Goal: Task Accomplishment & Management: Complete application form

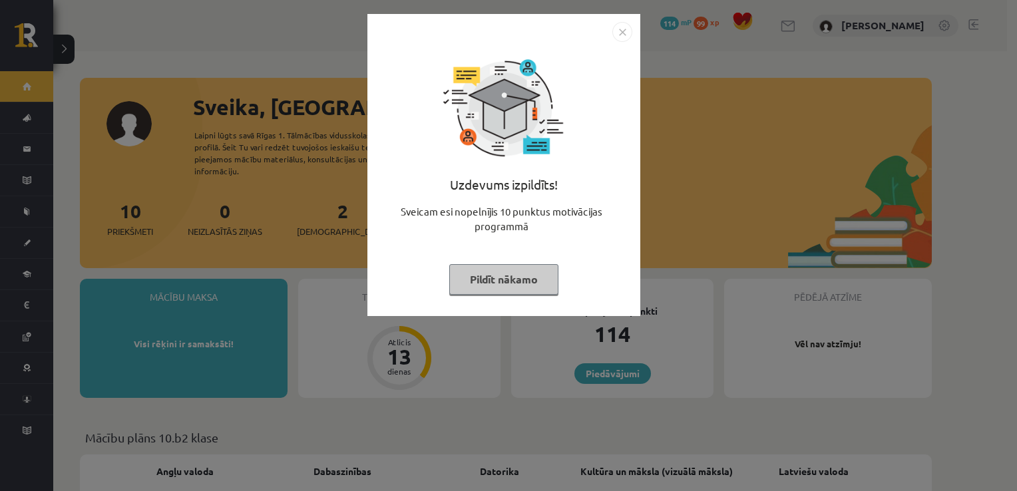
click at [623, 31] on img "Close" at bounding box center [623, 32] width 20 height 20
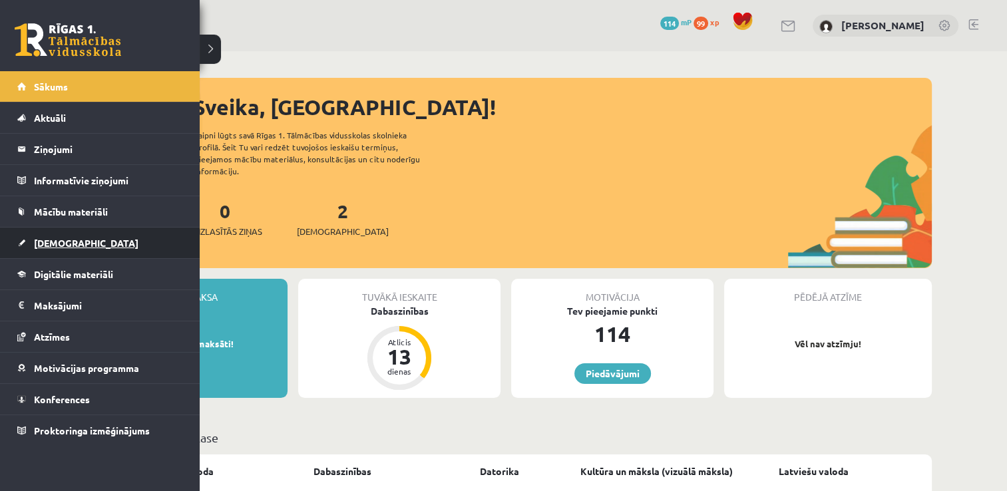
click at [38, 233] on link "[DEMOGRAPHIC_DATA]" at bounding box center [100, 243] width 166 height 31
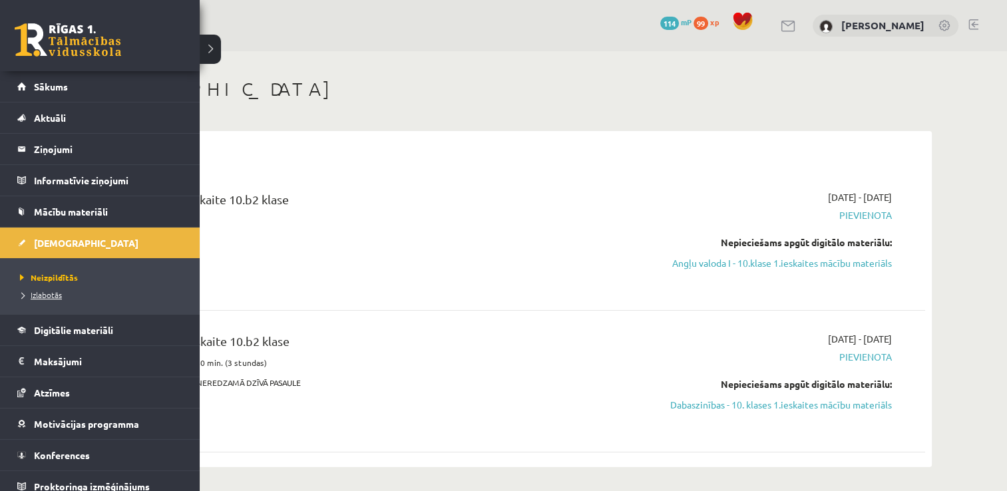
click at [43, 295] on span "Izlabotās" at bounding box center [39, 295] width 45 height 11
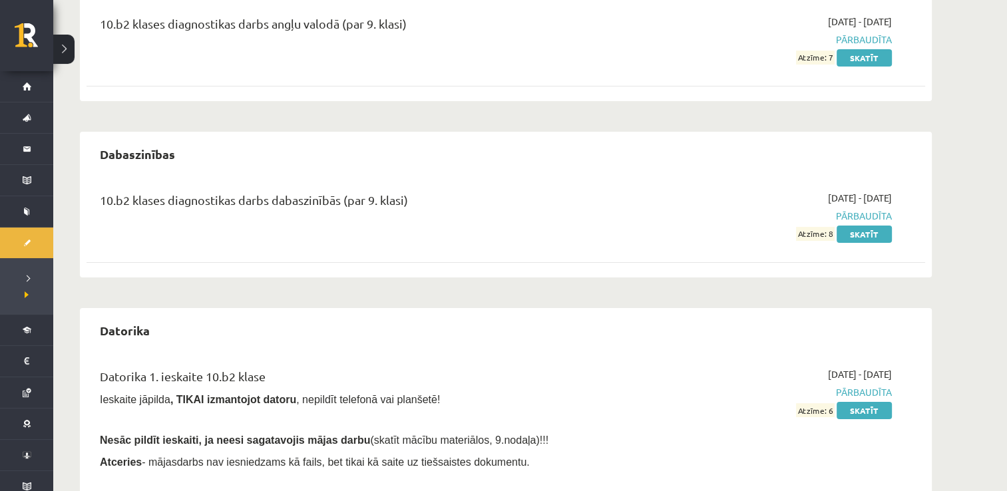
scroll to position [178, 0]
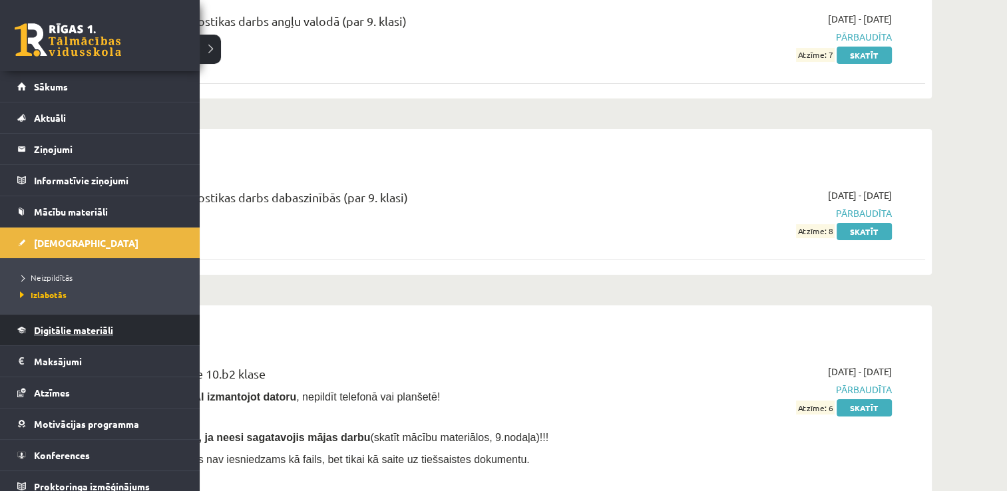
click at [85, 326] on span "Digitālie materiāli" at bounding box center [73, 330] width 79 height 12
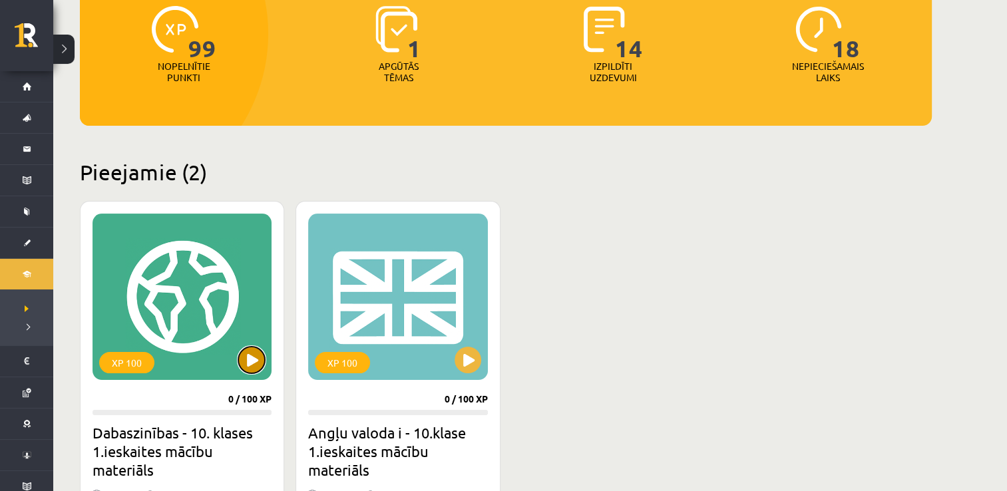
click at [256, 348] on button at bounding box center [251, 360] width 27 height 27
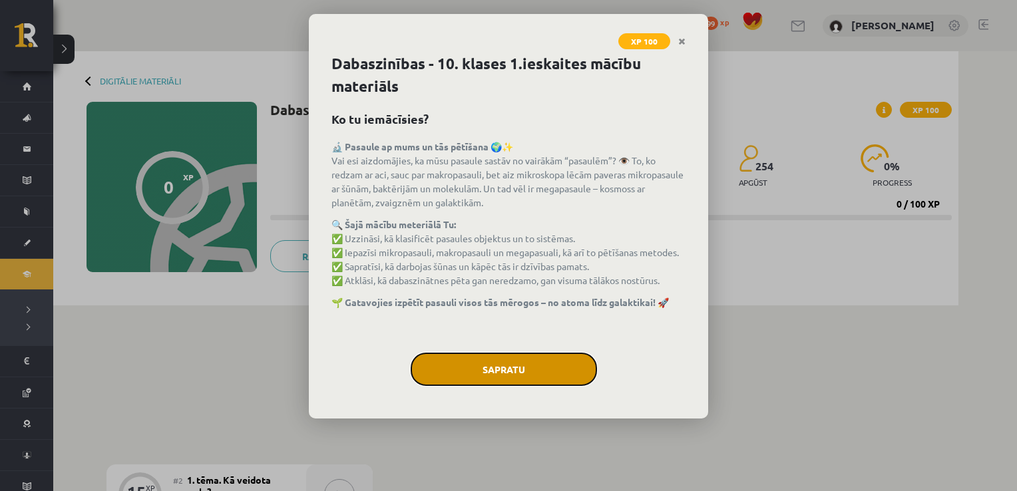
click at [466, 368] on button "Sapratu" at bounding box center [504, 369] width 186 height 33
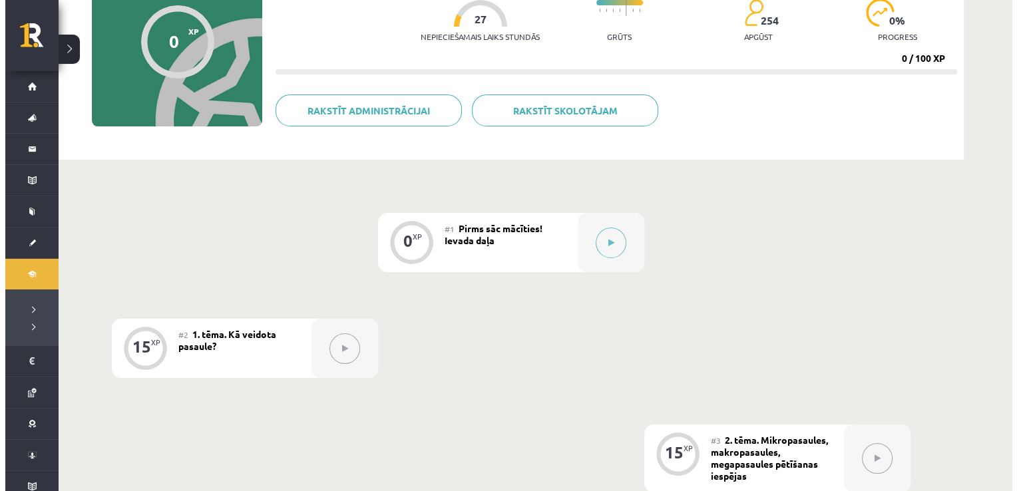
scroll to position [147, 0]
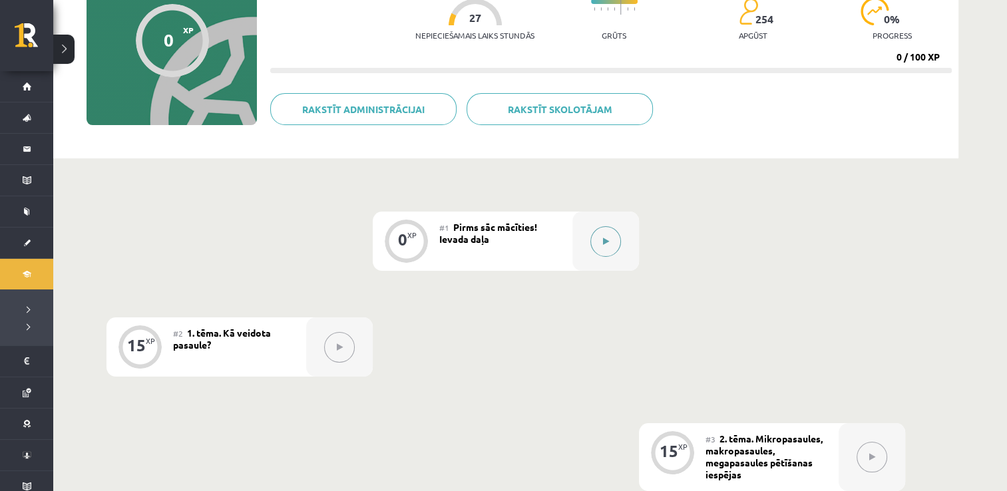
click at [599, 241] on button at bounding box center [606, 241] width 31 height 31
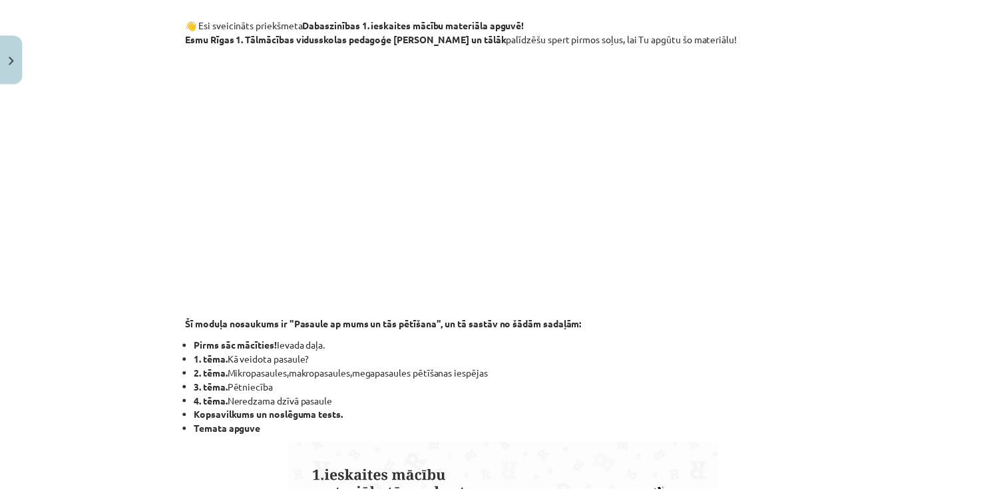
scroll to position [241, 0]
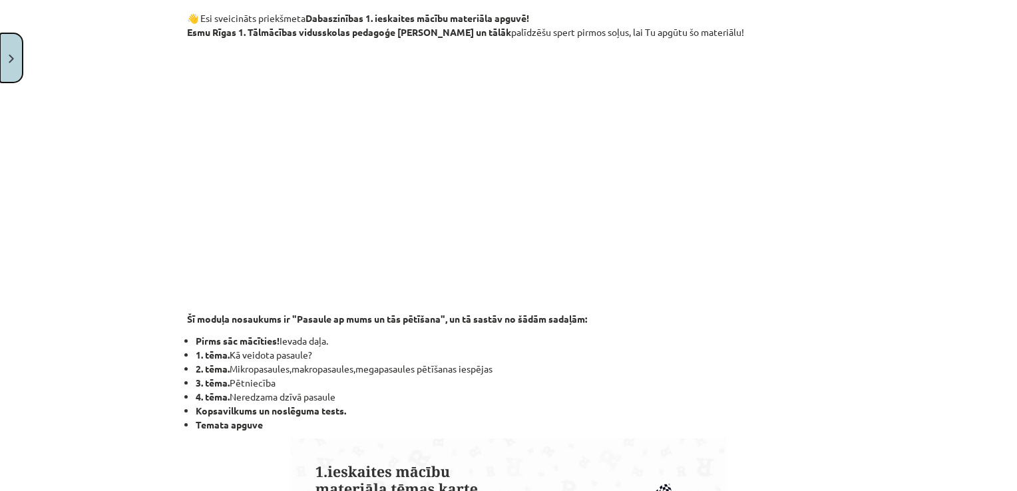
click at [17, 75] on button "Close" at bounding box center [11, 57] width 23 height 49
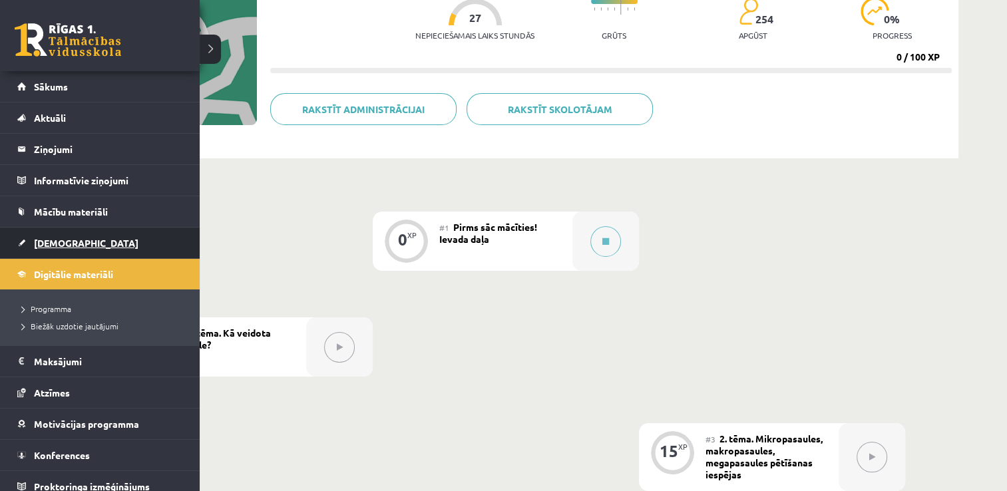
click at [37, 244] on span "[DEMOGRAPHIC_DATA]" at bounding box center [86, 243] width 105 height 12
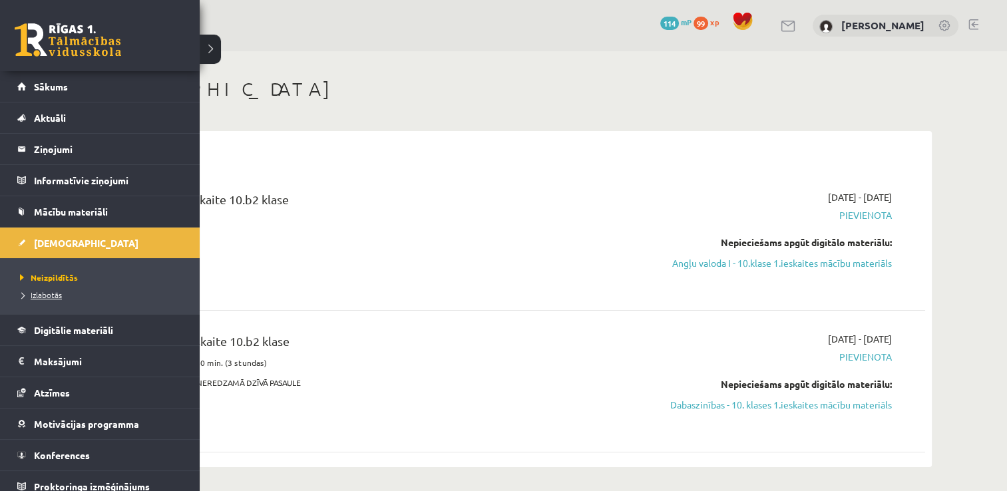
click at [33, 293] on span "Izlabotās" at bounding box center [39, 295] width 45 height 11
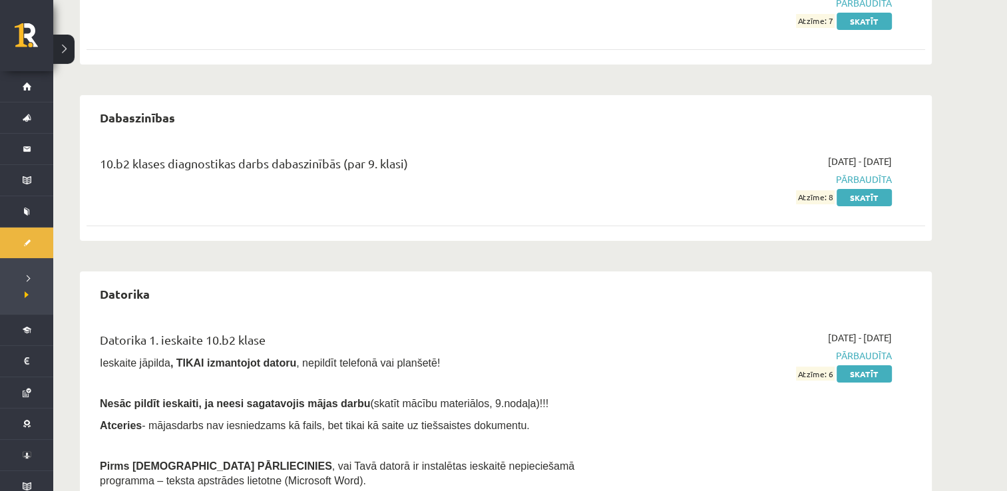
scroll to position [216, 0]
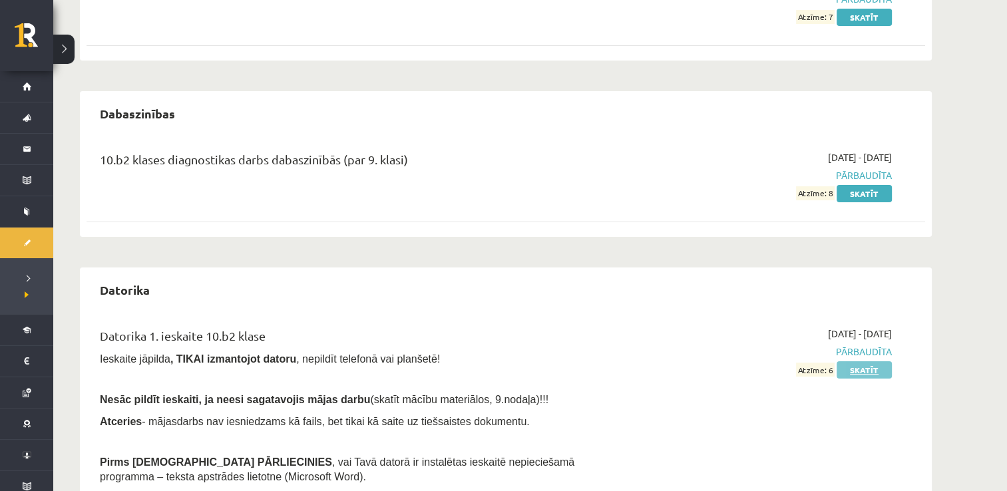
click at [860, 368] on link "Skatīt" at bounding box center [864, 370] width 55 height 17
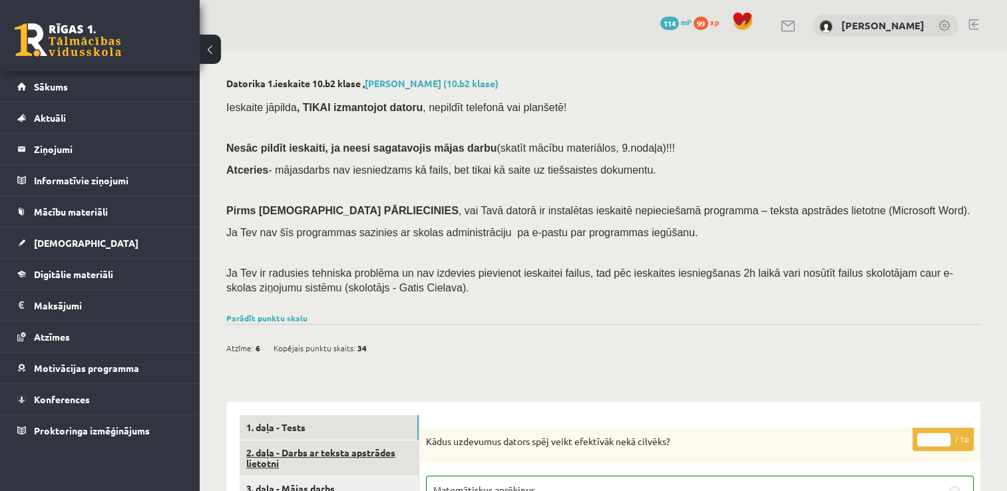
click at [346, 465] on link "2. daļa - Darbs ar teksta apstrādes lietotni" at bounding box center [329, 459] width 179 height 36
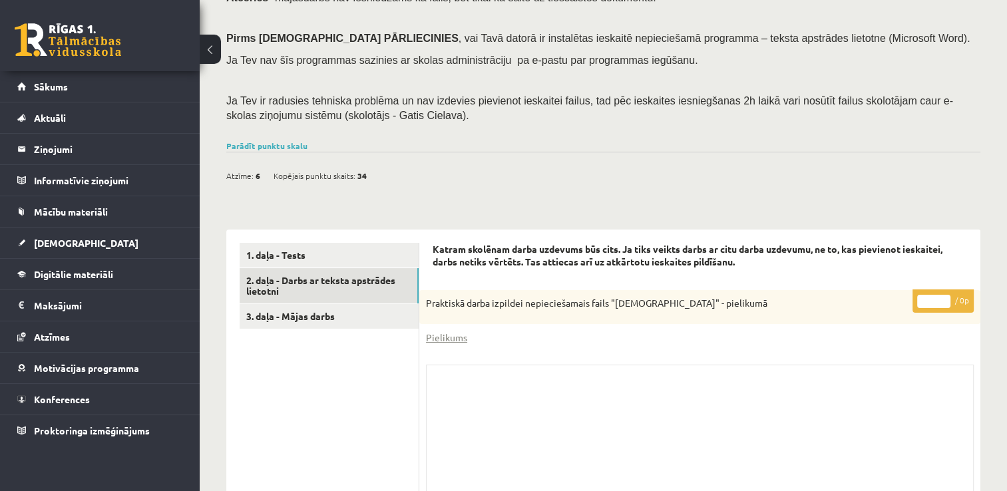
scroll to position [176, 0]
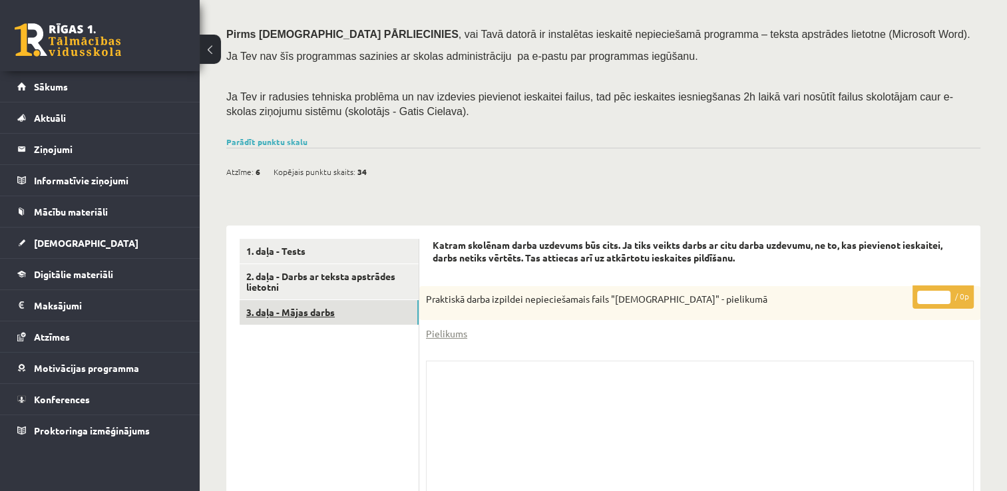
click at [330, 322] on link "3. daļa - Mājas darbs" at bounding box center [329, 312] width 179 height 25
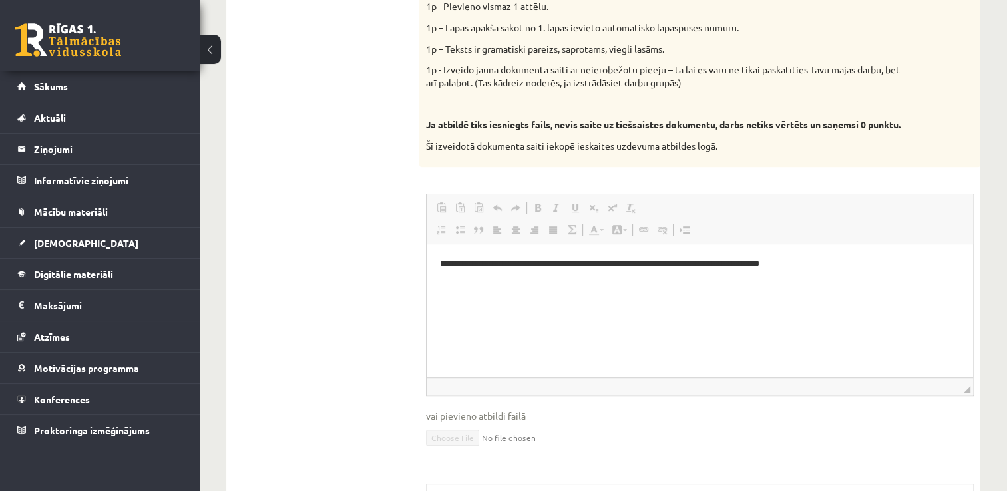
scroll to position [499, 0]
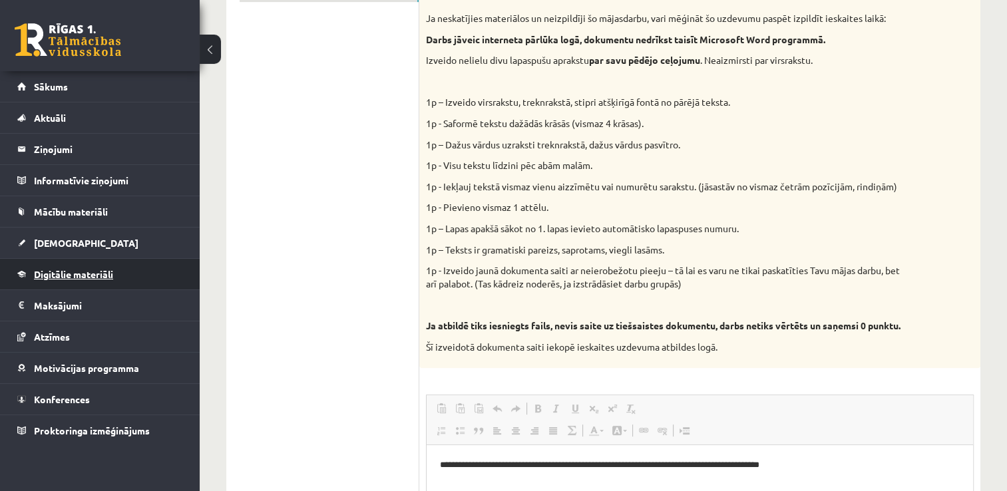
click at [138, 278] on link "Digitālie materiāli" at bounding box center [100, 274] width 166 height 31
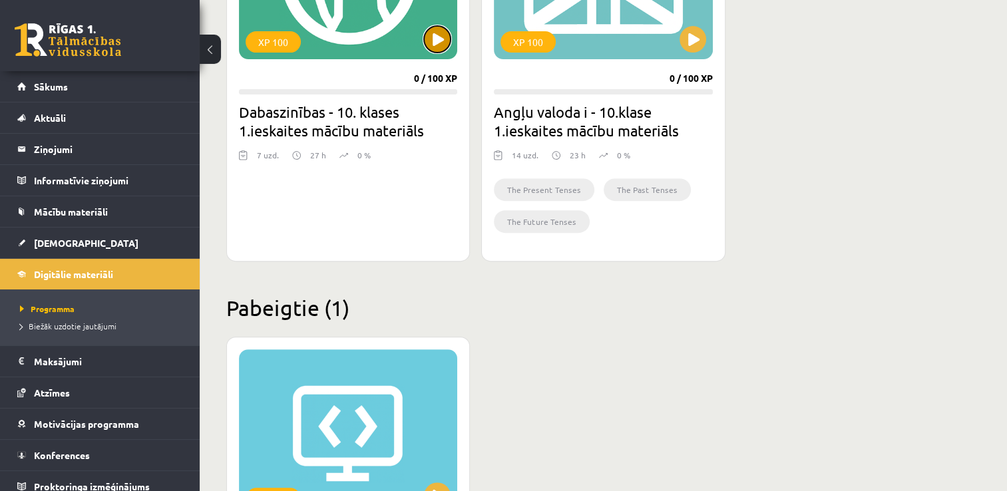
click at [441, 43] on button at bounding box center [437, 39] width 27 height 27
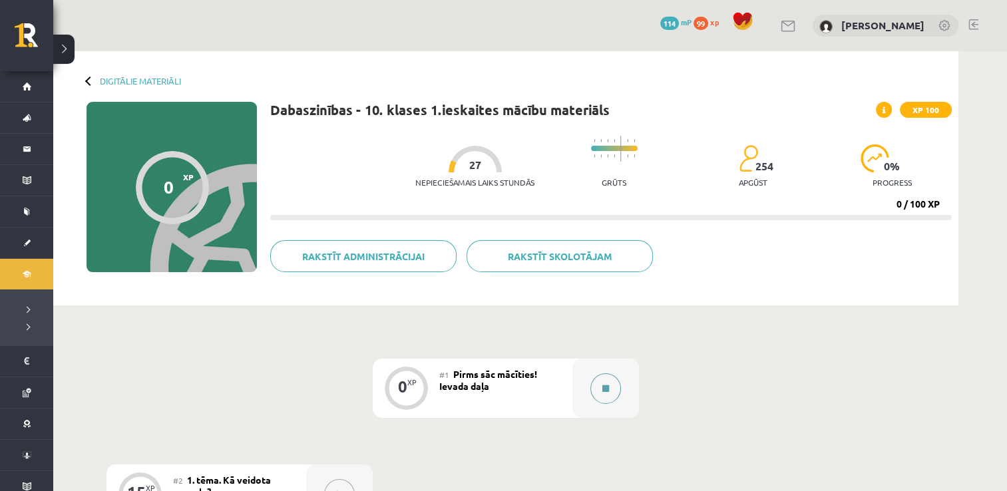
click at [591, 390] on button at bounding box center [606, 389] width 31 height 31
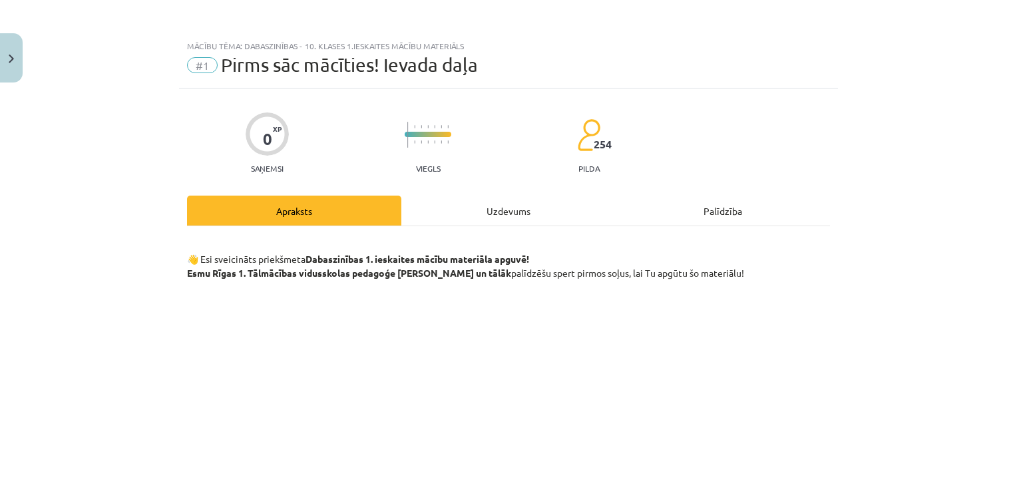
click at [496, 206] on div "Uzdevums" at bounding box center [508, 211] width 214 height 30
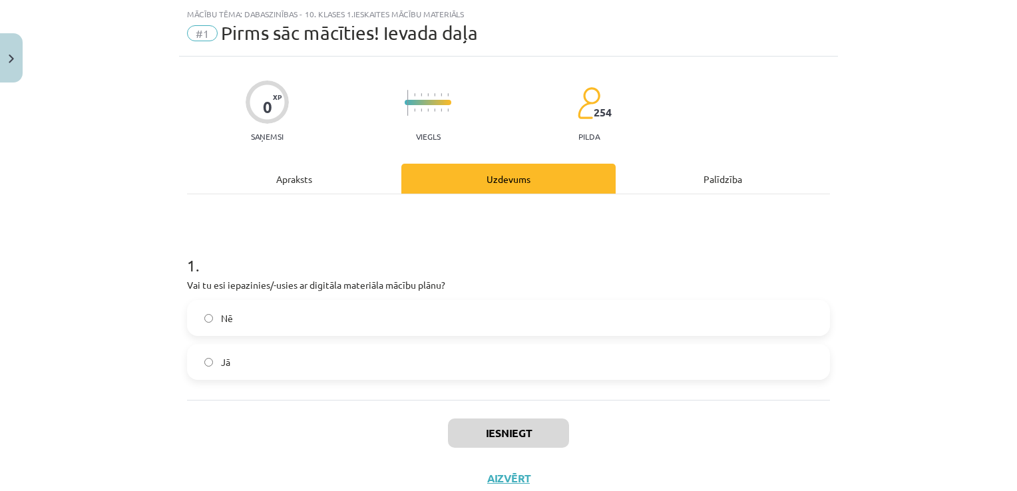
scroll to position [33, 0]
click at [649, 364] on label "Jā" at bounding box center [508, 360] width 640 height 33
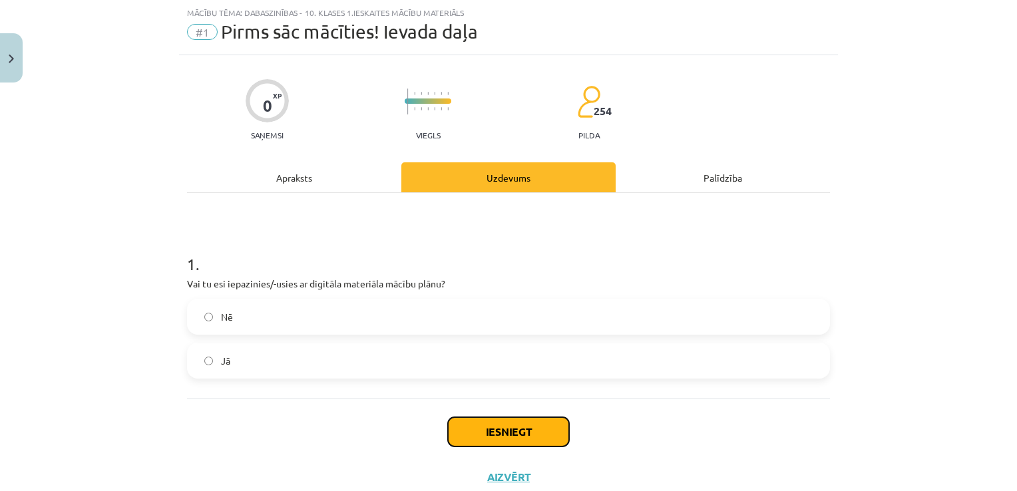
click at [520, 430] on button "Iesniegt" at bounding box center [508, 431] width 121 height 29
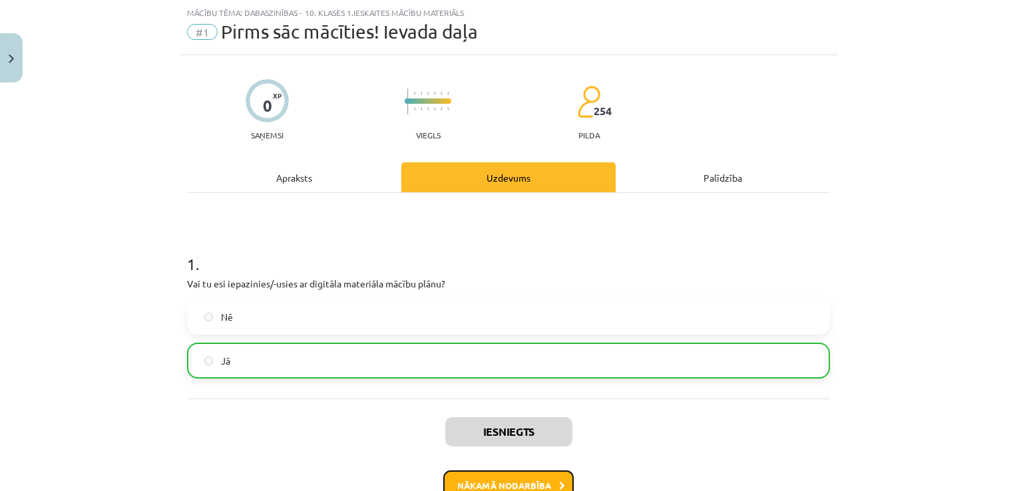
click at [552, 482] on button "Nākamā nodarbība" at bounding box center [508, 486] width 130 height 31
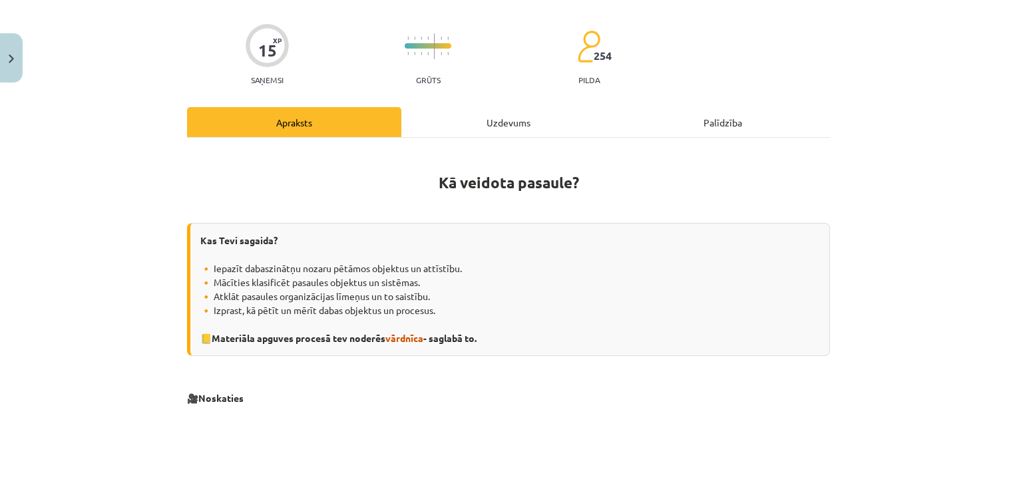
scroll to position [59, 0]
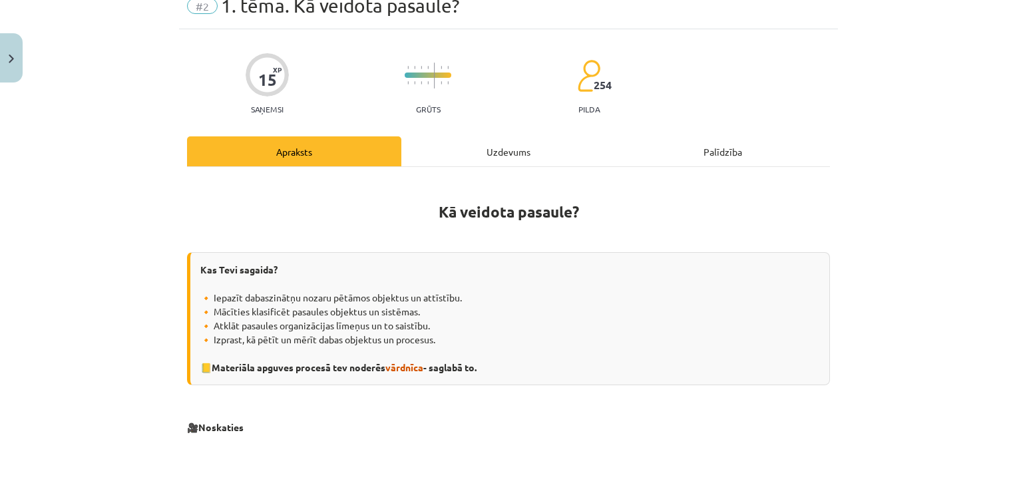
click at [517, 179] on h1 "Kā veidota pasaule?" at bounding box center [508, 209] width 643 height 60
click at [520, 150] on div "Uzdevums" at bounding box center [508, 151] width 214 height 30
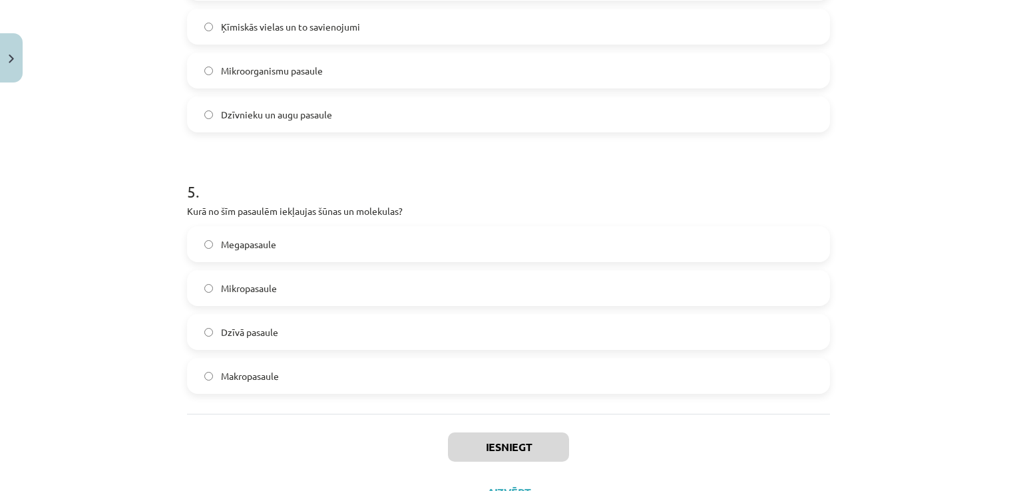
scroll to position [1209, 0]
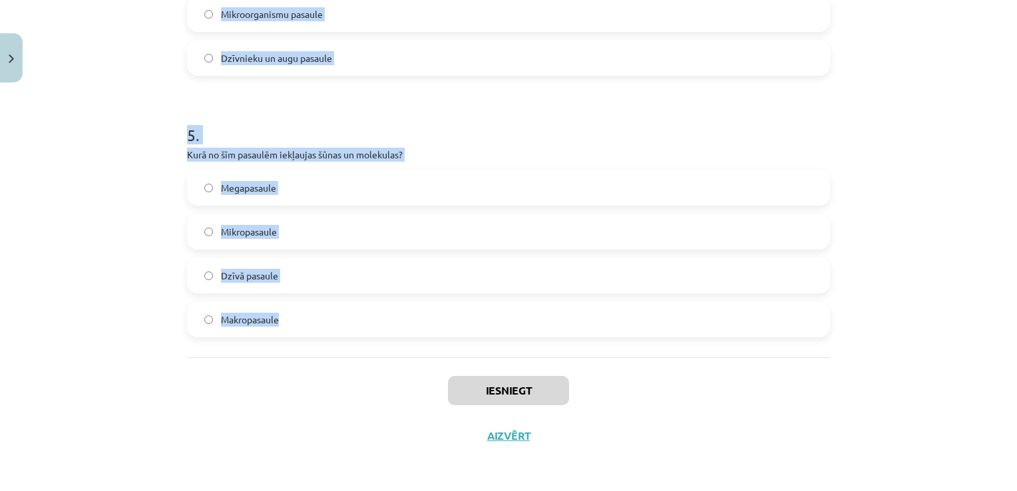
drag, startPoint x: 184, startPoint y: 86, endPoint x: 282, endPoint y: 324, distance: 257.1
drag, startPoint x: 282, startPoint y: 324, endPoint x: 258, endPoint y: 321, distance: 23.5
click at [258, 321] on span "Makropasaule" at bounding box center [250, 320] width 58 height 14
copy form "Kura mērvienība ir SI pamatvienība garumam? Litrs Kilograms Sekunde Metrs 2 . K…"
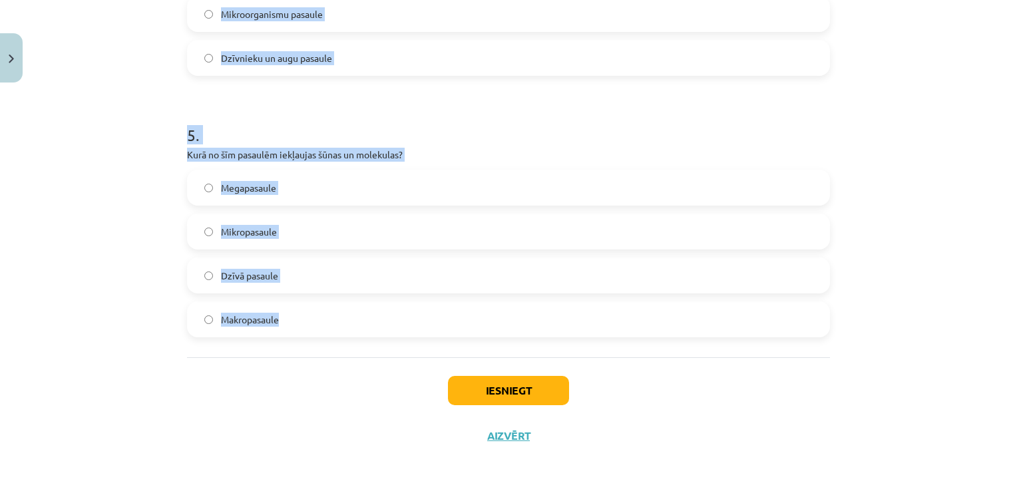
click at [852, 72] on div "Mācību tēma: Dabaszinības - 10. klases 1.ieskaites mācību materiāls #2 1. tēma.…" at bounding box center [508, 245] width 1017 height 491
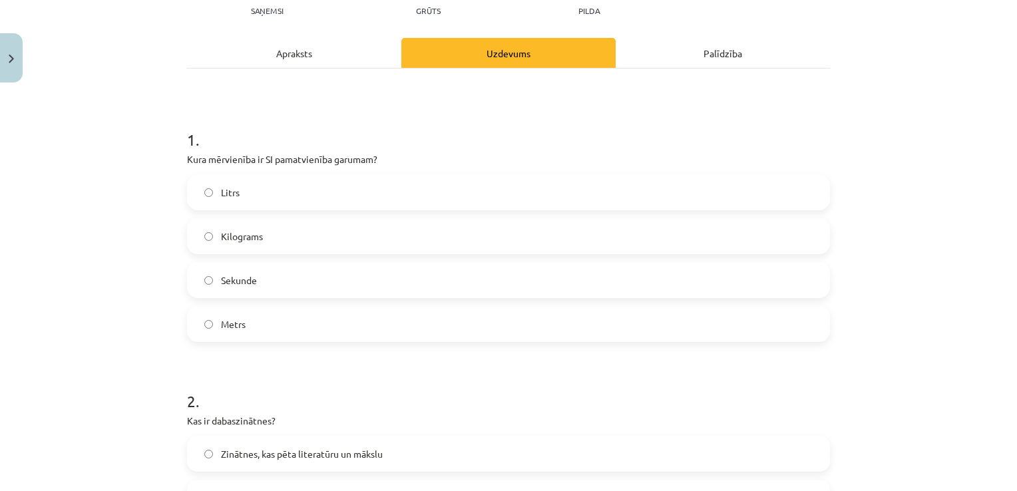
scroll to position [148, 0]
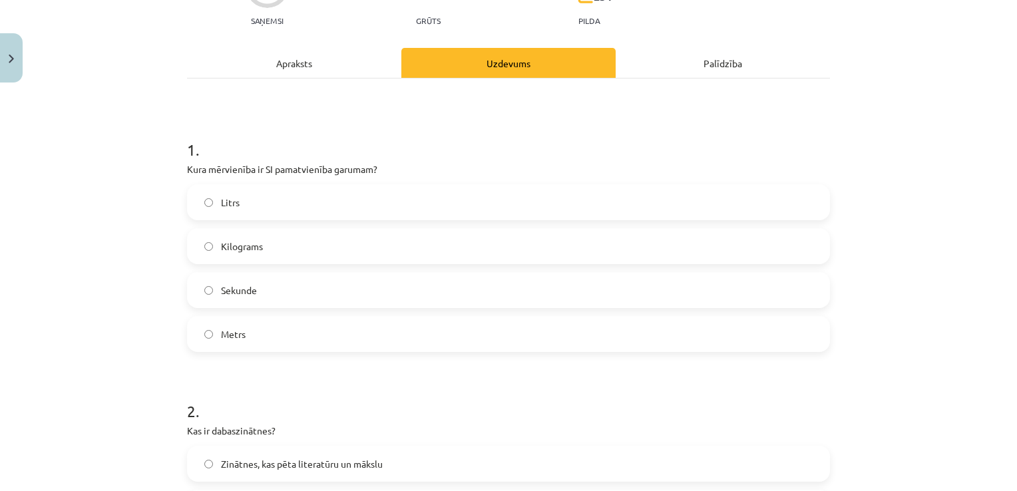
click at [772, 346] on label "Metrs" at bounding box center [508, 334] width 640 height 33
click at [1005, 111] on div "Mācību tēma: Dabaszinības - 10. klases 1.ieskaites mācību materiāls #2 1. tēma.…" at bounding box center [508, 245] width 1017 height 491
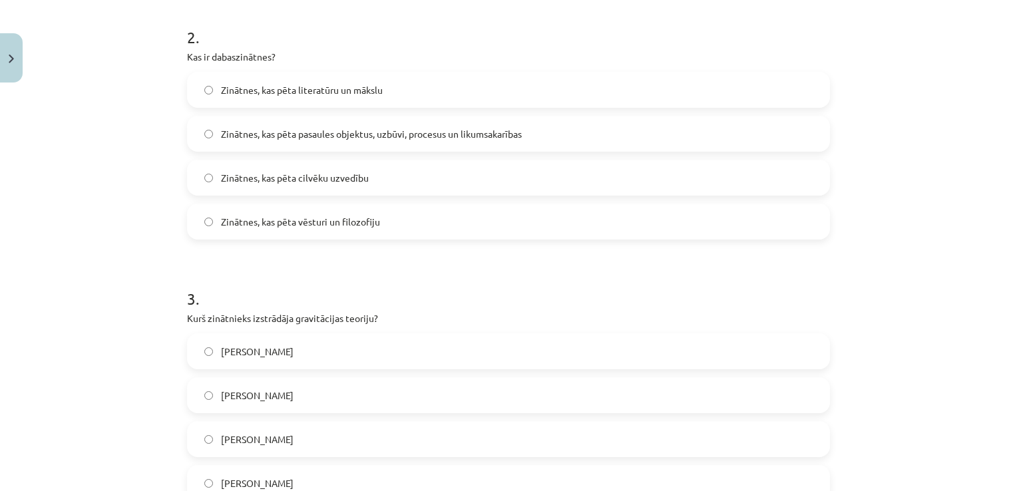
scroll to position [527, 0]
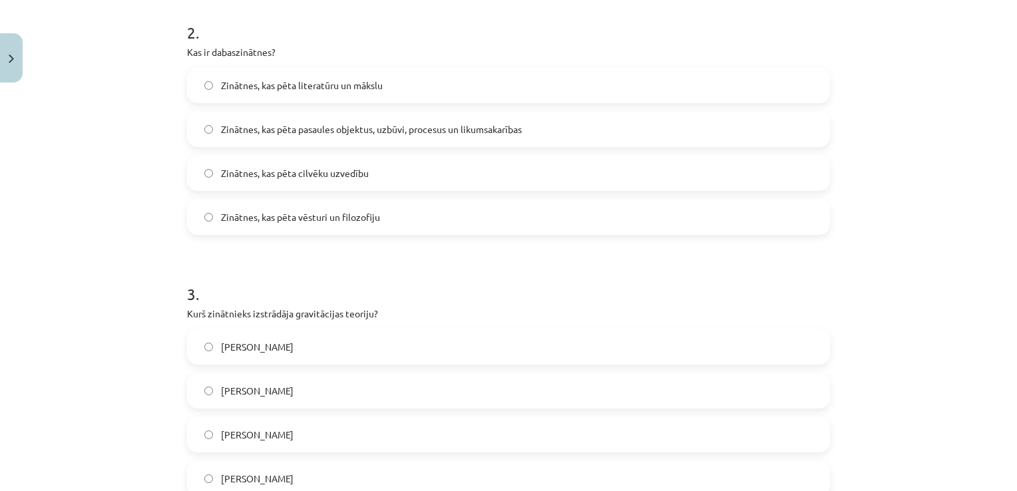
click at [312, 123] on span "Zinātnes, kas pēta pasaules objektus, uzbūvi, procesus un likumsakarības" at bounding box center [371, 130] width 301 height 14
click at [420, 342] on label "Īzaks Ņūtons" at bounding box center [508, 346] width 640 height 33
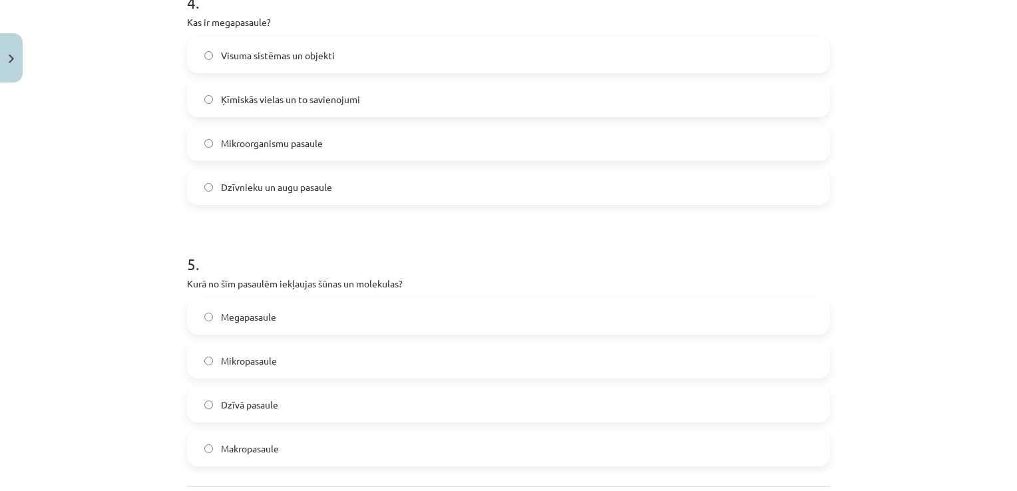
scroll to position [1081, 0]
click at [383, 49] on label "Visuma sistēmas un objekti" at bounding box center [508, 53] width 640 height 33
click at [320, 360] on label "Mikropasaule" at bounding box center [508, 359] width 640 height 33
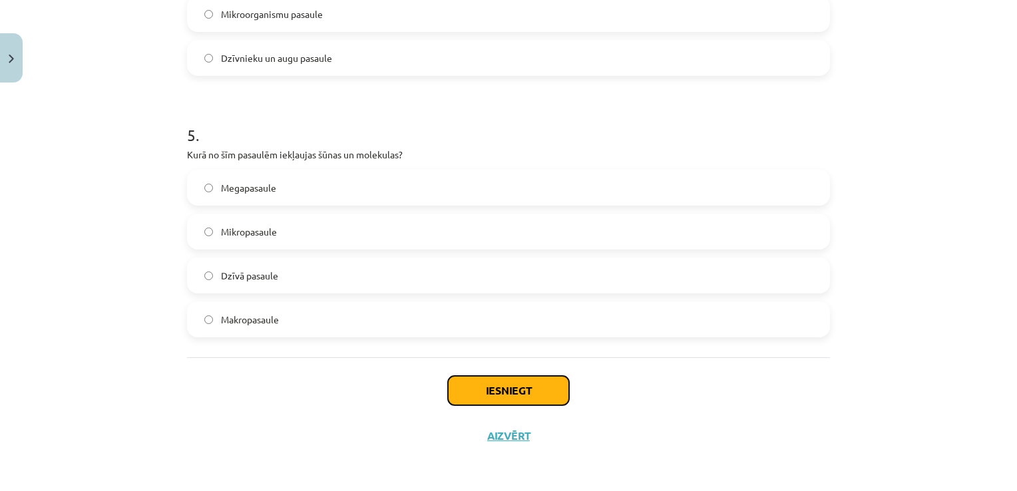
click at [503, 382] on button "Iesniegt" at bounding box center [508, 390] width 121 height 29
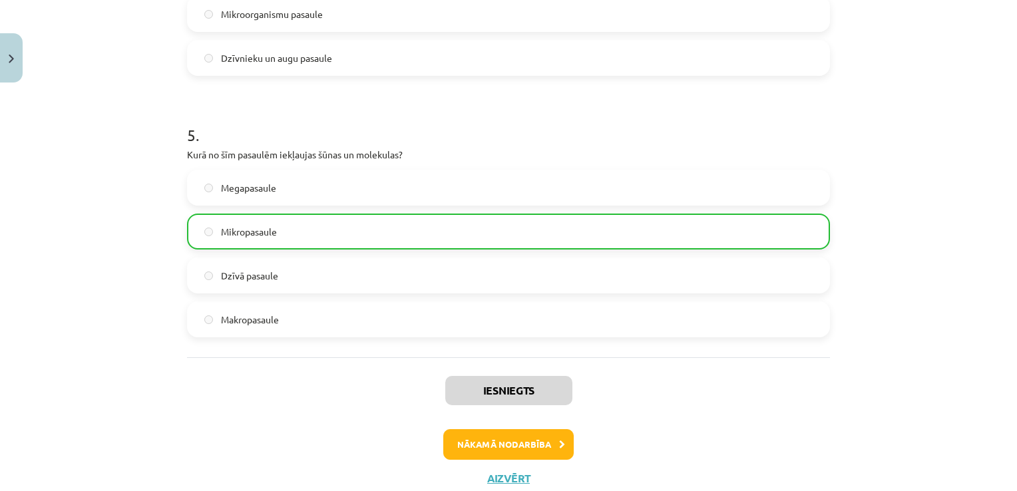
click at [1006, 401] on div "Mācību tēma: Dabaszinības - 10. klases 1.ieskaites mācību materiāls #2 1. tēma.…" at bounding box center [508, 245] width 1017 height 491
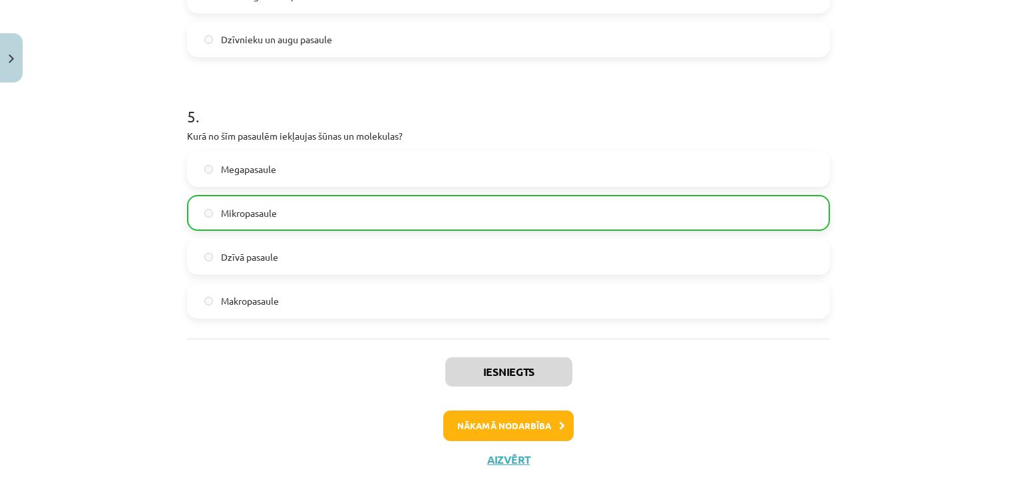
scroll to position [1251, 0]
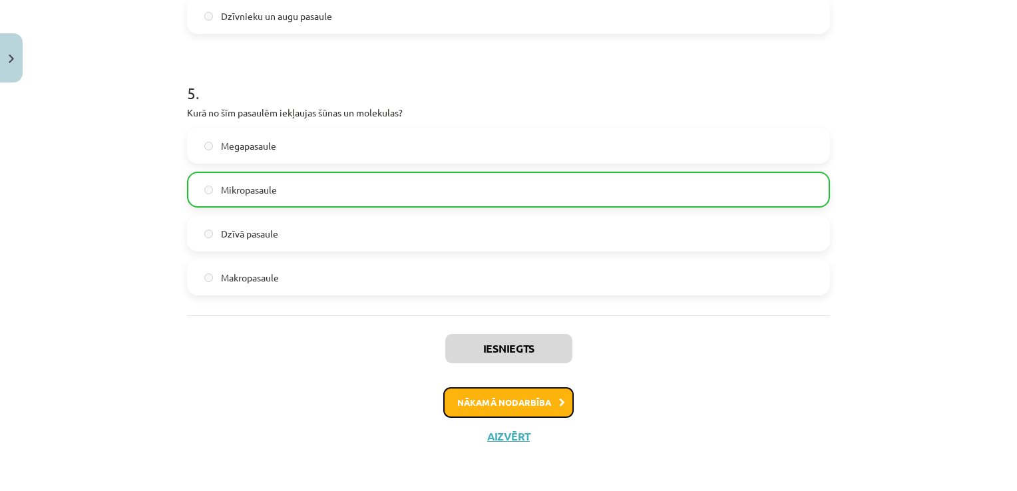
click at [533, 392] on button "Nākamā nodarbība" at bounding box center [508, 402] width 130 height 31
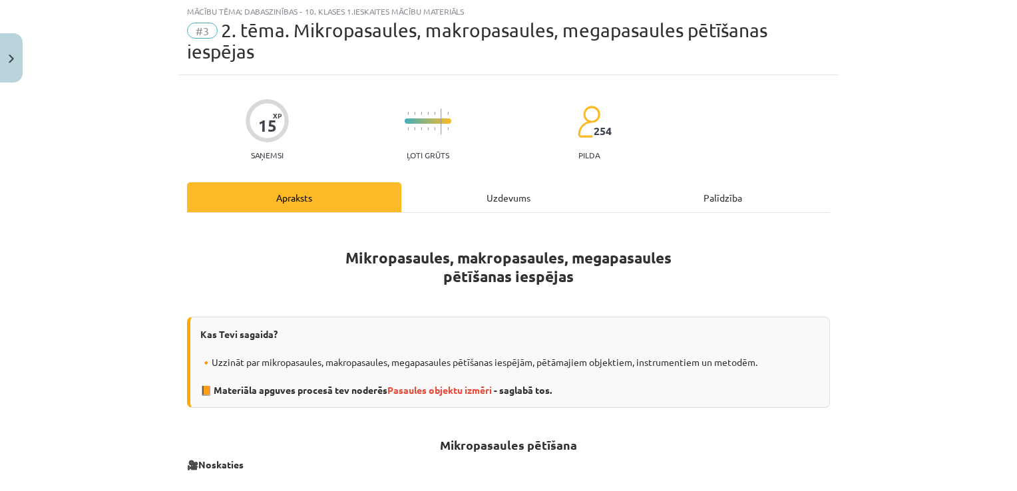
scroll to position [33, 0]
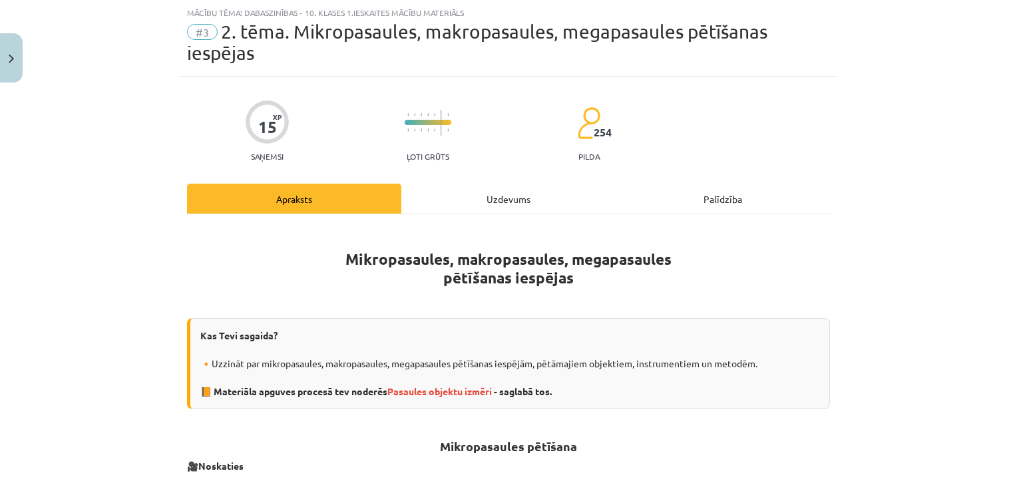
click at [541, 193] on div "Uzdevums" at bounding box center [508, 199] width 214 height 30
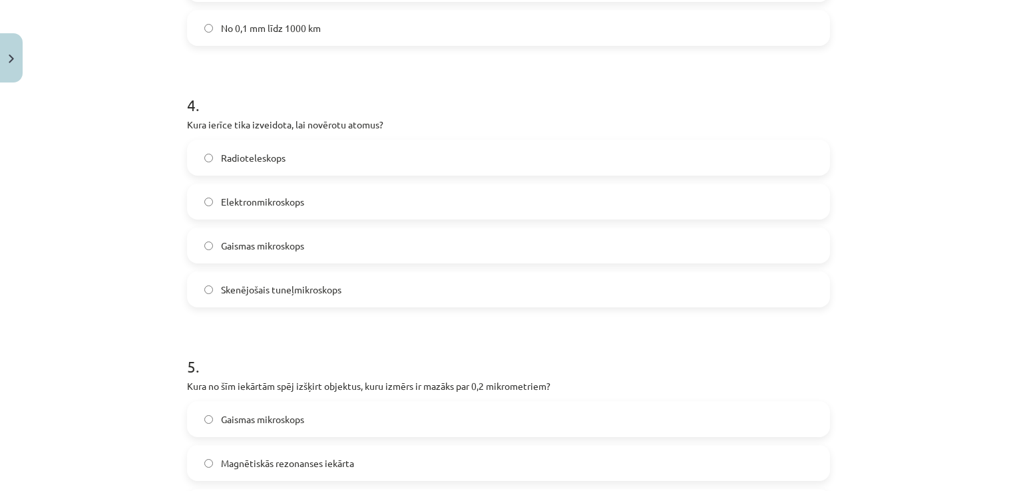
scroll to position [1230, 0]
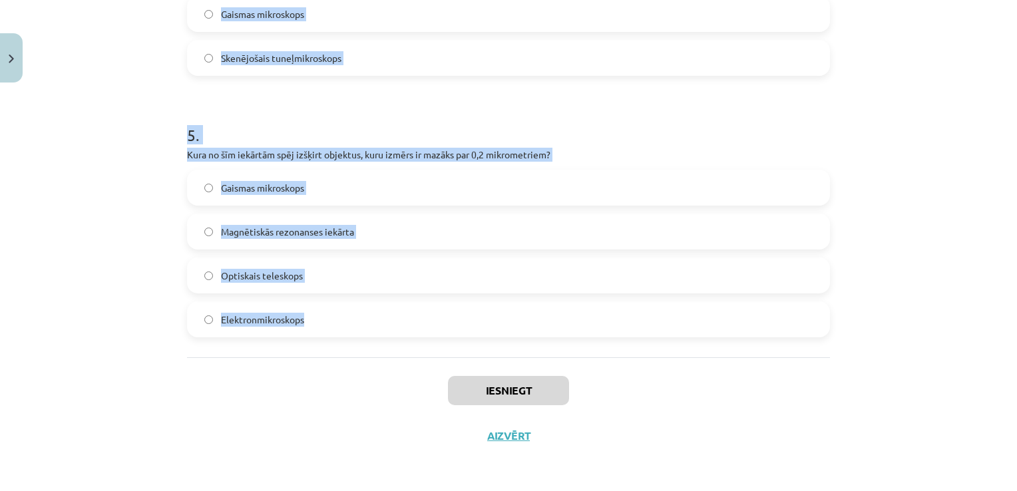
drag, startPoint x: 183, startPoint y: 222, endPoint x: 347, endPoint y: 329, distance: 195.4
drag, startPoint x: 347, startPoint y: 329, endPoint x: 277, endPoint y: 317, distance: 70.9
copy form "Kura no šīm metodēm tiek izmantota cilvēka ķermeņa iekšējās struktūras izpētei?…"
click at [927, 202] on div "Mācību tēma: Dabaszinības - 10. klases 1.ieskaites mācību materiāls #3 2. tēma.…" at bounding box center [508, 245] width 1017 height 491
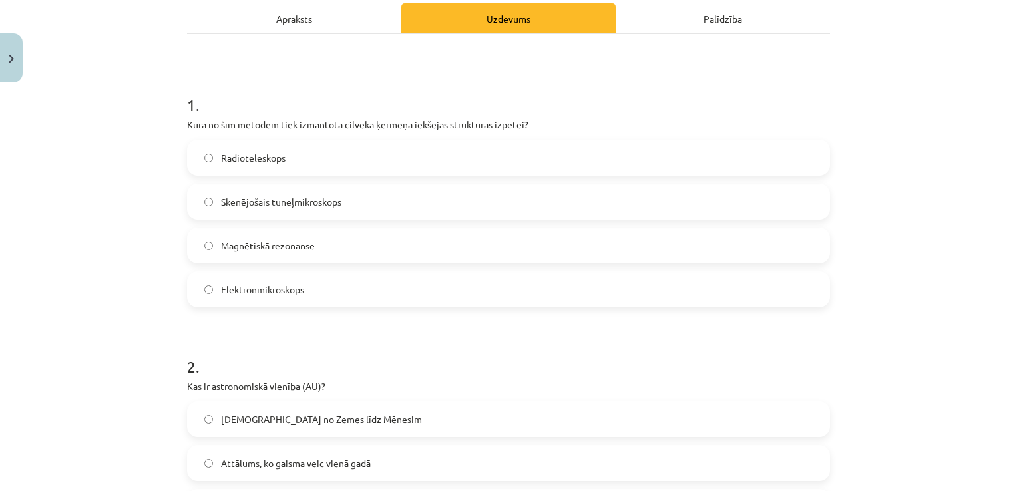
scroll to position [206, 0]
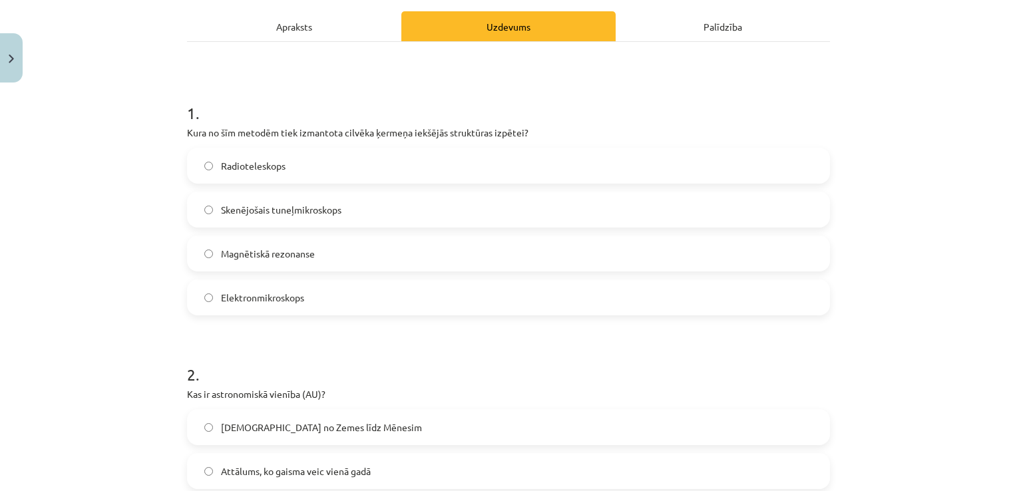
click at [777, 258] on label "Magnētiskā rezonanse" at bounding box center [508, 253] width 640 height 33
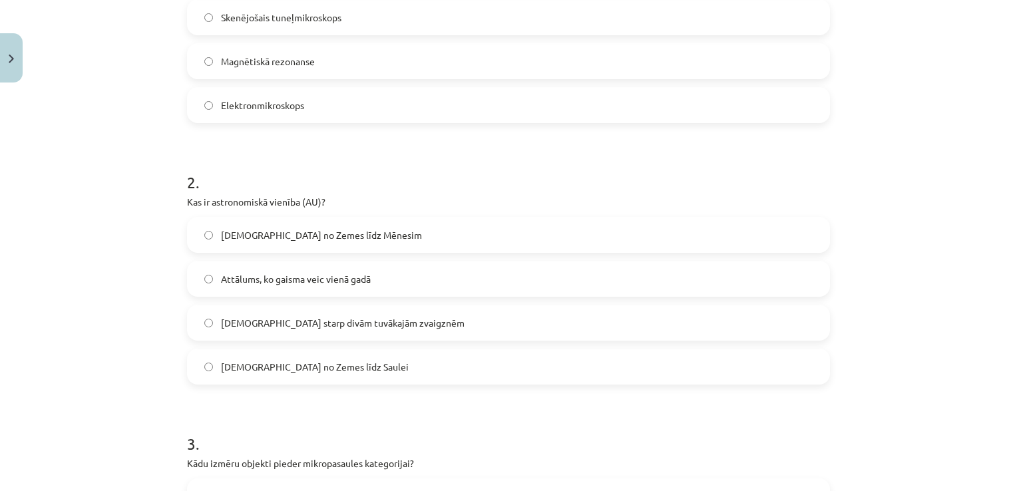
scroll to position [414, 0]
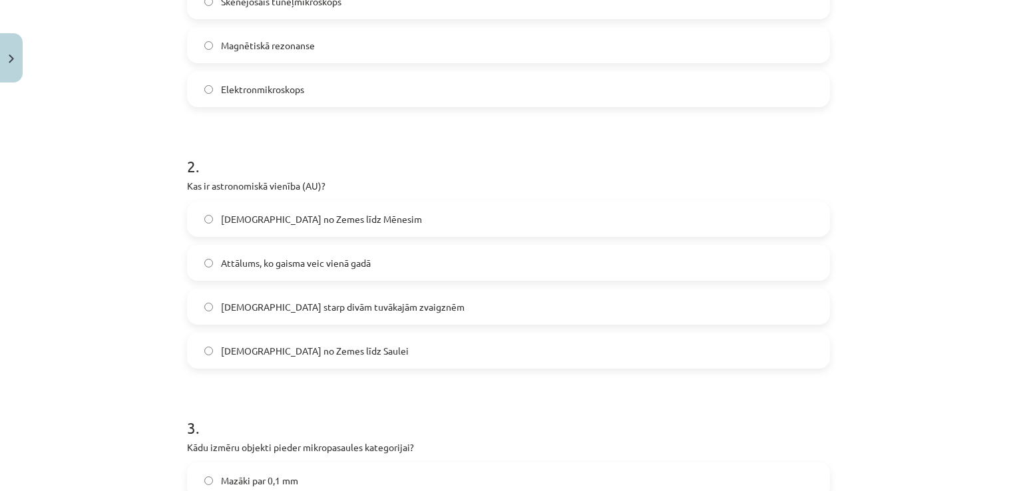
click at [751, 212] on label "Attālums no Zemes līdz Mēnesim" at bounding box center [508, 218] width 640 height 33
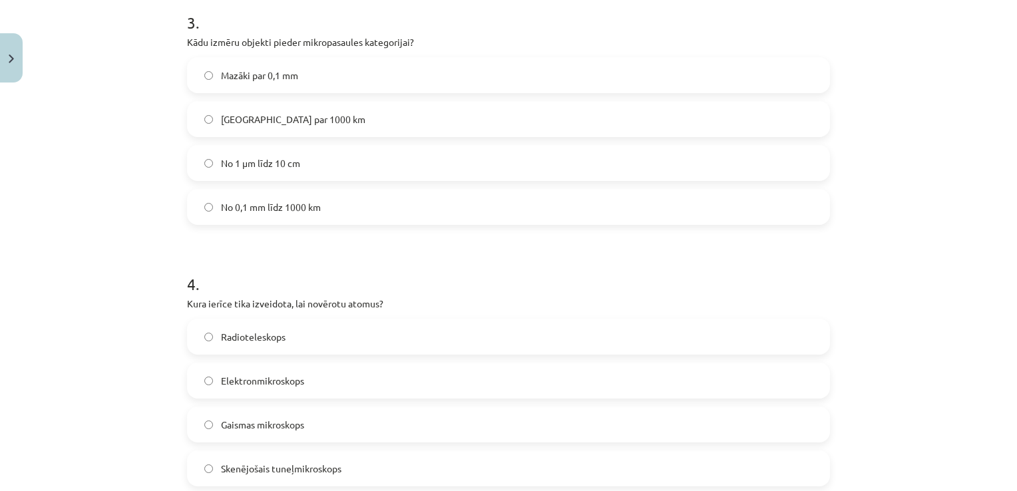
scroll to position [815, 0]
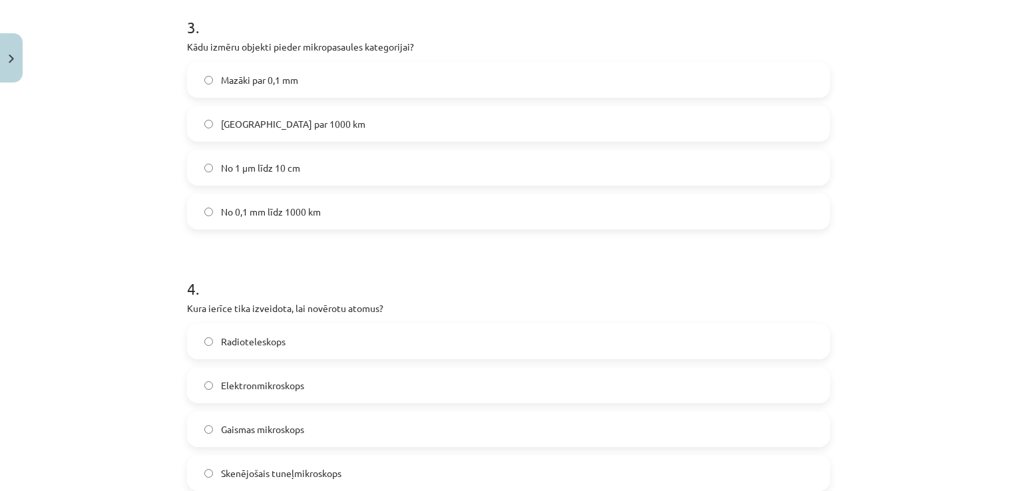
click at [495, 84] on label "Mazāki par 0,1 mm" at bounding box center [508, 79] width 640 height 33
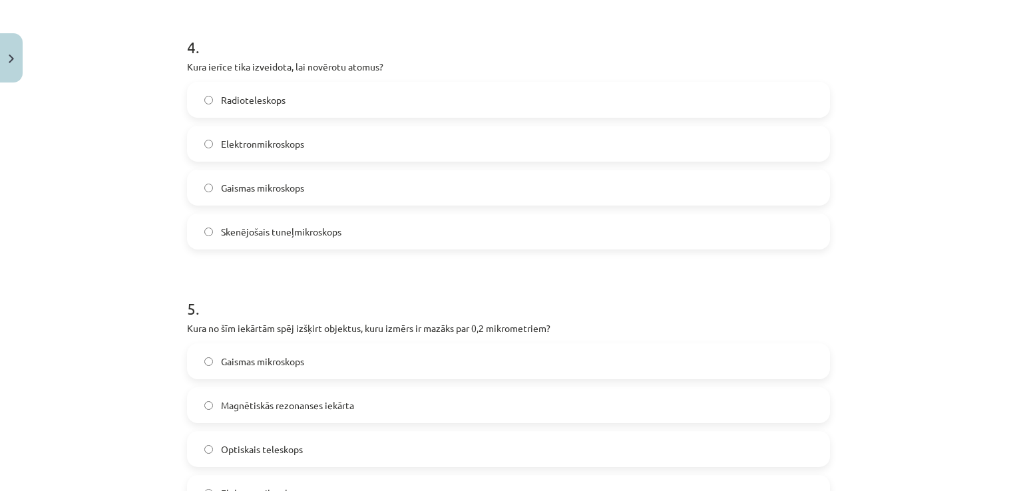
scroll to position [1068, 0]
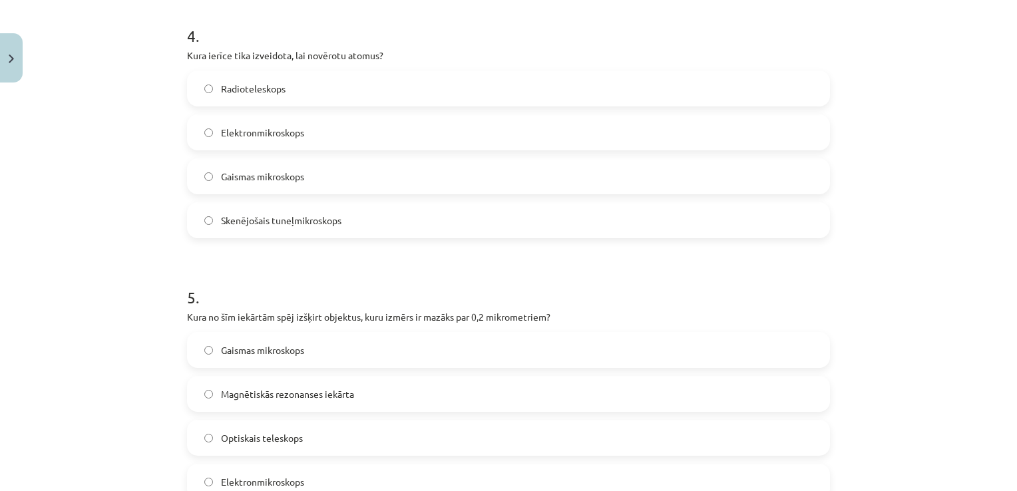
click at [737, 220] on label "Skenējošais tuneļmikroskops" at bounding box center [508, 220] width 640 height 33
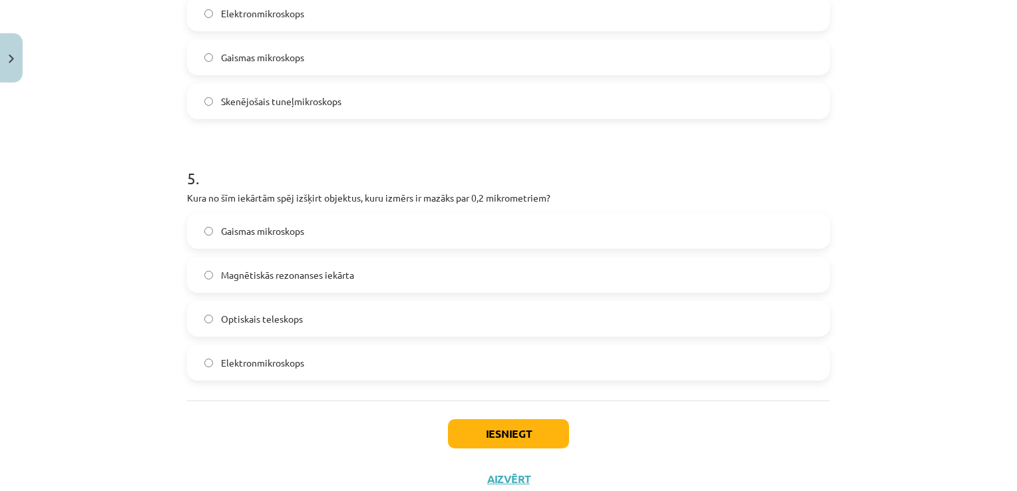
scroll to position [1230, 0]
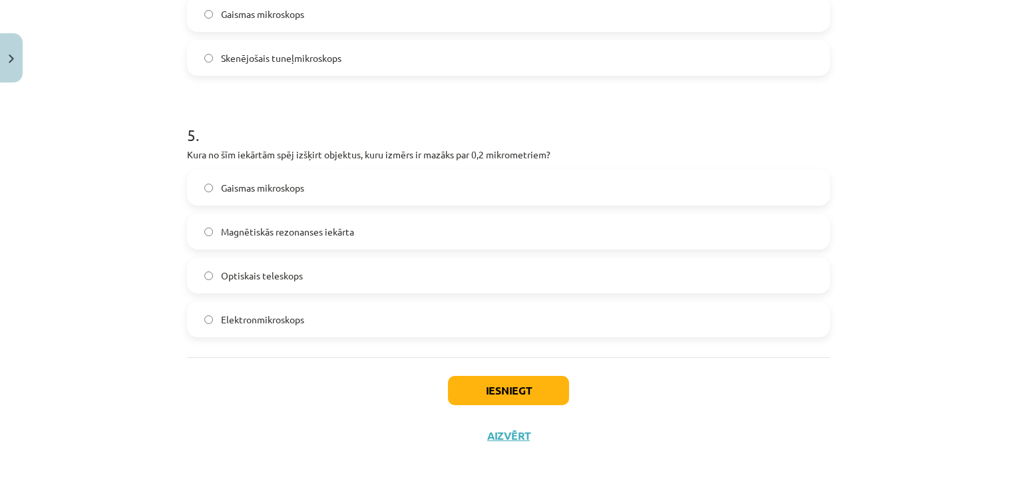
click at [318, 316] on label "Elektronmikroskops" at bounding box center [508, 319] width 640 height 33
click at [495, 393] on button "Iesniegt" at bounding box center [508, 390] width 121 height 29
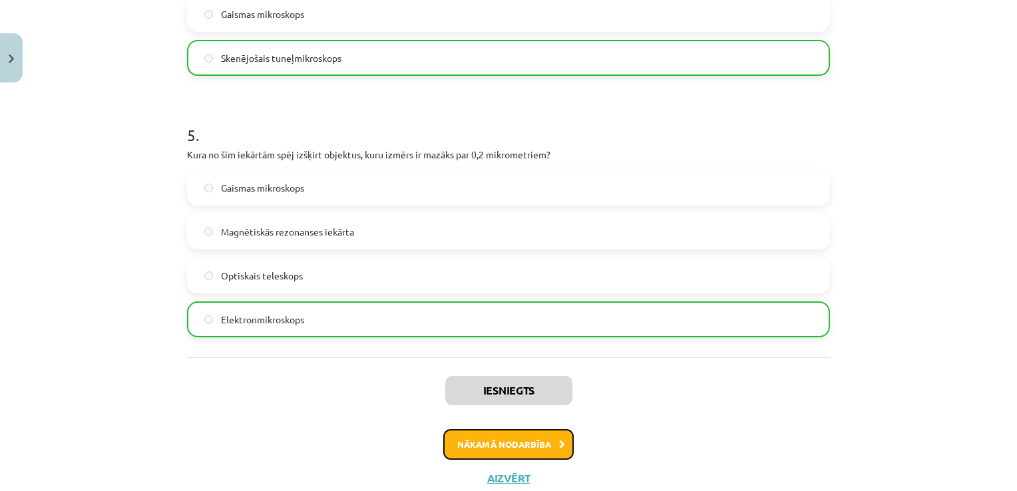
click at [551, 449] on button "Nākamā nodarbība" at bounding box center [508, 444] width 130 height 31
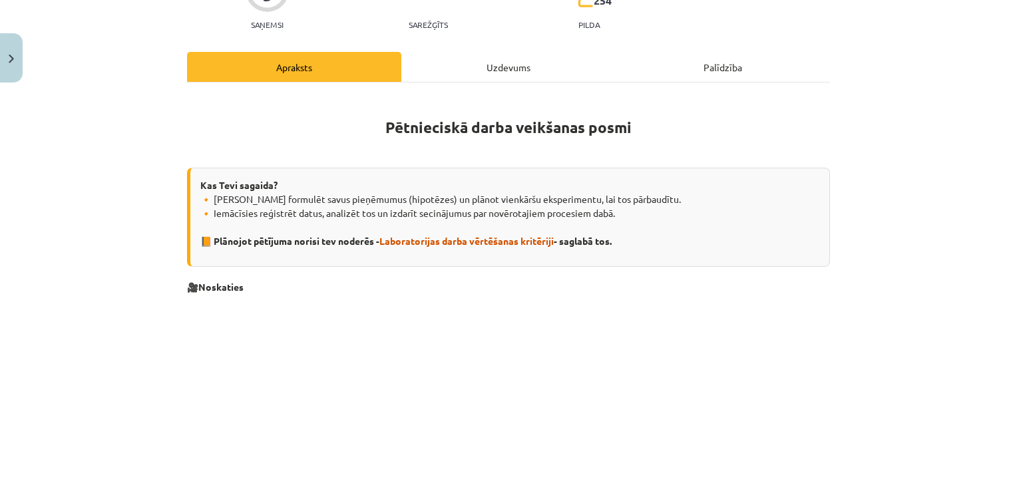
scroll to position [33, 0]
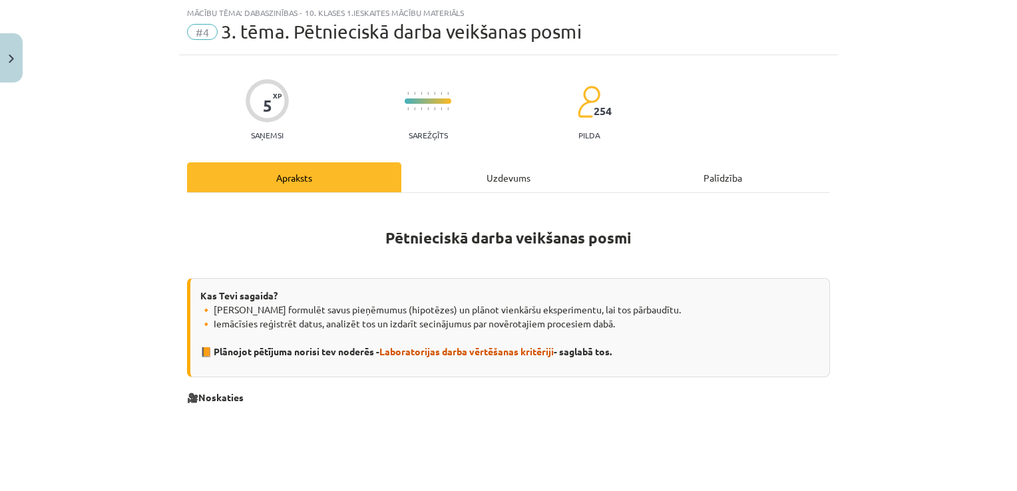
click at [517, 177] on div "Uzdevums" at bounding box center [508, 177] width 214 height 30
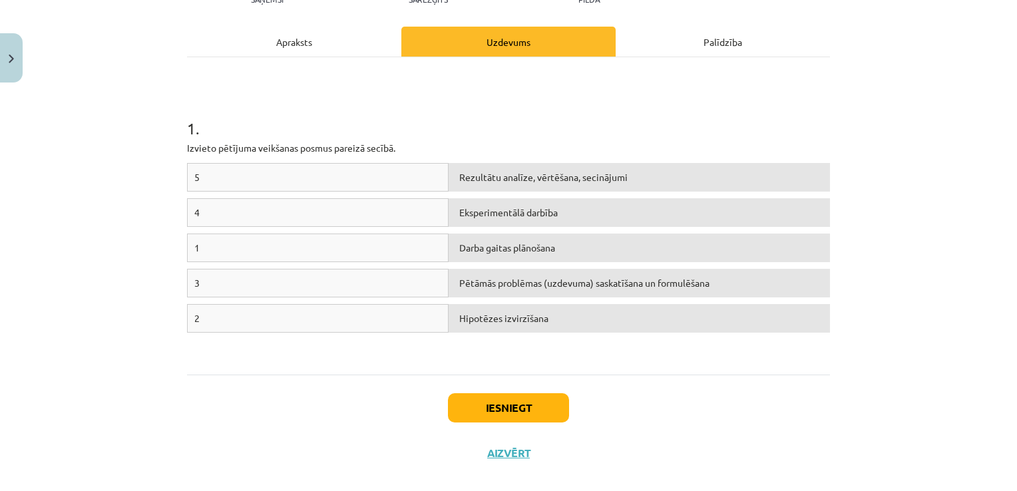
scroll to position [184, 0]
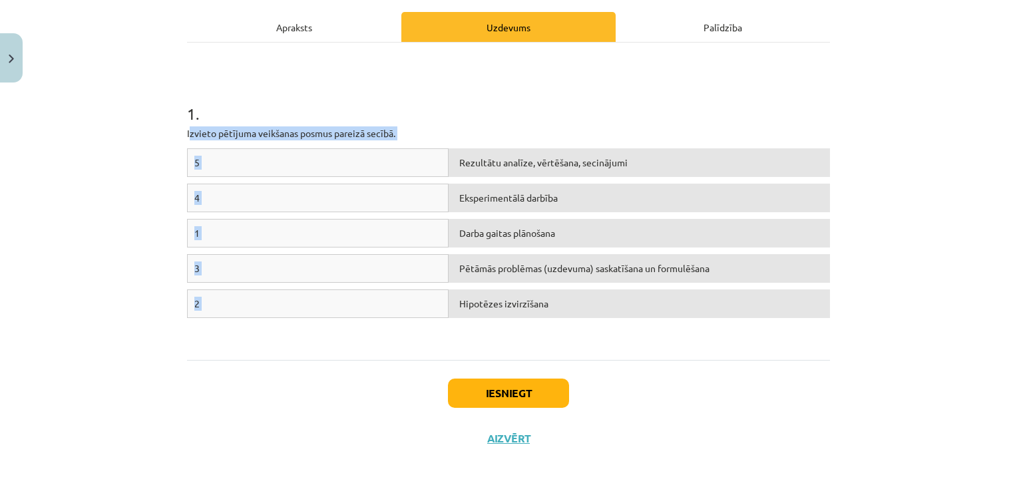
drag, startPoint x: 184, startPoint y: 133, endPoint x: 628, endPoint y: 311, distance: 478.3
click at [628, 311] on div "1 . Izvieto pētījuma veikšanas posmus pareizā secībā. 5 Rezultātu analīze, vērt…" at bounding box center [508, 202] width 643 height 294
copy div "zvieto pētījuma veikšanas posmus pareizā secībā. 5 Rezultātu analīze, vērtēšana…"
click at [471, 127] on p "Izvieto pētījuma veikšanas posmus pareizā secībā." at bounding box center [508, 134] width 643 height 14
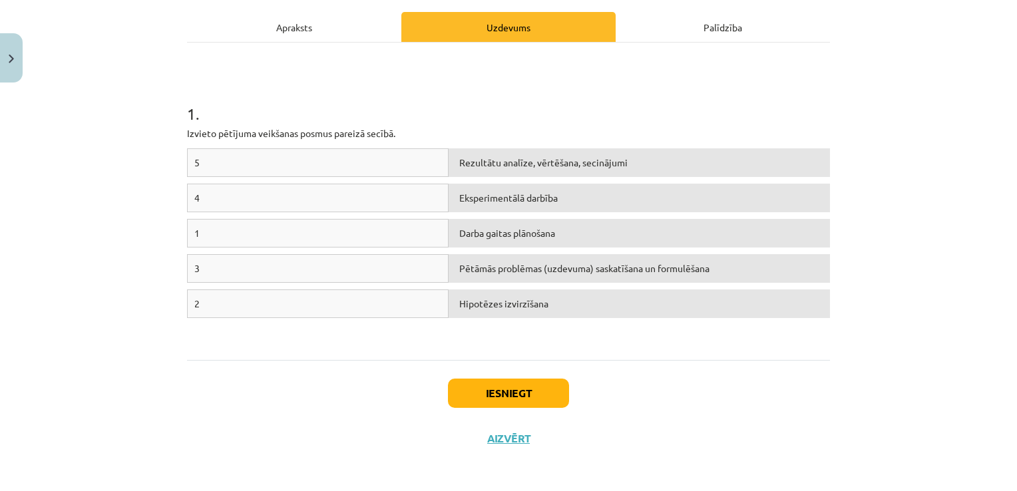
drag, startPoint x: 393, startPoint y: 228, endPoint x: 431, endPoint y: 244, distance: 41.2
click at [431, 244] on div "1" at bounding box center [318, 233] width 262 height 29
click at [389, 232] on div "1" at bounding box center [318, 233] width 262 height 29
click at [196, 227] on div "1" at bounding box center [318, 233] width 262 height 29
click at [230, 232] on div "1" at bounding box center [318, 233] width 262 height 29
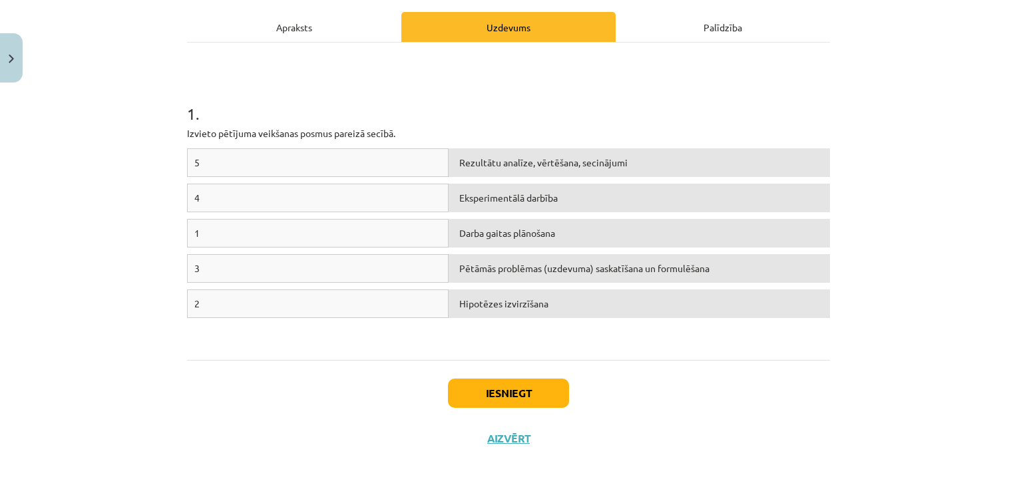
click at [474, 268] on div "Pētāmās problēmas (uzdevuma) saskatīšana un formulēšana" at bounding box center [640, 268] width 382 height 29
click at [716, 13] on div "Palīdzība" at bounding box center [723, 27] width 214 height 30
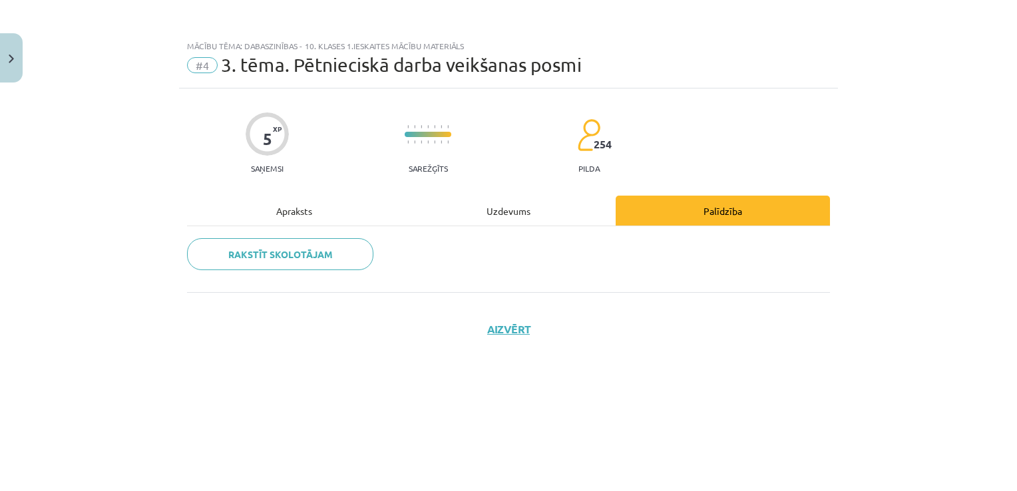
scroll to position [0, 0]
click at [473, 204] on div "Uzdevums" at bounding box center [508, 211] width 214 height 30
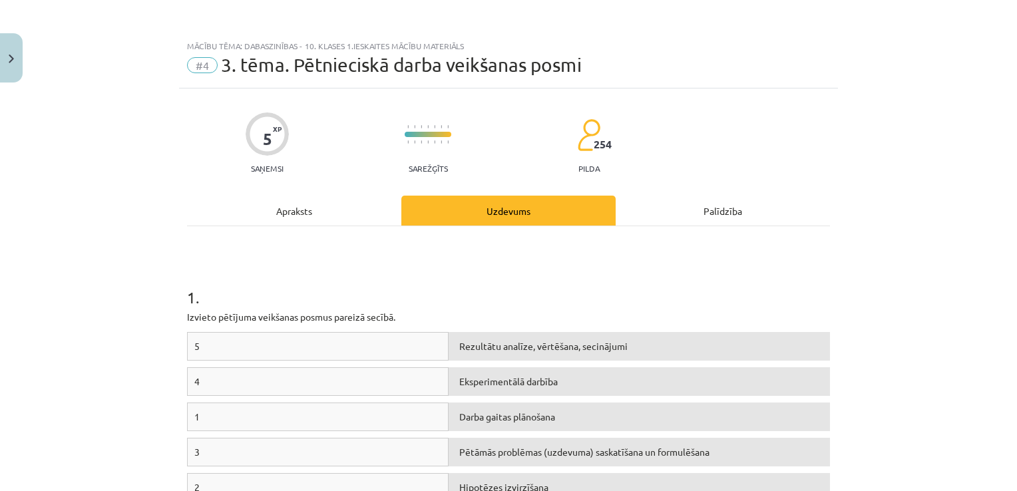
click at [285, 217] on div "Apraksts" at bounding box center [294, 211] width 214 height 30
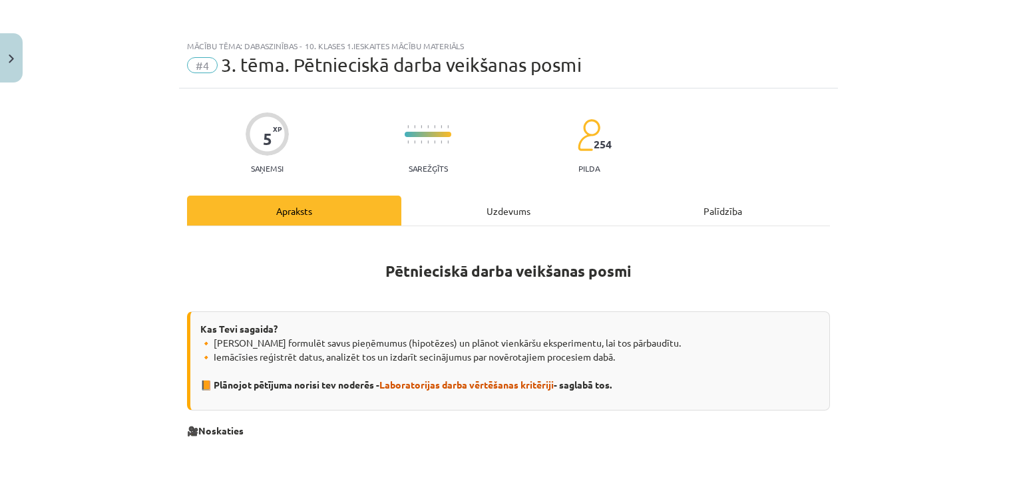
click at [511, 208] on div "Uzdevums" at bounding box center [508, 211] width 214 height 30
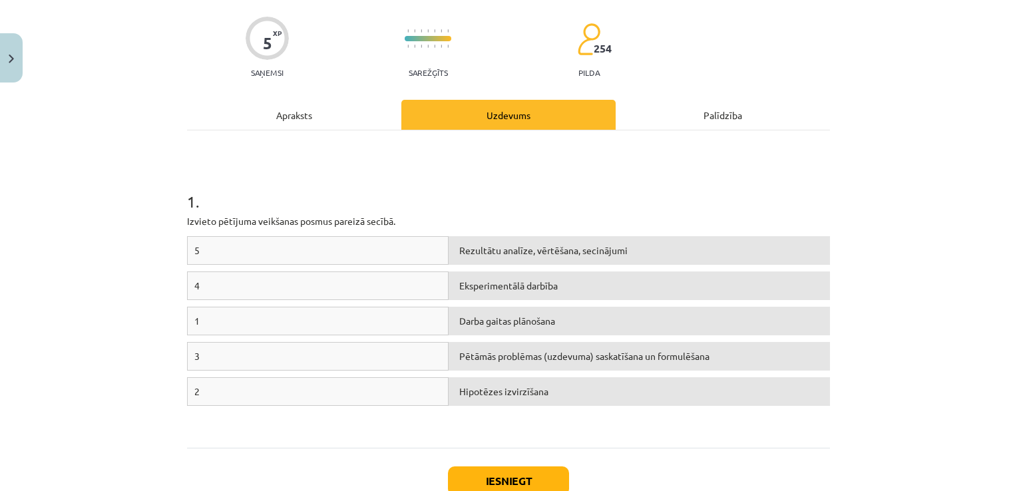
scroll to position [104, 0]
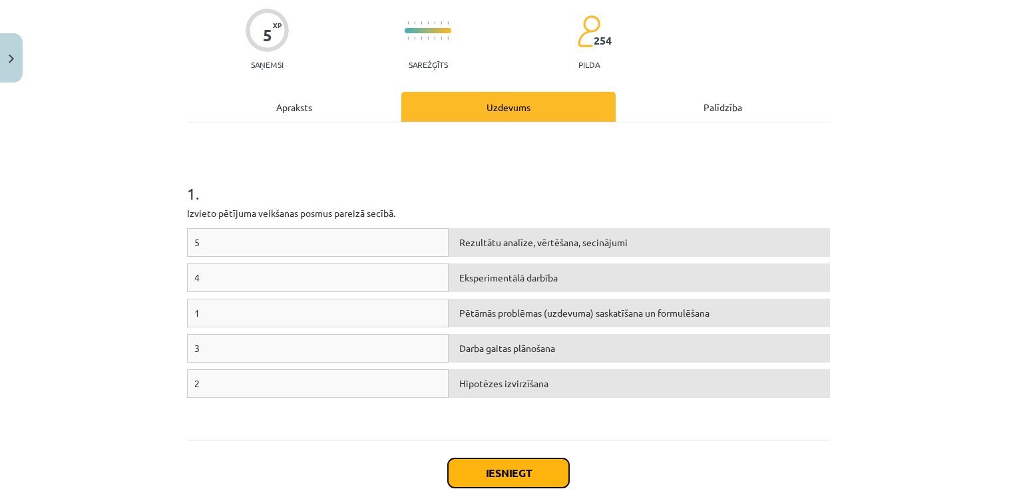
click at [519, 462] on button "Iesniegt" at bounding box center [508, 473] width 121 height 29
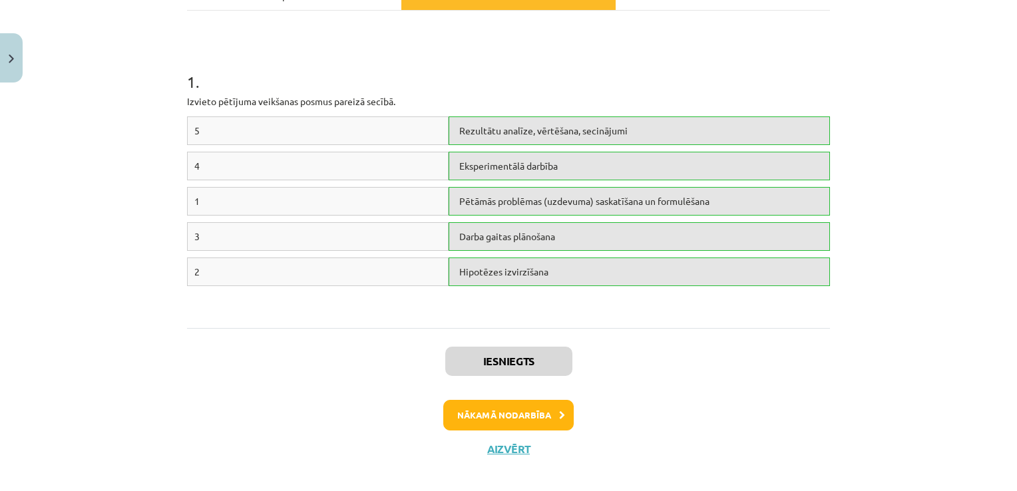
scroll to position [228, 0]
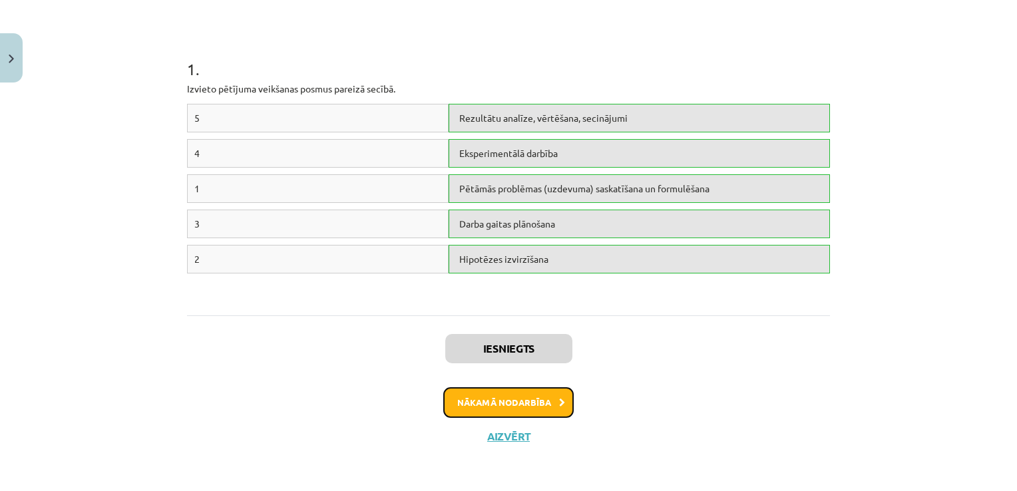
click at [549, 405] on button "Nākamā nodarbība" at bounding box center [508, 402] width 130 height 31
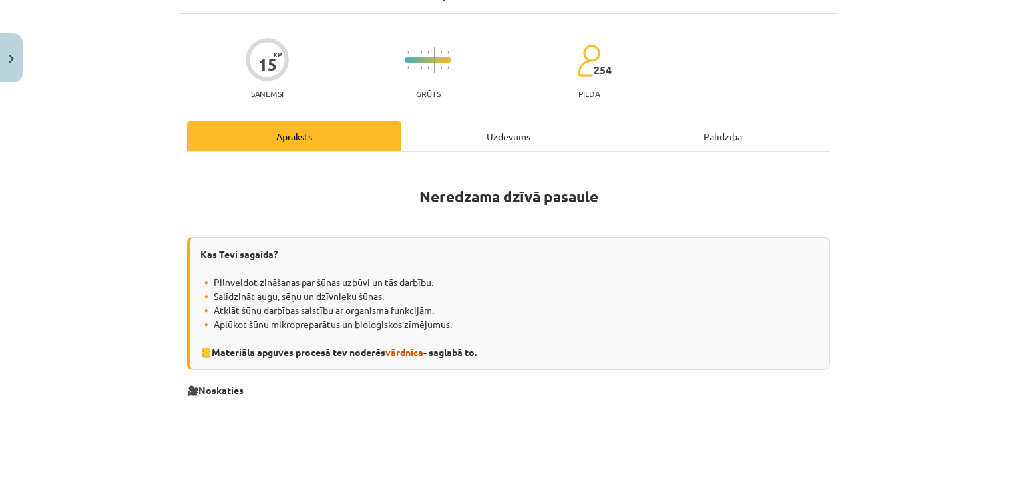
scroll to position [33, 0]
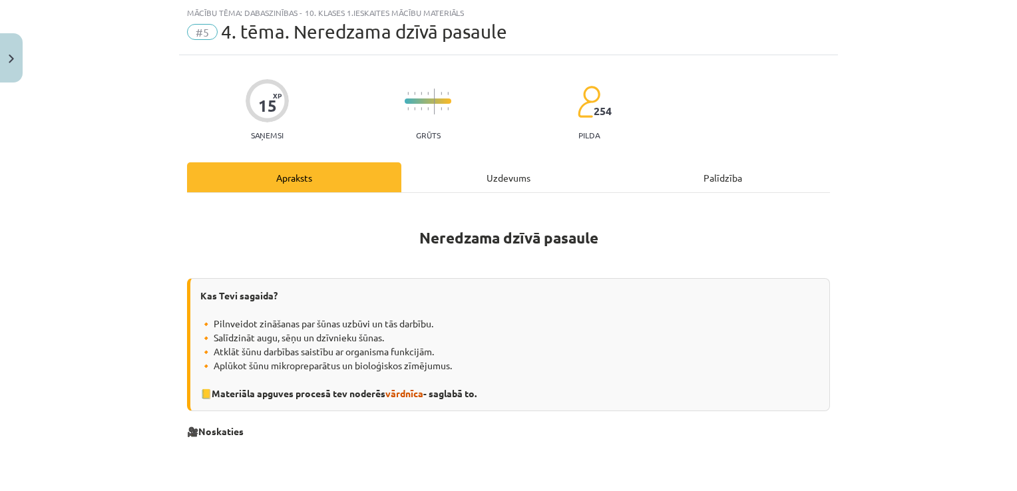
click at [505, 174] on div "Uzdevums" at bounding box center [508, 177] width 214 height 30
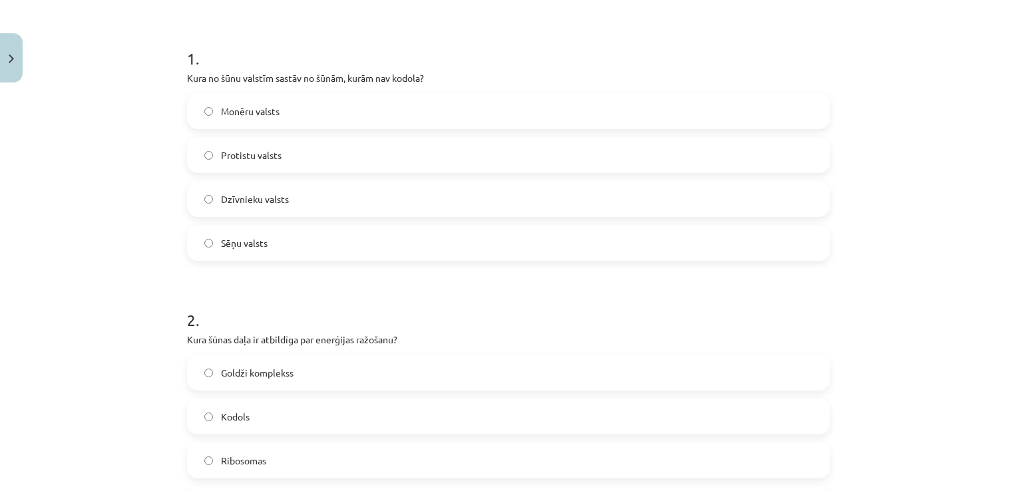
scroll to position [223, 0]
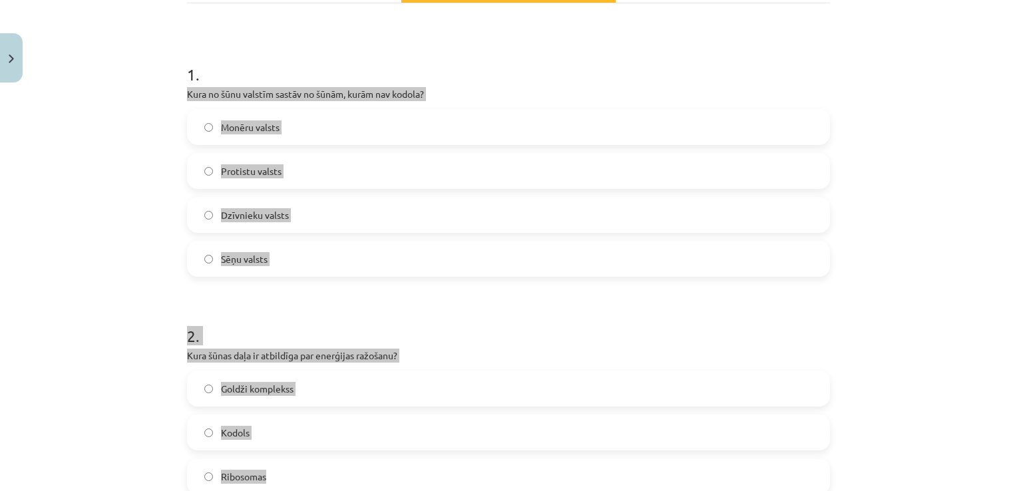
drag, startPoint x: 184, startPoint y: 94, endPoint x: 333, endPoint y: 465, distance: 399.5
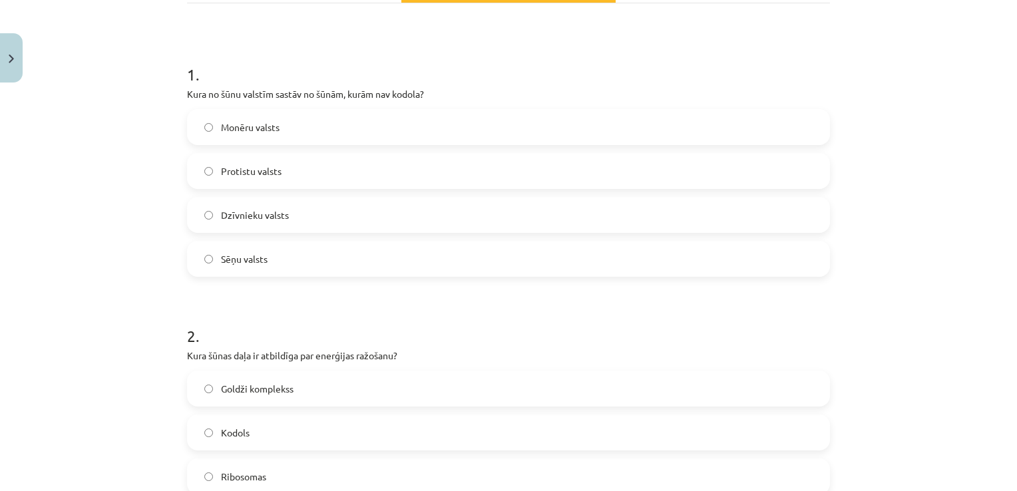
click at [894, 63] on div "Mācību tēma: Dabaszinības - 10. klases 1.ieskaites mācību materiāls #5 4. tēma.…" at bounding box center [508, 245] width 1017 height 491
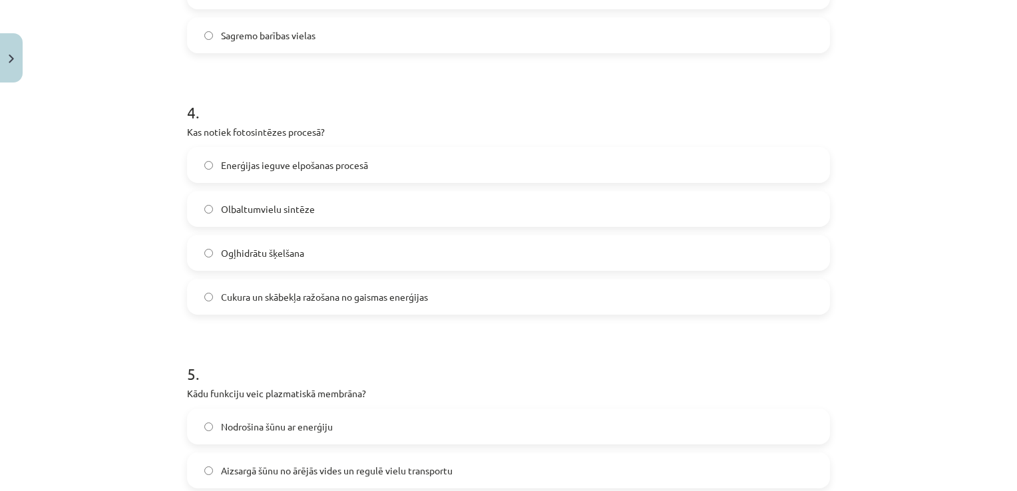
scroll to position [1209, 0]
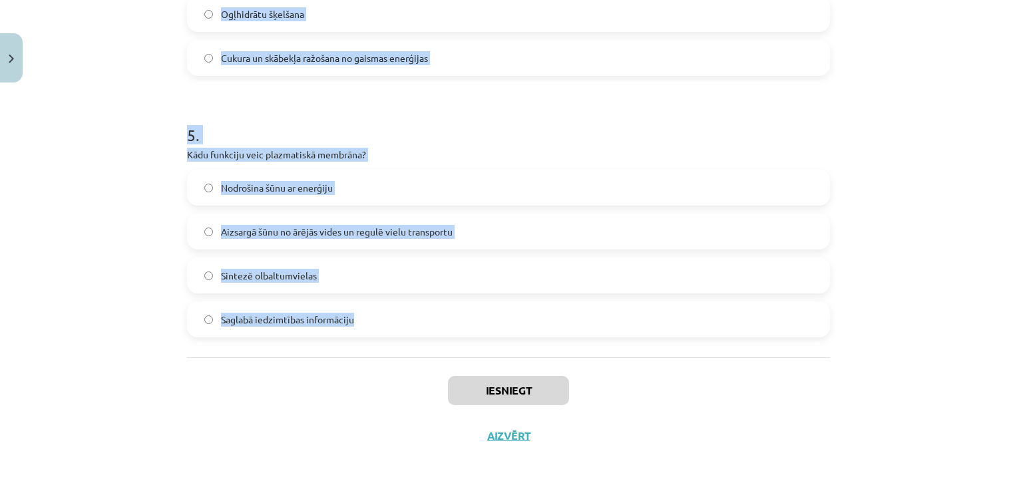
drag, startPoint x: 183, startPoint y: 89, endPoint x: 358, endPoint y: 319, distance: 288.8
drag, startPoint x: 358, startPoint y: 319, endPoint x: 339, endPoint y: 318, distance: 19.3
copy form "Kura no šūnu valstīm sastāv no šūnām, kurām nav kodola? Monēru valsts Protistu …"
click at [947, 135] on div "Mācību tēma: Dabaszinības - 10. klases 1.ieskaites mācību materiāls #5 4. tēma.…" at bounding box center [508, 245] width 1017 height 491
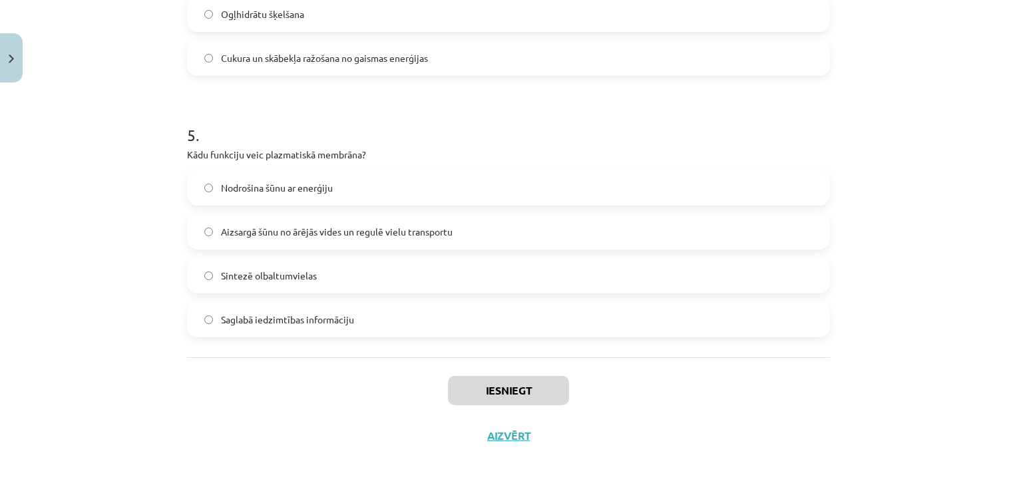
click at [995, 326] on div "Mācību tēma: Dabaszinības - 10. klases 1.ieskaites mācību materiāls #5 4. tēma.…" at bounding box center [508, 245] width 1017 height 491
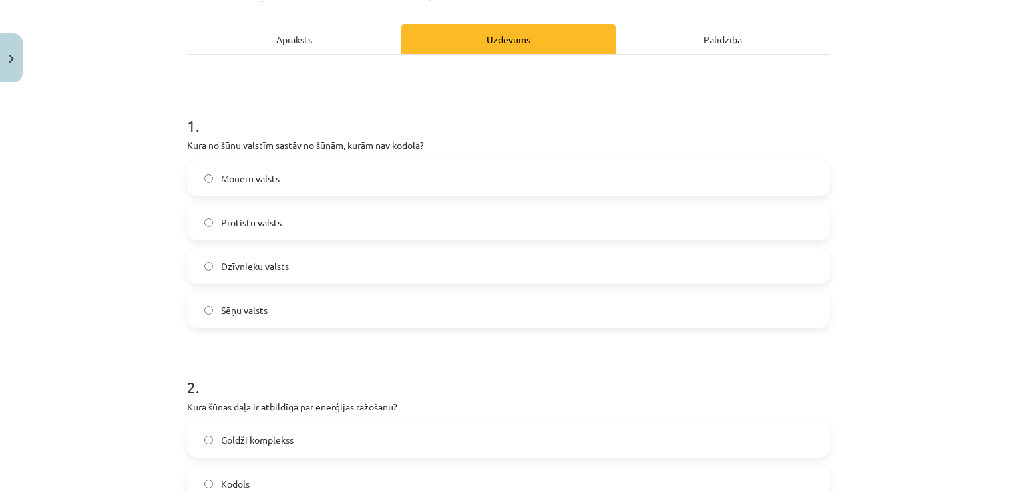
scroll to position [174, 0]
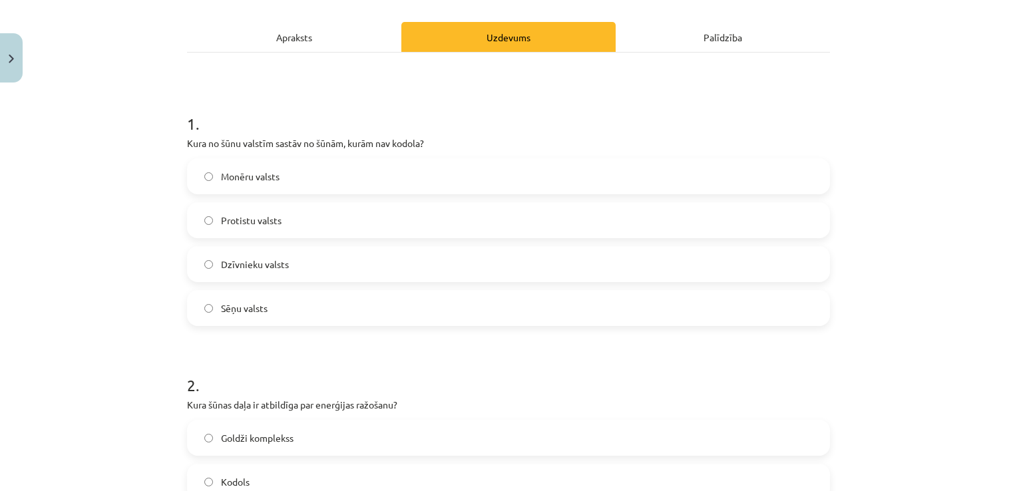
click at [768, 173] on label "Monēru valsts" at bounding box center [508, 176] width 640 height 33
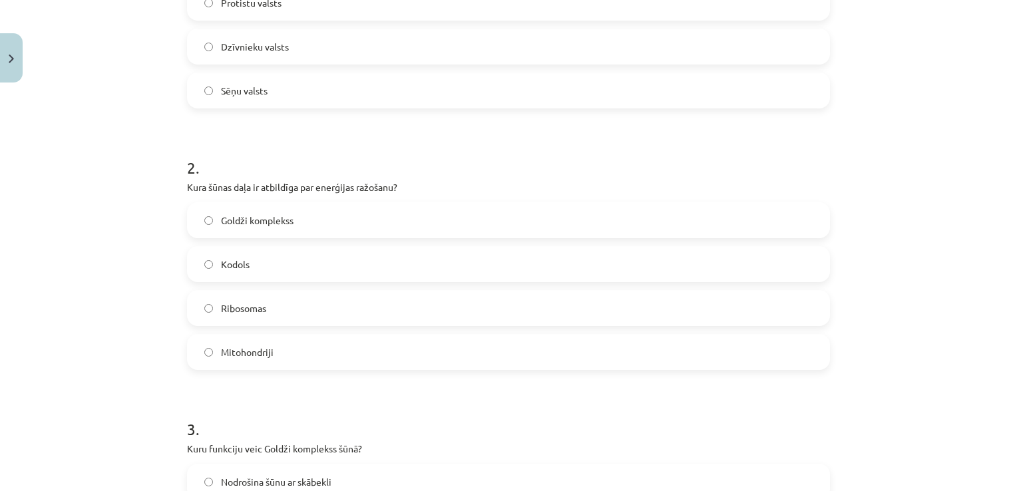
scroll to position [409, 0]
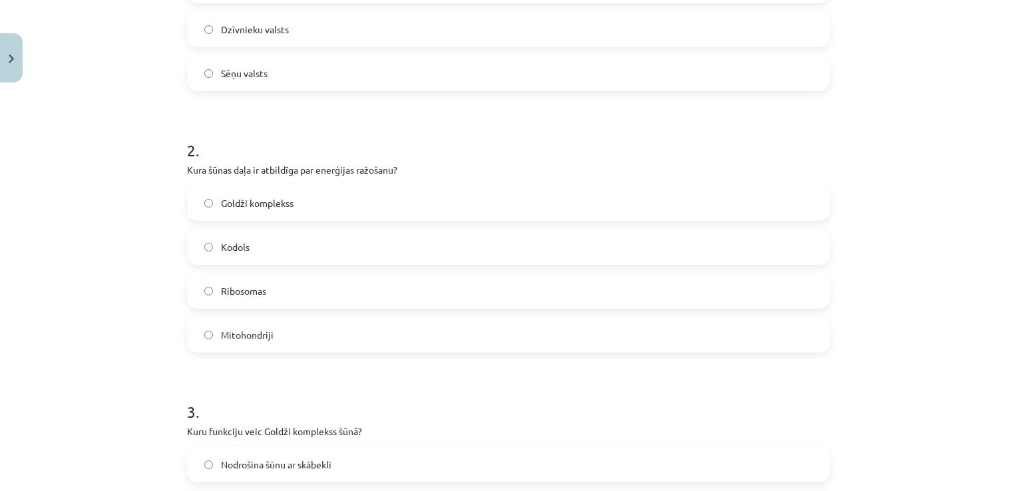
click at [781, 321] on label "Mitohondriji" at bounding box center [508, 334] width 640 height 33
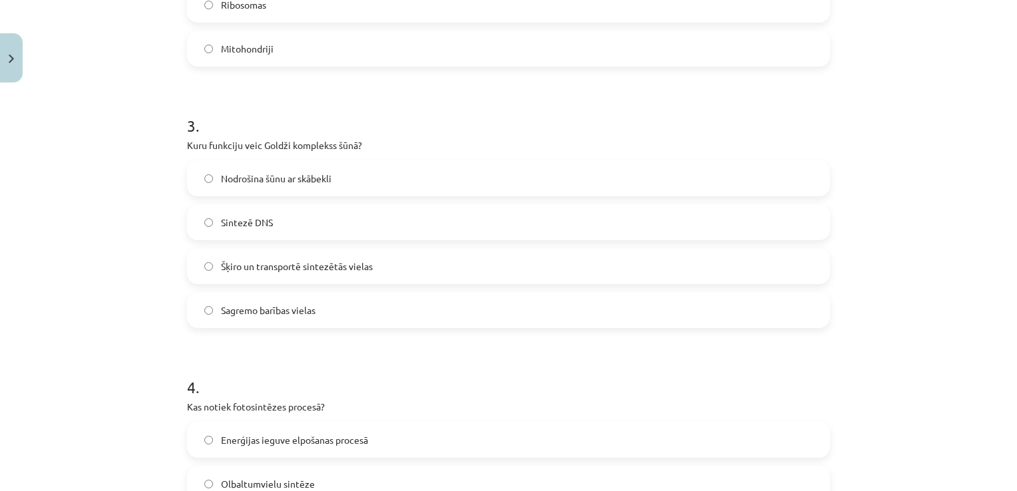
scroll to position [692, 0]
click at [755, 259] on label "Šķiro un transportē sintezētās vielas" at bounding box center [508, 268] width 640 height 33
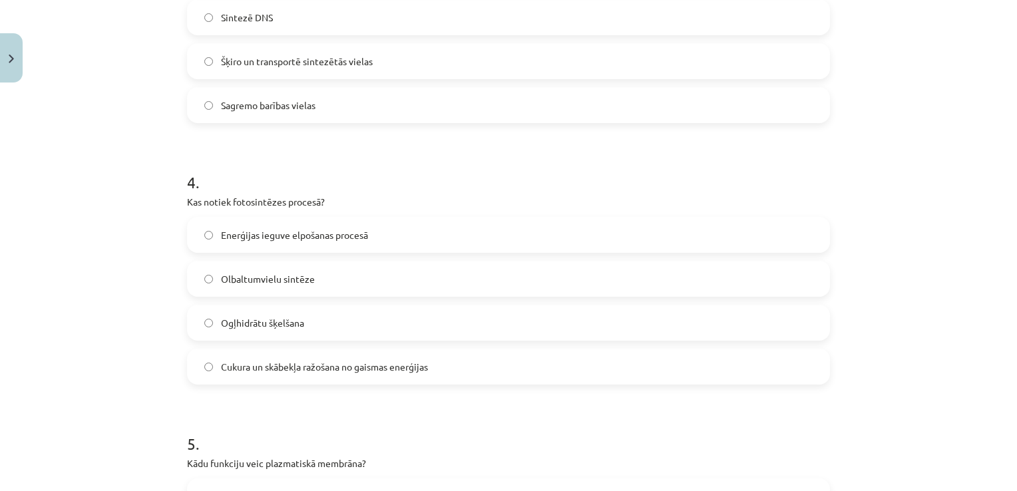
scroll to position [896, 0]
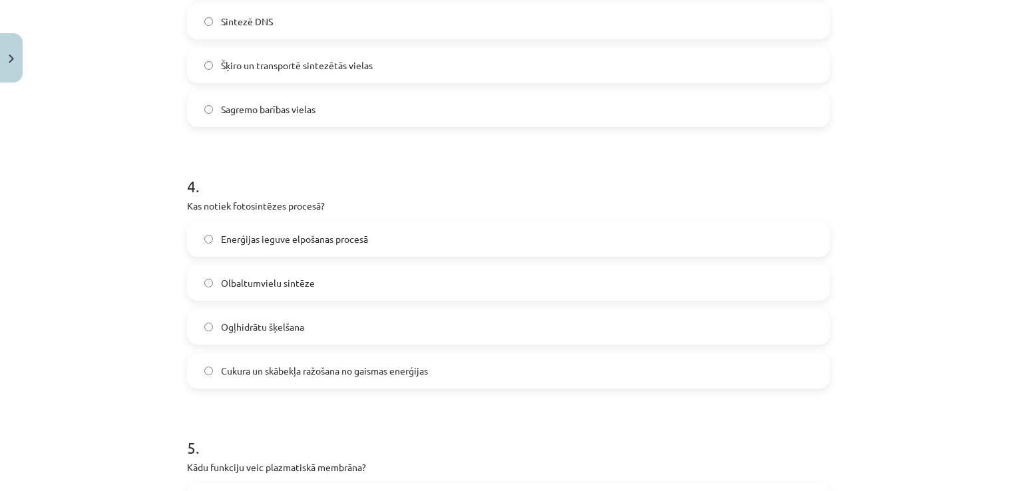
click at [737, 364] on label "Cukura un skābekļa ražošana no gaismas enerģijas" at bounding box center [508, 370] width 640 height 33
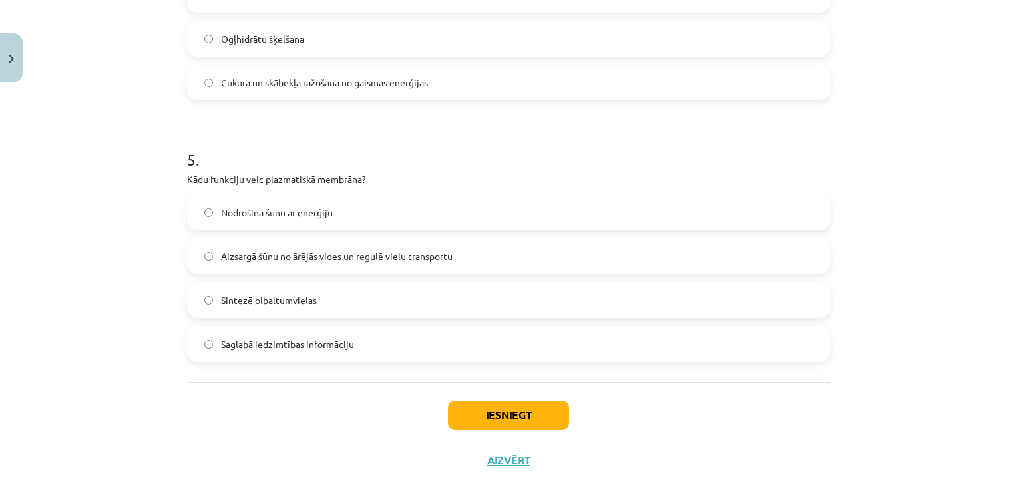
scroll to position [1209, 0]
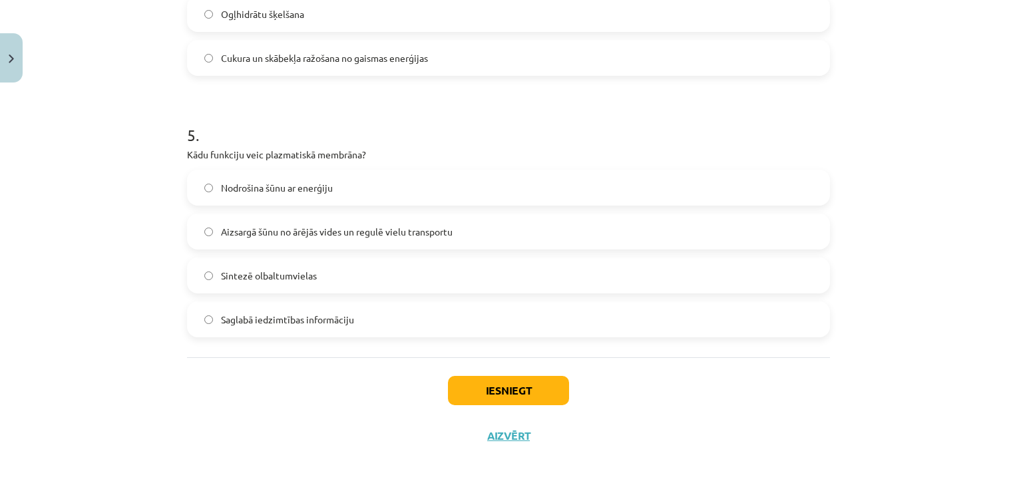
click at [380, 225] on span "Aizsargā šūnu no ārējās vides un regulē vielu transportu" at bounding box center [337, 232] width 232 height 14
click at [505, 389] on button "Iesniegt" at bounding box center [508, 390] width 121 height 29
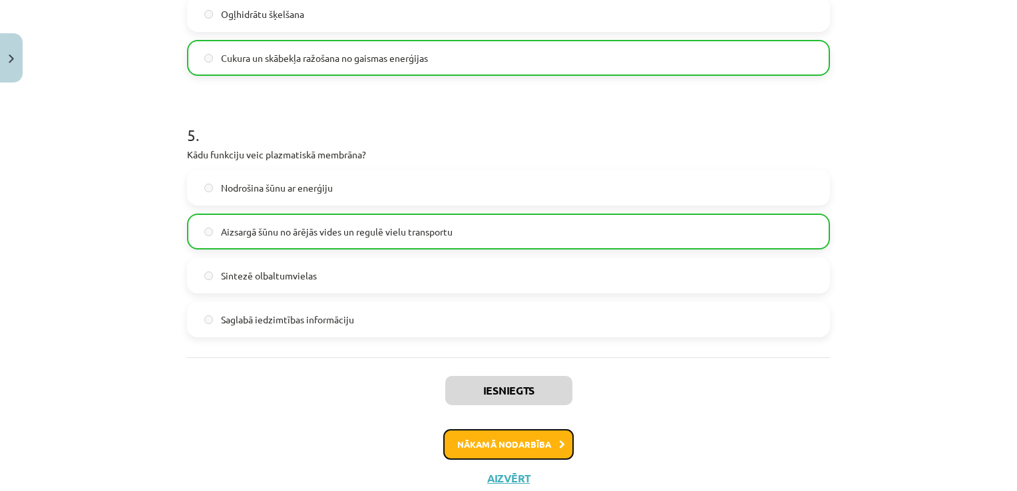
click at [525, 433] on button "Nākamā nodarbība" at bounding box center [508, 444] width 130 height 31
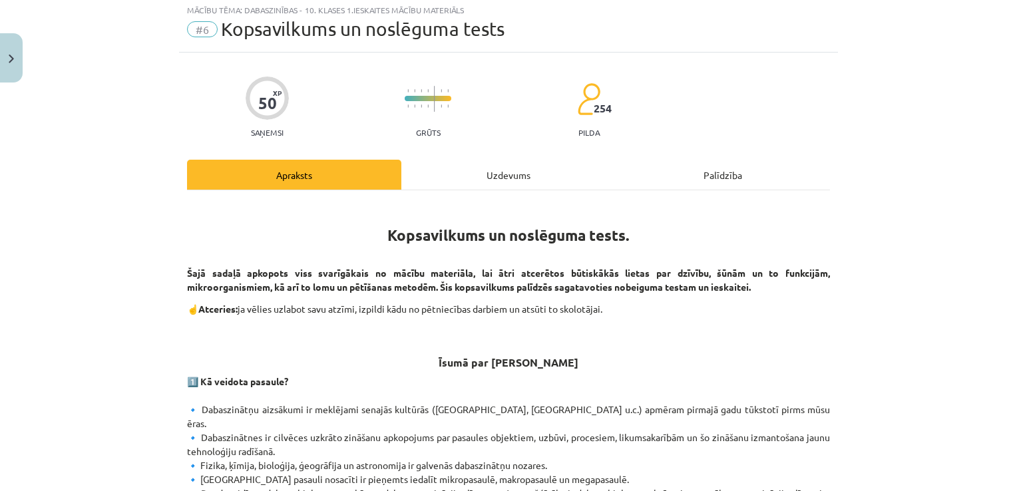
scroll to position [33, 0]
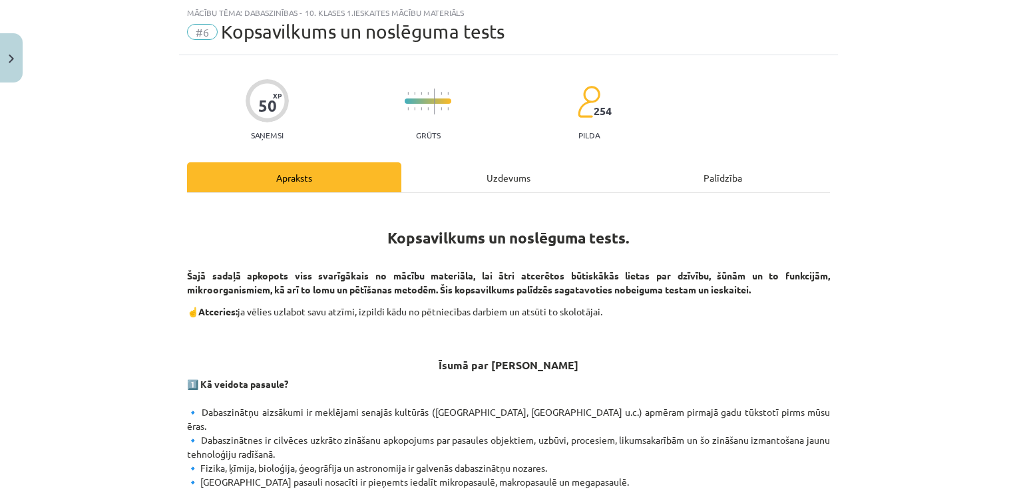
click at [533, 177] on div "Uzdevums" at bounding box center [508, 177] width 214 height 30
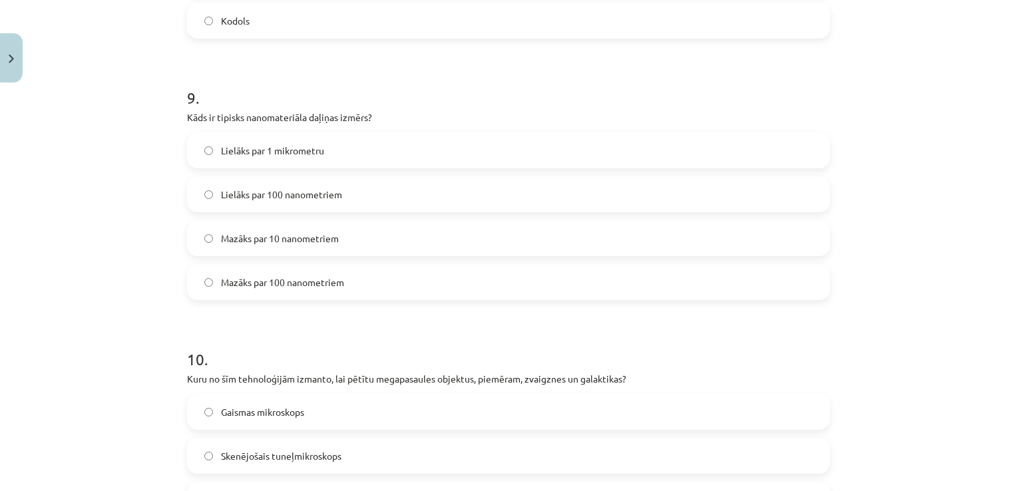
scroll to position [2517, 0]
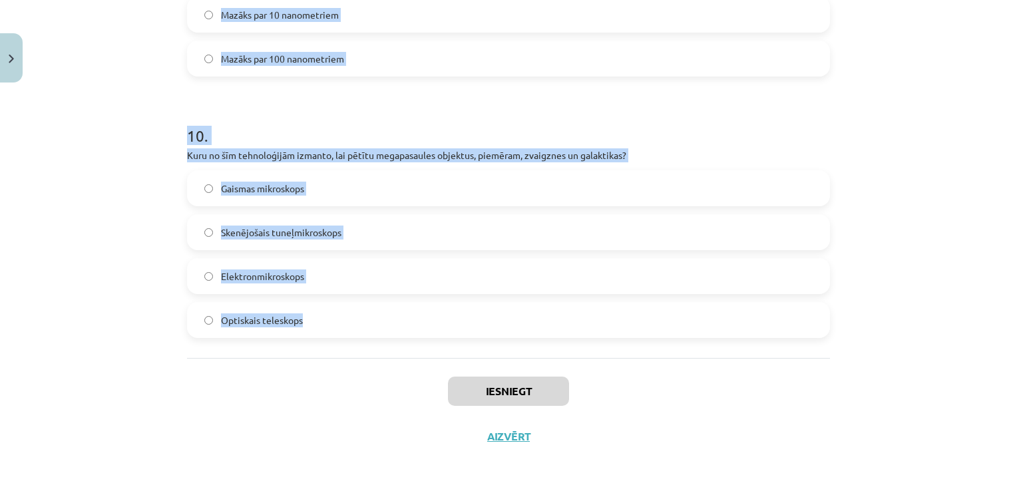
drag, startPoint x: 182, startPoint y: 100, endPoint x: 326, endPoint y: 322, distance: 264.6
drag, startPoint x: 326, startPoint y: 322, endPoint x: 290, endPoint y: 319, distance: 36.1
copy form "Kurš no šiem instrumentiem darbojas kosmosā kopš 1990. gada un ir devusi daudzu…"
click at [951, 145] on div "Mācību tēma: Dabaszinības - 10. klases 1.ieskaites mācību materiāls #6 Kopsavil…" at bounding box center [508, 245] width 1017 height 491
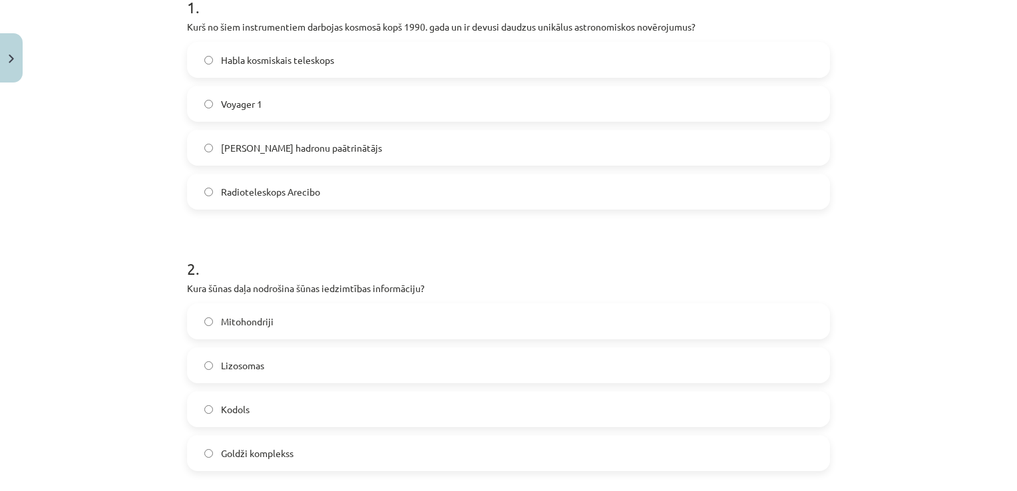
scroll to position [297, 0]
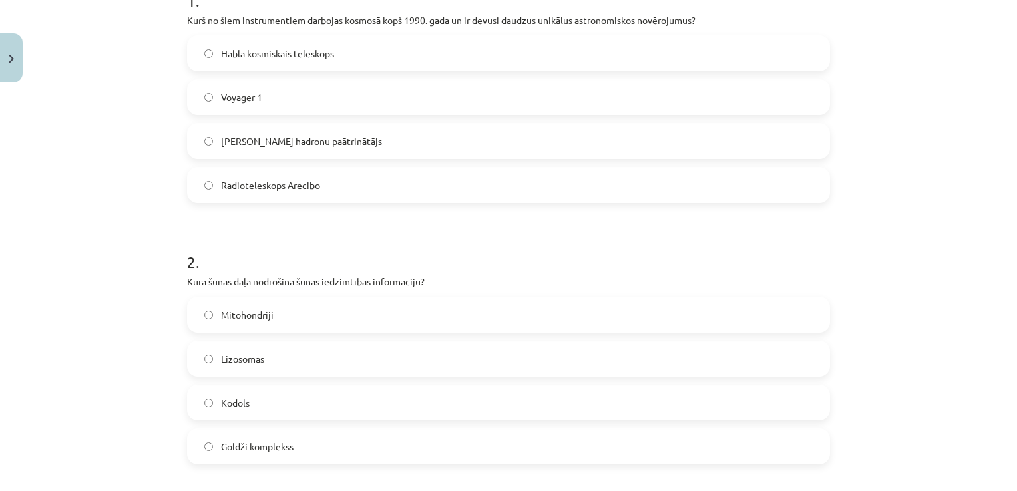
click at [242, 396] on span "Kodols" at bounding box center [235, 403] width 29 height 14
click at [365, 42] on label "Habla kosmiskais teleskops" at bounding box center [508, 53] width 640 height 33
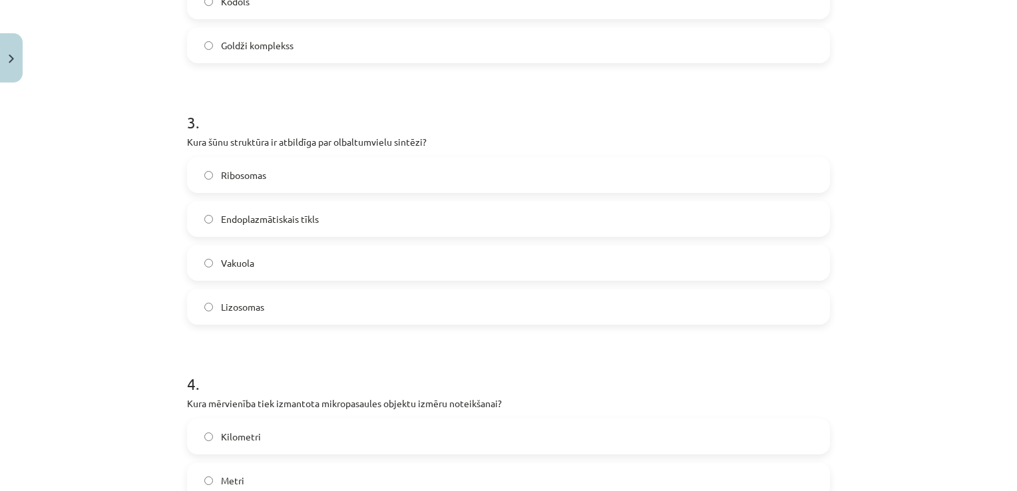
scroll to position [681, 0]
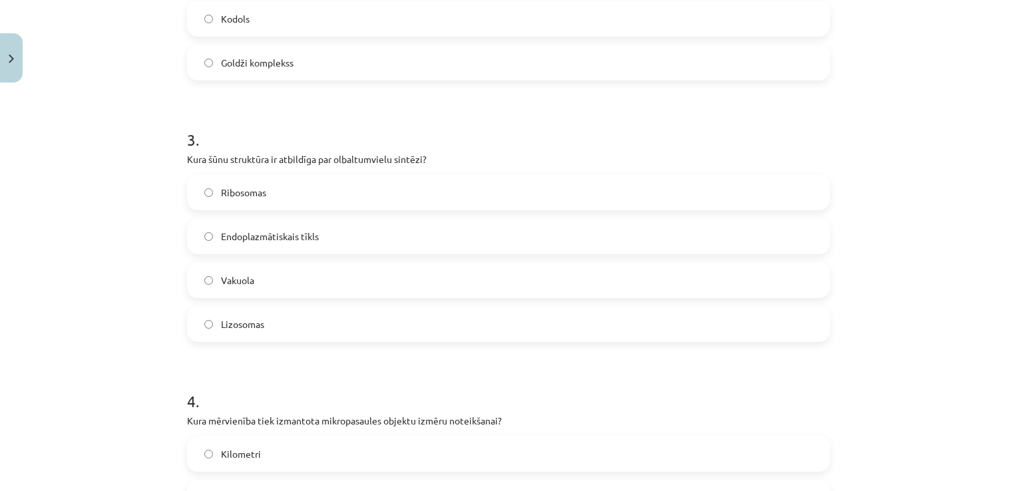
click at [810, 188] on label "Ribosomas" at bounding box center [508, 192] width 640 height 33
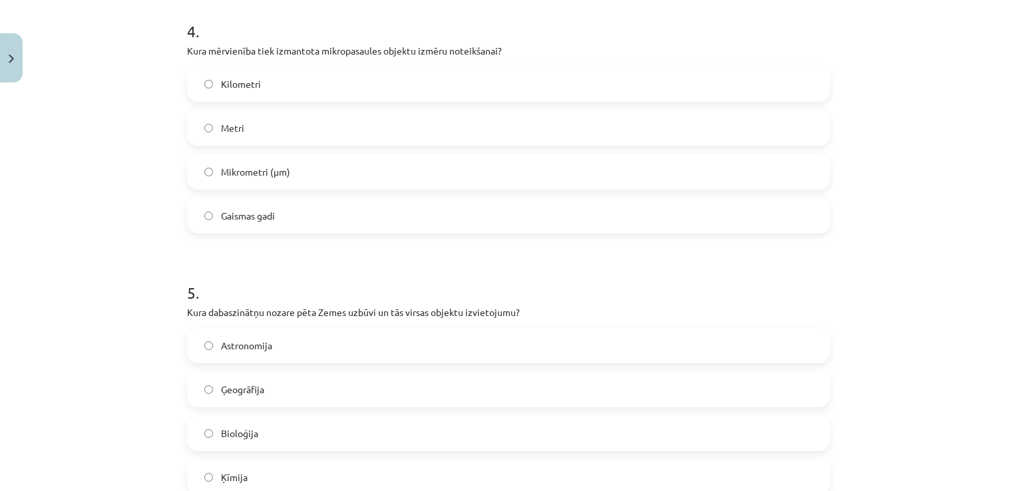
scroll to position [1055, 0]
click at [421, 156] on label "Mikrometri (μm)" at bounding box center [508, 168] width 640 height 33
click at [395, 385] on label "Ģeogrāfija" at bounding box center [508, 386] width 640 height 33
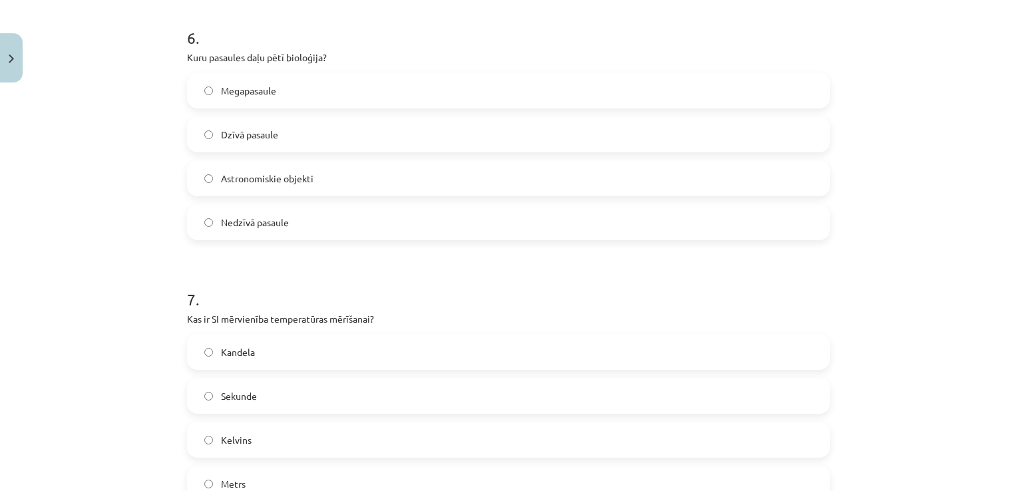
scroll to position [1571, 0]
click at [637, 125] on label "Dzīvā pasaule" at bounding box center [508, 131] width 640 height 33
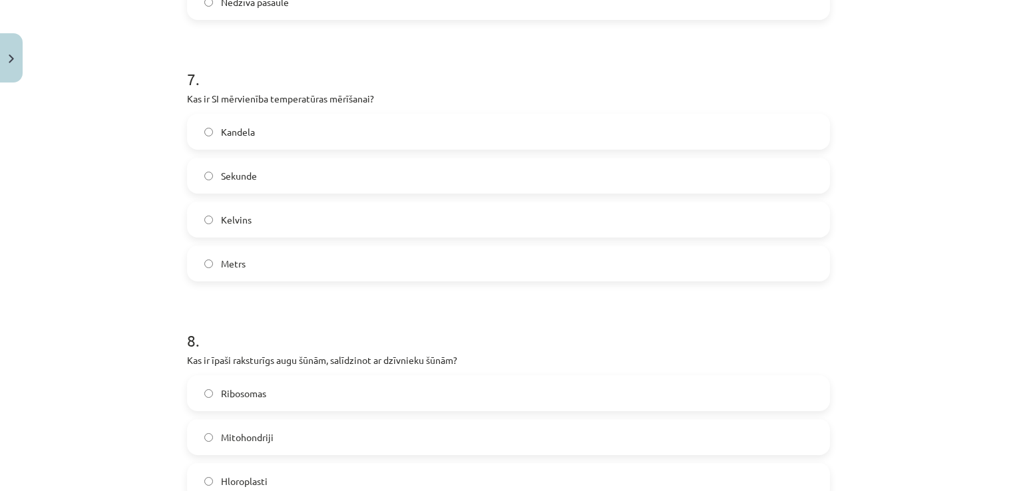
scroll to position [1774, 0]
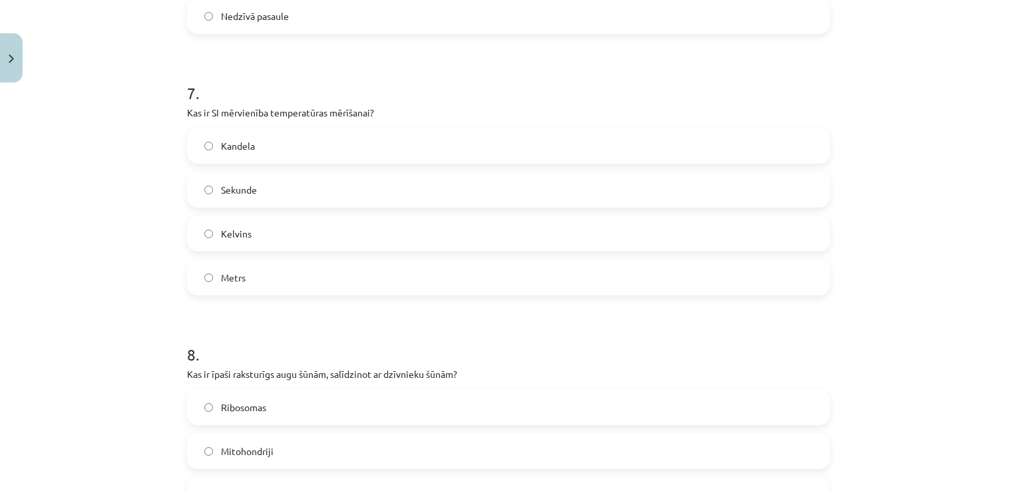
click at [786, 228] on label "Kelvins" at bounding box center [508, 233] width 640 height 33
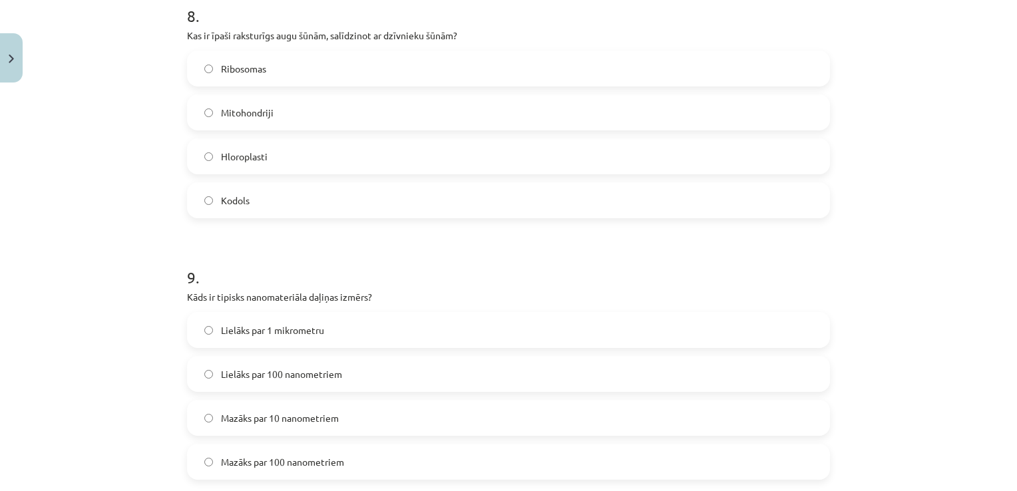
scroll to position [2117, 0]
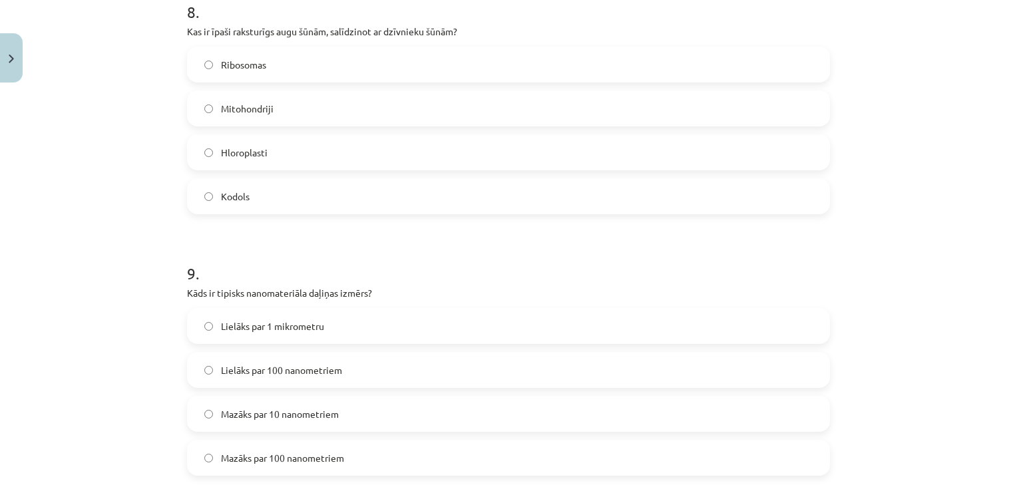
click at [386, 142] on label "Hloroplasti" at bounding box center [508, 152] width 640 height 33
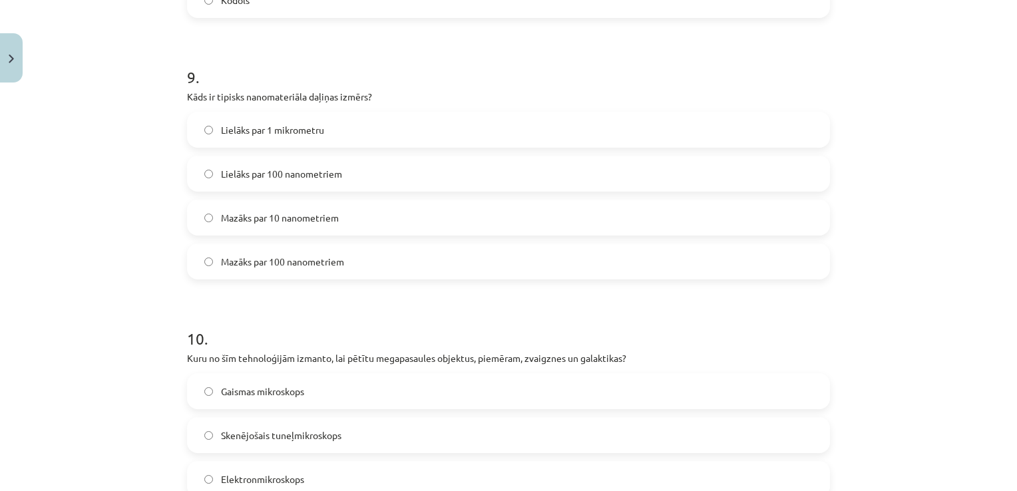
scroll to position [2324, 0]
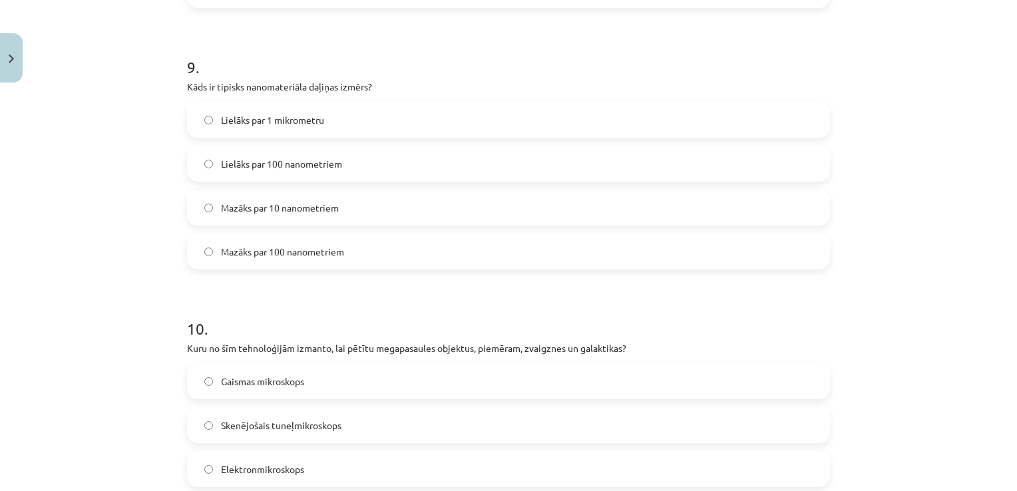
click at [754, 251] on label "Mazāks par 100 nanometriem" at bounding box center [508, 251] width 640 height 33
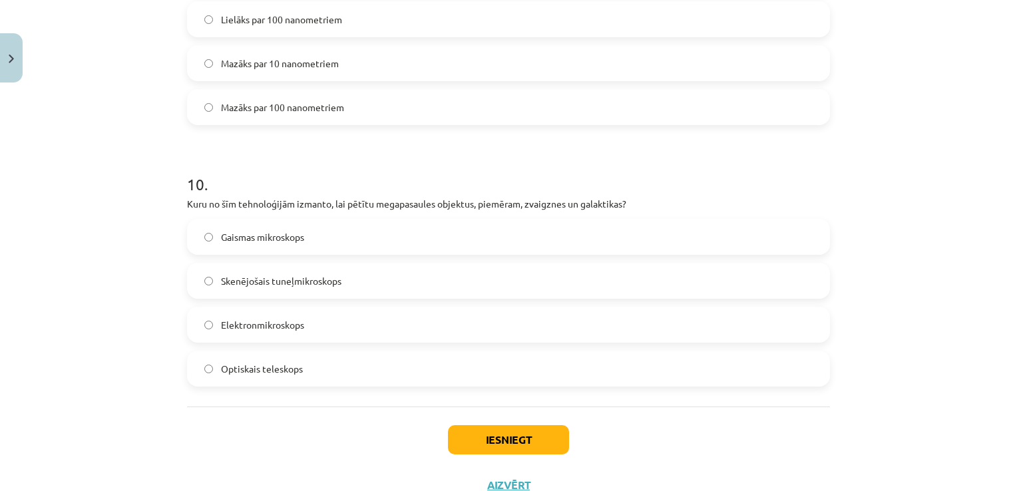
scroll to position [2517, 0]
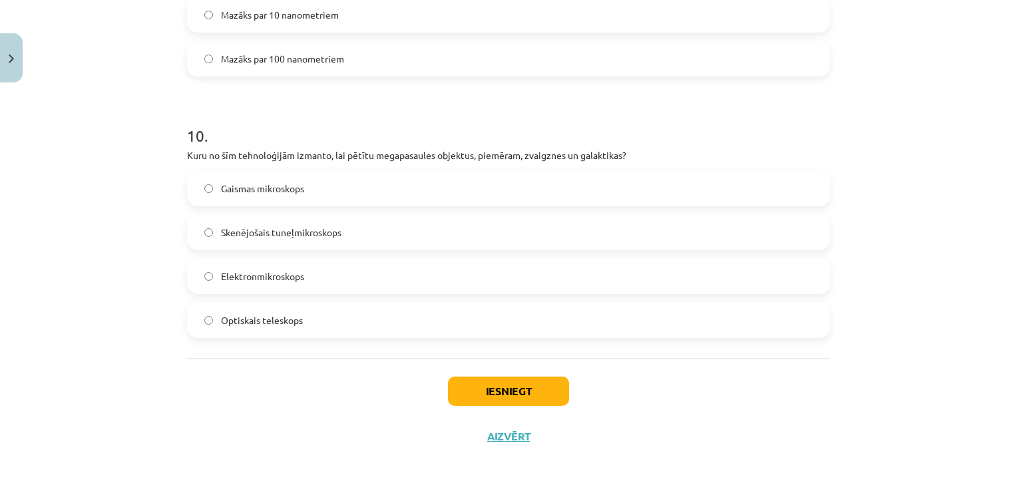
click at [368, 316] on label "Optiskais teleskops" at bounding box center [508, 320] width 640 height 33
click at [496, 377] on button "Iesniegt" at bounding box center [508, 391] width 121 height 29
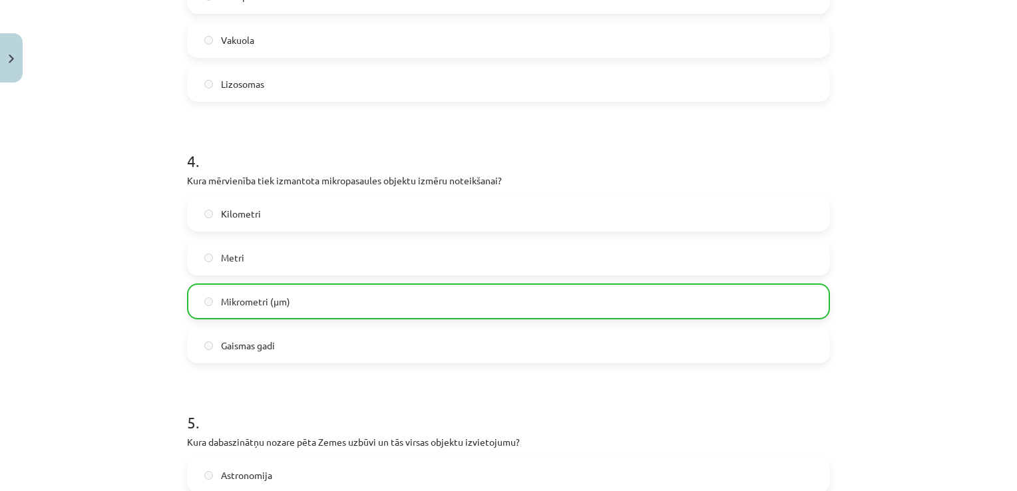
scroll to position [2559, 0]
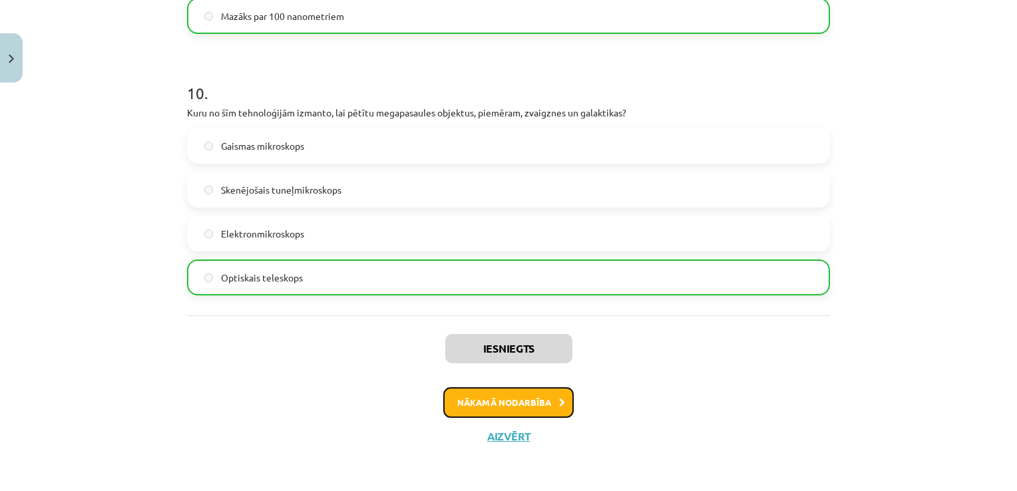
click at [535, 399] on button "Nākamā nodarbība" at bounding box center [508, 402] width 130 height 31
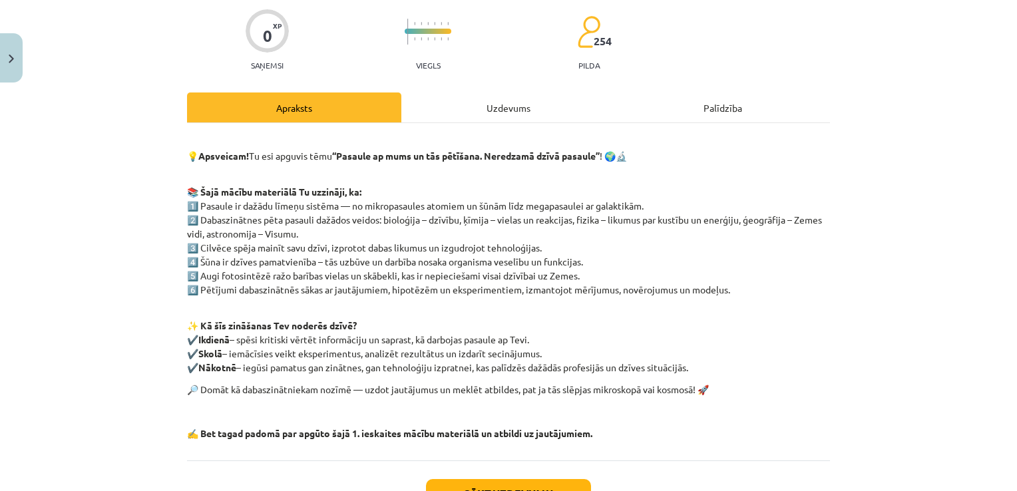
scroll to position [33, 0]
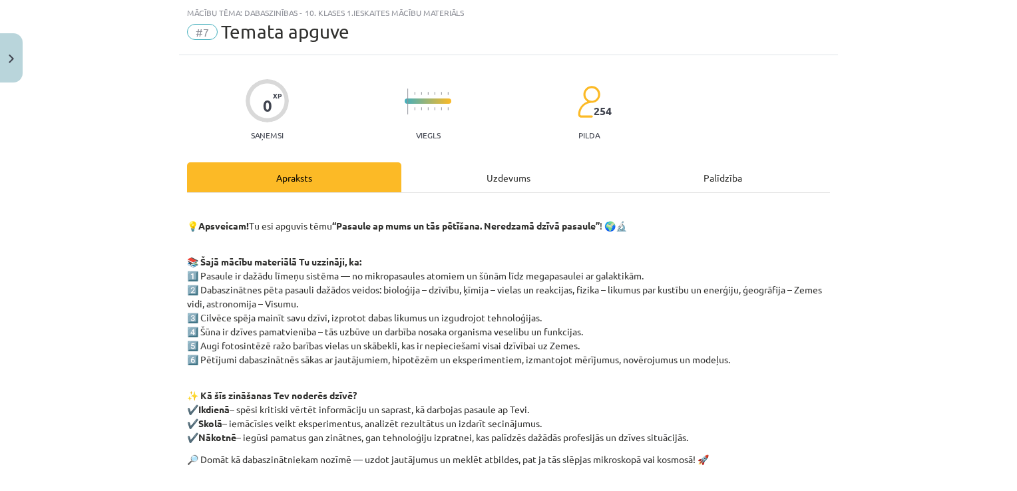
click at [474, 182] on div "Uzdevums" at bounding box center [508, 177] width 214 height 30
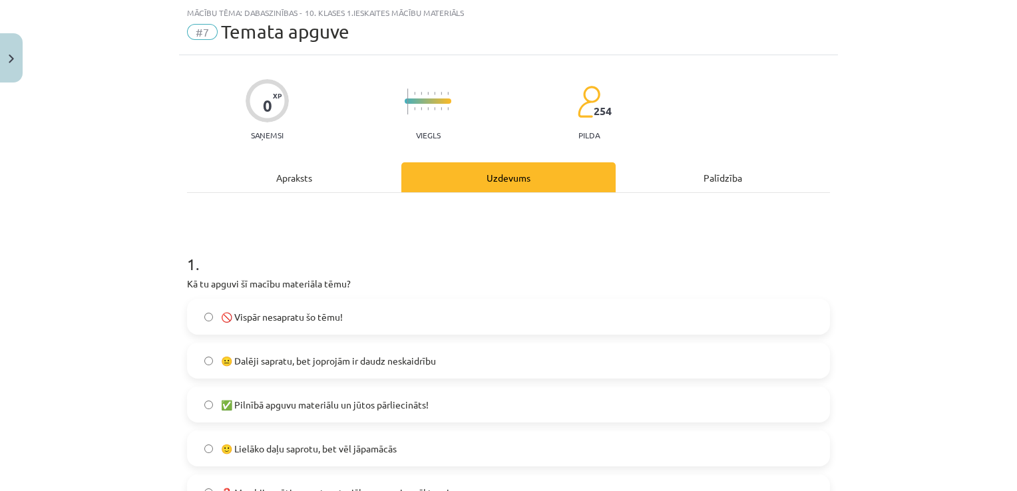
click at [441, 176] on div "Uzdevums" at bounding box center [508, 177] width 214 height 30
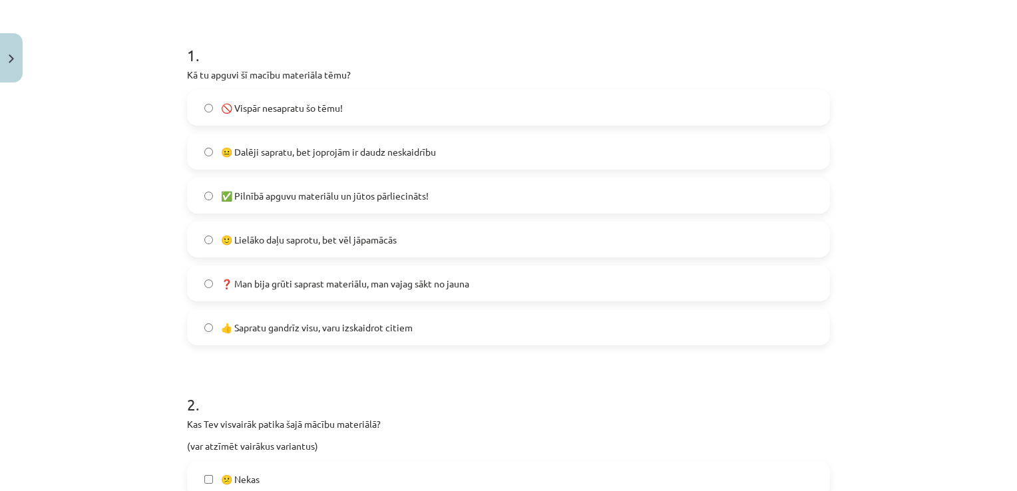
scroll to position [244, 0]
click at [497, 242] on label "🙂 Lielāko daļu saprotu, bet vēl jāpamācās" at bounding box center [508, 238] width 640 height 33
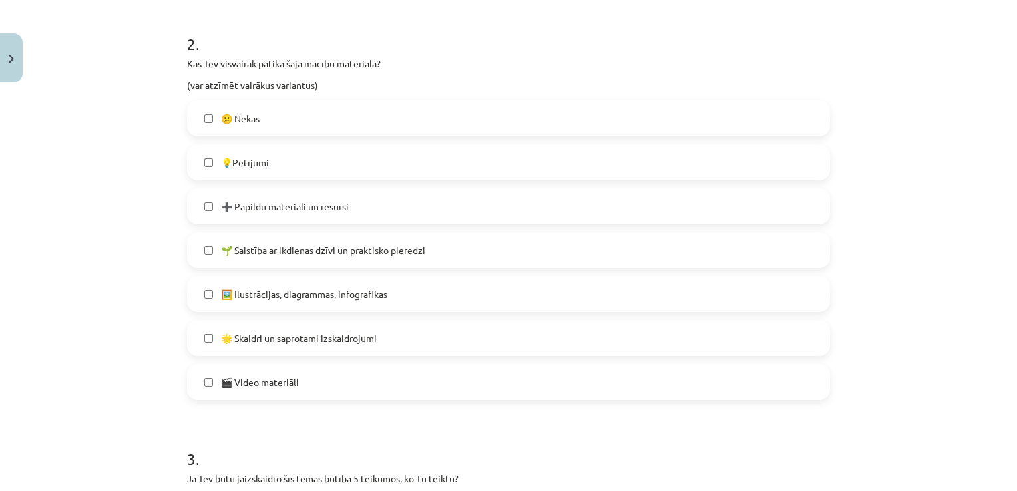
scroll to position [616, 0]
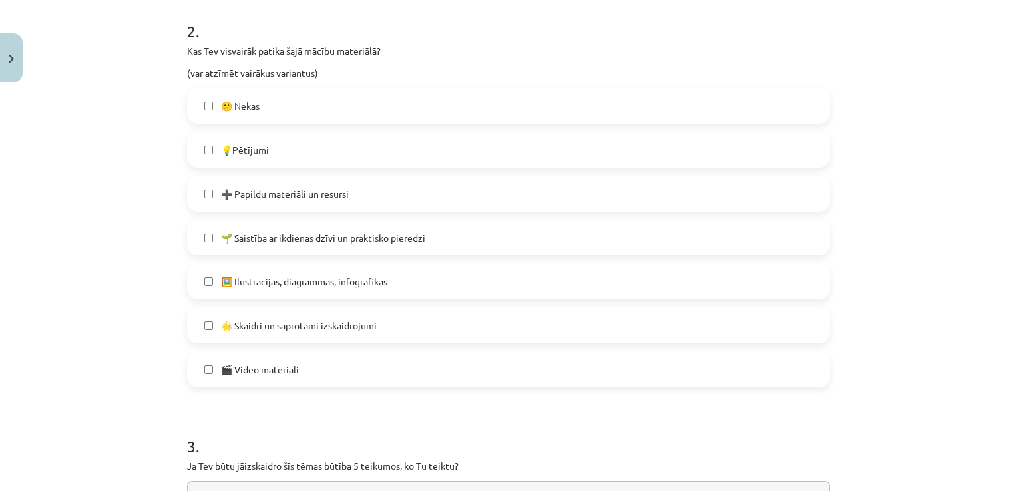
click at [527, 318] on label "🌟 Skaidri un saprotami izskaidrojumi" at bounding box center [508, 325] width 640 height 33
click at [508, 158] on label "💡Pētījumi" at bounding box center [508, 149] width 640 height 33
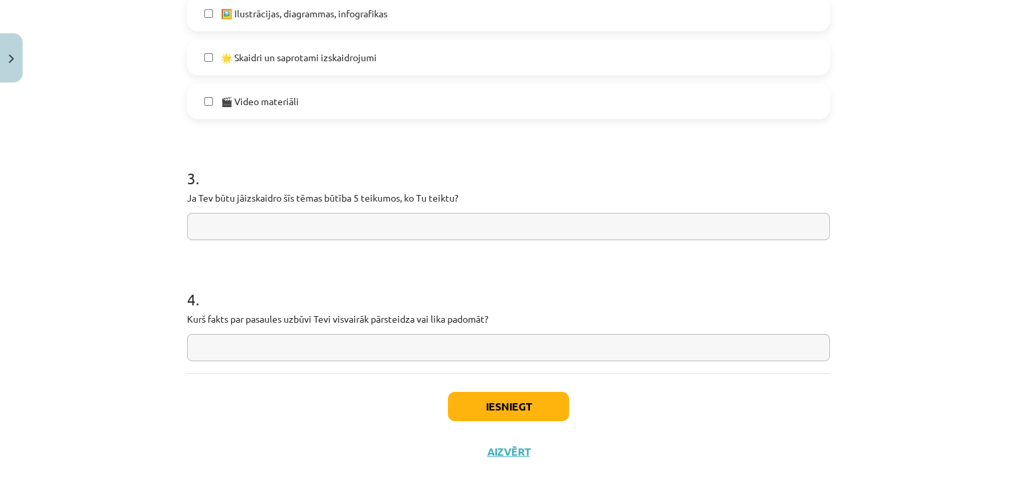
scroll to position [900, 0]
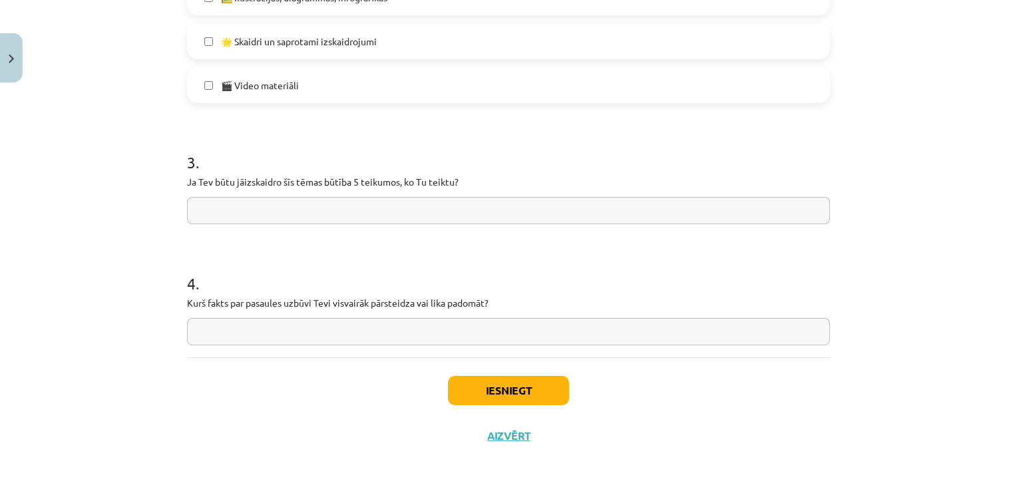
click at [374, 210] on input "text" at bounding box center [508, 210] width 643 height 27
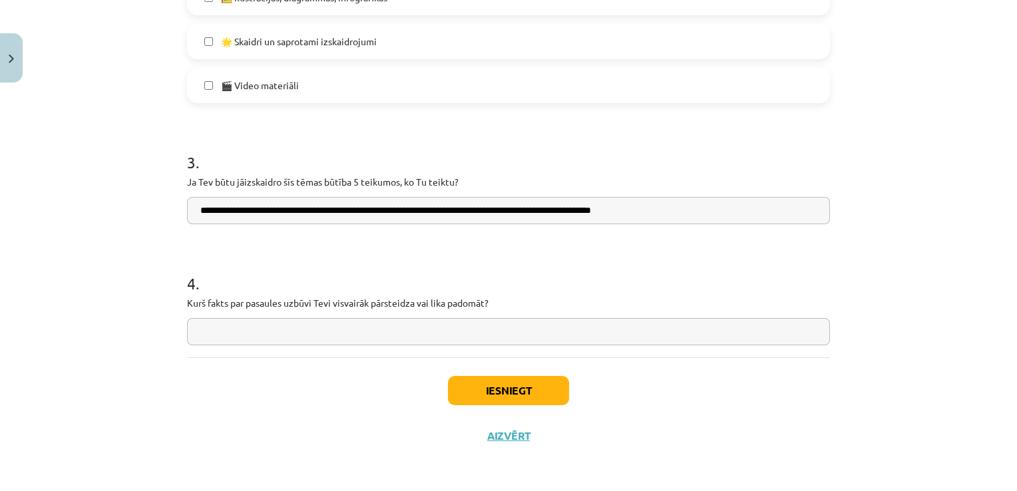
click at [359, 211] on input "**********" at bounding box center [508, 210] width 643 height 27
click at [359, 209] on input "**********" at bounding box center [508, 210] width 643 height 27
click at [360, 211] on input "**********" at bounding box center [508, 210] width 643 height 27
click at [383, 212] on input "**********" at bounding box center [508, 210] width 643 height 27
click at [385, 212] on input "**********" at bounding box center [508, 210] width 643 height 27
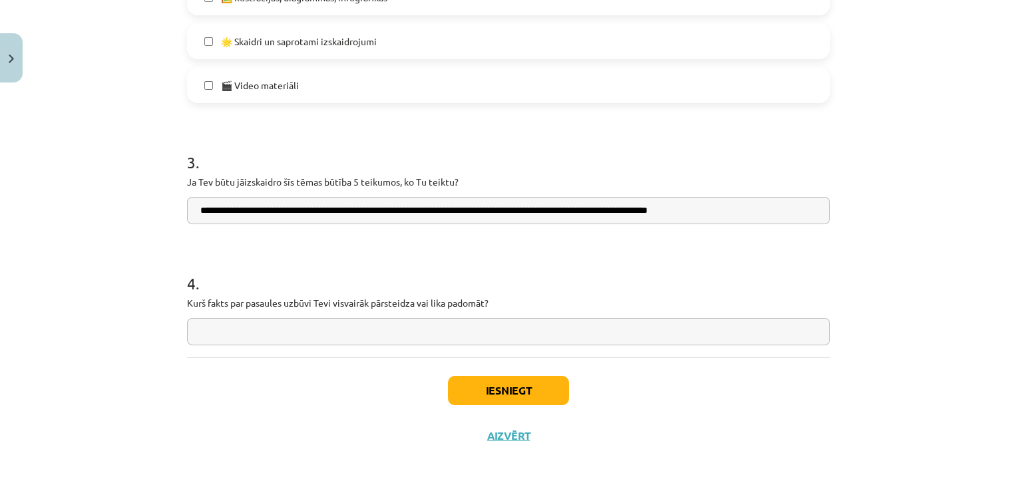
click at [421, 211] on input "**********" at bounding box center [508, 210] width 643 height 27
drag, startPoint x: 722, startPoint y: 212, endPoint x: 868, endPoint y: 230, distance: 146.2
click at [868, 230] on div "Mācību tēma: Dabaszinības - 10. klases 1.ieskaites mācību materiāls #7 Temata a…" at bounding box center [508, 245] width 1017 height 491
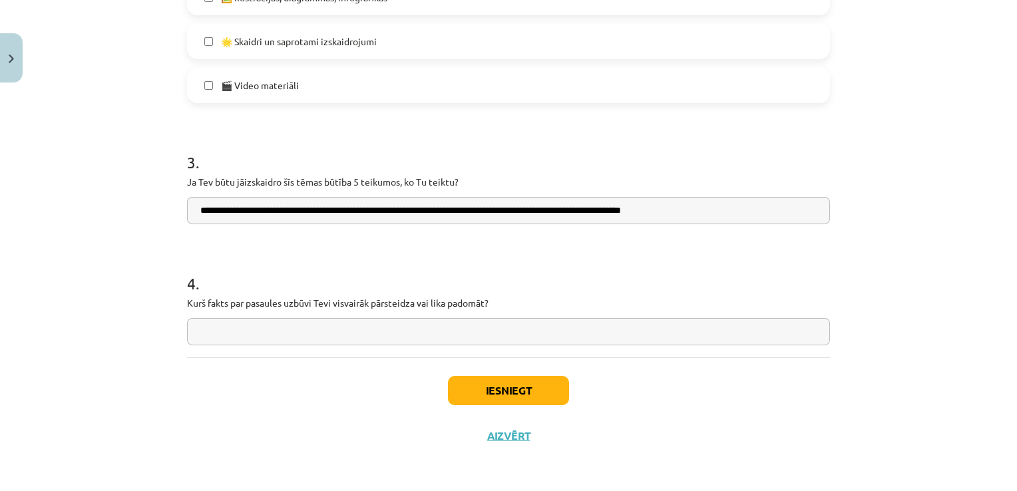
click at [627, 210] on input "**********" at bounding box center [508, 210] width 643 height 27
click at [803, 212] on input "**********" at bounding box center [508, 210] width 643 height 27
click at [815, 210] on input "**********" at bounding box center [508, 210] width 643 height 27
click at [782, 211] on input "**********" at bounding box center [508, 210] width 643 height 27
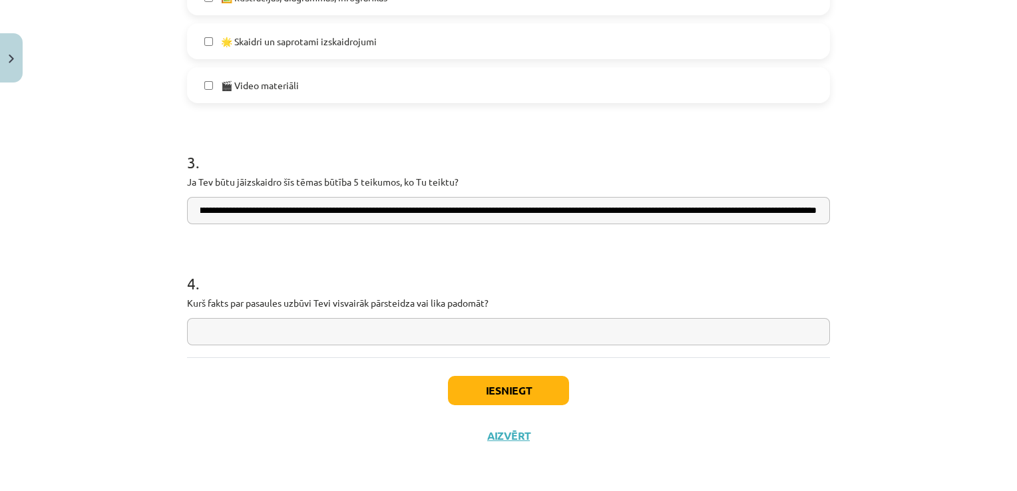
type input "**********"
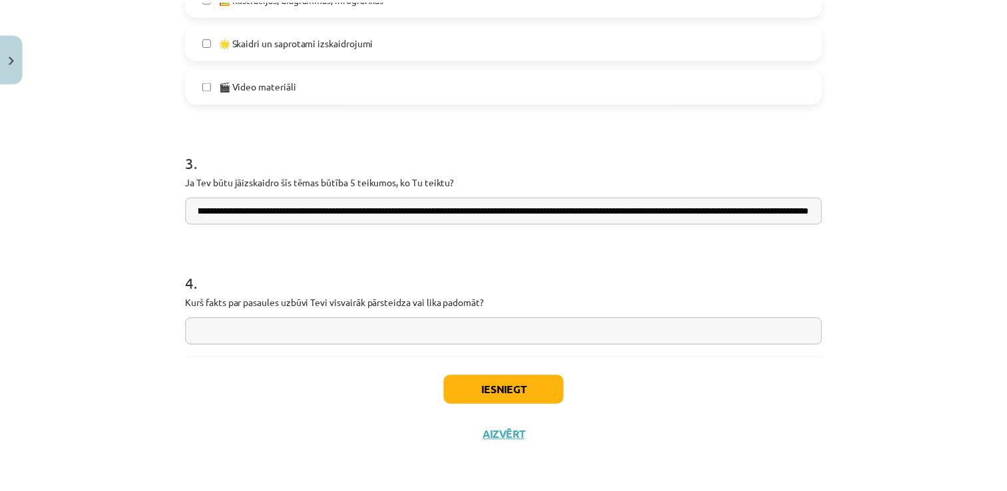
scroll to position [0, 0]
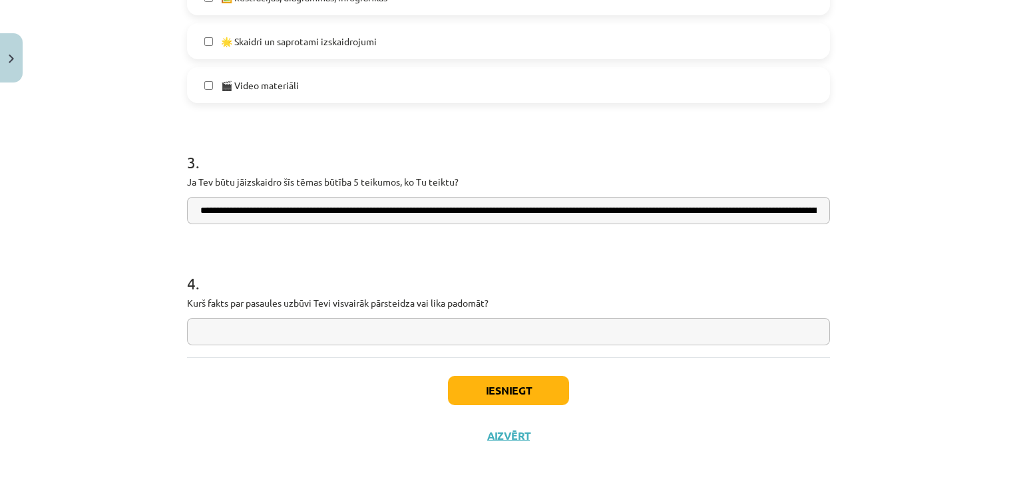
drag, startPoint x: 184, startPoint y: 304, endPoint x: 502, endPoint y: 310, distance: 318.3
click at [502, 310] on div "4 . Kurš fakts par pasaules uzbūvi Tevi visvairāk pārsteidza vai lika padomāt?" at bounding box center [508, 298] width 643 height 95
drag, startPoint x: 502, startPoint y: 310, endPoint x: 471, endPoint y: 301, distance: 32.5
click at [471, 301] on p "Kurš fakts par pasaules uzbūvi Tevi visvairāk pārsteidza vai lika padomāt?" at bounding box center [508, 303] width 643 height 14
copy p
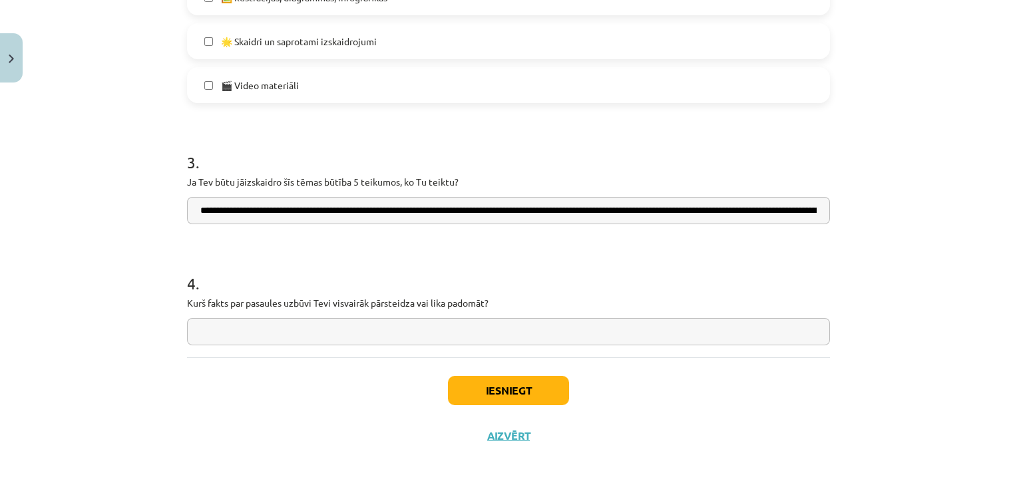
click at [507, 324] on input "text" at bounding box center [508, 331] width 643 height 27
paste input "**********"
type input "**********"
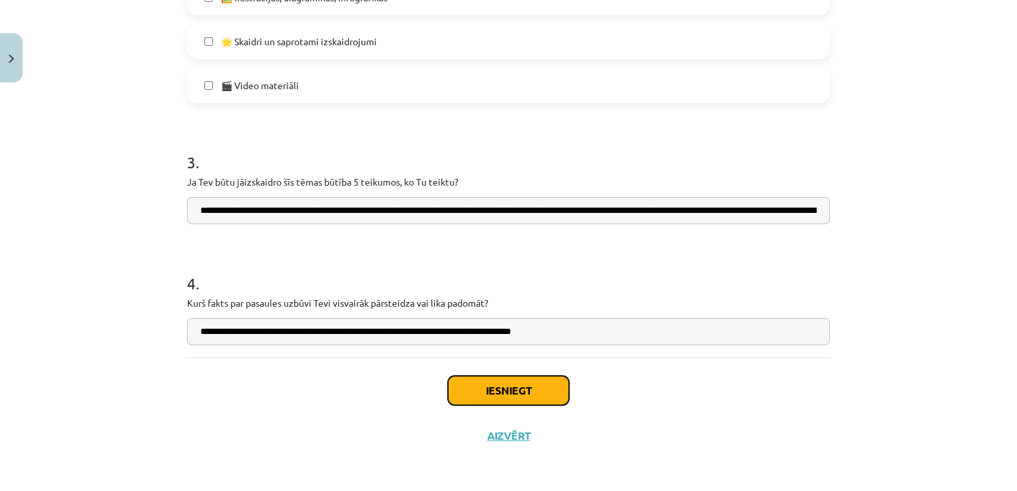
click at [507, 394] on button "Iesniegt" at bounding box center [508, 390] width 121 height 29
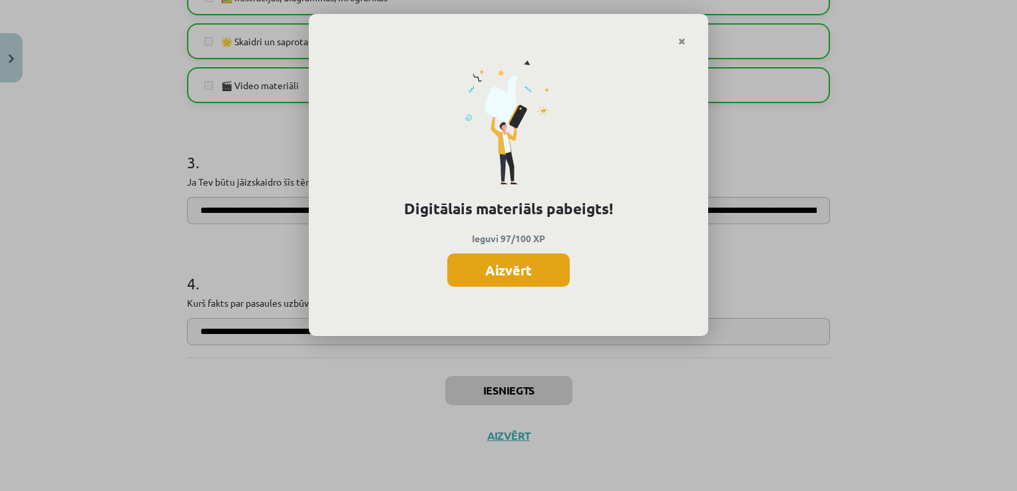
click at [519, 264] on button "Aizvērt" at bounding box center [508, 270] width 123 height 33
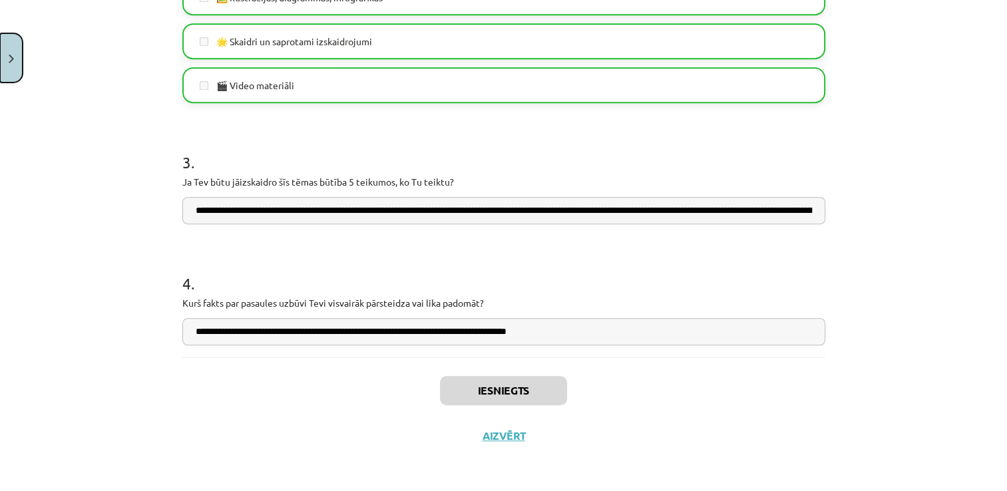
click at [12, 67] on button "Close" at bounding box center [11, 57] width 23 height 49
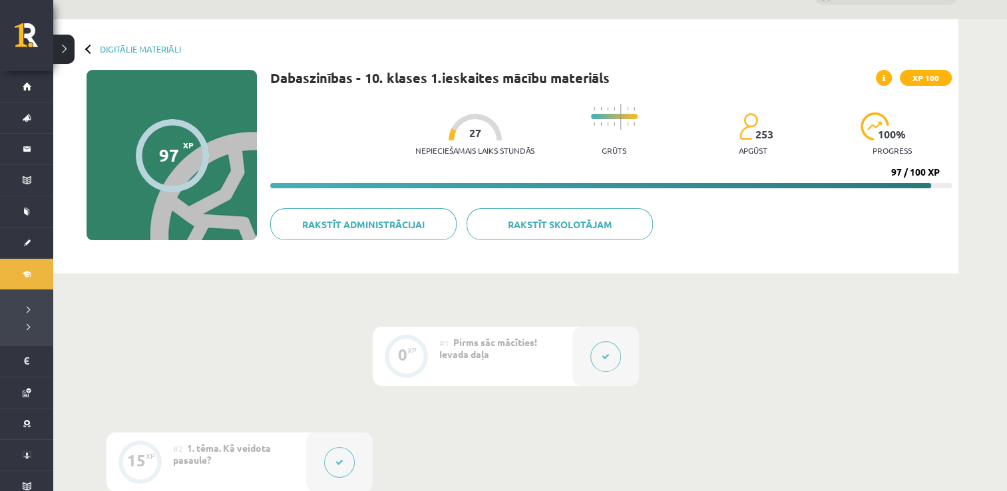
scroll to position [21, 0]
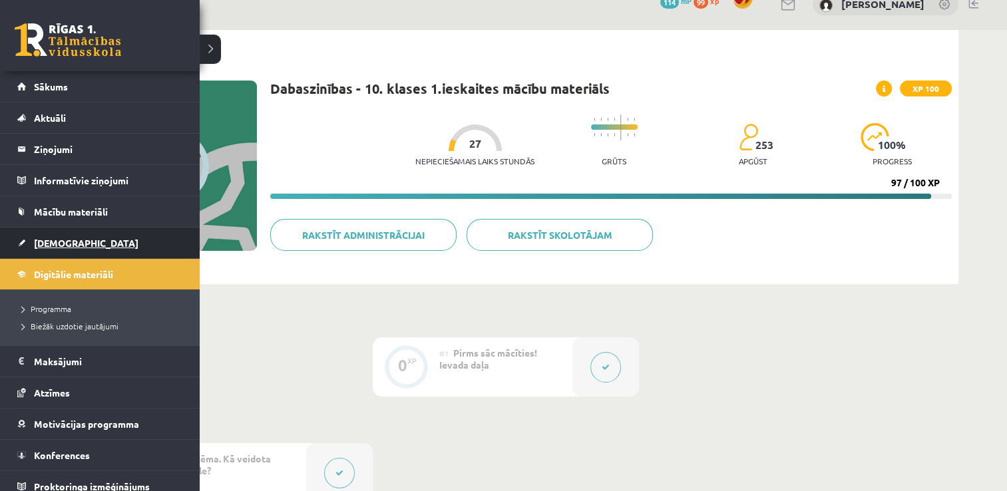
click at [121, 234] on link "[DEMOGRAPHIC_DATA]" at bounding box center [100, 243] width 166 height 31
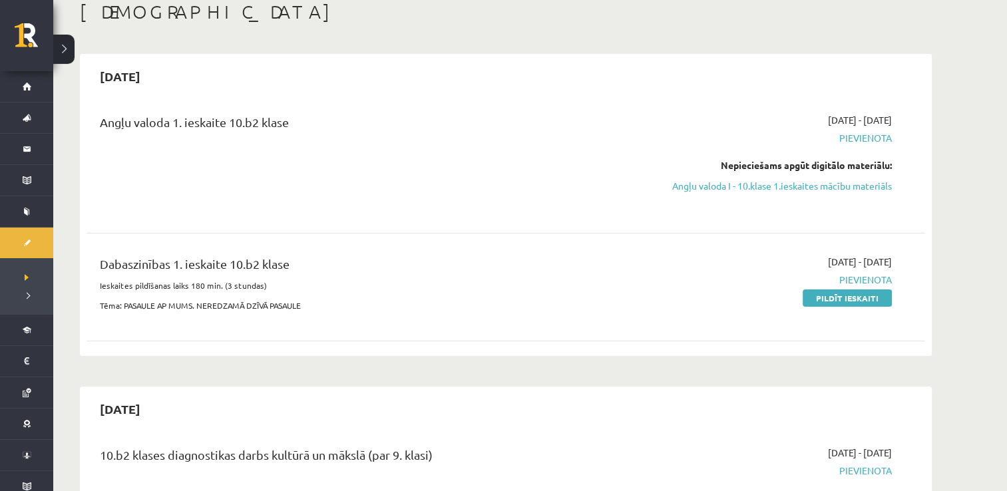
scroll to position [42, 0]
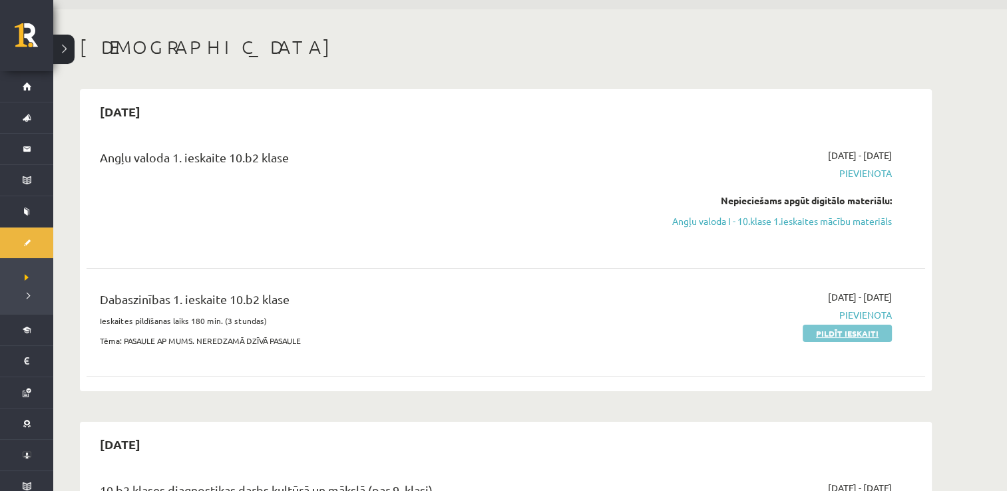
click at [852, 336] on link "Pildīt ieskaiti" at bounding box center [847, 333] width 89 height 17
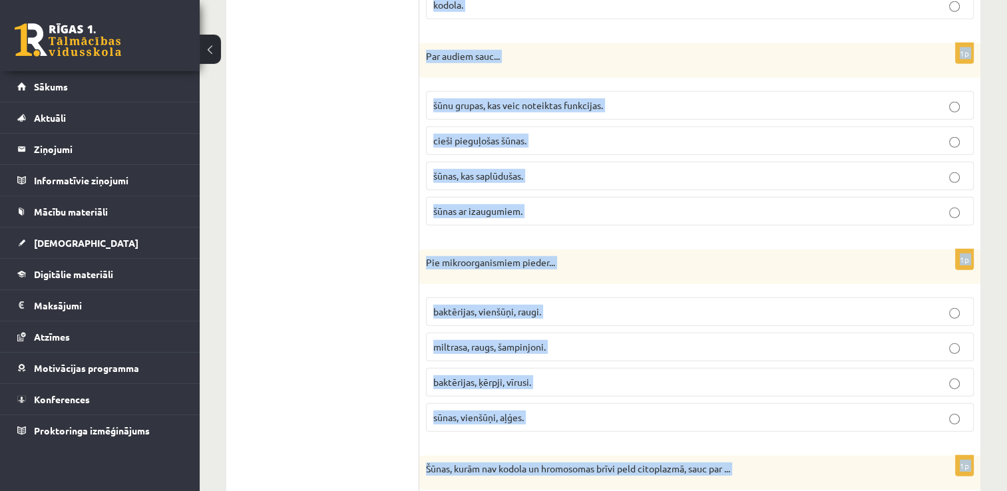
scroll to position [3950, 0]
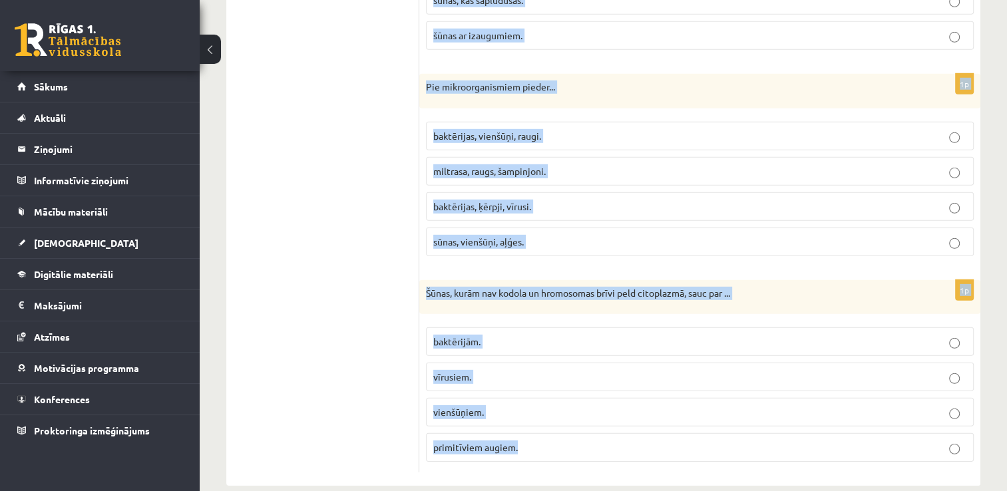
drag, startPoint x: 434, startPoint y: 284, endPoint x: 543, endPoint y: 418, distance: 173.2
drag, startPoint x: 543, startPoint y: 418, endPoint x: 497, endPoint y: 427, distance: 46.9
copy form "Atbildi uz jautājumiem, izvēloties pareizo atbildi! Katram jautājumam ir tikai …"
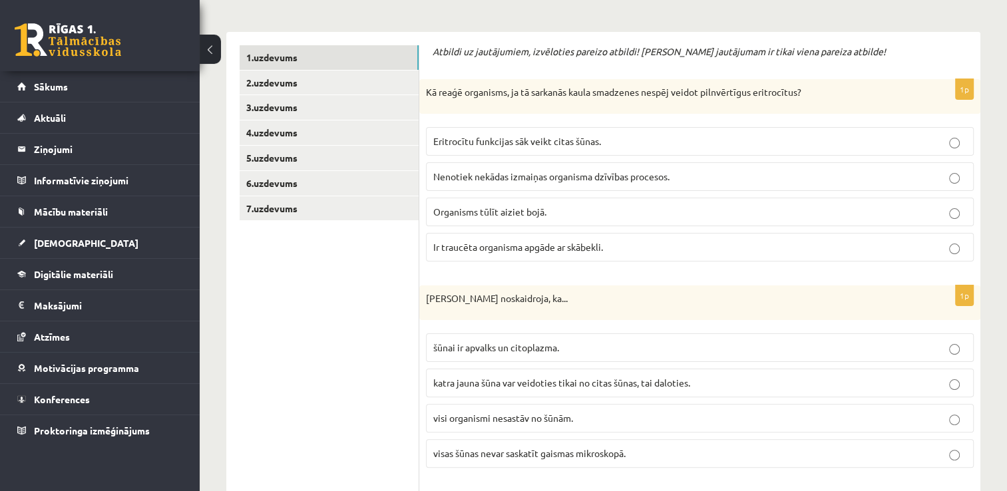
scroll to position [213, 0]
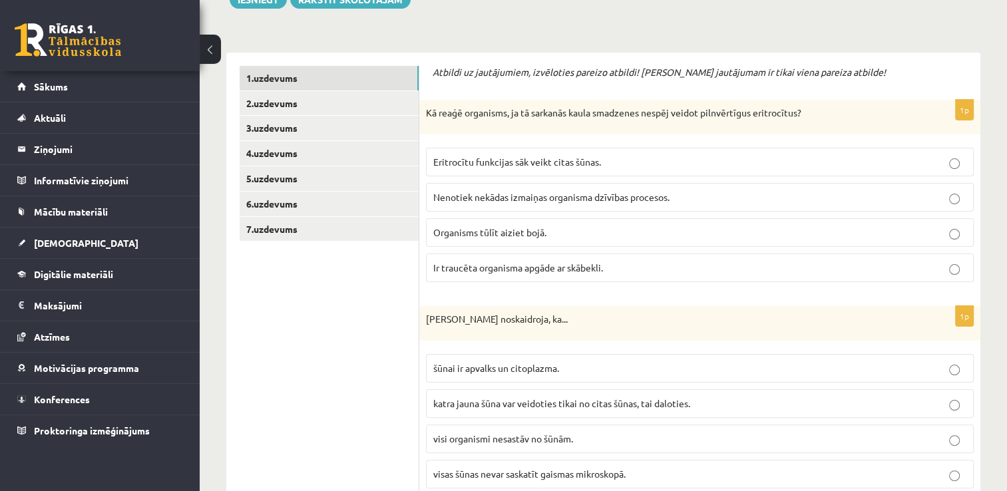
click at [929, 268] on p "Ir traucēta organisma apgāde ar skābekli." at bounding box center [699, 268] width 533 height 14
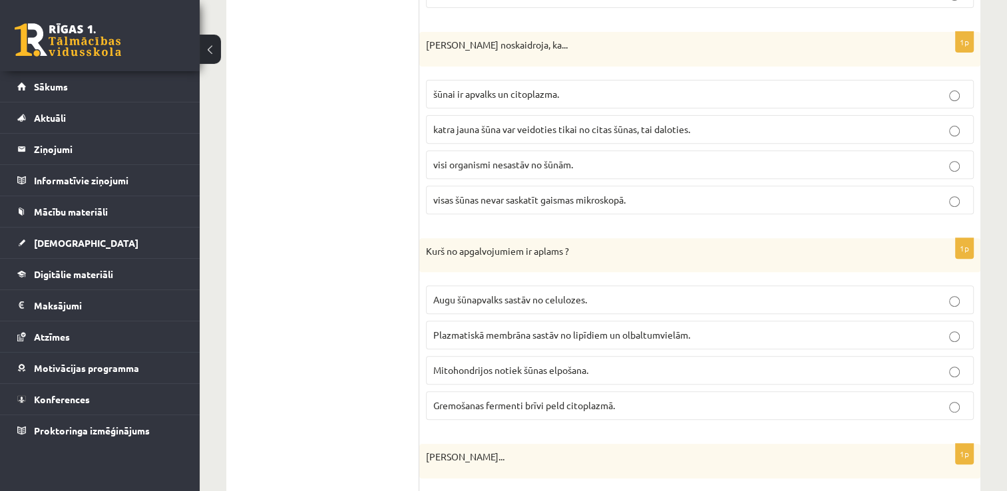
scroll to position [493, 0]
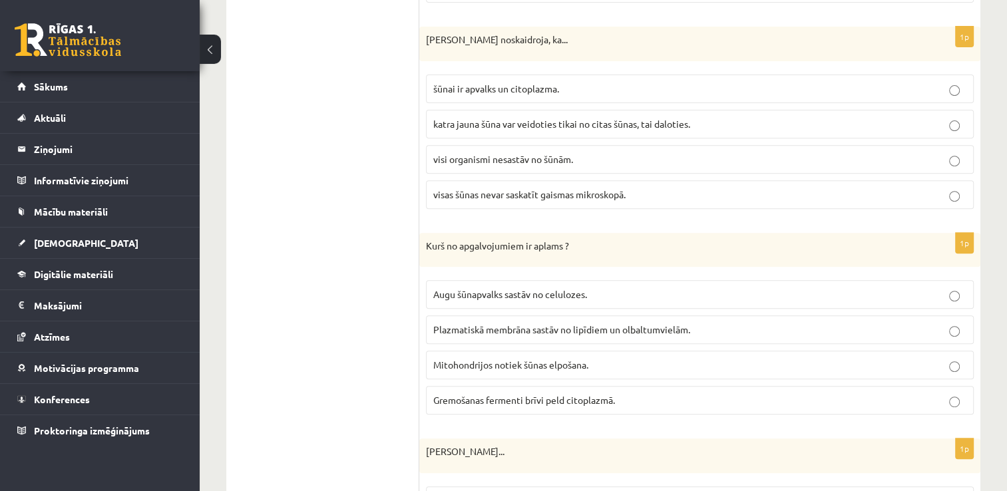
click at [645, 119] on span "katra jauna šūna var veidoties tikai no citas šūnas, tai daloties." at bounding box center [561, 124] width 257 height 12
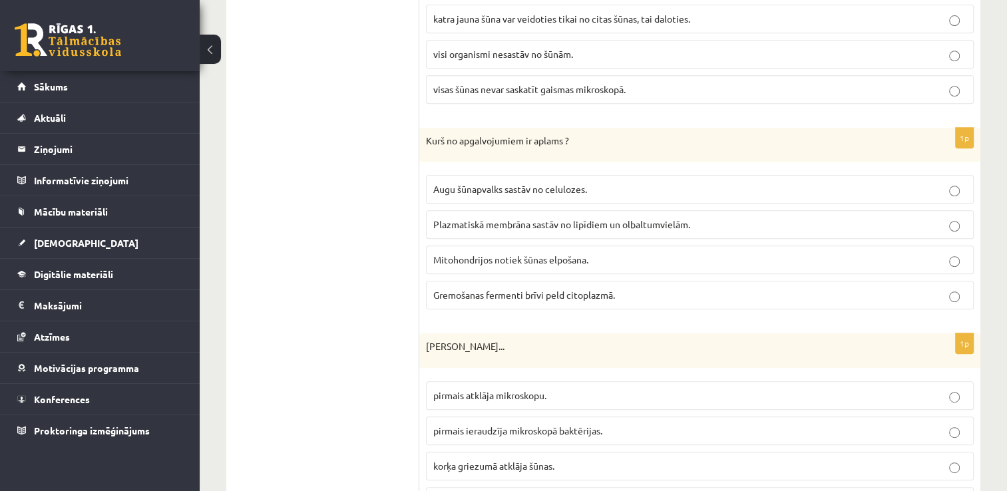
scroll to position [654, 0]
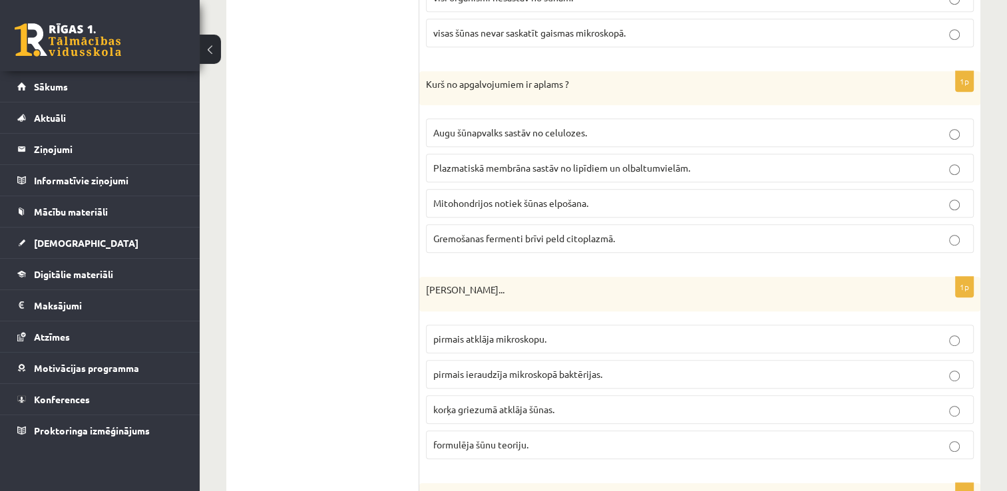
click at [688, 227] on label "Gremošanas fermenti brīvi peld citoplazmā." at bounding box center [700, 238] width 548 height 29
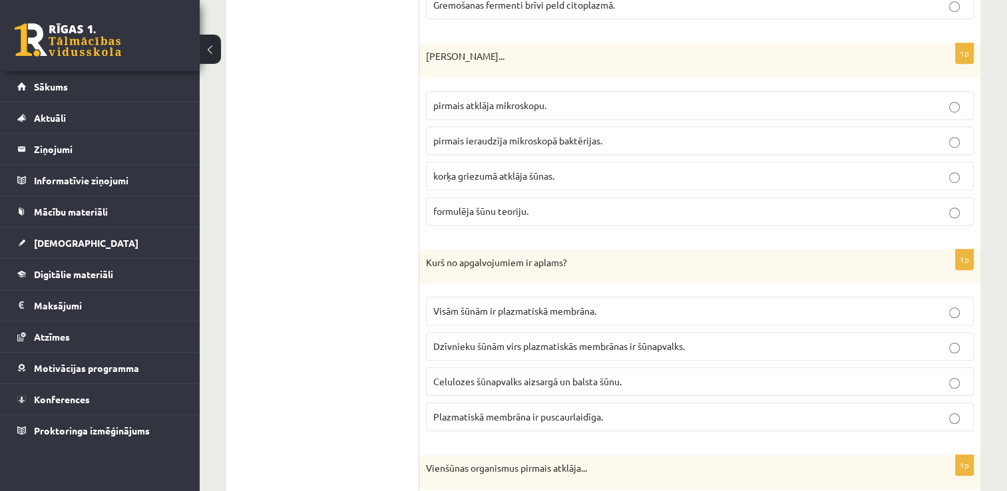
scroll to position [913, 0]
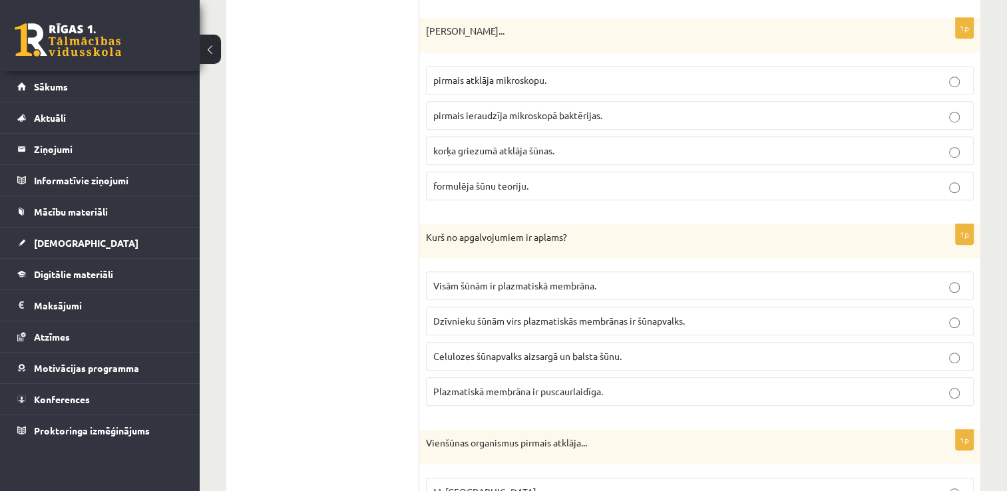
click at [645, 144] on p "korķa griezumā atklāja šūnas." at bounding box center [699, 151] width 533 height 14
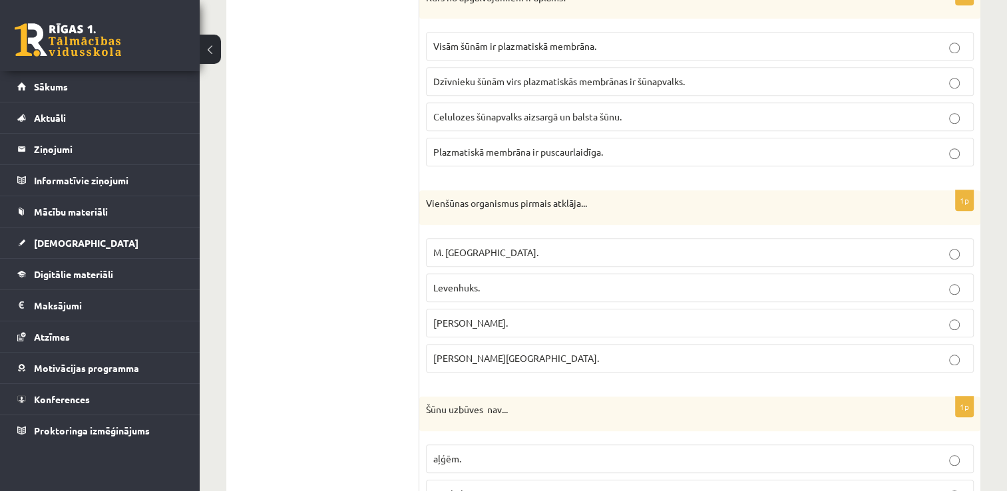
scroll to position [1158, 0]
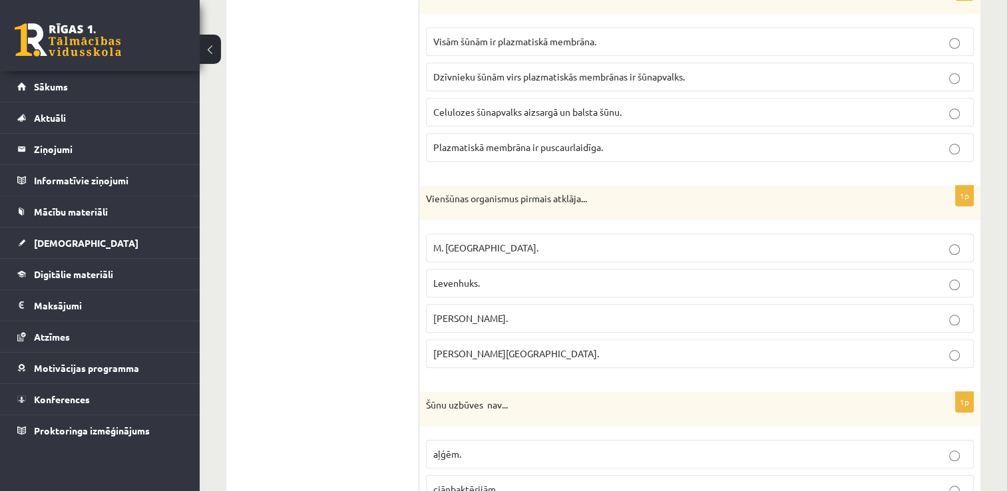
click at [698, 70] on p "Dzīvnieku šūnām virs plazmatiskās membrānas ir šūnapvalks." at bounding box center [699, 77] width 533 height 14
click at [743, 276] on p "Levenhuks." at bounding box center [699, 283] width 533 height 14
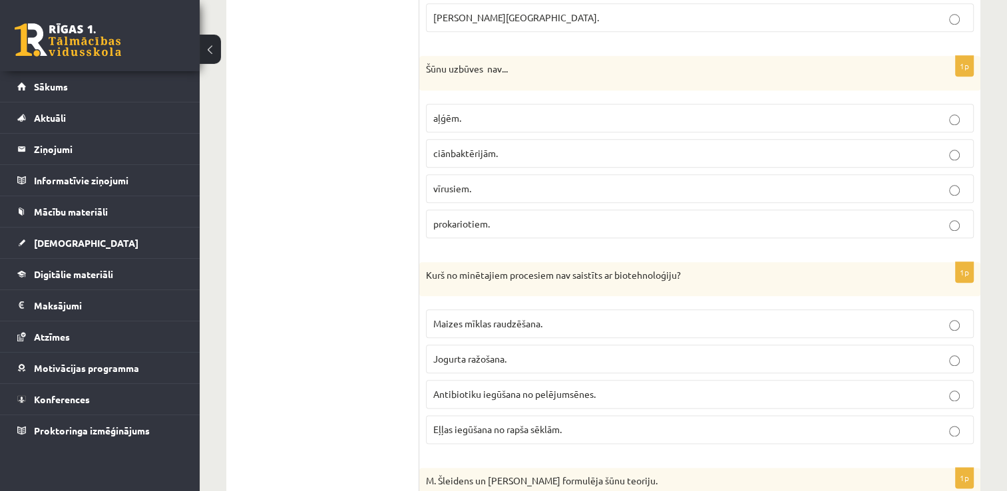
scroll to position [1505, 0]
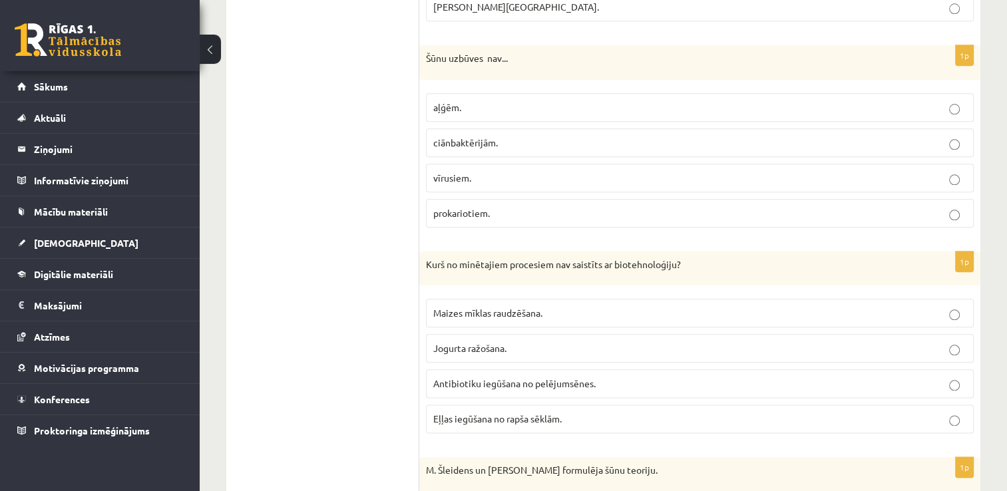
click at [688, 182] on label "vīrusiem." at bounding box center [700, 178] width 548 height 29
click at [746, 412] on p "Eļļas iegūšana no rapša sēklām." at bounding box center [699, 419] width 533 height 14
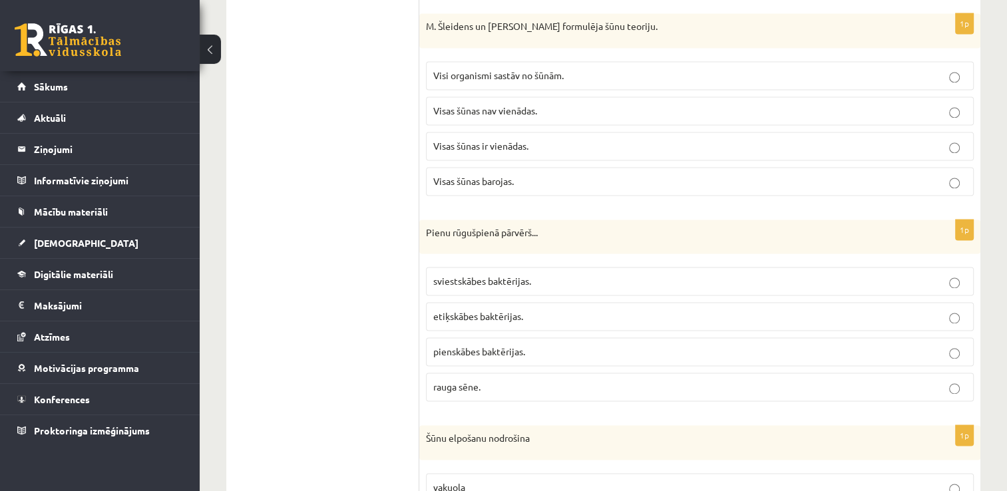
scroll to position [1959, 0]
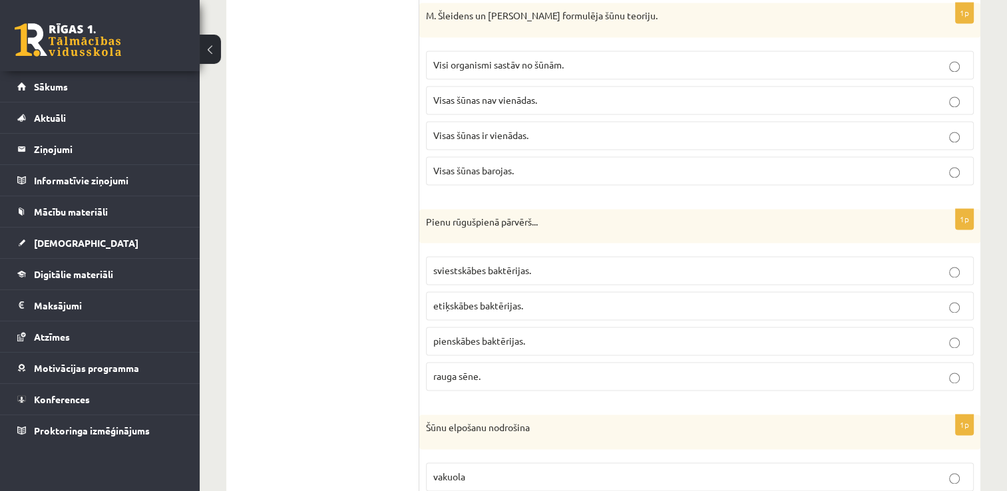
click at [731, 63] on label "Visi organismi sastāv no šūnām." at bounding box center [700, 65] width 548 height 29
click at [682, 334] on p "pienskābes baktērijas." at bounding box center [699, 341] width 533 height 14
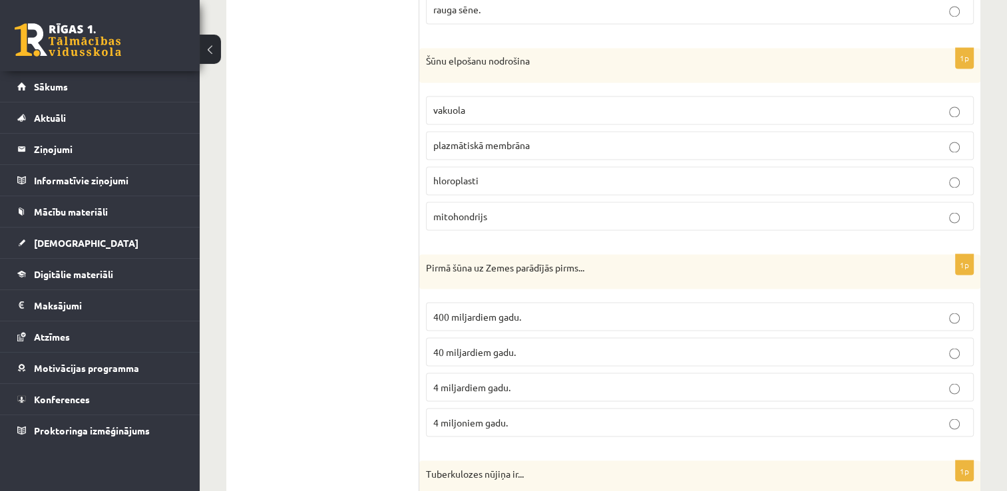
scroll to position [2357, 0]
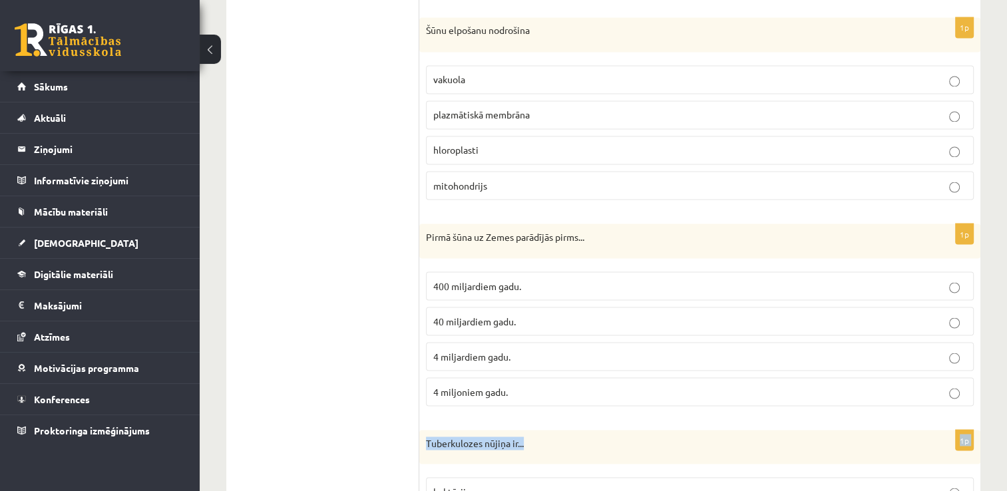
drag, startPoint x: 763, startPoint y: 393, endPoint x: 678, endPoint y: 445, distance: 99.6
drag, startPoint x: 678, startPoint y: 445, endPoint x: 924, endPoint y: 421, distance: 246.9
click at [924, 430] on div "Tuberkulozes nūjiņa ir..." at bounding box center [699, 447] width 561 height 35
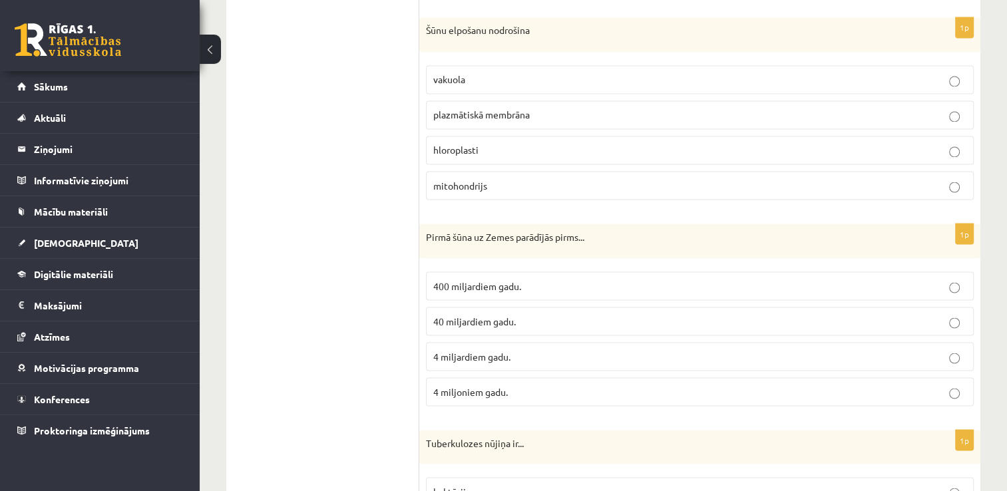
click at [704, 178] on p "mitohondrijs" at bounding box center [699, 185] width 533 height 14
click at [613, 350] on p "4 miljardiem gadu." at bounding box center [699, 357] width 533 height 14
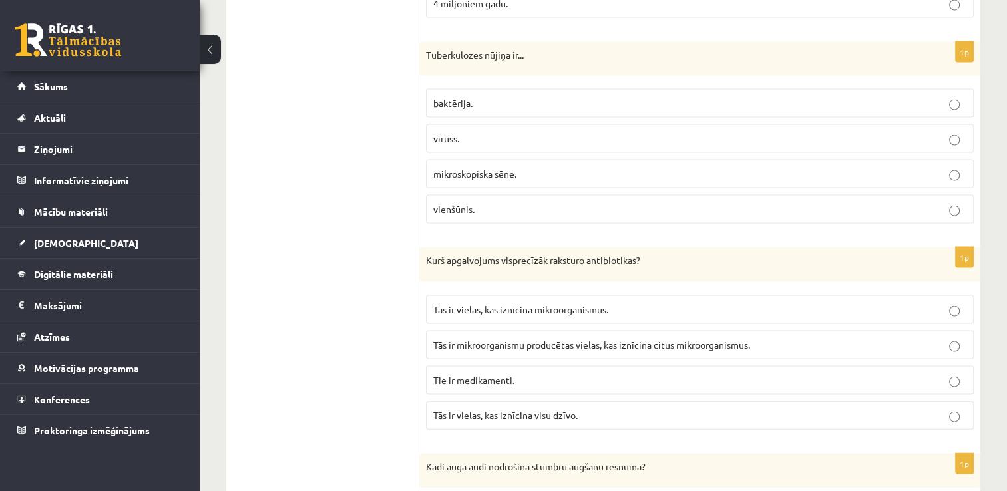
scroll to position [2730, 0]
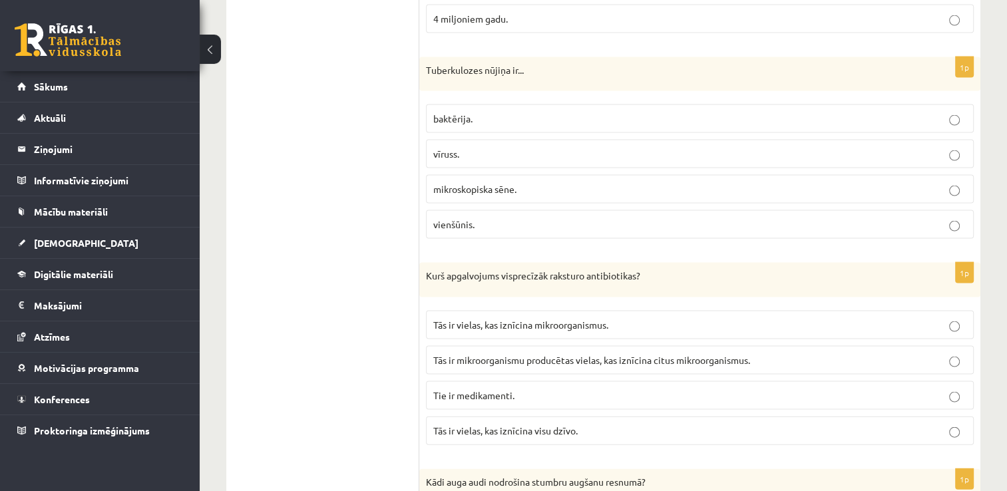
click at [679, 116] on label "baktērija." at bounding box center [700, 119] width 548 height 29
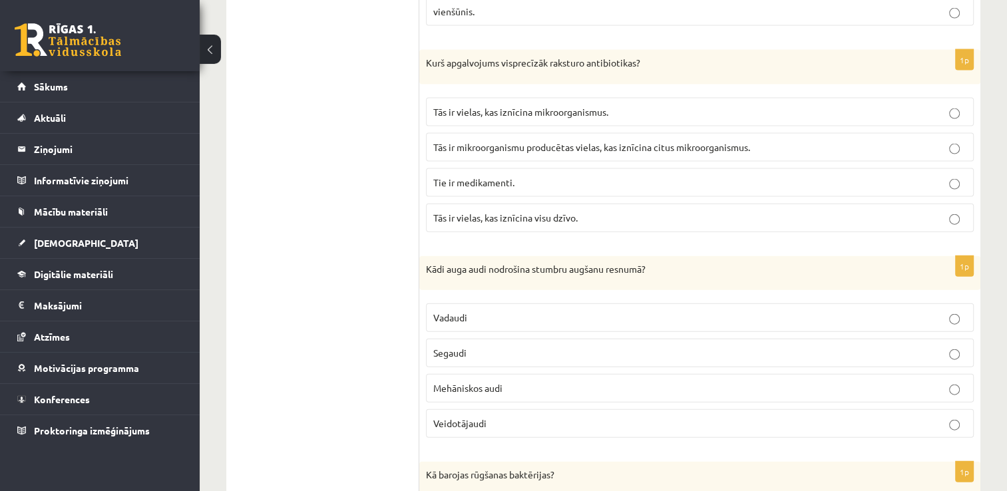
scroll to position [2927, 0]
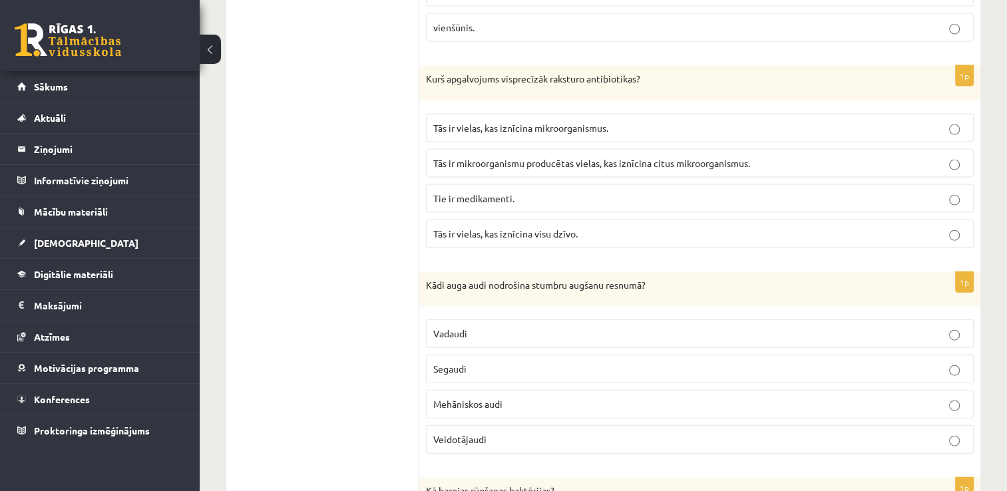
click at [896, 149] on label "Tās ir mikroorganismu producētas vielas, kas iznīcina citus mikroorganismus." at bounding box center [700, 163] width 548 height 29
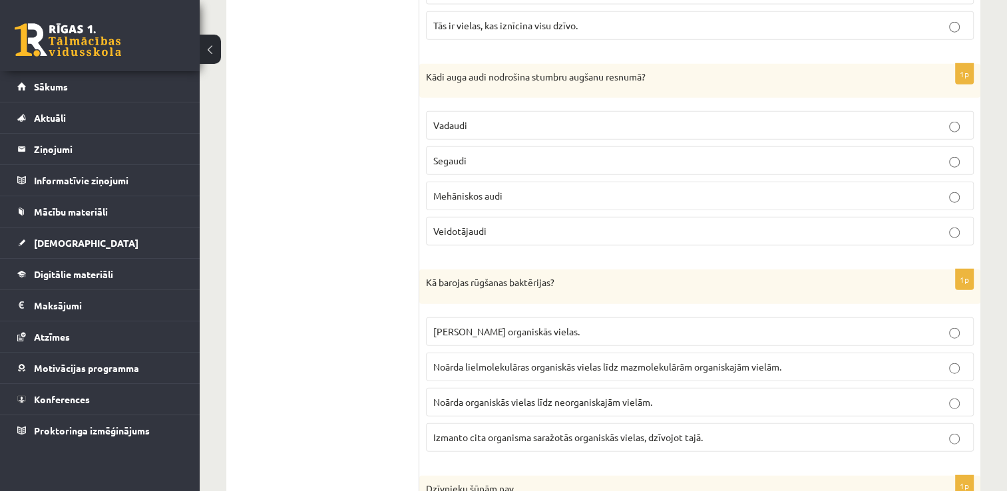
scroll to position [3167, 0]
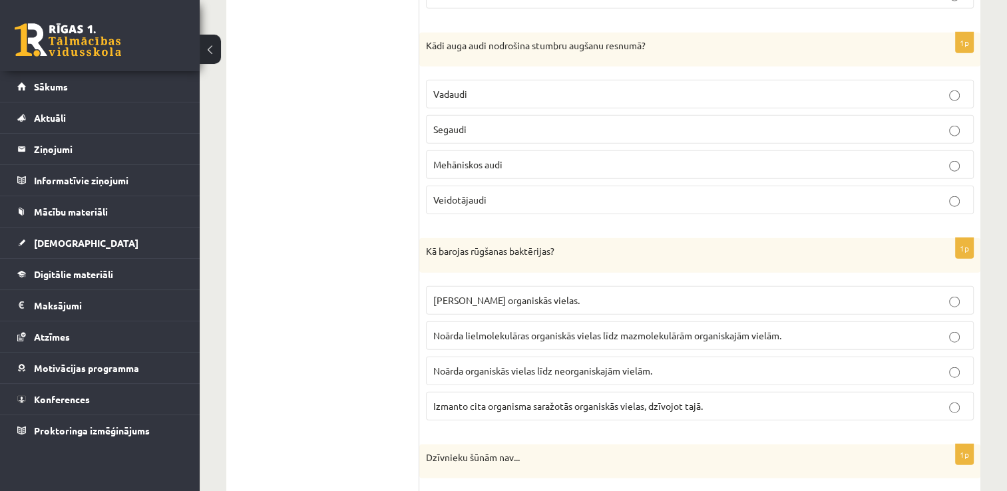
click at [702, 193] on p "Veidotājaudi" at bounding box center [699, 200] width 533 height 14
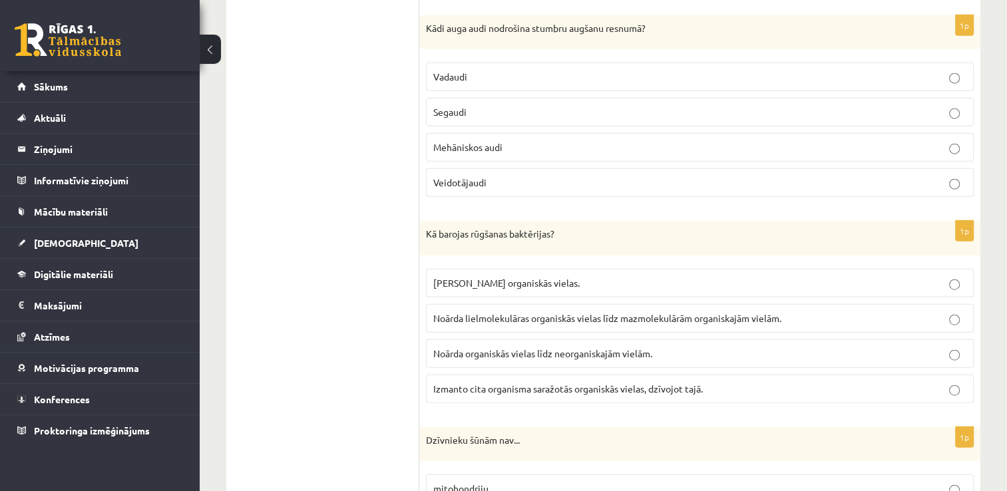
scroll to position [3199, 0]
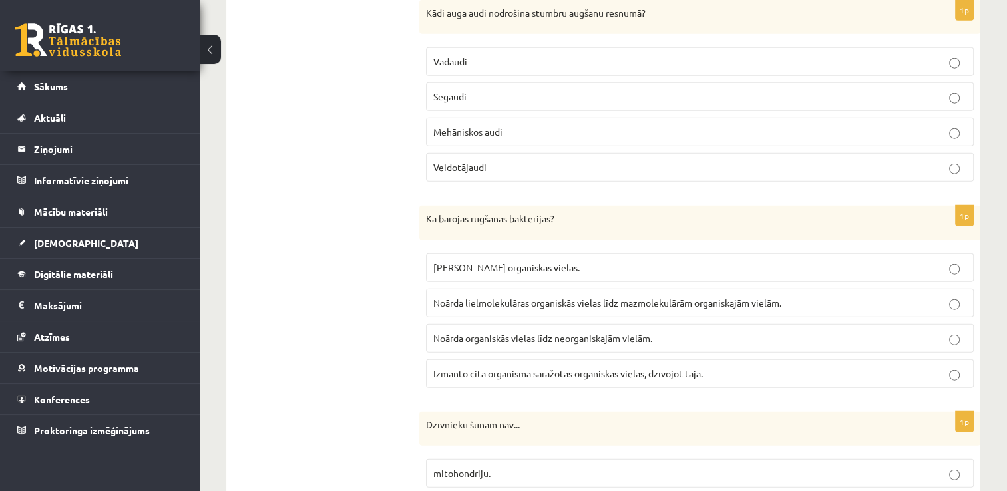
click at [671, 296] on p "Noārda lielmolekulāras organiskās vielas līdz mazmolekulārām organiskajām vielā…" at bounding box center [699, 303] width 533 height 14
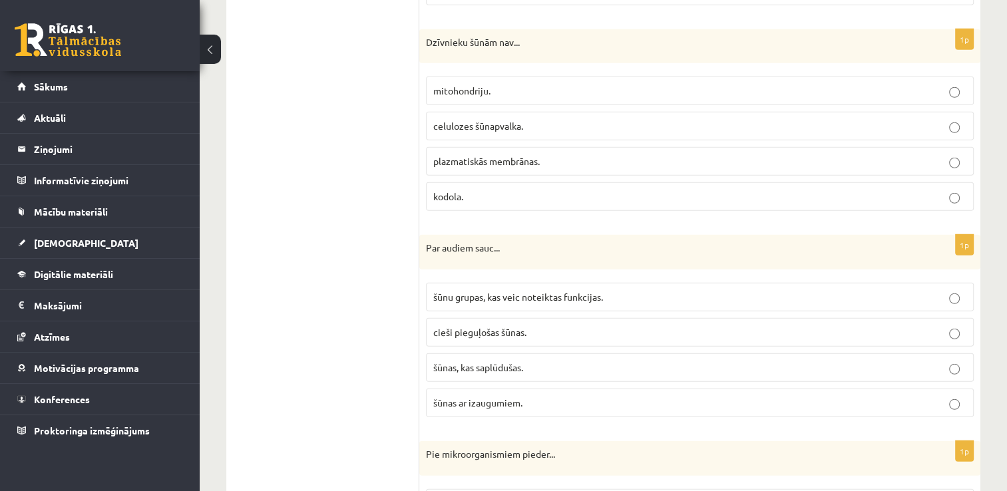
scroll to position [3571, 0]
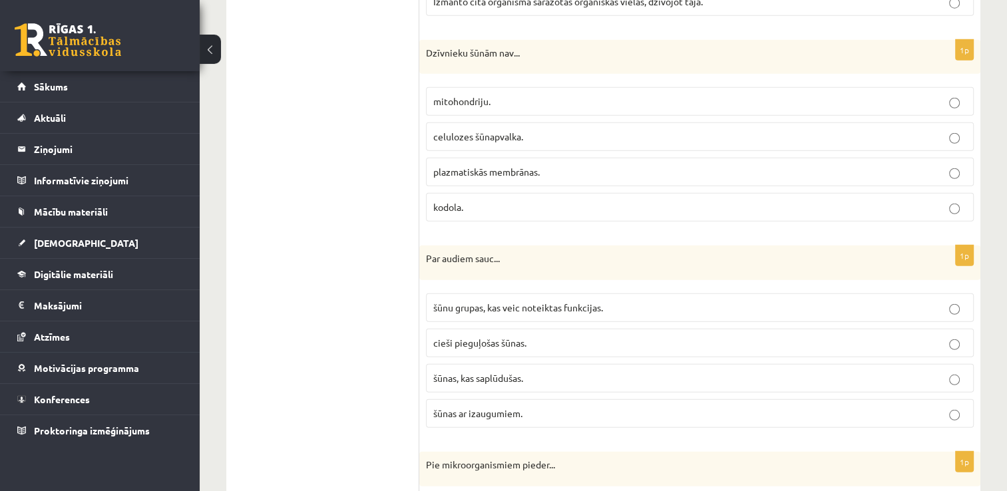
click at [673, 130] on p "celulozes šūnapvalka." at bounding box center [699, 137] width 533 height 14
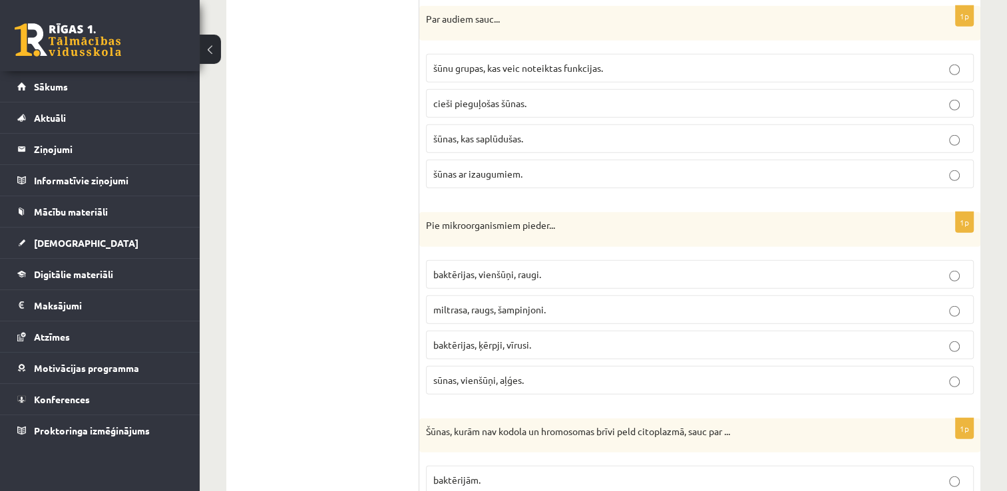
scroll to position [3821, 0]
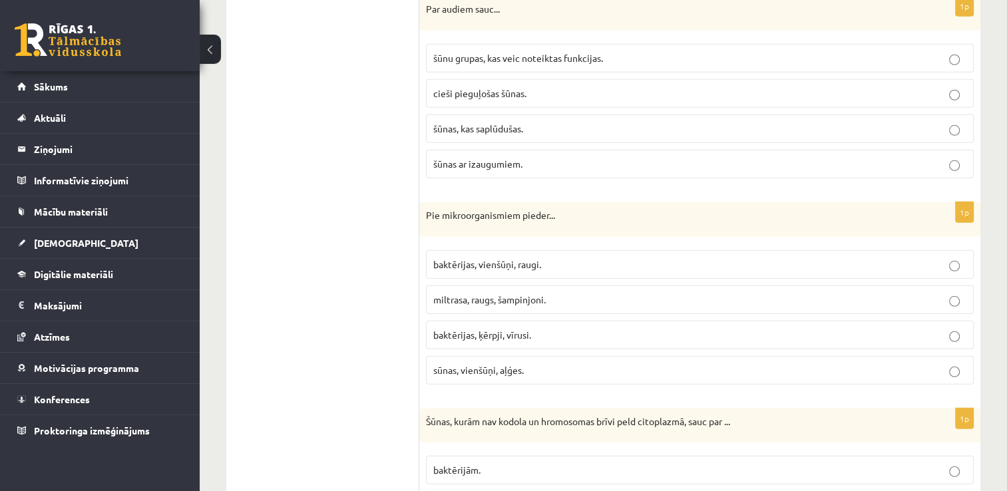
click at [690, 51] on p "šūnu grupas, kas veic noteiktas funkcijas." at bounding box center [699, 58] width 533 height 14
click at [659, 250] on label "baktērijas, vienšūņi, raugi." at bounding box center [700, 264] width 548 height 29
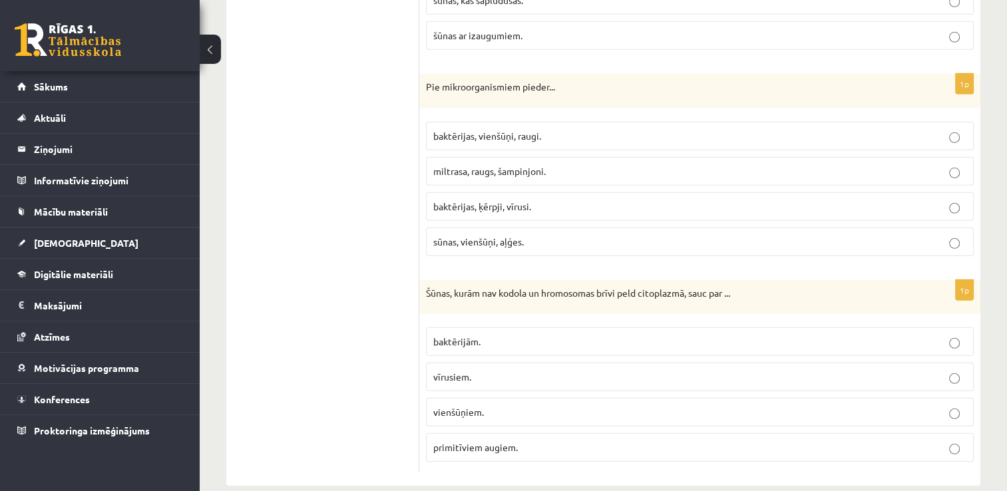
click at [640, 335] on p "baktērijām." at bounding box center [699, 342] width 533 height 14
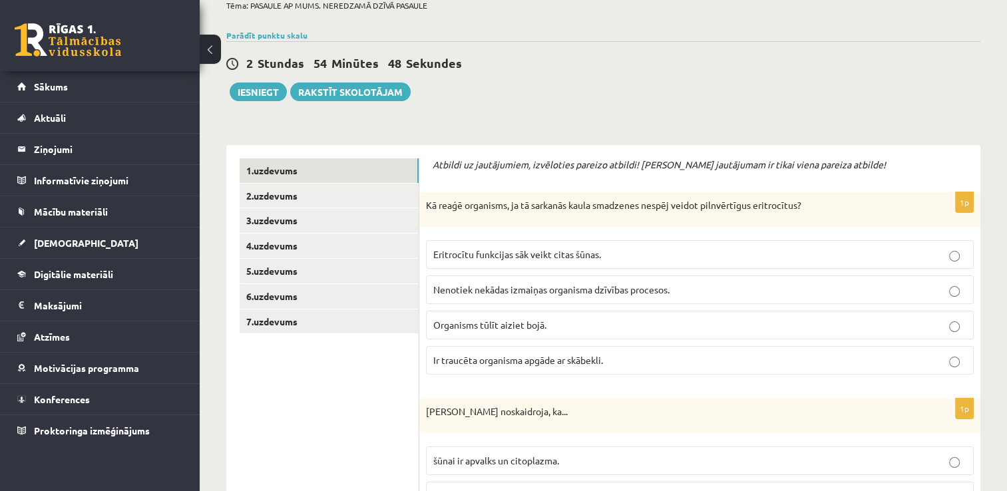
scroll to position [28, 0]
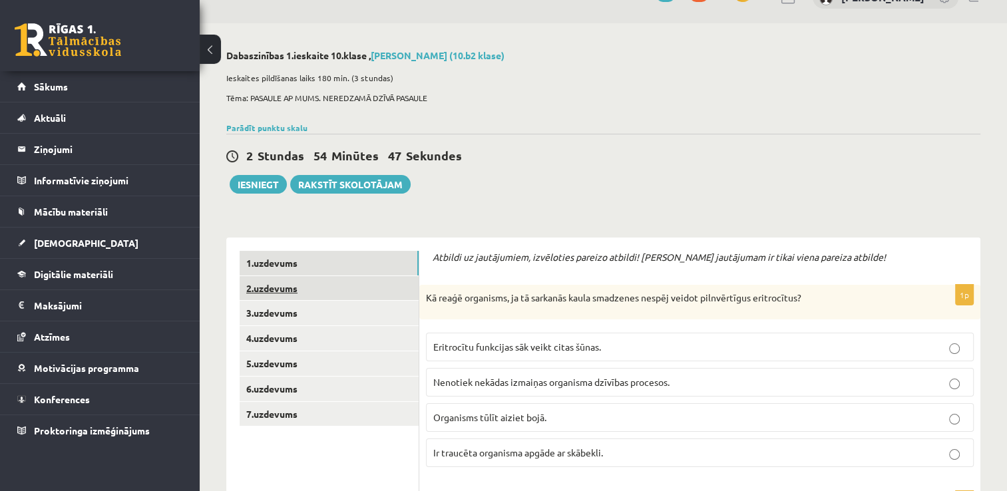
click at [353, 288] on link "2.uzdevums" at bounding box center [329, 288] width 179 height 25
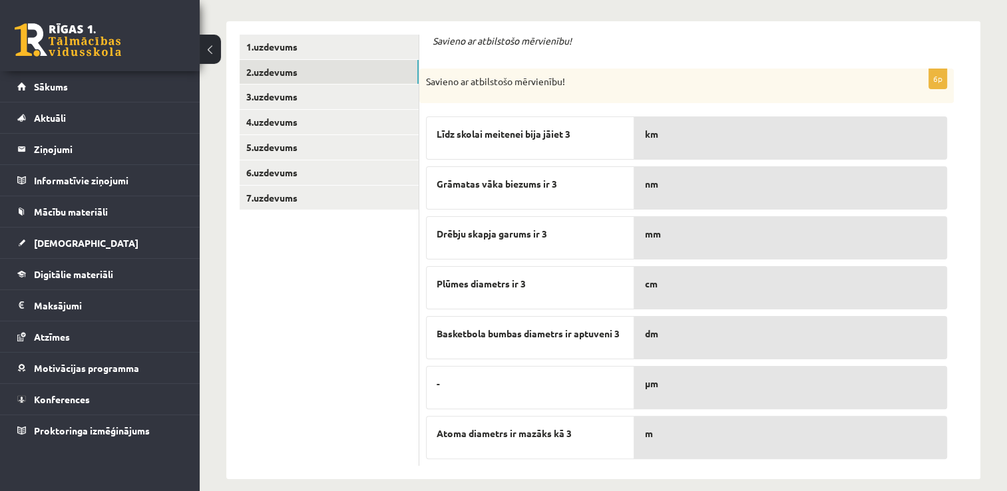
scroll to position [257, 0]
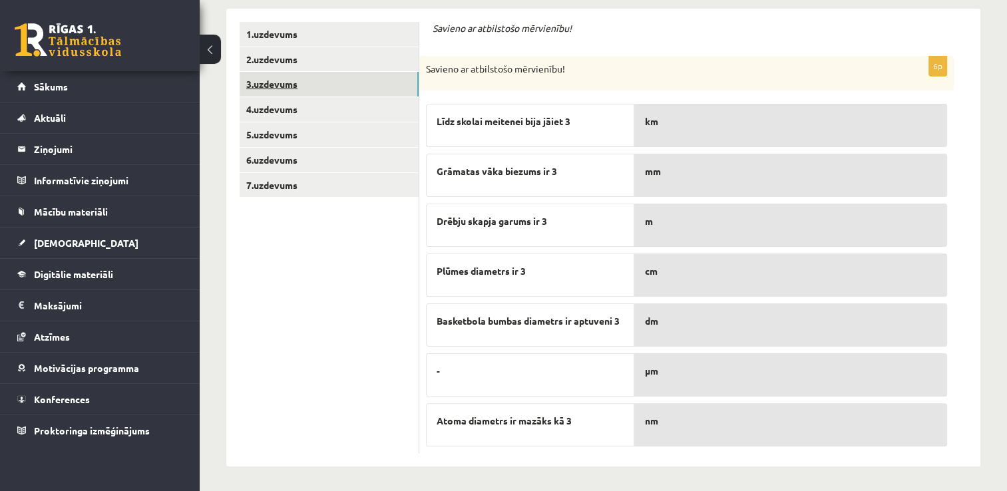
click at [349, 82] on link "3.uzdevums" at bounding box center [329, 84] width 179 height 25
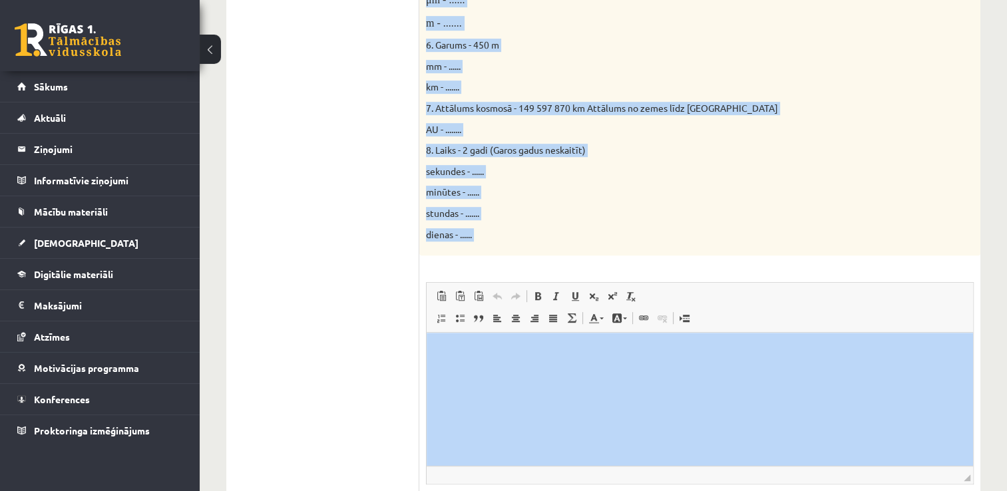
scroll to position [784, 0]
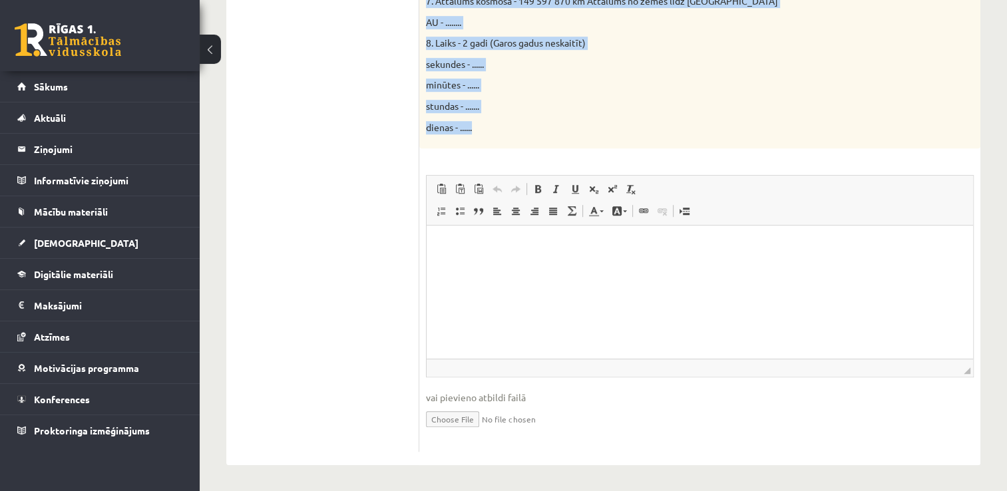
drag, startPoint x: 428, startPoint y: 68, endPoint x: 493, endPoint y: 140, distance: 96.7
drag, startPoint x: 493, startPoint y: 140, endPoint x: 463, endPoint y: 125, distance: 33.6
copy div "Doti fizikālie lielumi un to mērvienības. Pārveido mērvienības citās norādītajā…"
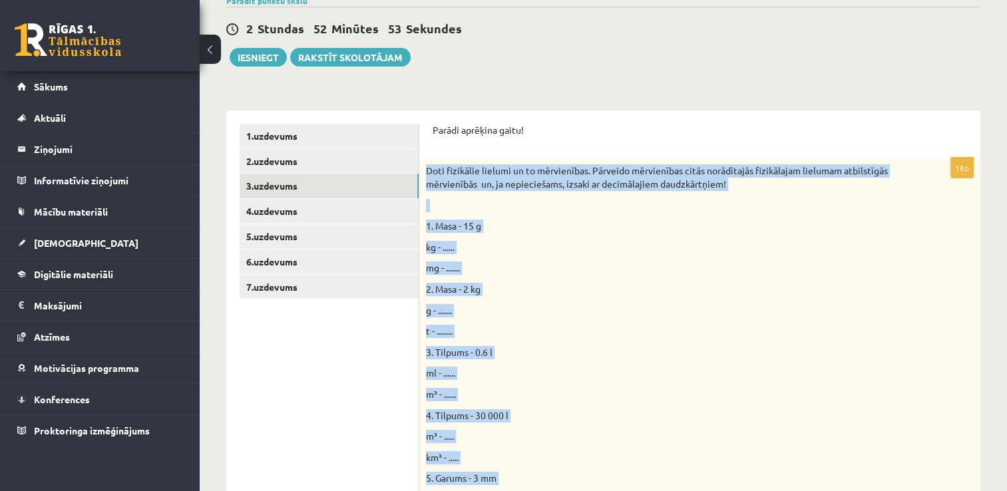
scroll to position [157, 0]
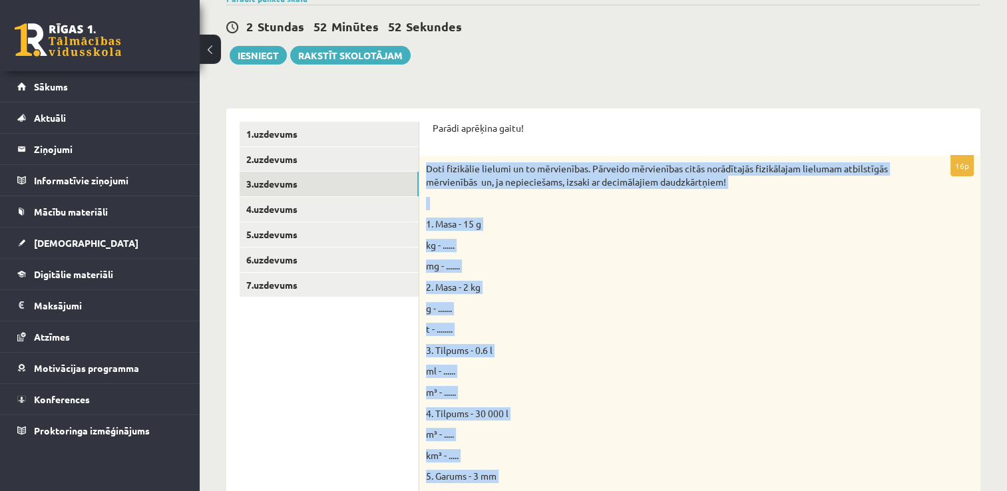
click at [880, 294] on div "Doti fizikālie lielumi un to mērvienības. Pārveido mērvienības citās norādītajā…" at bounding box center [699, 465] width 561 height 619
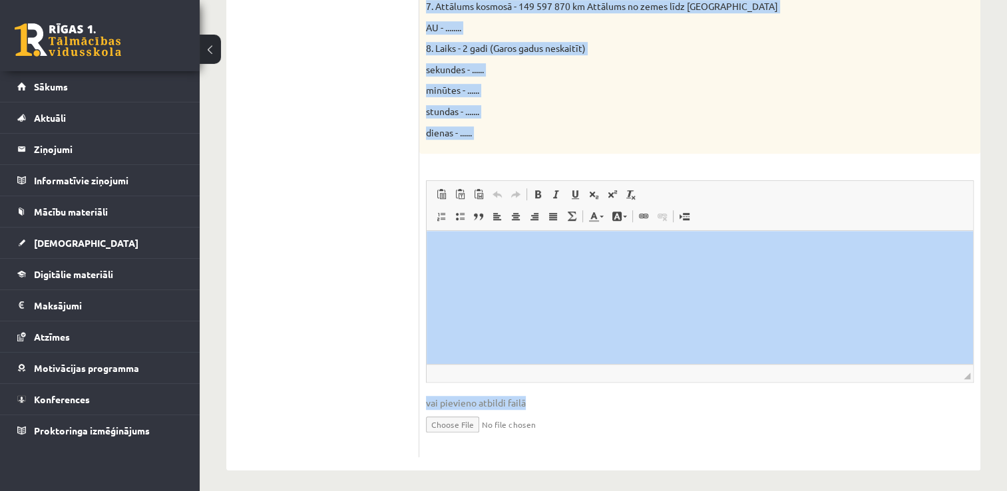
scroll to position [784, 0]
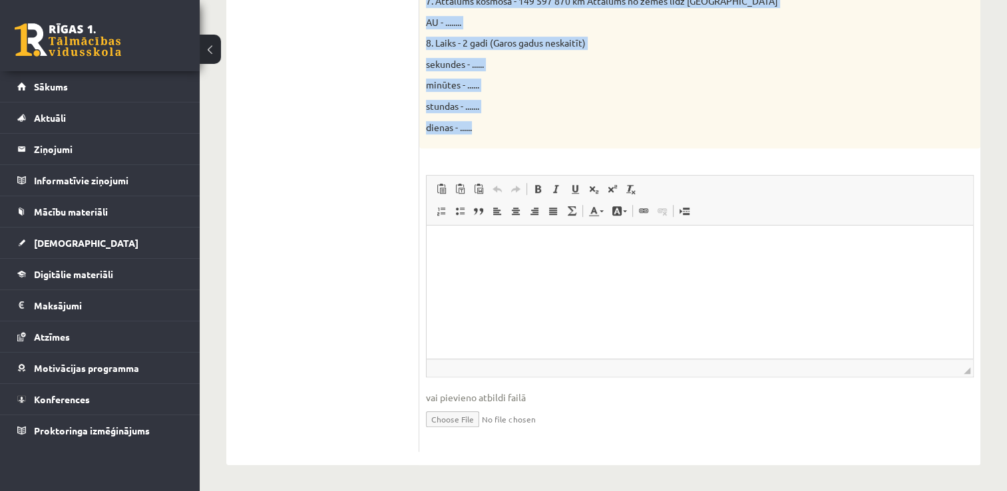
drag, startPoint x: 434, startPoint y: 128, endPoint x: 499, endPoint y: 123, distance: 65.4
drag, startPoint x: 499, startPoint y: 123, endPoint x: 463, endPoint y: 123, distance: 36.6
copy form "Parādi aprēķina gaitu! 16p Doti fizikālie lielumi un to mērvienības. Pārveido m…"
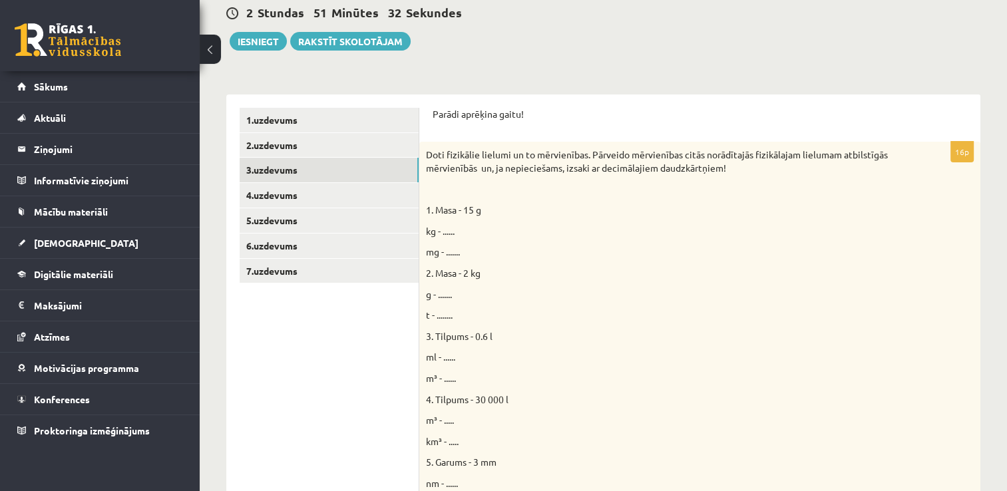
scroll to position [164, 0]
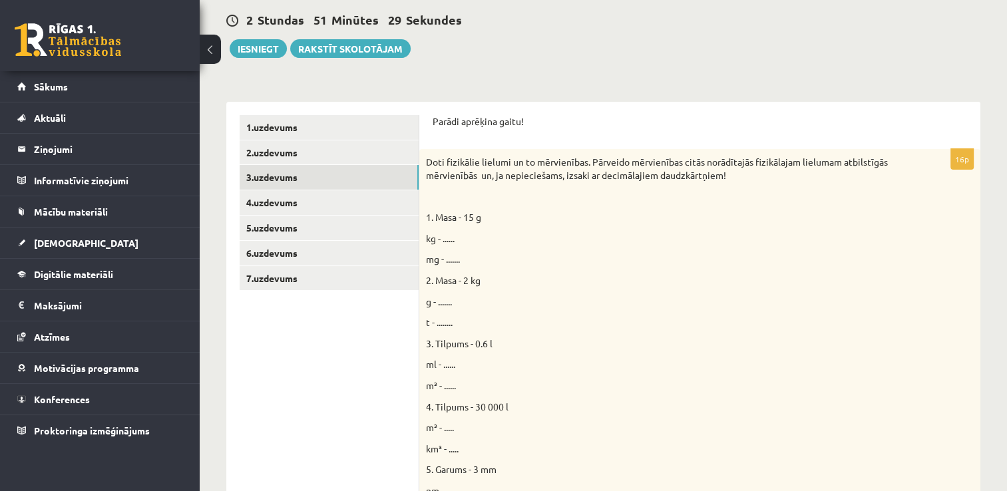
click at [450, 232] on p "kg - ......" at bounding box center [666, 238] width 481 height 13
click at [445, 237] on span "kg - ......" at bounding box center [440, 238] width 29 height 12
click at [450, 236] on span "kg - ......" at bounding box center [440, 238] width 29 height 12
click at [438, 236] on span "kg - ......" at bounding box center [440, 238] width 29 height 12
click at [446, 238] on span "kg - ......" at bounding box center [440, 238] width 29 height 12
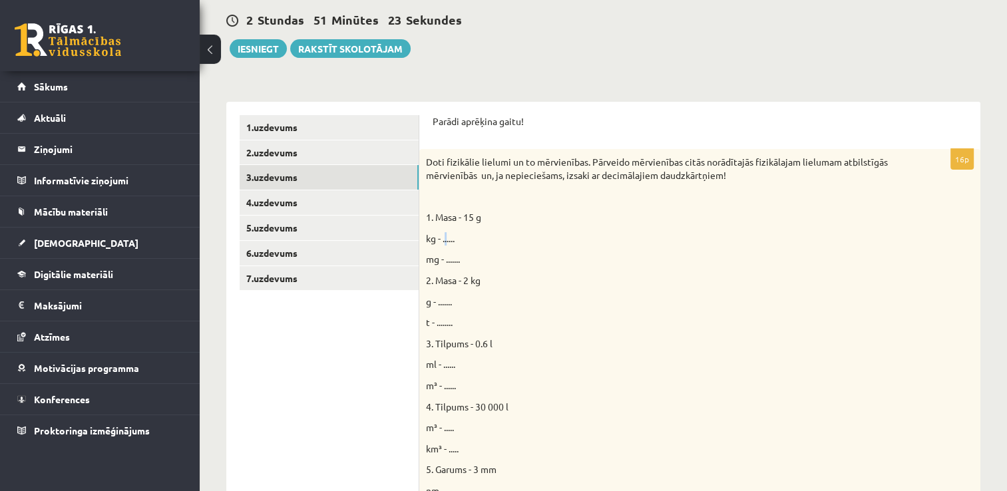
click at [446, 238] on span "kg - ......" at bounding box center [440, 238] width 29 height 12
drag, startPoint x: 446, startPoint y: 238, endPoint x: 459, endPoint y: 252, distance: 18.4
click at [459, 252] on div "Doti fizikālie lielumi un to mērvienības. Pārveido mērvienības citās norādītajā…" at bounding box center [699, 458] width 561 height 619
click at [448, 231] on div "Doti fizikālie lielumi un to mērvienības. Pārveido mērvienības citās norādītajā…" at bounding box center [699, 458] width 561 height 619
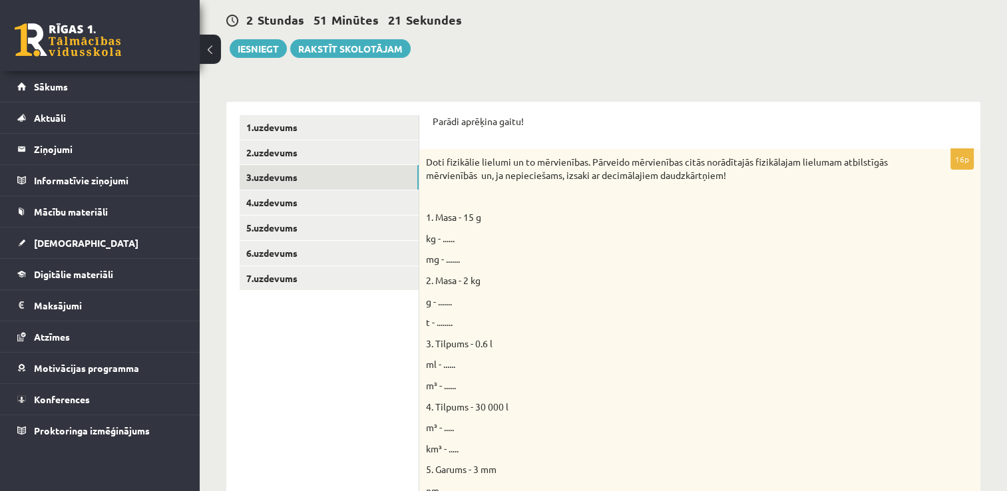
click at [451, 239] on span "kg - ......" at bounding box center [440, 238] width 29 height 12
click at [457, 238] on p "kg - ......" at bounding box center [666, 238] width 481 height 13
click at [445, 237] on span "kg - ......" at bounding box center [440, 238] width 29 height 12
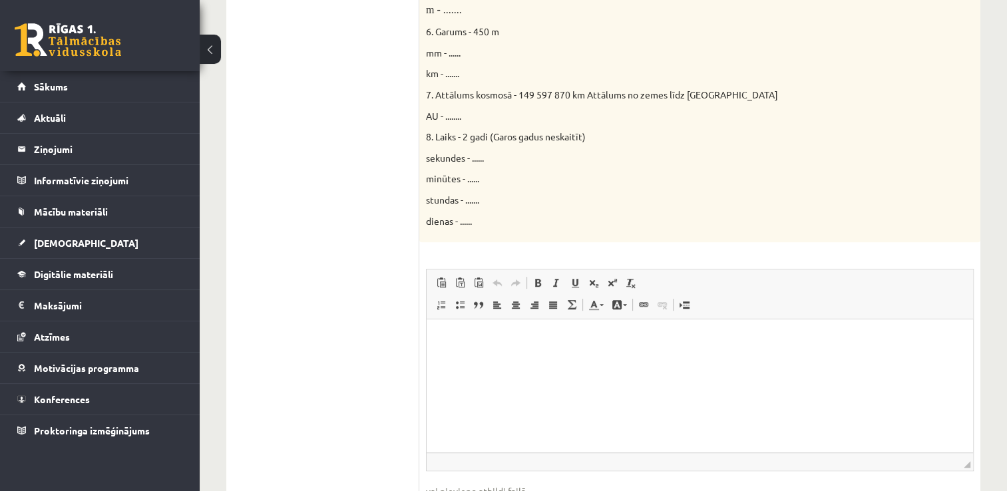
scroll to position [696, 0]
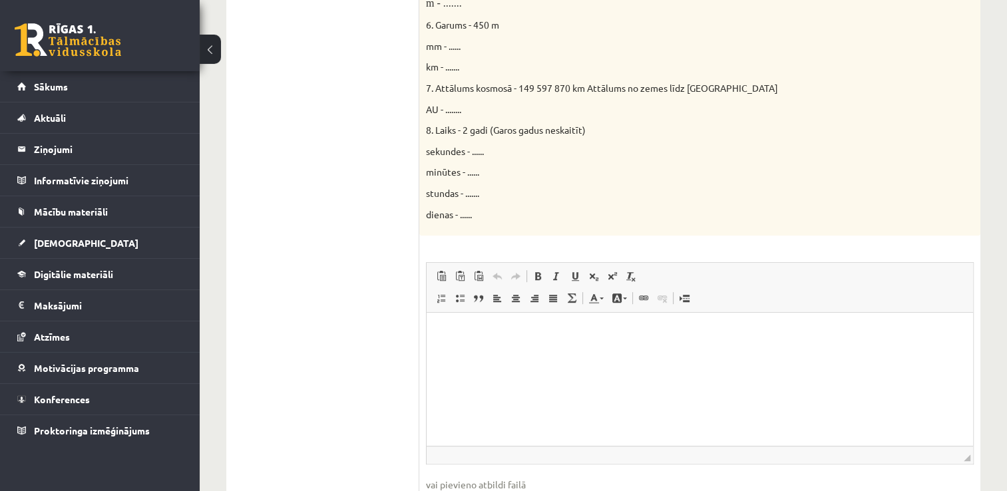
click at [456, 326] on p "Bagātinātā teksta redaktors, wiswyg-editor-user-answer-47364004672480" at bounding box center [700, 333] width 520 height 14
click at [450, 330] on p "**********" at bounding box center [700, 333] width 521 height 14
drag, startPoint x: 437, startPoint y: 332, endPoint x: 447, endPoint y: 336, distance: 10.8
click at [447, 336] on html "**********" at bounding box center [700, 344] width 547 height 63
click at [535, 276] on span at bounding box center [538, 276] width 11 height 11
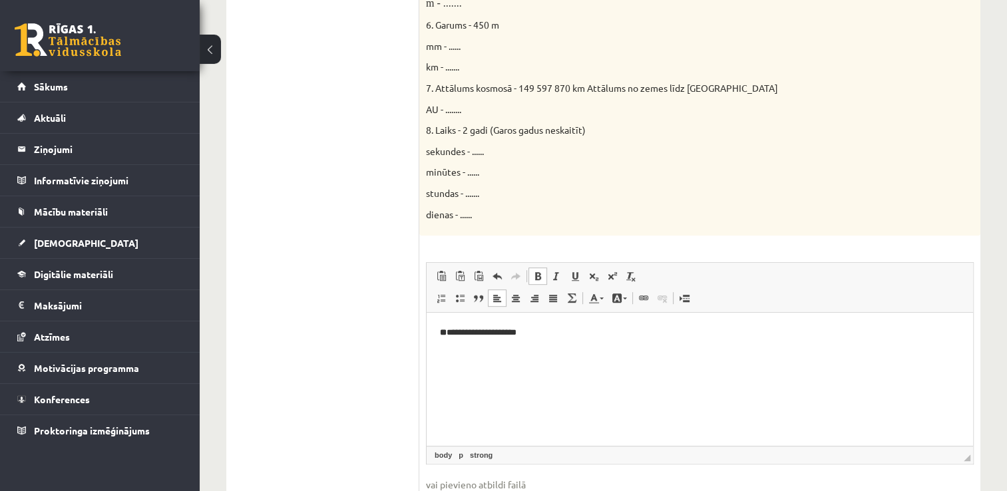
click at [469, 359] on p "Bagātinātā teksta redaktors, wiswyg-editor-user-answer-47364004672480" at bounding box center [700, 356] width 520 height 14
click at [448, 333] on p "**********" at bounding box center [700, 333] width 521 height 14
click at [445, 336] on strong "*****" at bounding box center [448, 332] width 17 height 9
click at [450, 334] on strong "*****" at bounding box center [448, 332] width 17 height 9
click at [560, 332] on p "**********" at bounding box center [700, 333] width 521 height 14
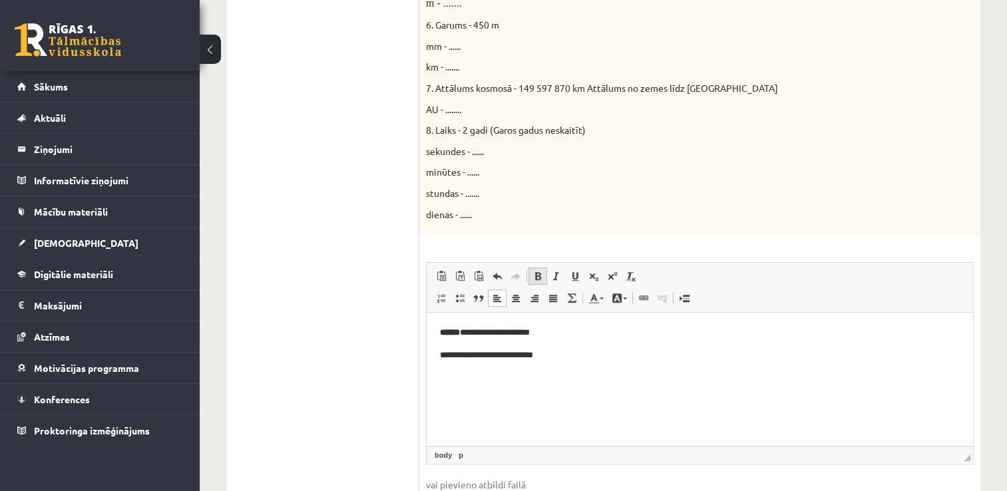
click at [535, 273] on span at bounding box center [538, 276] width 11 height 11
click at [533, 273] on span at bounding box center [538, 276] width 11 height 11
click at [540, 276] on span at bounding box center [538, 276] width 11 height 11
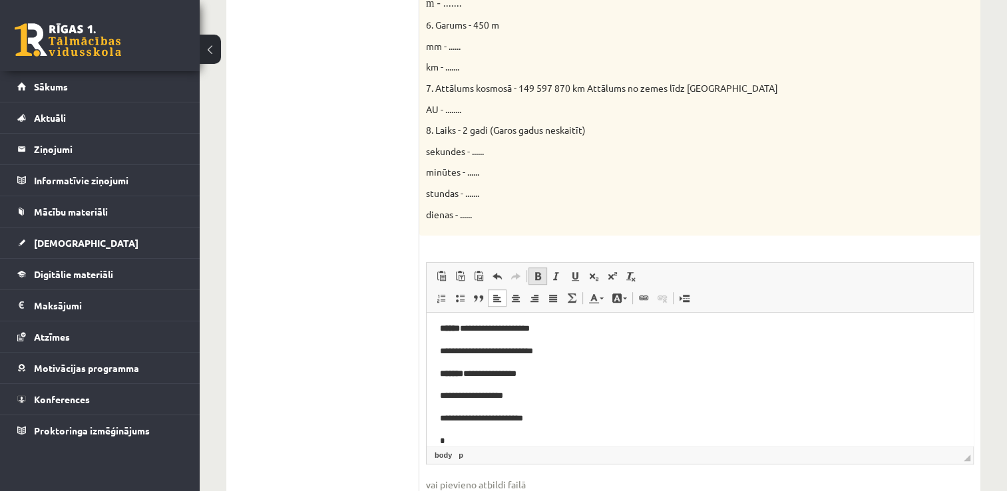
scroll to position [5, 0]
click at [457, 434] on p "*****" at bounding box center [695, 441] width 510 height 14
click at [609, 268] on link "Augšraksts" at bounding box center [612, 276] width 19 height 17
click at [611, 275] on span at bounding box center [612, 276] width 11 height 11
click at [609, 279] on span at bounding box center [612, 276] width 11 height 11
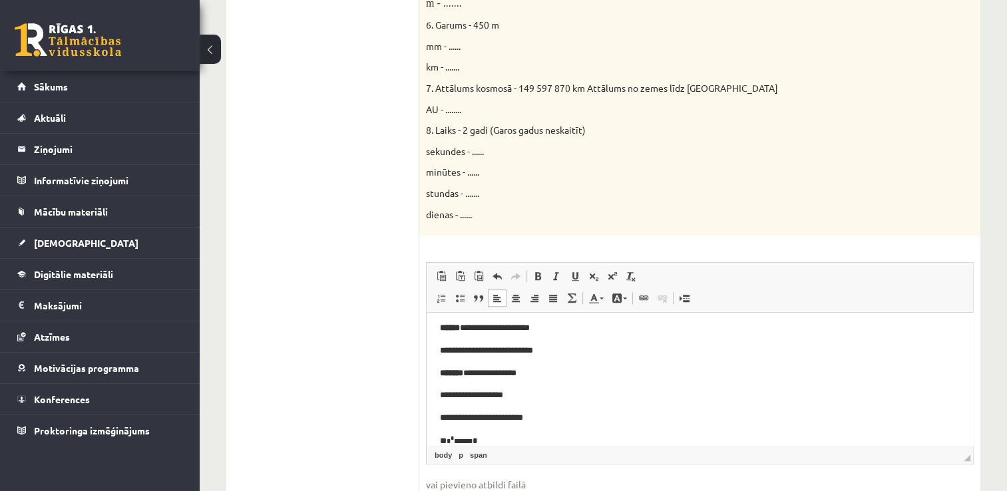
click at [477, 434] on p "** * * ******* *" at bounding box center [695, 441] width 510 height 14
click at [617, 273] on span at bounding box center [612, 276] width 11 height 11
click at [527, 441] on p "**********" at bounding box center [695, 441] width 510 height 15
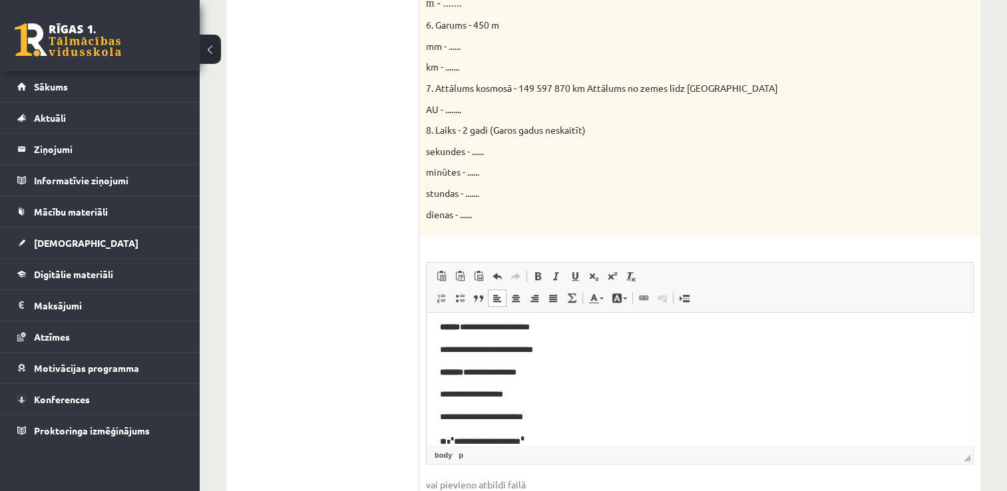
click at [485, 440] on p "**********" at bounding box center [695, 440] width 510 height 15
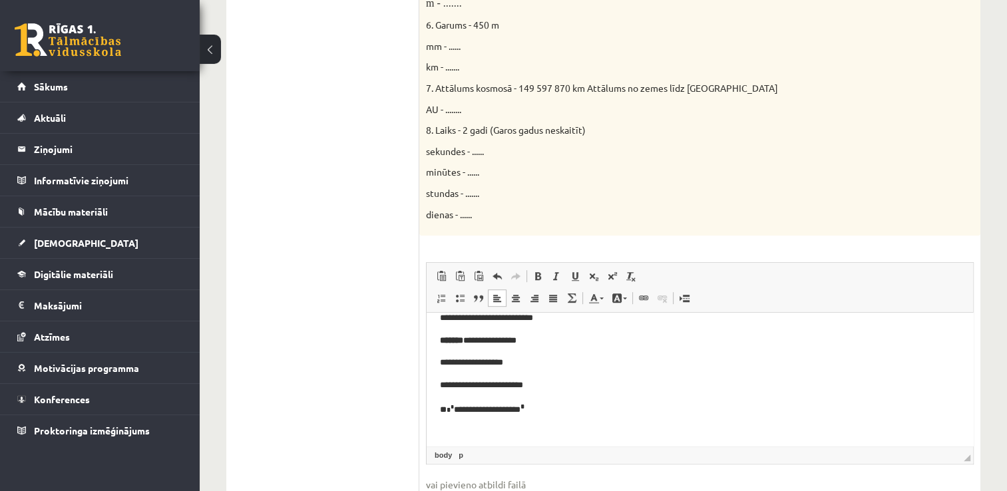
scroll to position [43, 0]
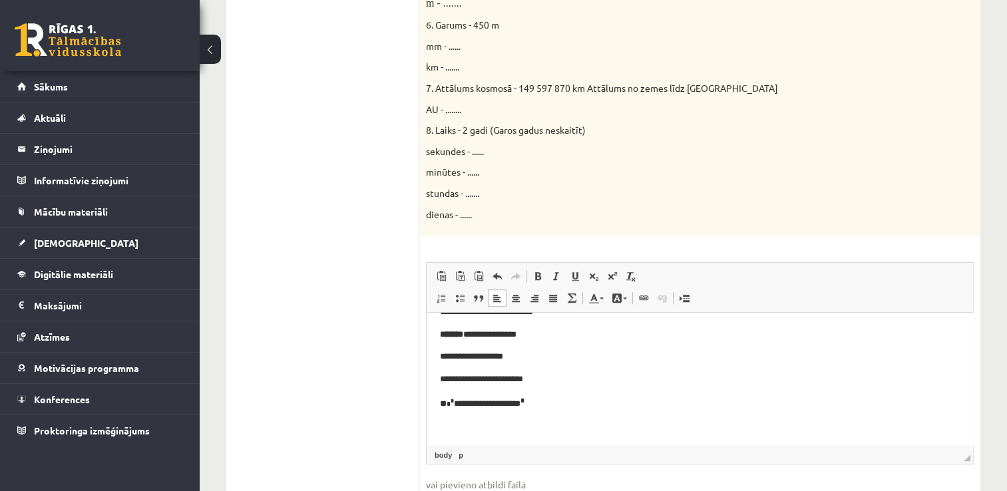
drag, startPoint x: 971, startPoint y: 366, endPoint x: 1404, endPoint y: 704, distance: 550.2
click at [564, 404] on p "**********" at bounding box center [695, 402] width 510 height 15
click at [535, 272] on span at bounding box center [538, 276] width 11 height 11
click at [536, 271] on span at bounding box center [538, 276] width 11 height 11
click at [607, 276] on span at bounding box center [612, 276] width 11 height 11
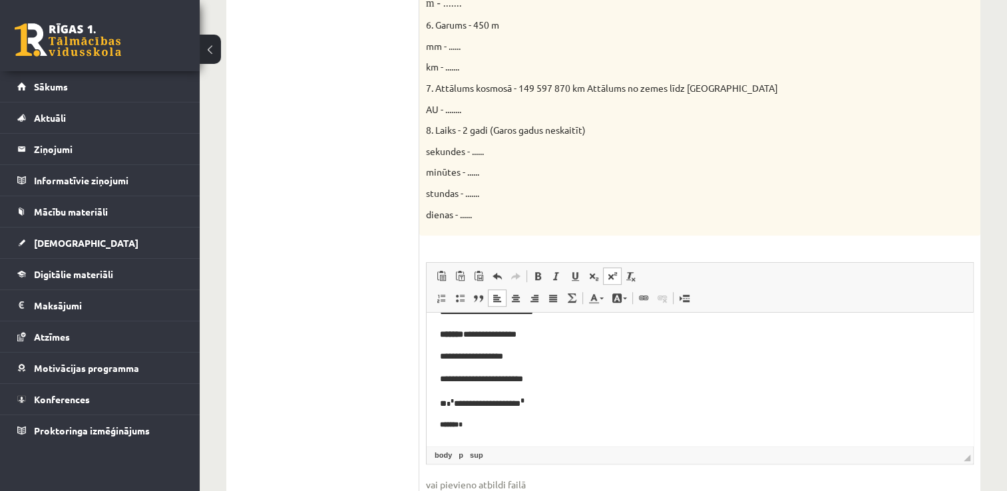
click at [617, 270] on link "Augšraksts" at bounding box center [612, 276] width 19 height 17
click at [616, 268] on link "Augšraksts" at bounding box center [612, 276] width 19 height 17
click at [466, 425] on p "****** * * ********" at bounding box center [695, 426] width 510 height 15
click at [470, 425] on sup "*" at bounding box center [470, 424] width 4 height 7
click at [470, 425] on p "****** * *" at bounding box center [695, 426] width 510 height 15
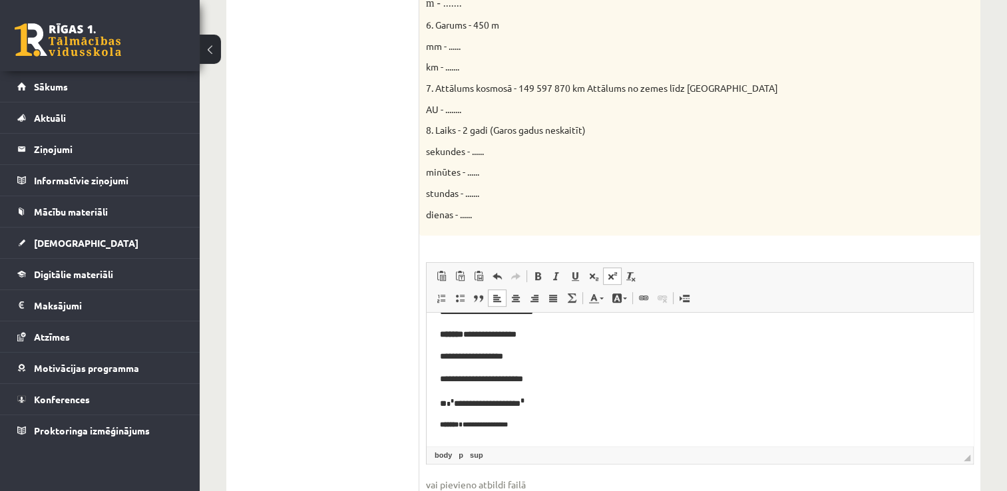
click at [611, 276] on span at bounding box center [612, 276] width 11 height 11
click at [537, 278] on span at bounding box center [538, 276] width 11 height 11
click at [613, 275] on span at bounding box center [612, 276] width 11 height 11
click at [610, 276] on span at bounding box center [612, 276] width 11 height 11
click at [609, 280] on span at bounding box center [612, 276] width 11 height 11
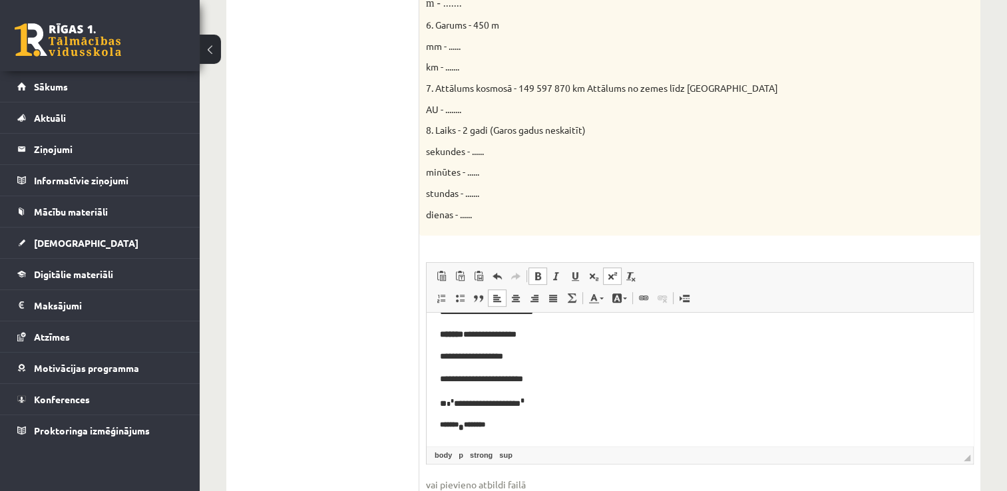
click at [537, 274] on span at bounding box center [538, 276] width 11 height 11
click at [620, 277] on link "Augšraksts" at bounding box center [612, 276] width 19 height 17
click at [541, 272] on span at bounding box center [538, 276] width 11 height 11
click at [613, 276] on span at bounding box center [612, 276] width 11 height 11
click at [615, 278] on span at bounding box center [612, 276] width 11 height 11
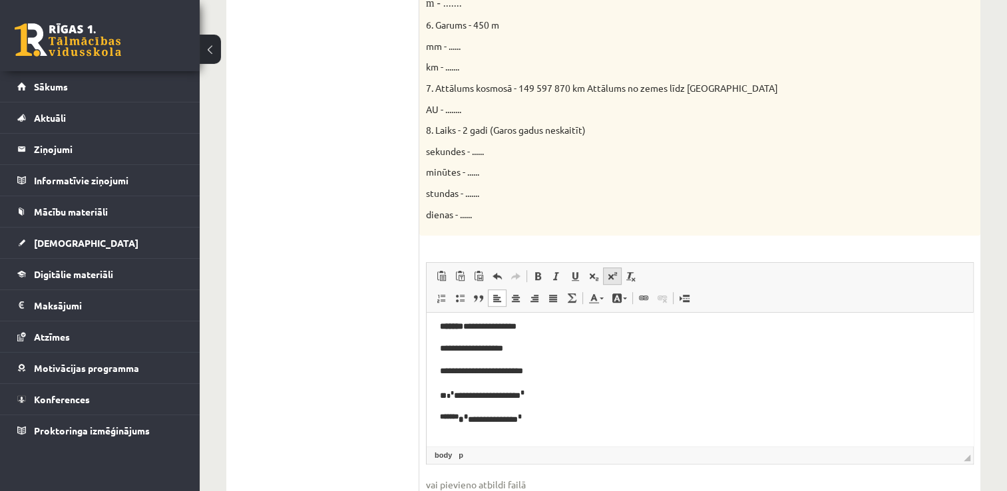
scroll to position [52, 0]
click at [615, 280] on span at bounding box center [612, 276] width 11 height 11
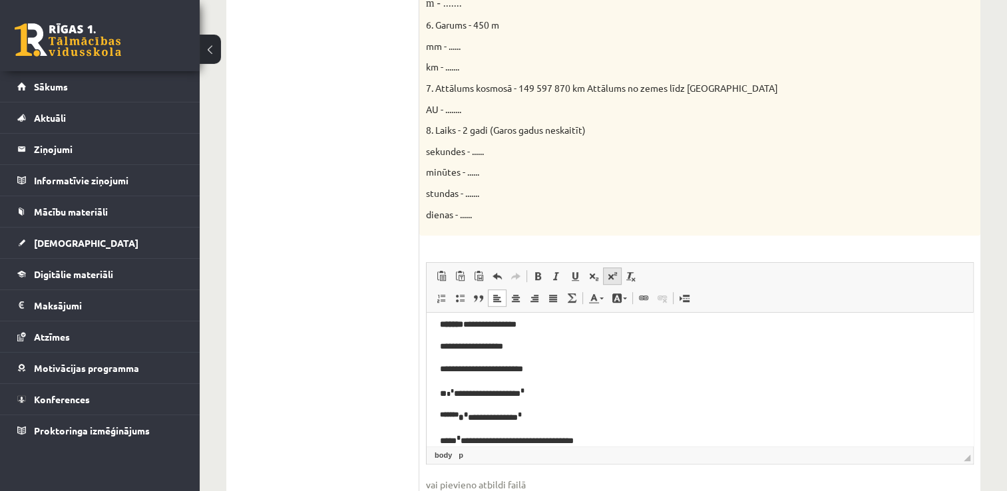
click at [607, 278] on span at bounding box center [612, 276] width 11 height 11
click at [613, 273] on span at bounding box center [612, 276] width 11 height 11
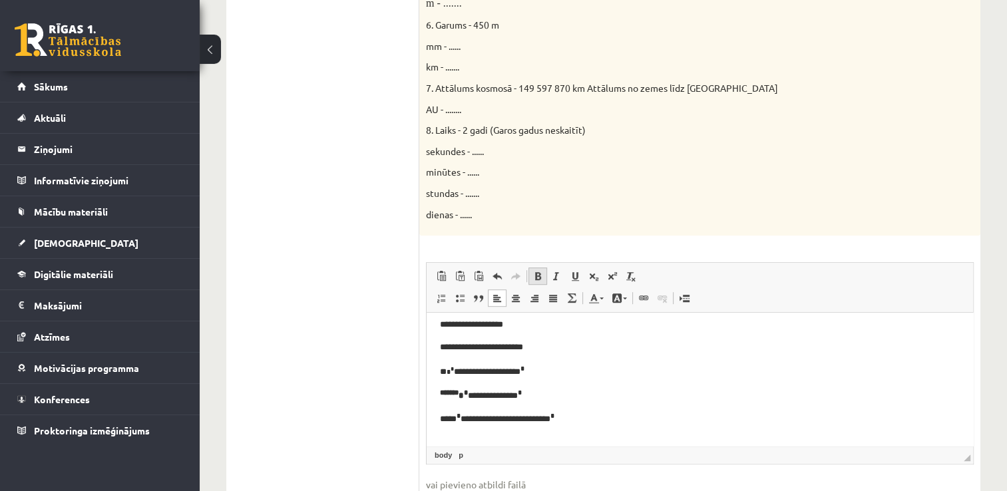
click at [535, 284] on link "Treknraksts Klaviatūras saīsne vadīšanas taustiņš+B" at bounding box center [538, 276] width 19 height 17
click at [538, 269] on link "Treknraksts Klaviatūras saīsne vadīšanas taustiņš+B" at bounding box center [538, 276] width 19 height 17
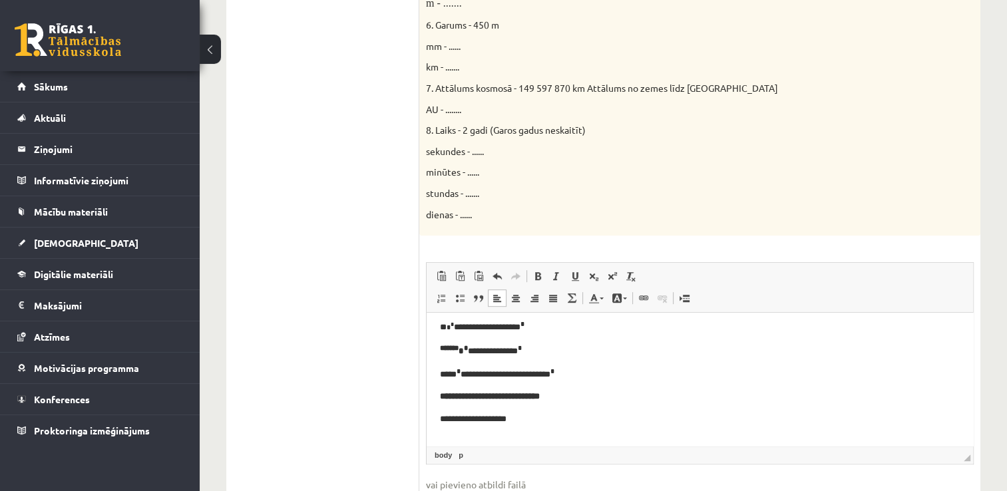
scroll to position [121, 0]
drag, startPoint x: 113, startPoint y: 84, endPoint x: 376, endPoint y: 290, distance: 333.9
click at [376, 290] on ul "1.uzdevums 2.uzdevums 3.uzdevums 4.uzdevums 5.uzdevums 6.uzdevums 7.uzdevums" at bounding box center [330, 61] width 180 height 957
click at [484, 437] on p "**" at bounding box center [695, 442] width 510 height 14
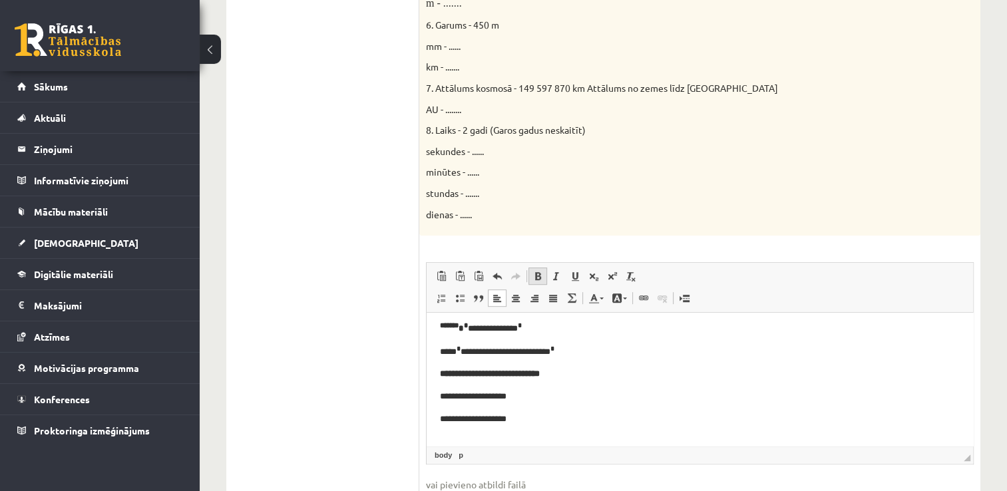
click at [538, 281] on span at bounding box center [538, 276] width 11 height 11
click at [538, 275] on span at bounding box center [538, 276] width 11 height 11
click at [536, 280] on span at bounding box center [538, 276] width 11 height 11
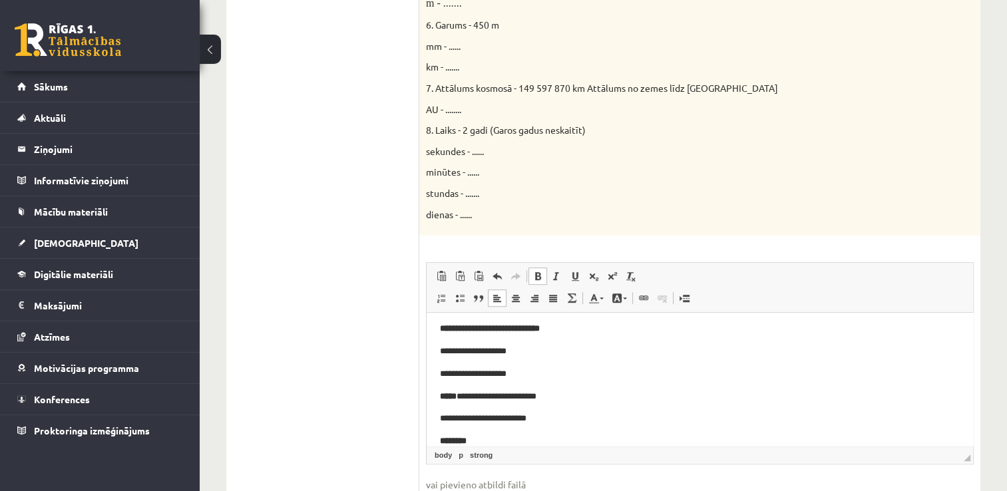
scroll to position [188, 0]
click at [536, 280] on span at bounding box center [538, 276] width 11 height 11
click at [537, 277] on span at bounding box center [538, 276] width 11 height 11
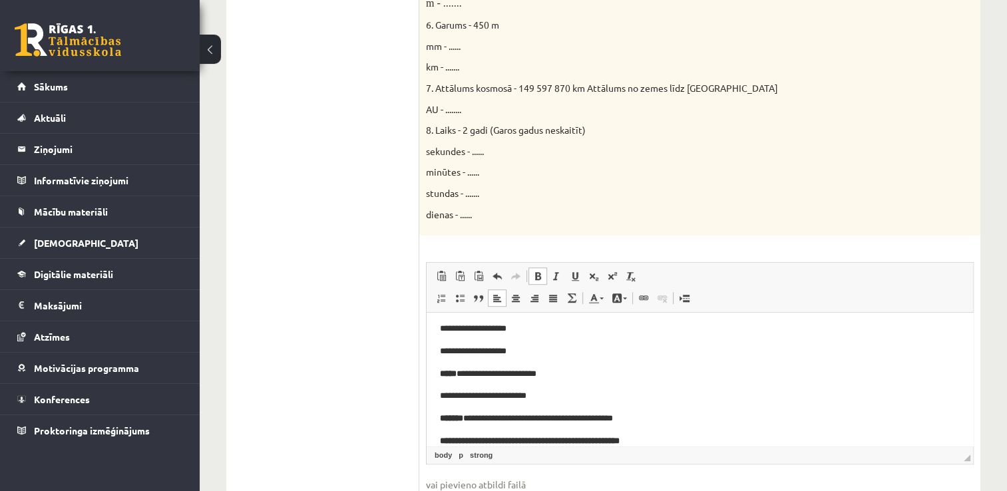
scroll to position [232, 0]
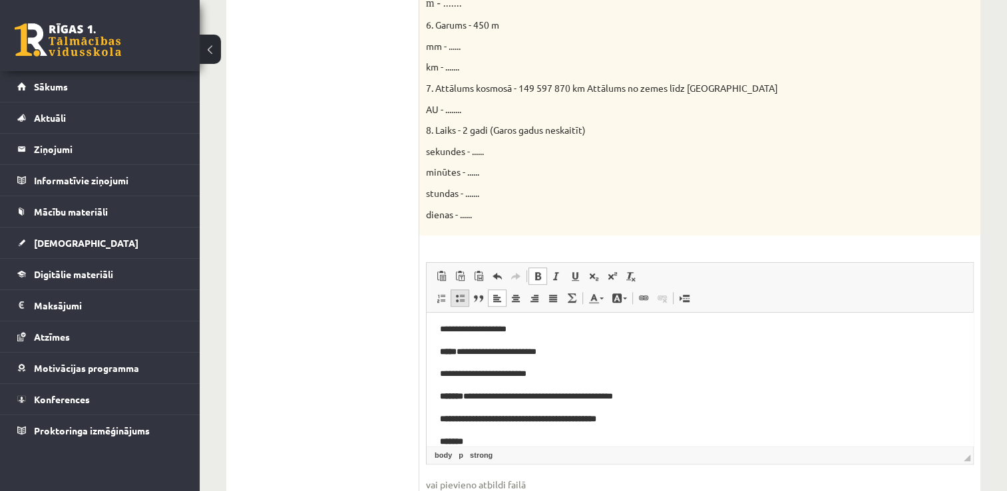
click at [455, 301] on span at bounding box center [460, 298] width 11 height 11
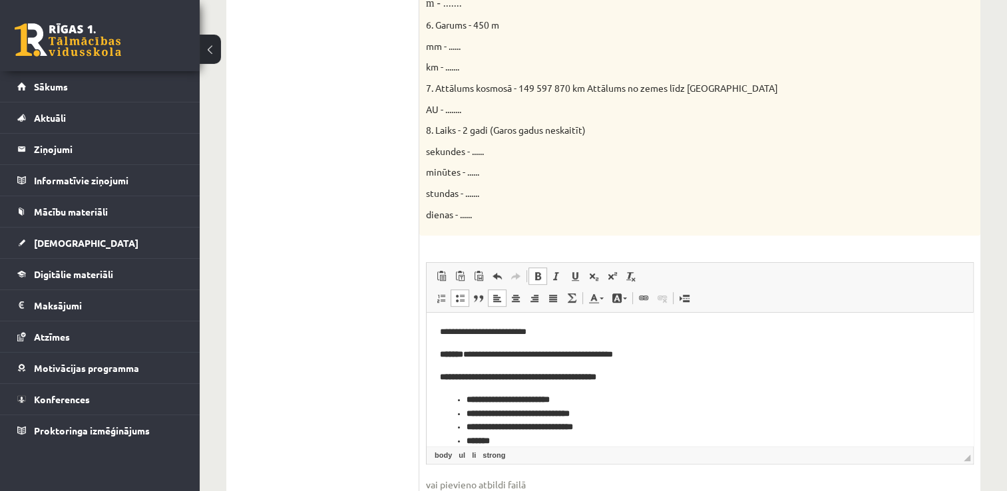
scroll to position [274, 0]
click at [462, 210] on span "dienas - ......" at bounding box center [449, 214] width 46 height 12
click at [464, 216] on span "dienas - ......" at bounding box center [449, 214] width 46 height 12
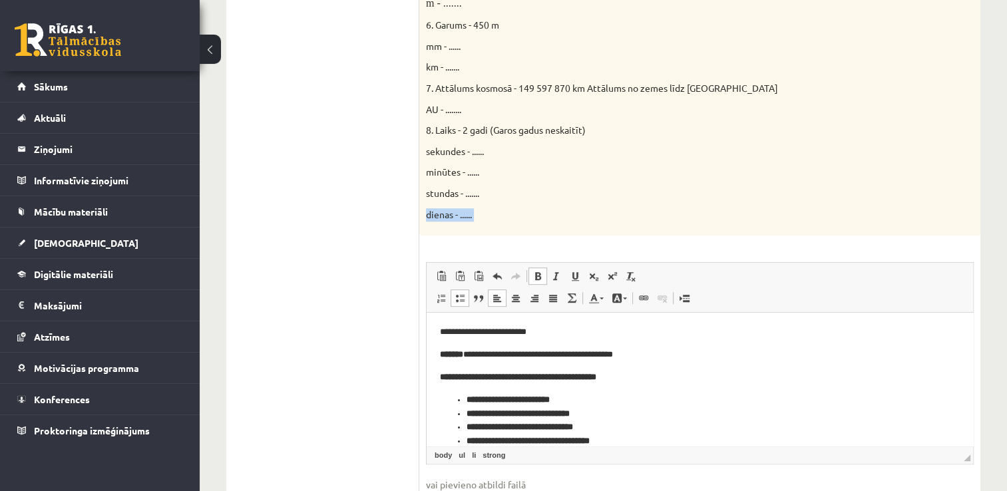
drag, startPoint x: 464, startPoint y: 216, endPoint x: 486, endPoint y: 230, distance: 26.4
click at [472, 214] on span "dienas - ......" at bounding box center [449, 214] width 46 height 12
click at [460, 210] on span "dienas - ......" at bounding box center [449, 214] width 46 height 12
click at [463, 210] on span "dienas - ......" at bounding box center [449, 214] width 46 height 12
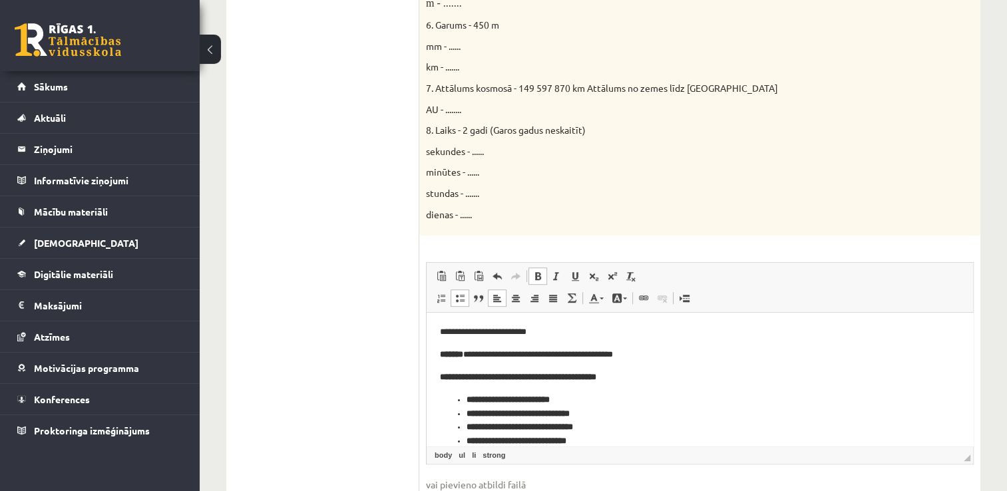
scroll to position [312, 0]
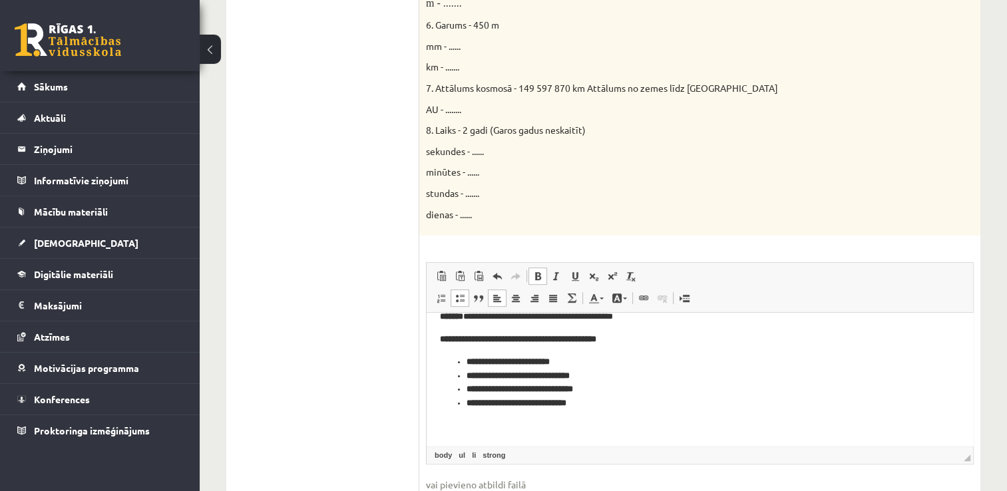
drag, startPoint x: 967, startPoint y: 406, endPoint x: 1396, endPoint y: 770, distance: 562.1
click at [463, 212] on span "dienas - ......" at bounding box center [449, 214] width 46 height 12
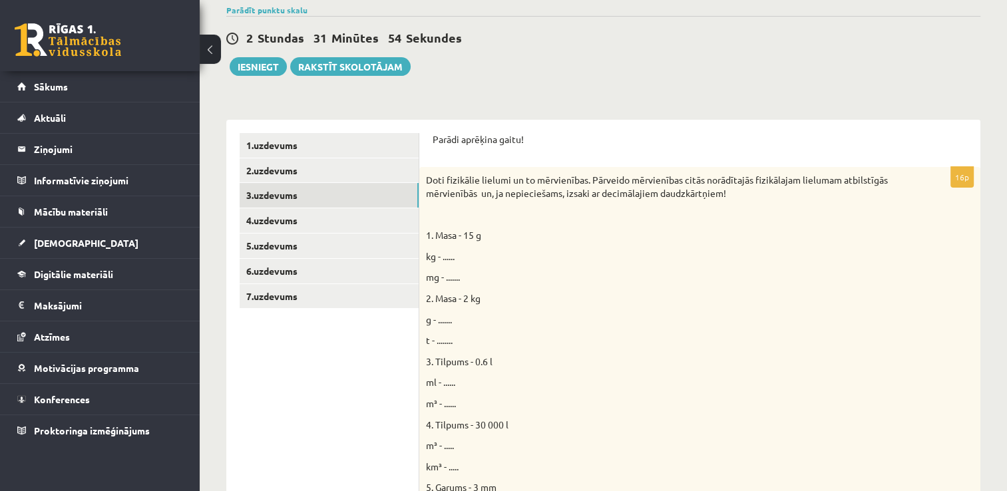
scroll to position [144, 0]
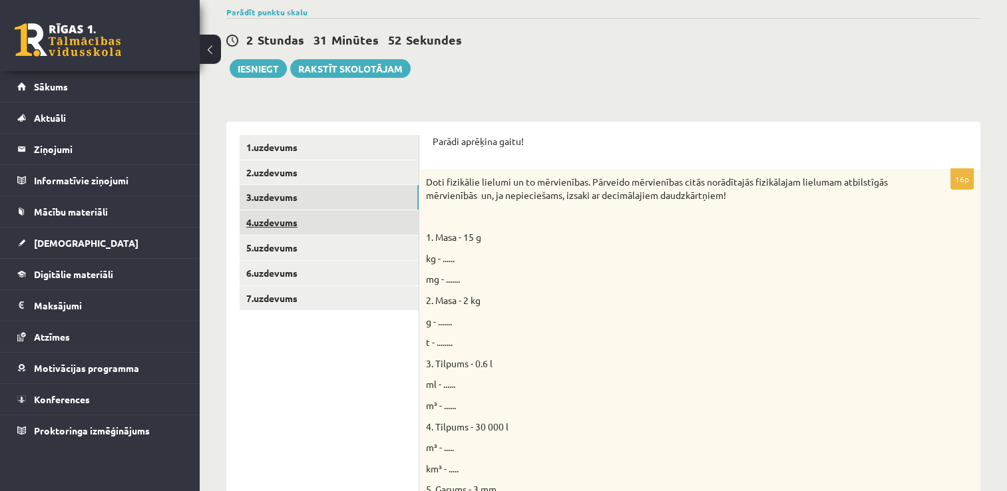
click at [374, 218] on link "4.uzdevums" at bounding box center [329, 222] width 179 height 25
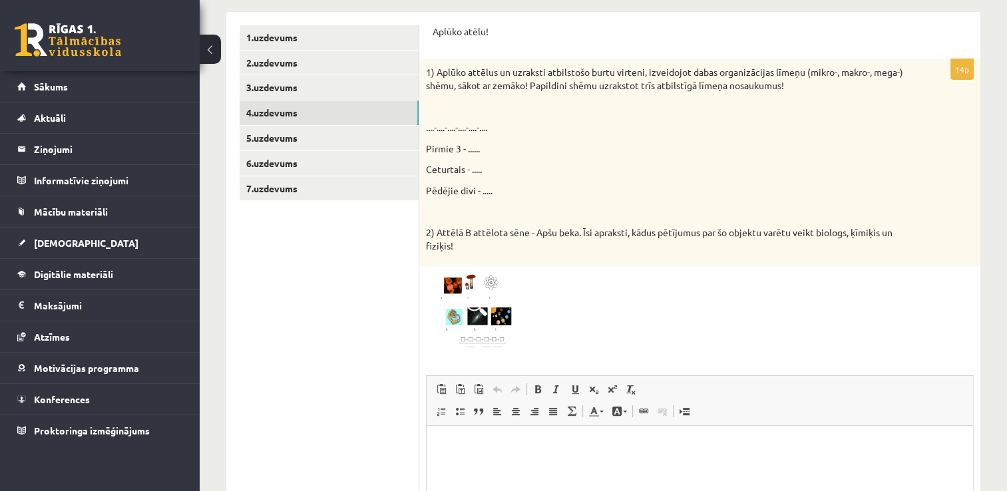
scroll to position [250, 0]
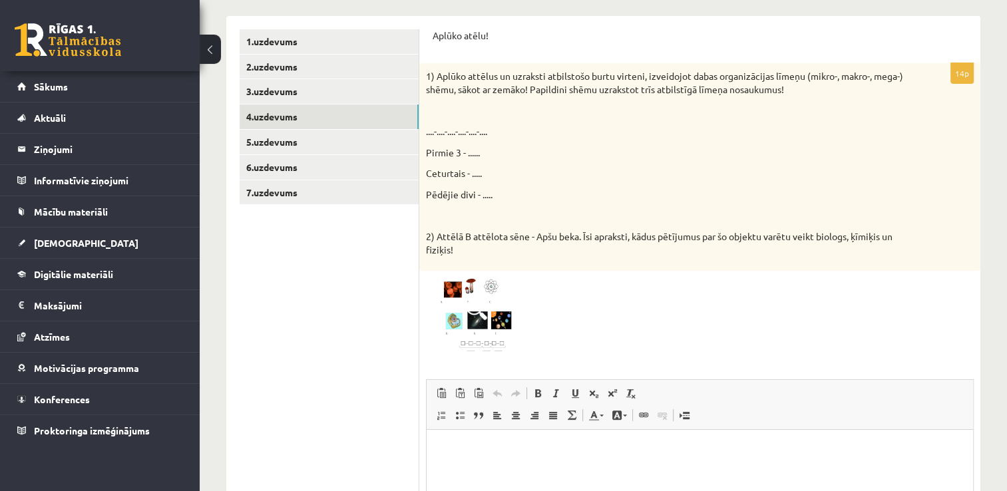
click at [460, 287] on img at bounding box center [476, 315] width 100 height 75
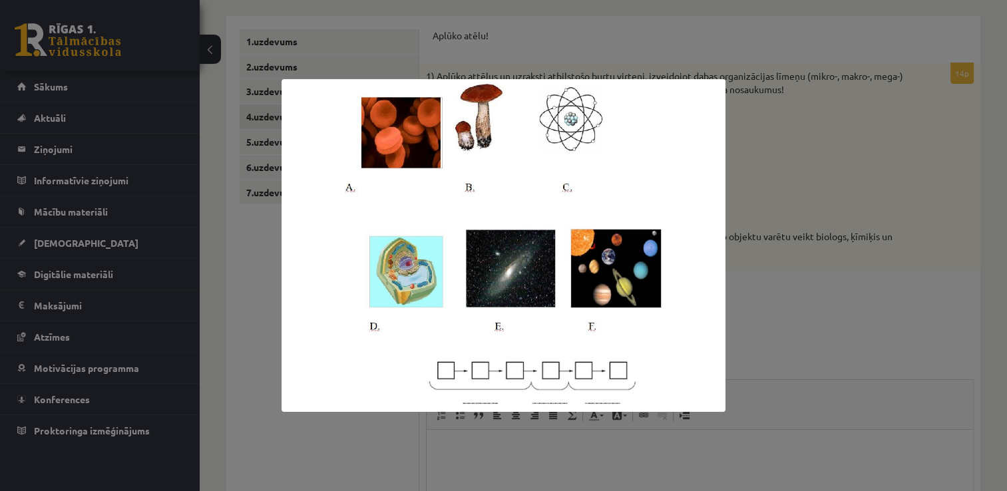
click at [770, 133] on div at bounding box center [503, 245] width 1007 height 491
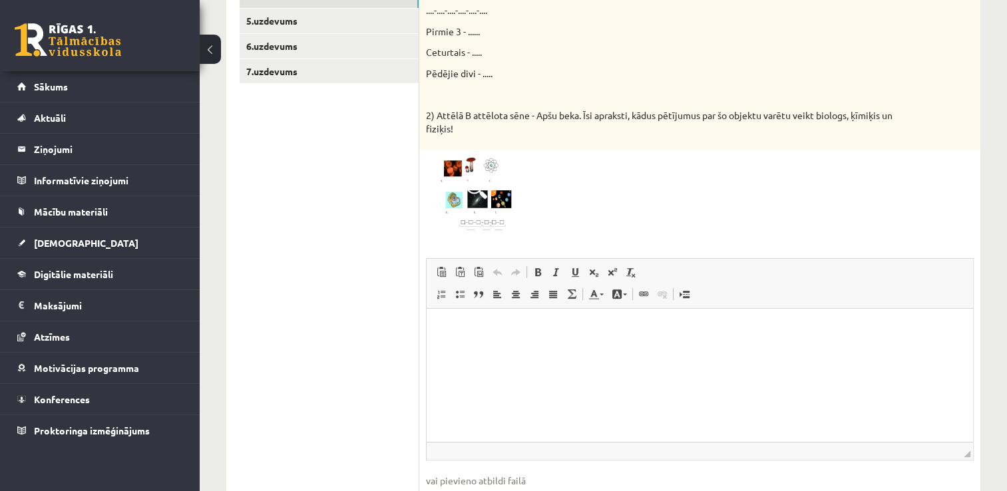
scroll to position [405, 0]
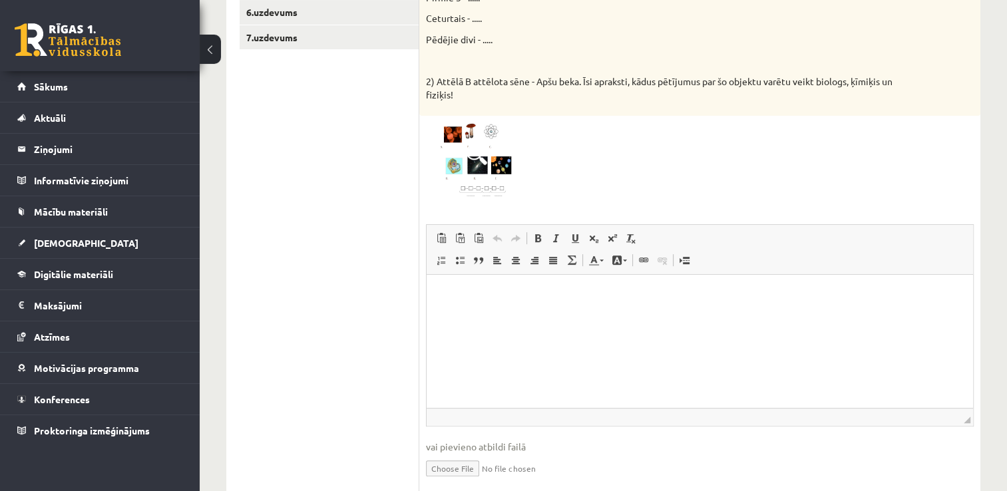
click at [534, 315] on html at bounding box center [700, 294] width 547 height 41
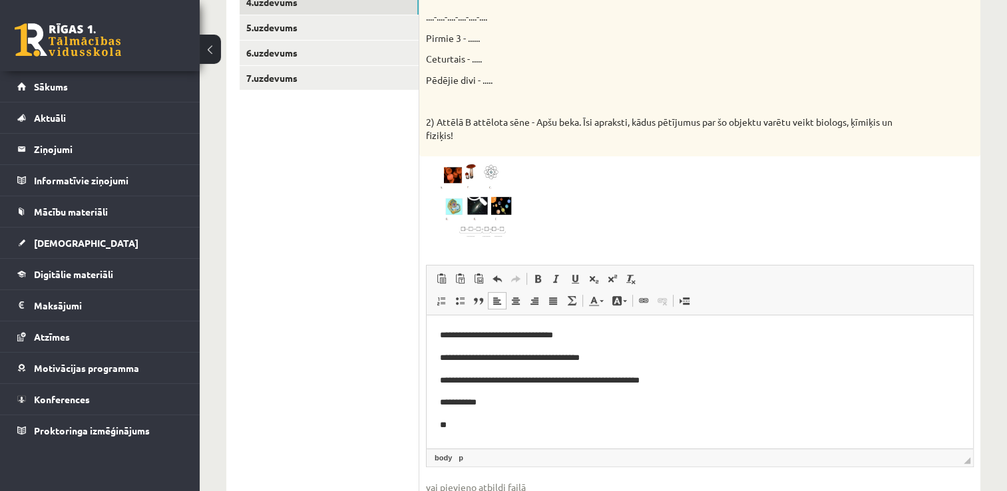
scroll to position [4, 0]
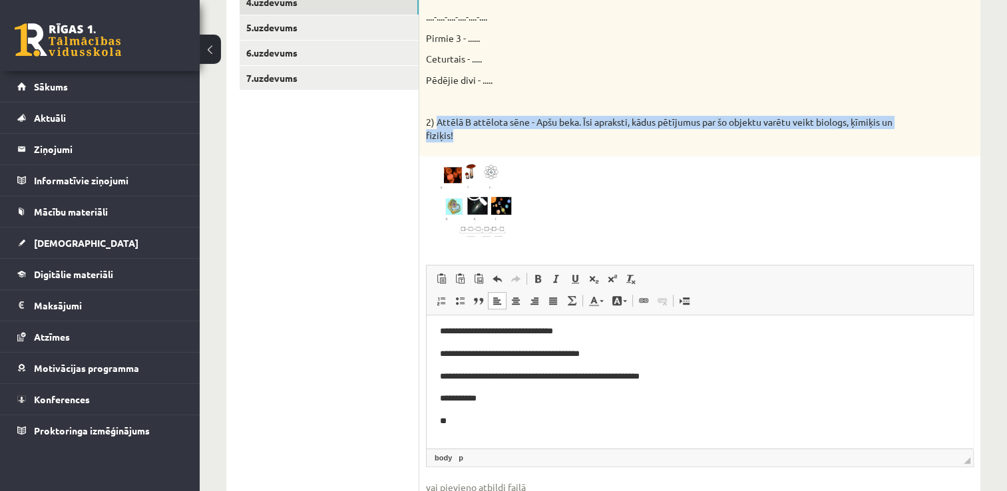
drag, startPoint x: 435, startPoint y: 125, endPoint x: 466, endPoint y: 146, distance: 37.3
click at [466, 146] on div "1) Aplūko attēlus un uzraksti atbilstošo burtu virteni, izveidojot dabas organi…" at bounding box center [699, 53] width 561 height 208
drag, startPoint x: 466, startPoint y: 146, endPoint x: 443, endPoint y: 139, distance: 24.2
copy p "Attēlā B attēlota sēne - Apšu beka. Īsi apraksti, kādus pētījumus par šo objekt…"
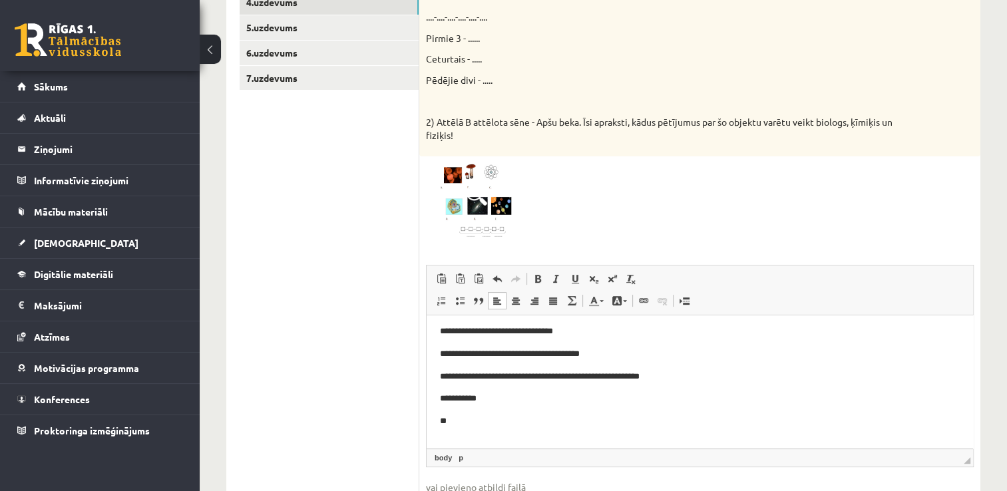
click at [734, 226] on div at bounding box center [700, 200] width 548 height 75
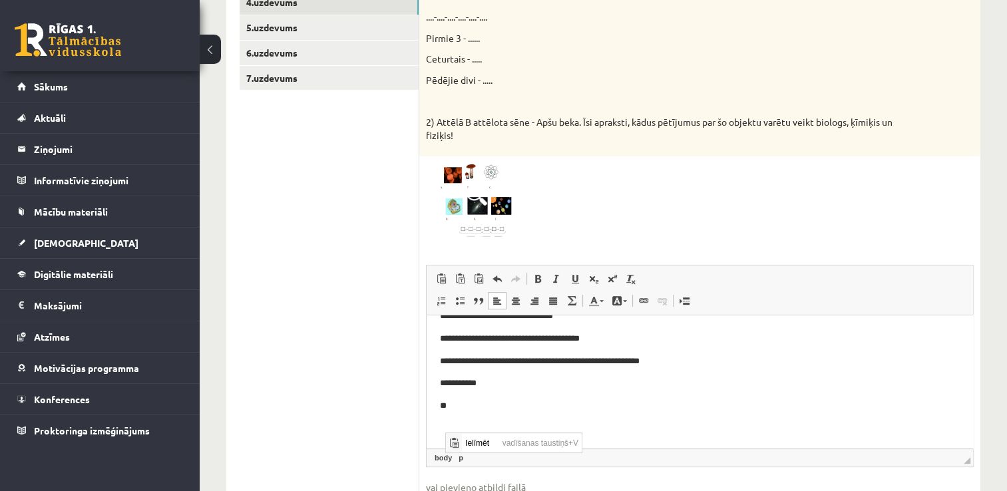
scroll to position [0, 0]
click at [469, 440] on span "Ielīmēt" at bounding box center [479, 442] width 37 height 19
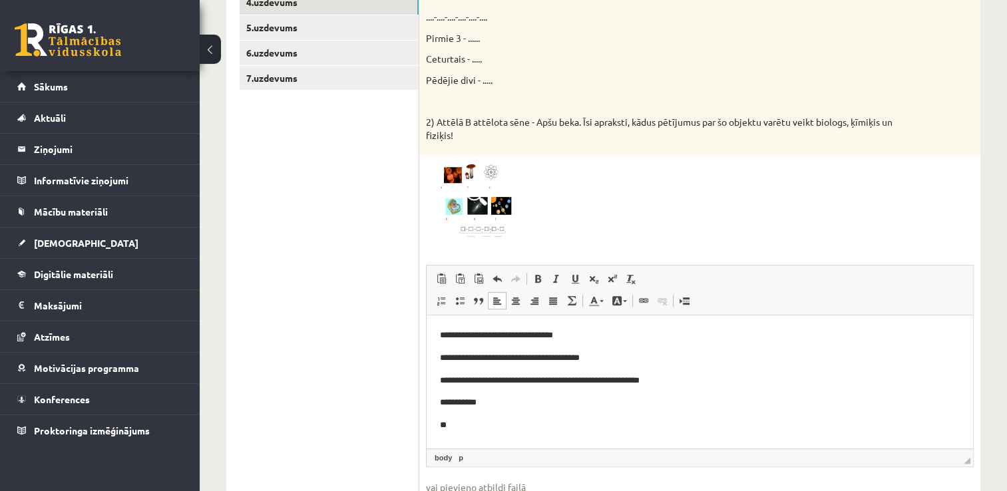
scroll to position [4, 0]
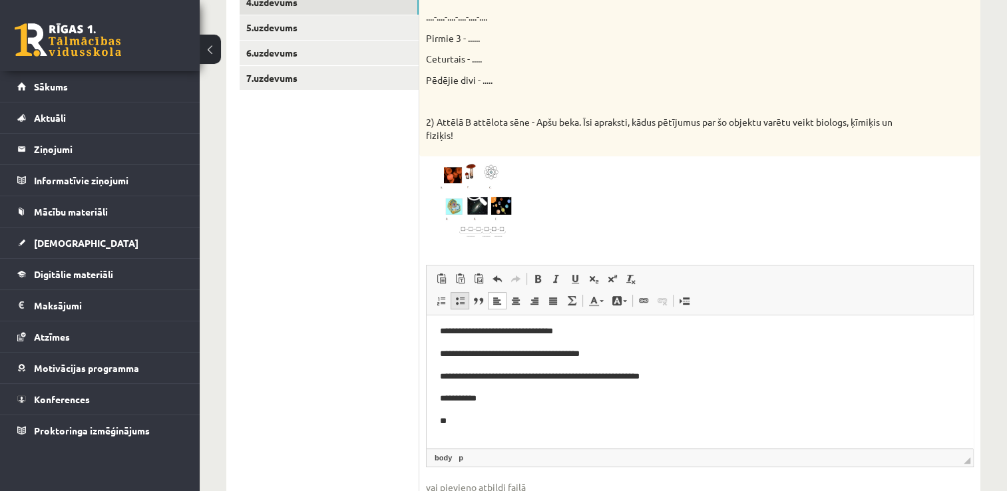
click at [461, 299] on span at bounding box center [460, 301] width 11 height 11
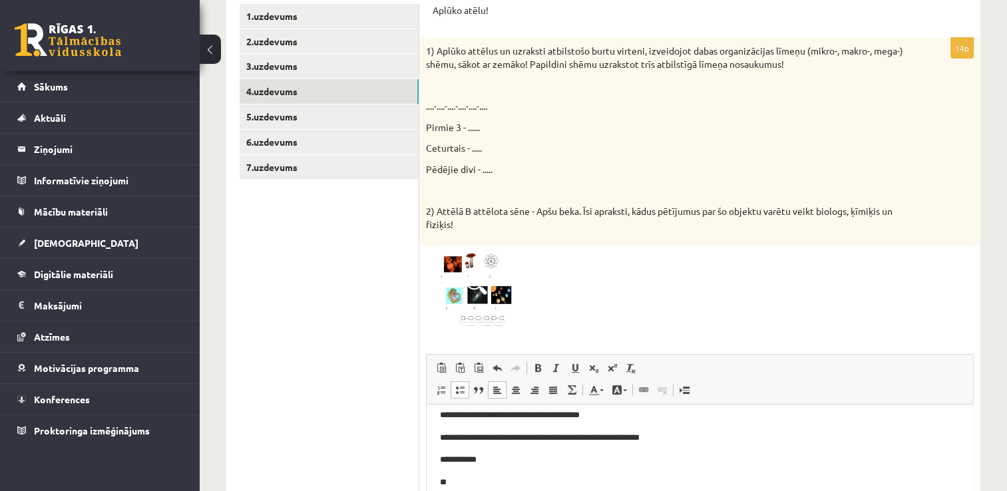
scroll to position [273, 0]
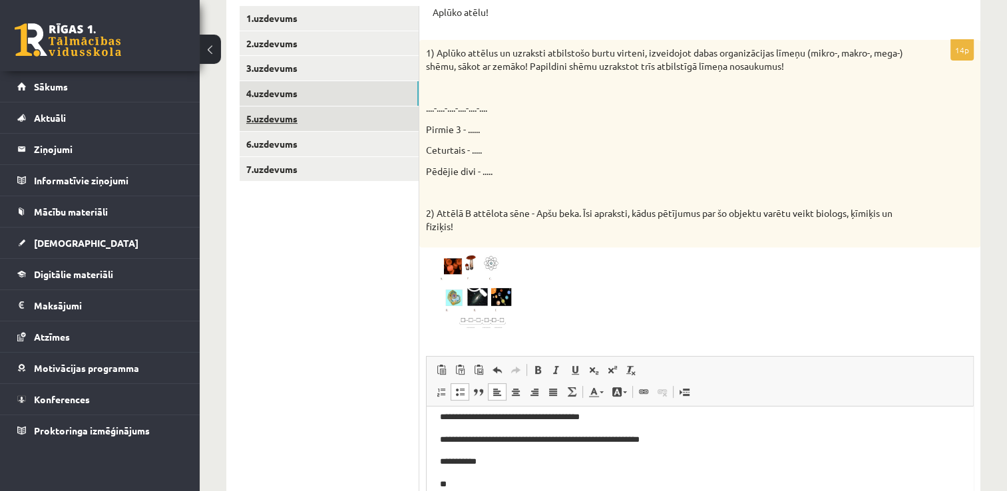
click at [316, 123] on link "5.uzdevums" at bounding box center [329, 119] width 179 height 25
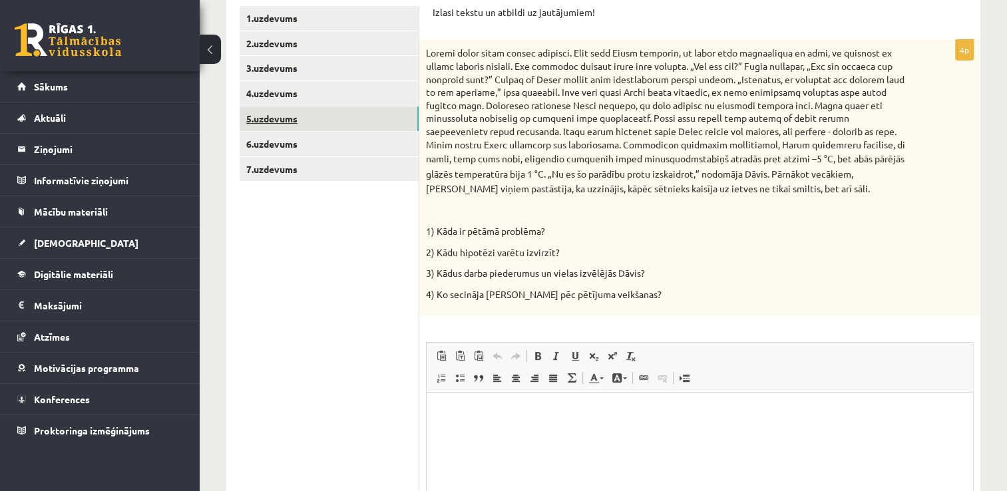
scroll to position [0, 0]
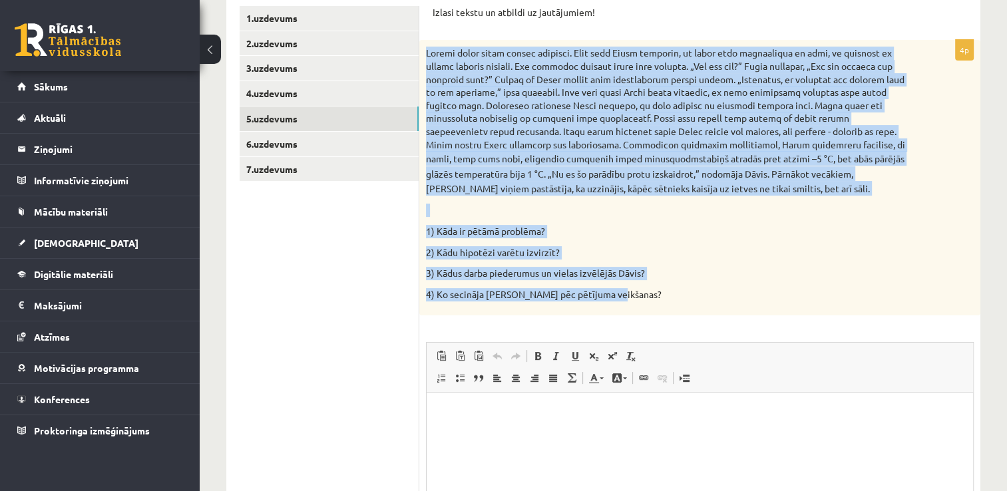
drag, startPoint x: 426, startPoint y: 53, endPoint x: 620, endPoint y: 292, distance: 307.2
click at [620, 292] on div "stabiņš atradās pret atzīmi –5 °C, bet abās pārējās glāzēs temperatūra bija 1 °…" at bounding box center [699, 178] width 561 height 276
drag, startPoint x: 620, startPoint y: 292, endPoint x: 601, endPoint y: 292, distance: 18.6
copy div "Rudenī laiks kļuva arvien aukstāks. Kādu rītu Dāvis pamanīja, ka ielas bija pār…"
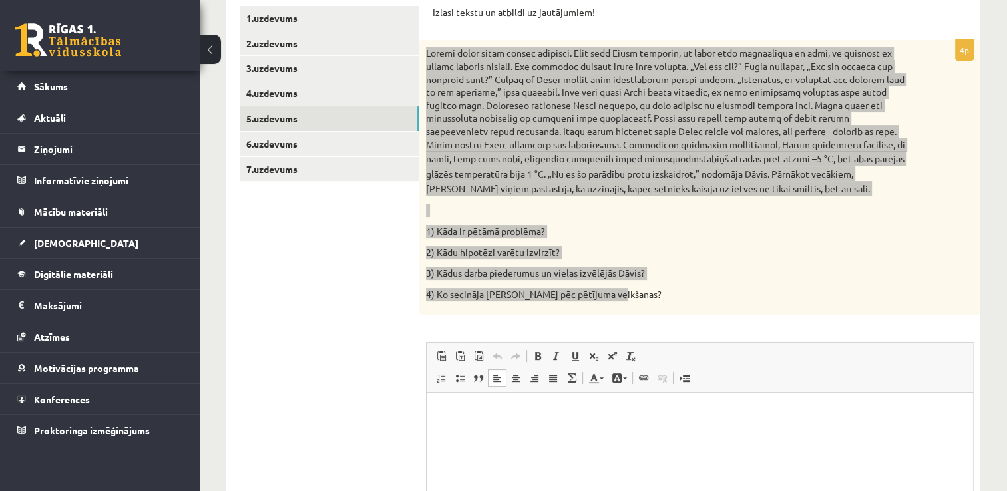
click at [549, 428] on html at bounding box center [700, 413] width 547 height 41
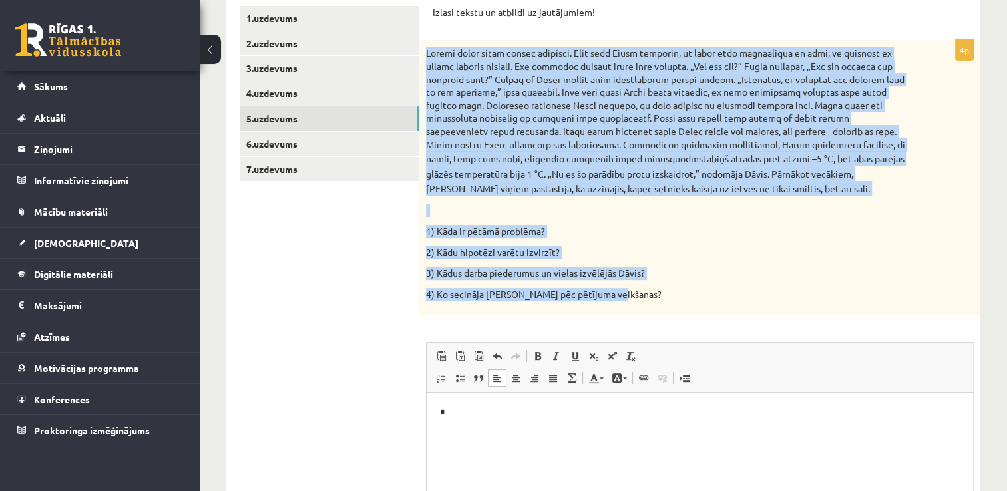
click at [770, 253] on p "2) Kādu hipotēzi varētu izvirzīt?" at bounding box center [666, 252] width 481 height 13
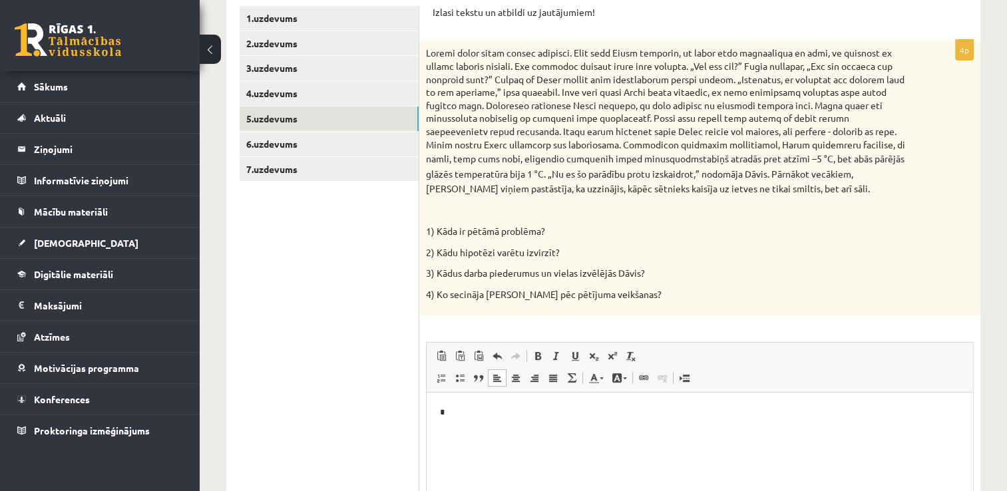
click at [488, 433] on html "*" at bounding box center [700, 413] width 547 height 41
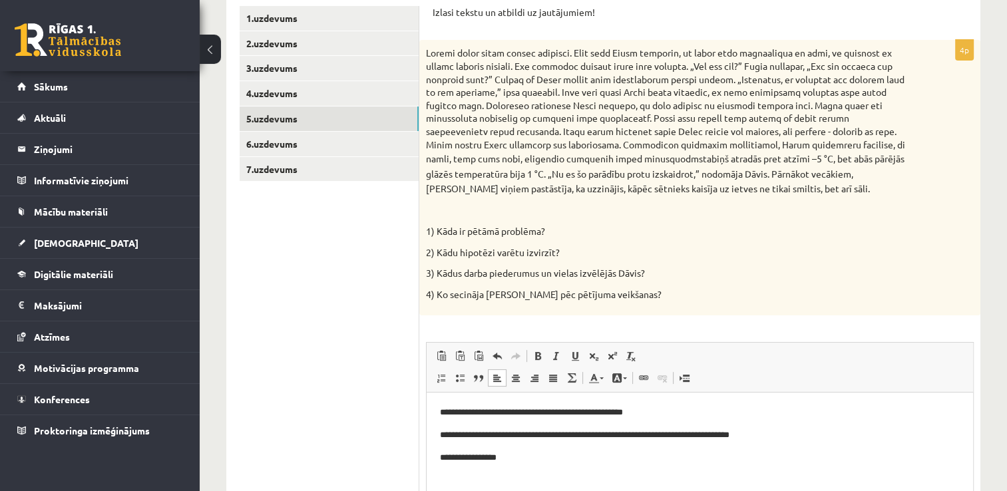
click at [479, 460] on p "**********" at bounding box center [700, 458] width 521 height 14
click at [517, 461] on p "**********" at bounding box center [700, 458] width 521 height 14
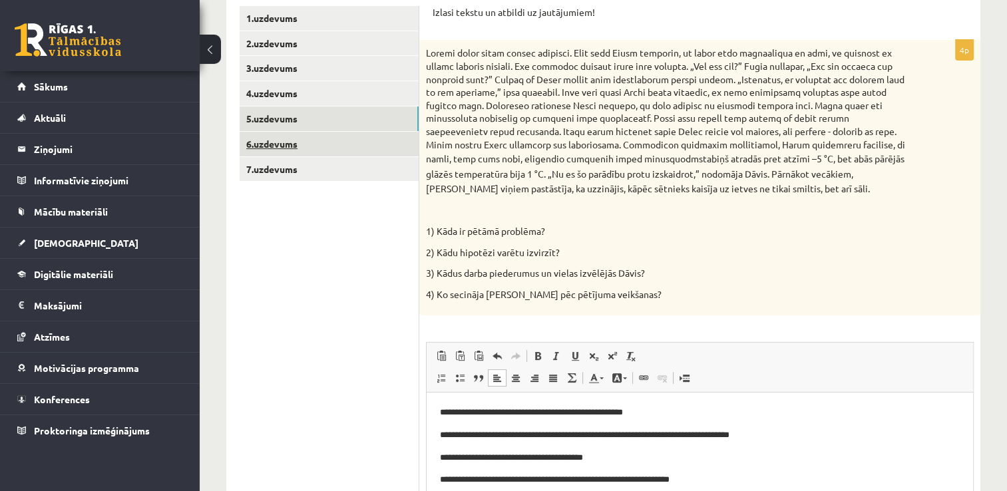
click at [282, 149] on link "6.uzdevums" at bounding box center [329, 144] width 179 height 25
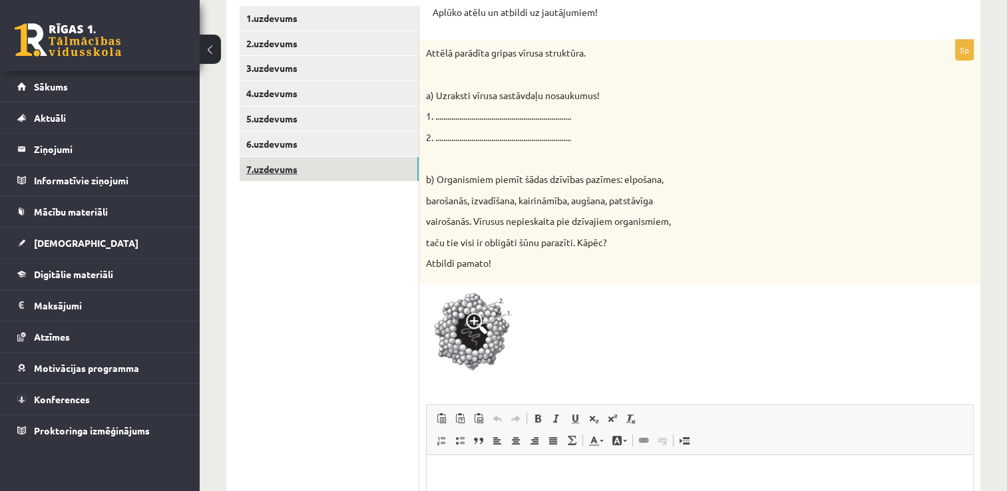
click at [365, 169] on link "7.uzdevums" at bounding box center [329, 169] width 179 height 25
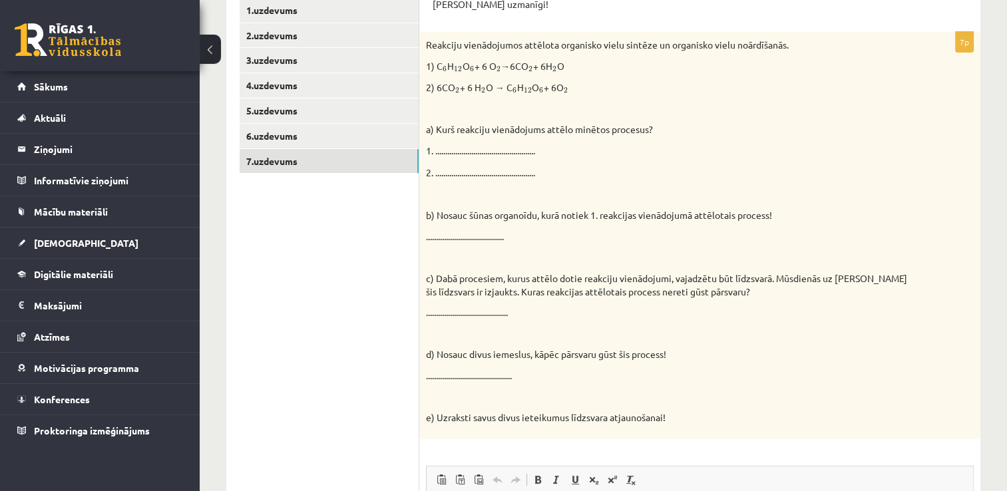
scroll to position [278, 0]
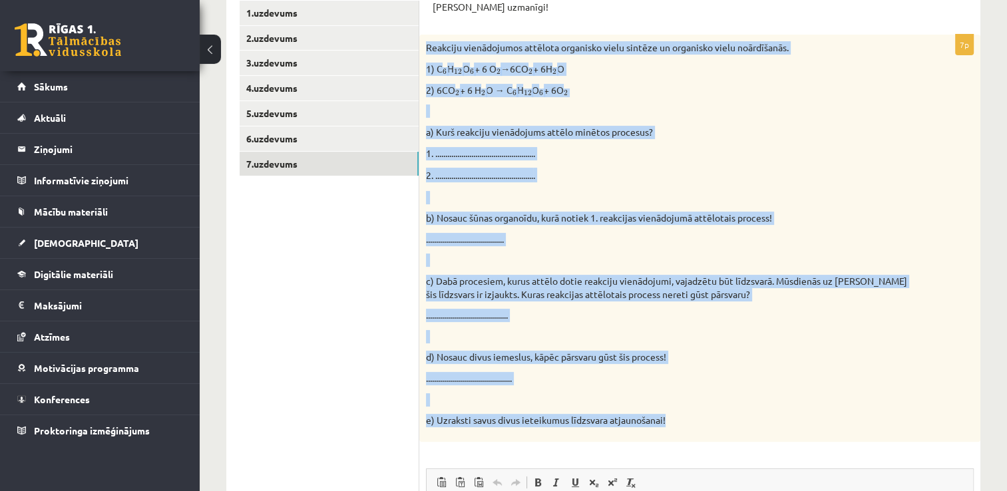
drag, startPoint x: 425, startPoint y: 44, endPoint x: 668, endPoint y: 421, distance: 449.3
click at [668, 421] on div "Reakciju vienādojumos attēlota organisko vielu sintēze un organisko vielu noārd…" at bounding box center [699, 238] width 561 height 407
drag, startPoint x: 668, startPoint y: 421, endPoint x: 597, endPoint y: 421, distance: 71.2
copy div "Reakciju vienādojumos attēlota organisko vielu sintēze un organisko vielu noārd…"
click at [949, 241] on div "Reakciju vienādojumos attēlota organisko vielu sintēze un organisko vielu noārd…" at bounding box center [699, 238] width 561 height 407
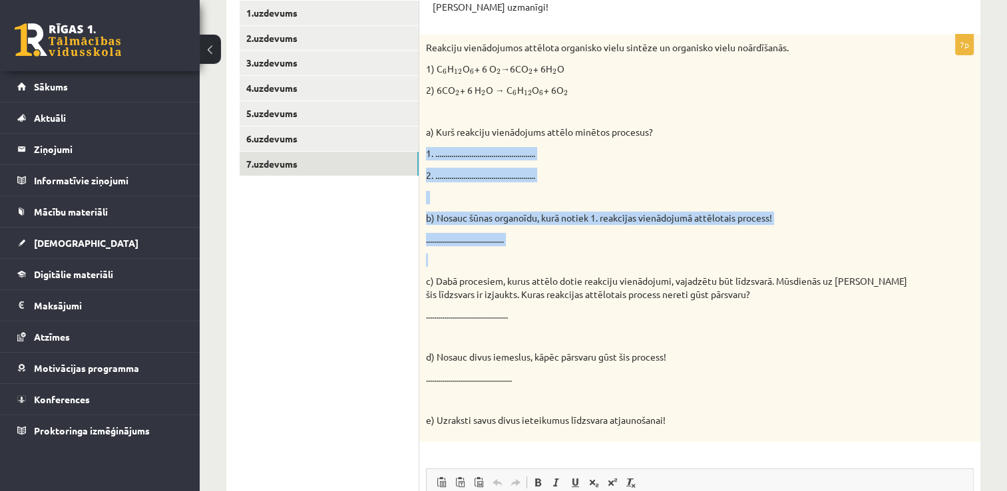
drag, startPoint x: 1005, startPoint y: 246, endPoint x: 1011, endPoint y: 125, distance: 122.0
drag, startPoint x: 1011, startPoint y: 125, endPoint x: 944, endPoint y: 188, distance: 91.8
click at [944, 188] on div "Reakciju vienādojumos attēlota organisko vielu sintēze un organisko vielu noārd…" at bounding box center [699, 238] width 561 height 407
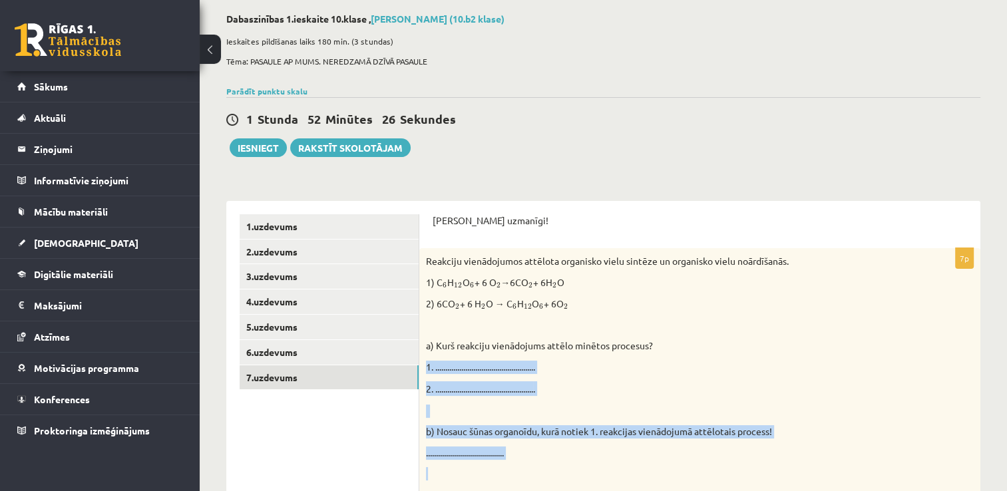
scroll to position [60, 0]
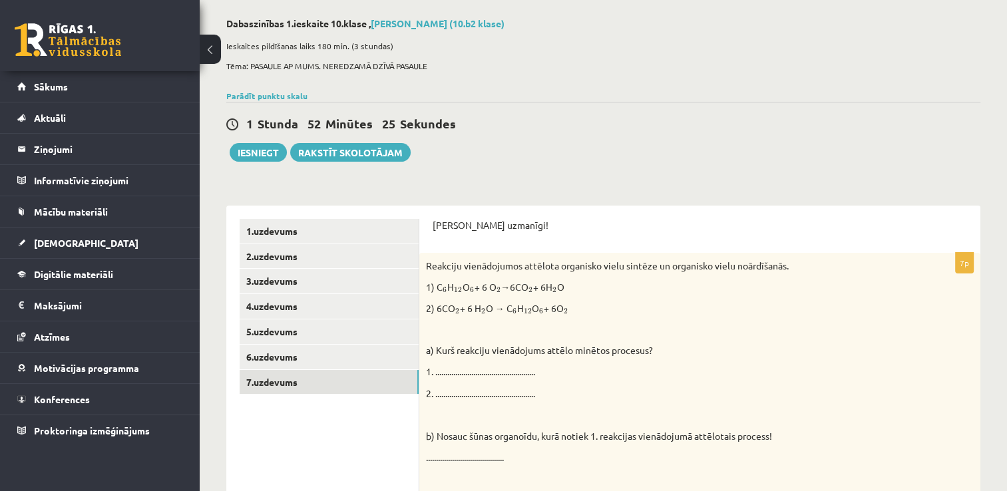
click at [853, 90] on div "Parādīt punktu skalu Atzīme No Līdz 1 0 13 2 14 20 3 21 27 4 28 35 5 36 42 6 43…" at bounding box center [603, 96] width 754 height 12
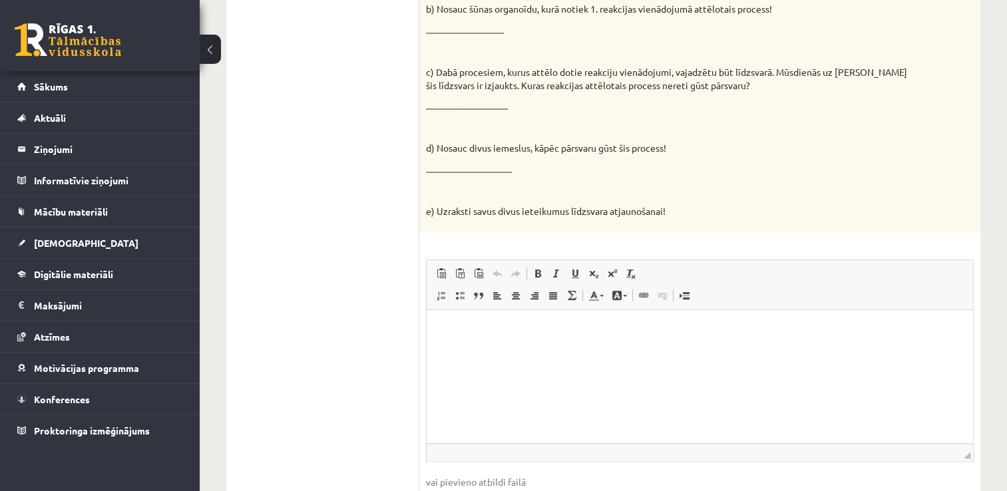
scroll to position [489, 0]
click at [610, 332] on p "Bagātinātā teksta redaktors, wiswyg-editor-user-answer-47363730924600" at bounding box center [700, 329] width 520 height 14
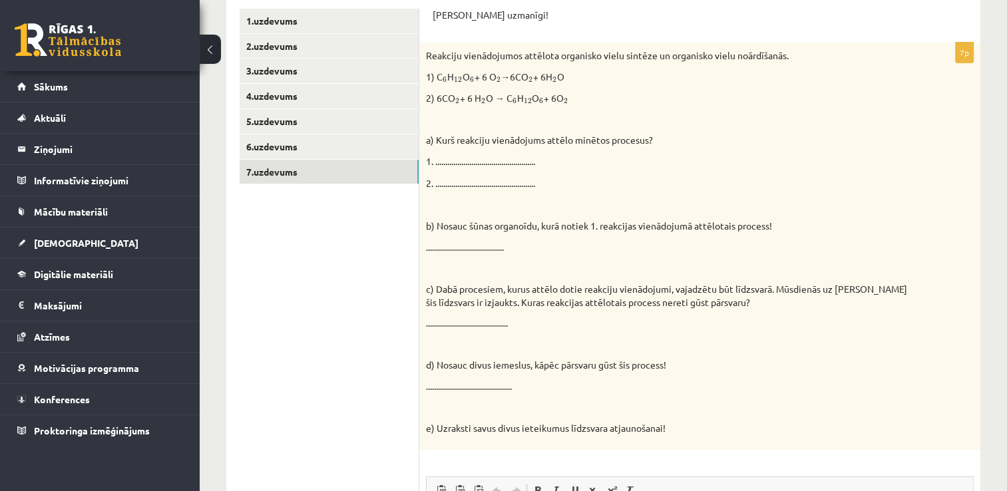
scroll to position [272, 0]
drag, startPoint x: 427, startPoint y: 73, endPoint x: 573, endPoint y: 100, distance: 147.7
click at [573, 100] on div "Reakciju vienādojumos attēlota organisko vielu sintēze un organisko vielu noārd…" at bounding box center [699, 244] width 561 height 407
drag, startPoint x: 573, startPoint y: 100, endPoint x: 555, endPoint y: 101, distance: 18.0
copy div "1) C 6 6 H 12 12 O 6 6 + 6 O 2 2 →6CO 2 2 + 6H 2 2 O 2) 6CO 2 2 + 6 H 2 2 O → C…"
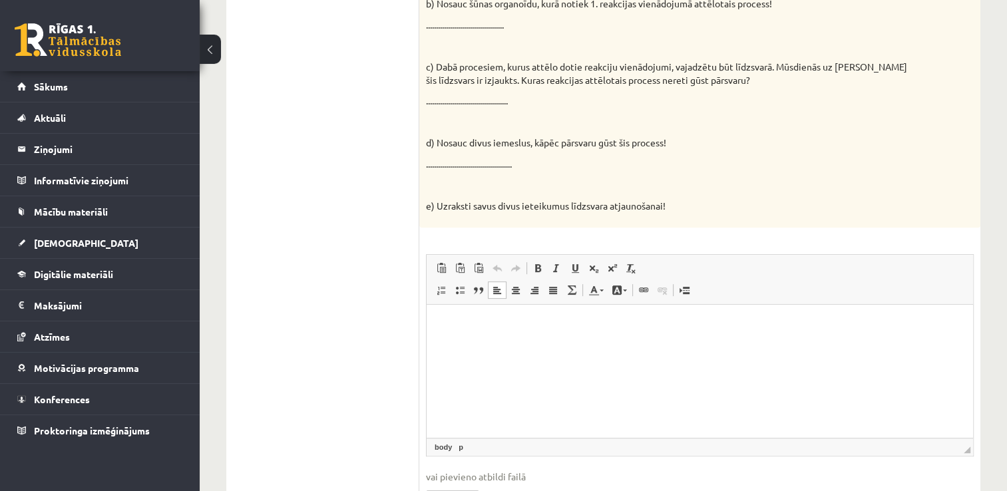
scroll to position [503, 0]
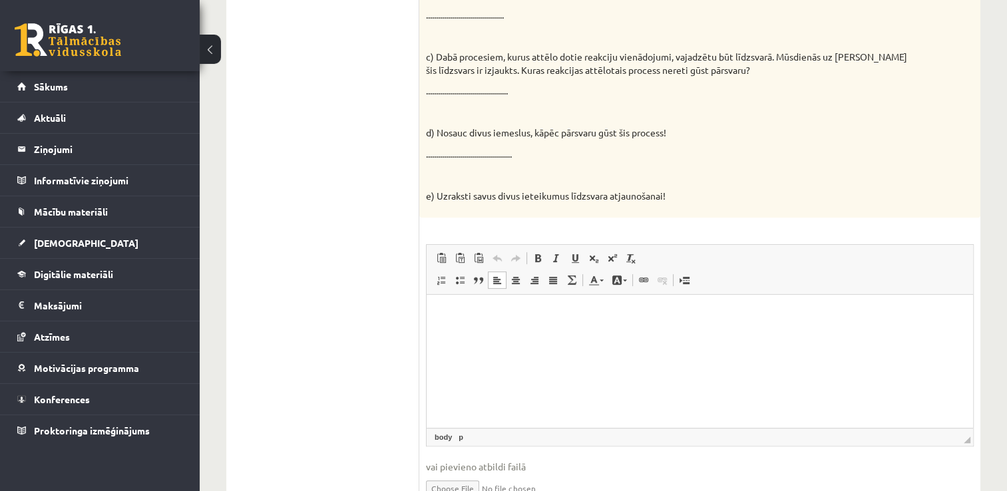
click at [485, 328] on html at bounding box center [700, 314] width 547 height 41
drag, startPoint x: 485, startPoint y: 328, endPoint x: 436, endPoint y: 307, distance: 53.7
click at [436, 307] on html at bounding box center [700, 314] width 547 height 41
drag, startPoint x: 436, startPoint y: 307, endPoint x: 445, endPoint y: 324, distance: 19.7
click at [445, 324] on html at bounding box center [700, 314] width 547 height 41
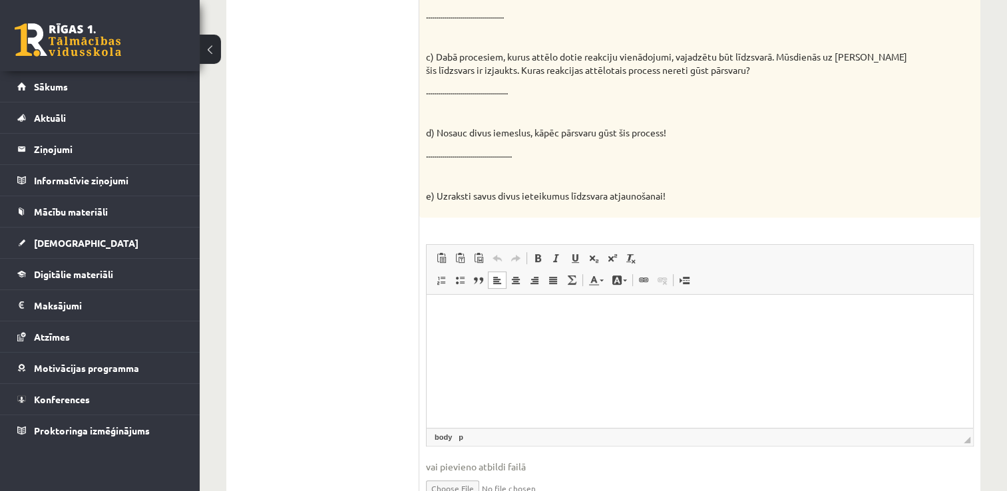
click at [445, 324] on html at bounding box center [700, 314] width 547 height 41
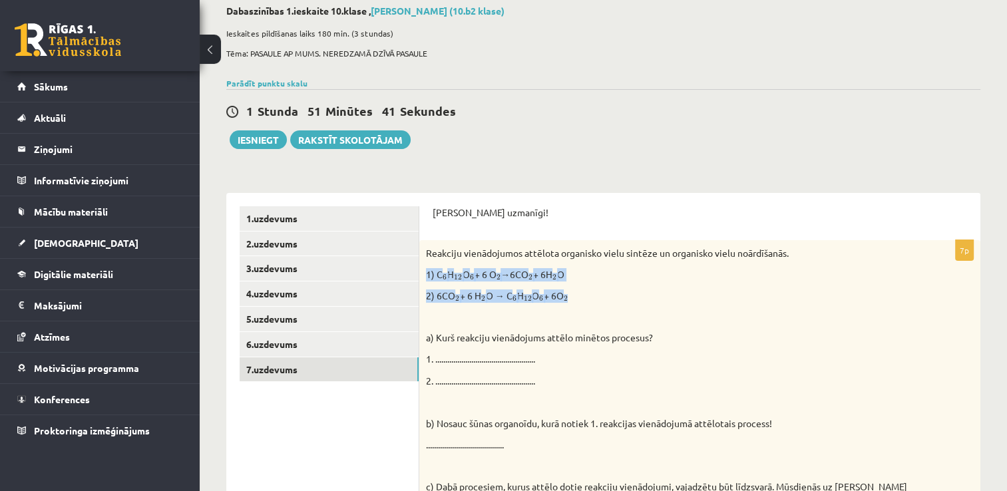
click at [552, 302] on p "2) 6CO 2 2 + 6 H 2 2 O → C 6 6 H 12 12 O 6 6 + 6O 2 2" at bounding box center [666, 296] width 481 height 13
drag, startPoint x: 426, startPoint y: 273, endPoint x: 574, endPoint y: 298, distance: 149.8
click at [574, 298] on div "Reakciju vienādojumos attēlota organisko vielu sintēze un organisko vielu noārd…" at bounding box center [699, 443] width 561 height 407
drag, startPoint x: 574, startPoint y: 298, endPoint x: 545, endPoint y: 285, distance: 31.3
click at [545, 285] on div "Reakciju vienādojumos attēlota organisko vielu sintēze un organisko vielu noārd…" at bounding box center [699, 443] width 561 height 407
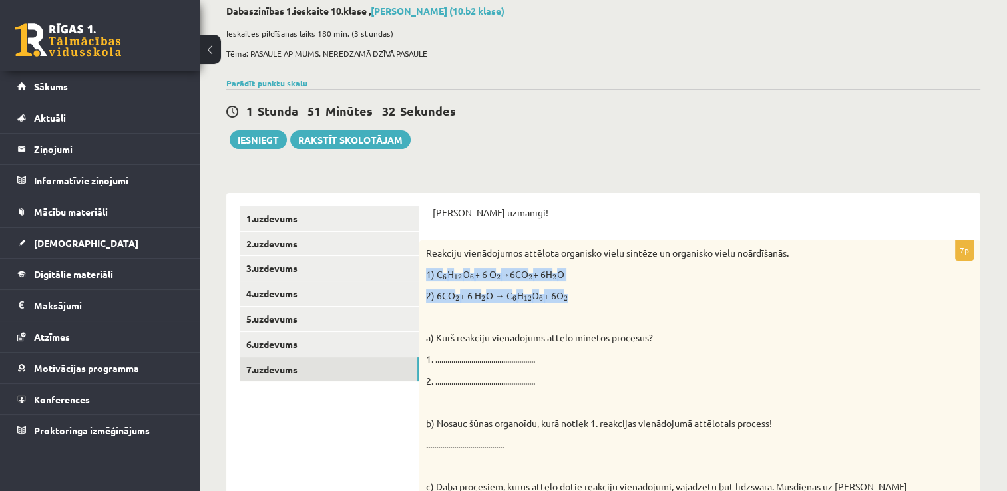
copy div "1) C 6 6 H 12 12 O 6 6 + 6 O 2 2 →6CO 2 2 + 6H 2 2 O 2) 6CO 2 2 + 6 H 2 2 O → C…"
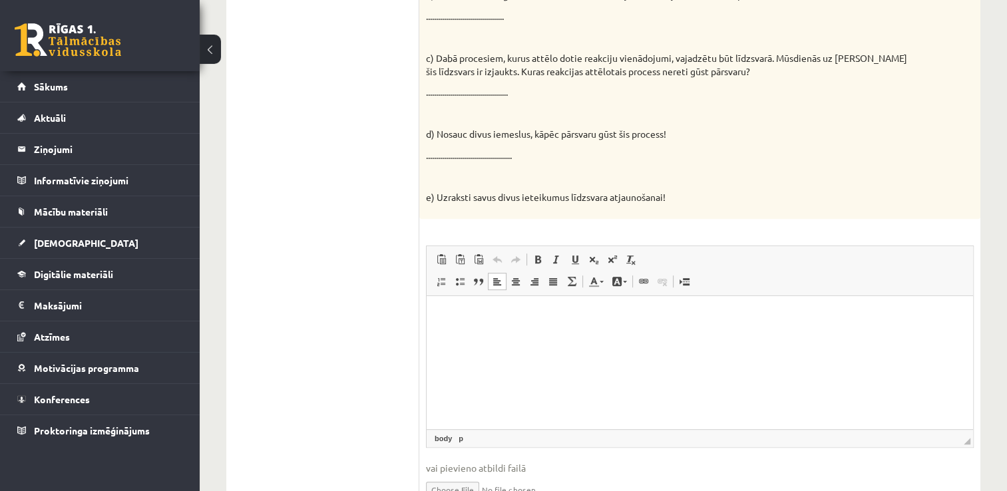
scroll to position [504, 0]
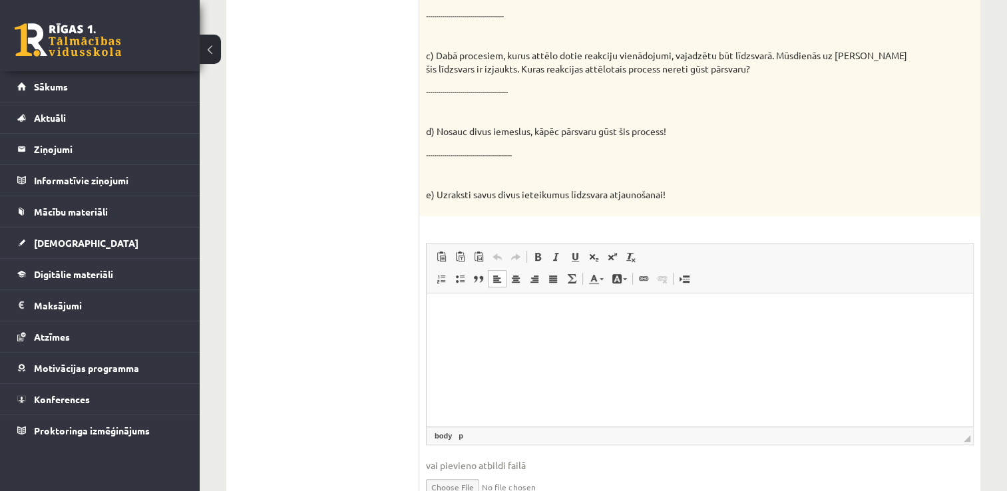
click at [446, 320] on html at bounding box center [700, 313] width 547 height 41
click at [439, 329] on html at bounding box center [700, 313] width 547 height 41
drag, startPoint x: 439, startPoint y: 311, endPoint x: 427, endPoint y: 312, distance: 12.0
click at [427, 312] on html at bounding box center [700, 313] width 547 height 41
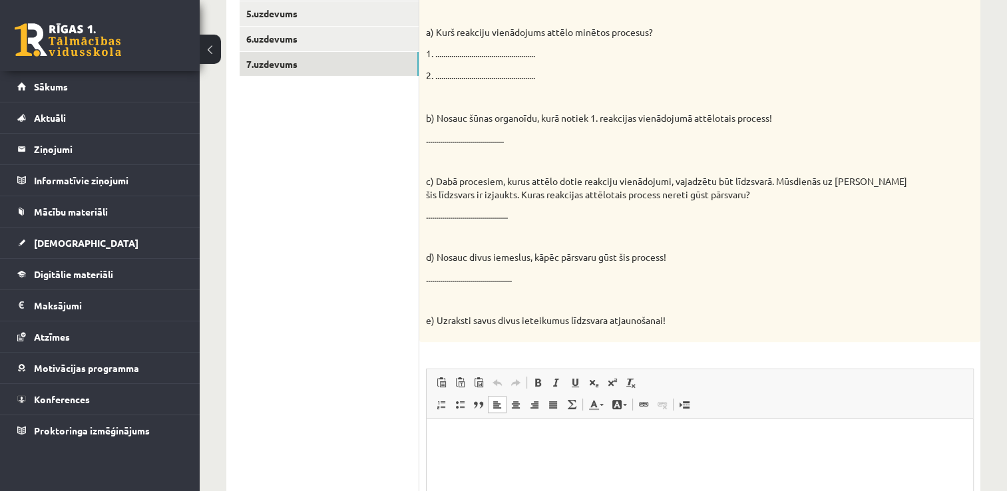
scroll to position [384, 0]
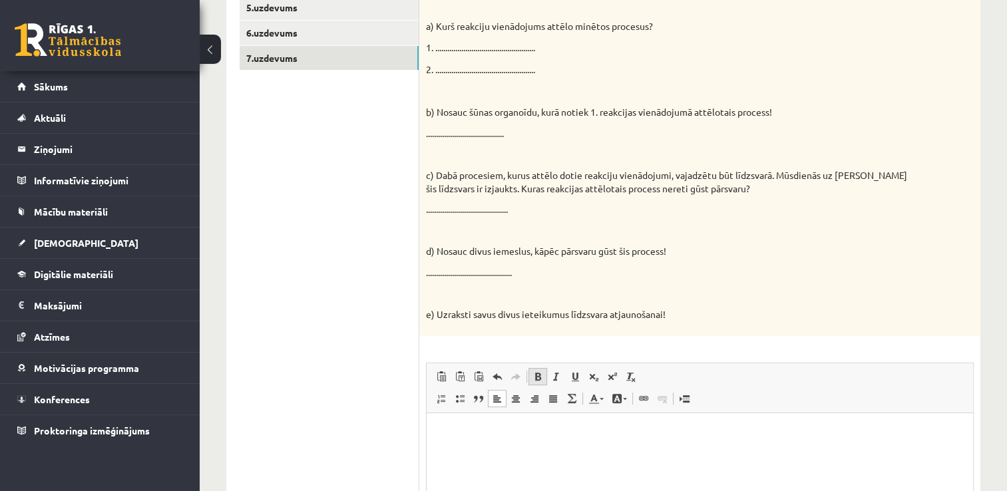
click at [537, 377] on span at bounding box center [538, 377] width 11 height 11
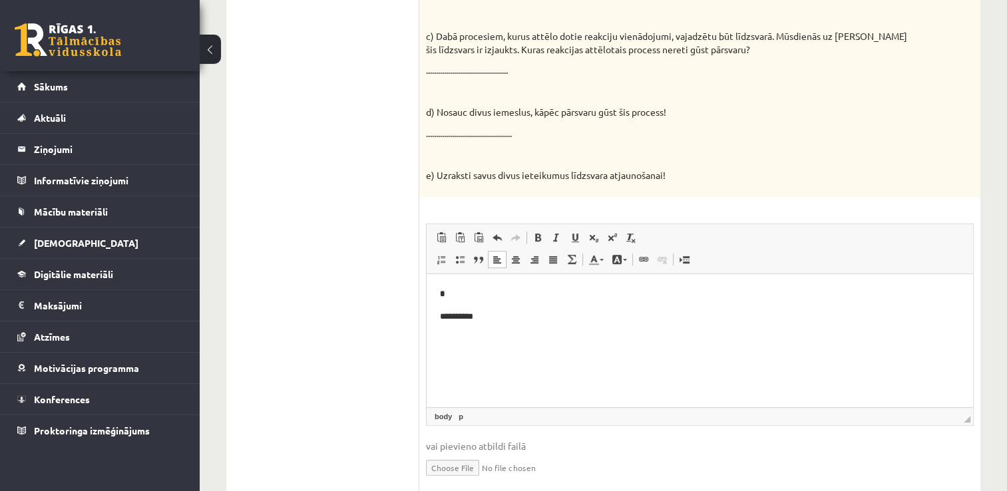
scroll to position [530, 0]
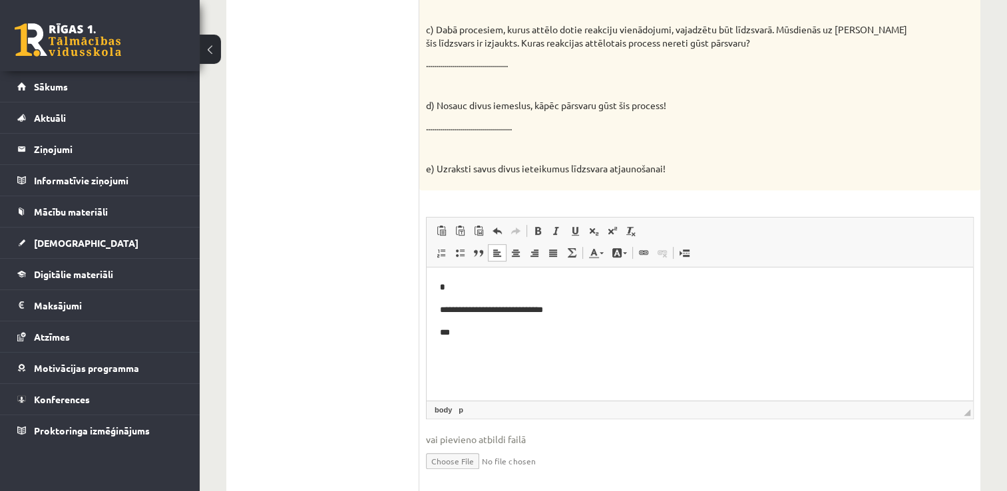
click at [595, 304] on p "**********" at bounding box center [700, 310] width 521 height 14
click at [553, 226] on span at bounding box center [556, 231] width 11 height 11
click at [554, 228] on span at bounding box center [556, 231] width 11 height 11
click at [480, 323] on body "**********" at bounding box center [700, 309] width 520 height 59
click at [538, 227] on span at bounding box center [538, 231] width 11 height 11
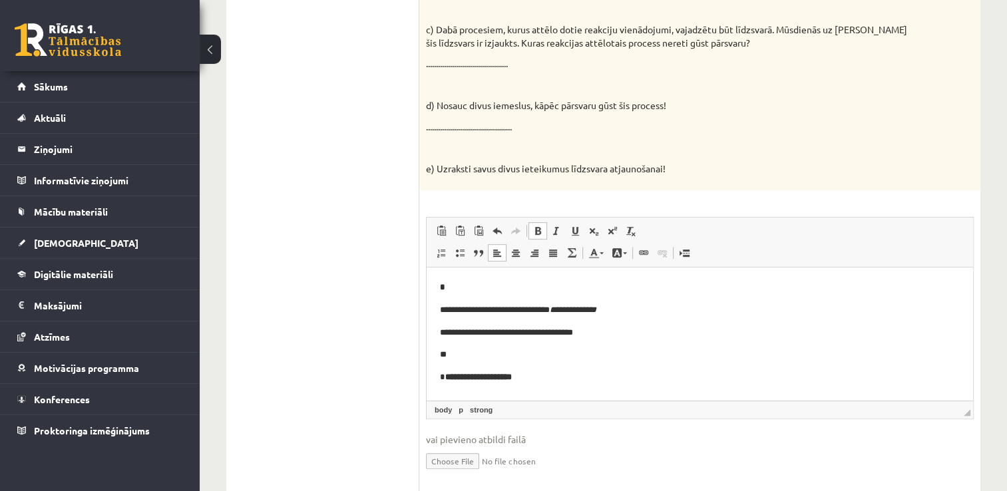
click at [541, 235] on span at bounding box center [538, 231] width 11 height 11
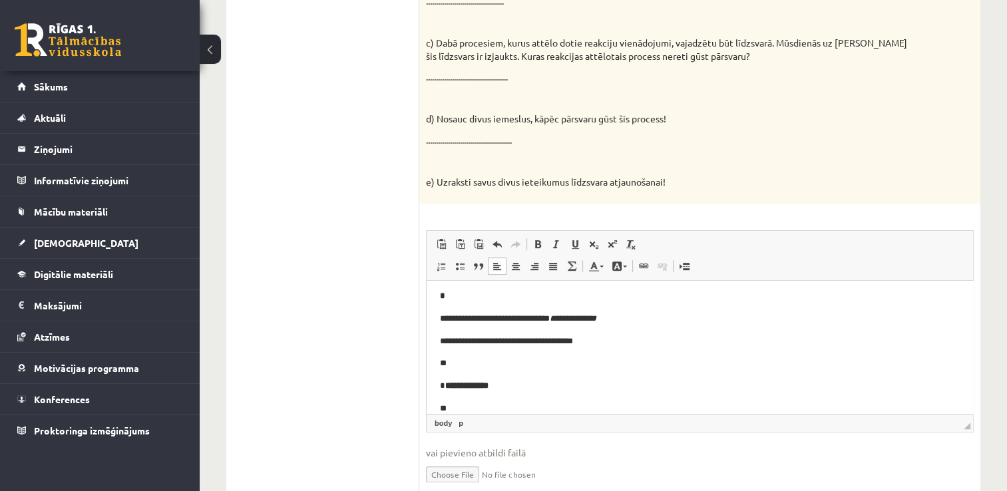
scroll to position [27, 0]
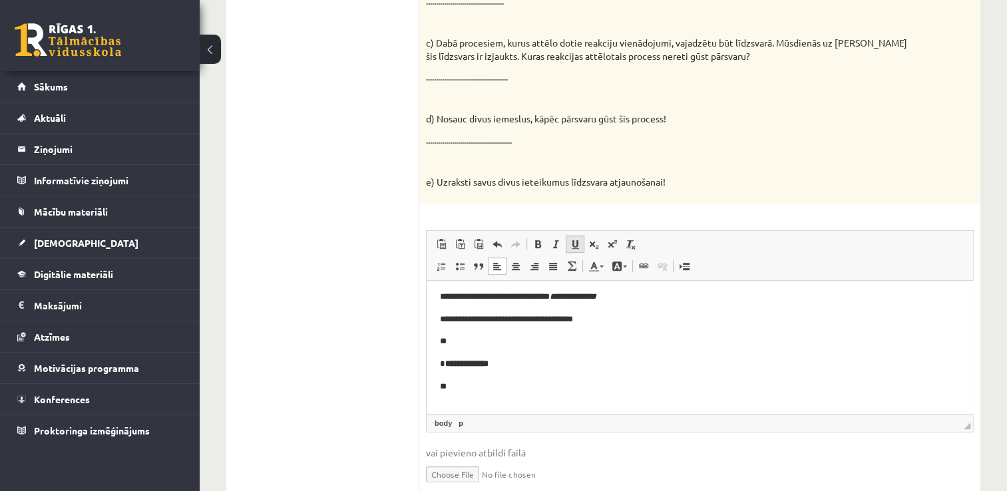
click at [573, 250] on link "Pasvītrojums Klaviatūras saīsne vadīšanas taustiņš+U" at bounding box center [575, 244] width 19 height 17
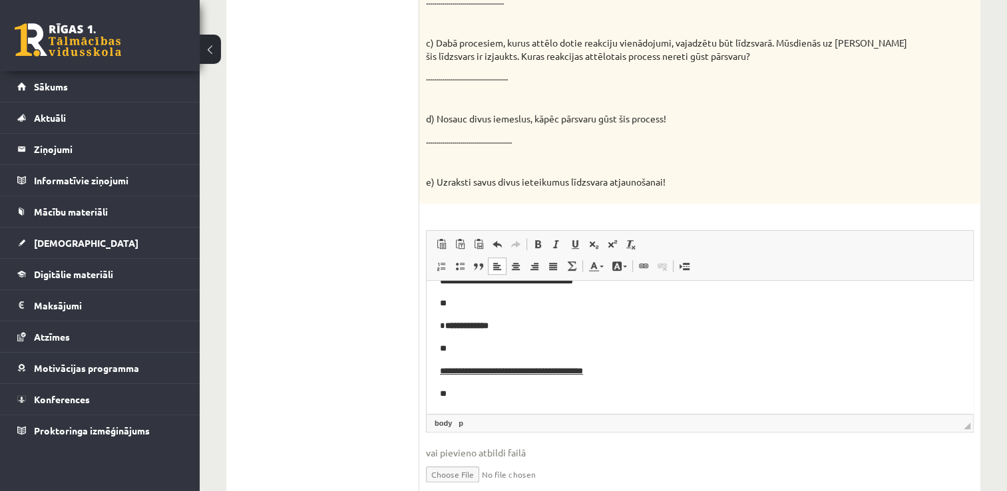
scroll to position [72, 0]
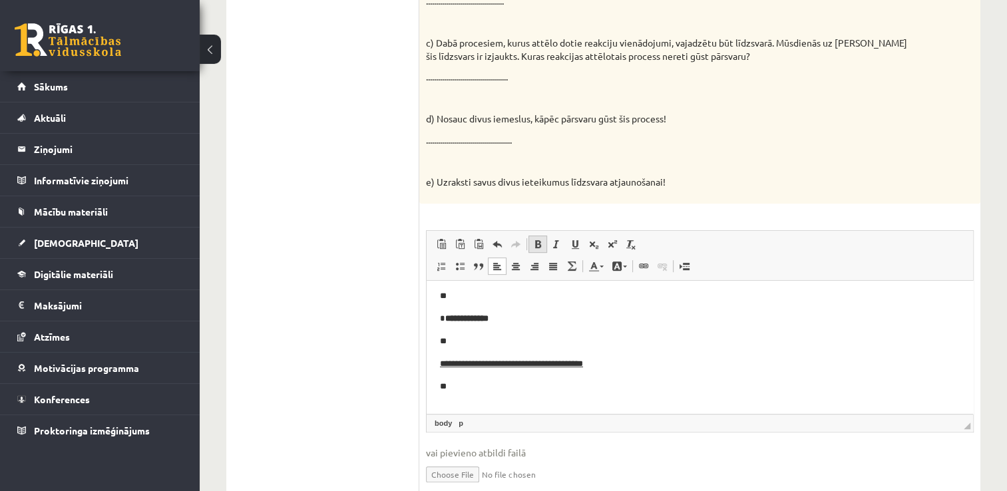
click at [541, 248] on span at bounding box center [538, 244] width 11 height 11
click at [555, 246] on span at bounding box center [556, 244] width 11 height 11
click at [535, 244] on span at bounding box center [538, 244] width 11 height 11
click at [538, 239] on span at bounding box center [538, 244] width 11 height 11
click at [570, 244] on span at bounding box center [575, 244] width 11 height 11
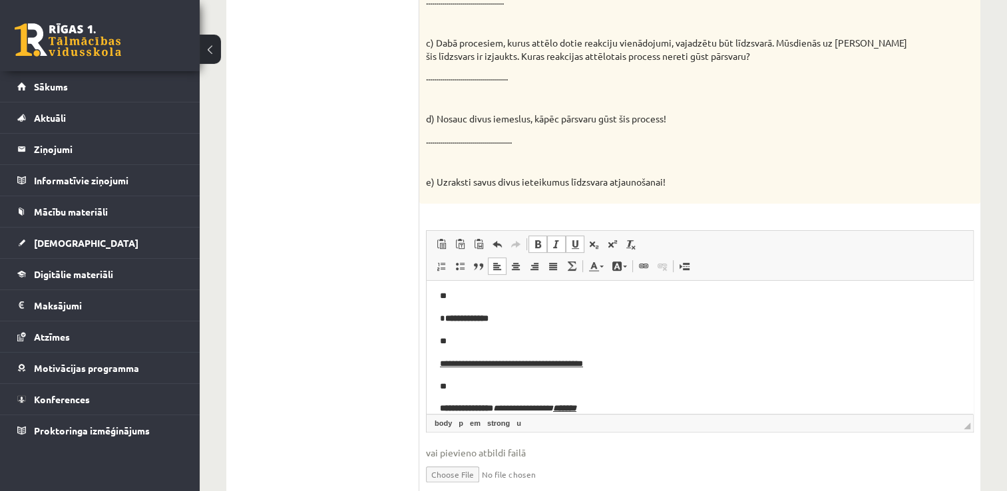
click at [557, 242] on span at bounding box center [556, 244] width 11 height 11
click at [575, 243] on span at bounding box center [575, 244] width 11 height 11
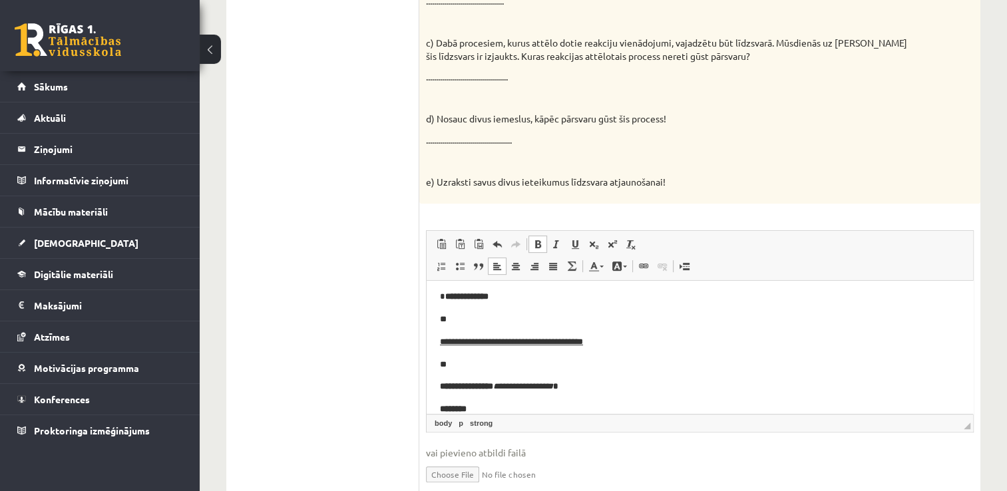
scroll to position [95, 0]
click at [538, 243] on span at bounding box center [538, 244] width 11 height 11
click at [555, 245] on span at bounding box center [556, 244] width 11 height 11
click at [551, 236] on link "Slīpraksts Klaviatūras saīsne vadīšanas taustiņš+I" at bounding box center [556, 244] width 19 height 17
click at [535, 240] on span at bounding box center [538, 244] width 11 height 11
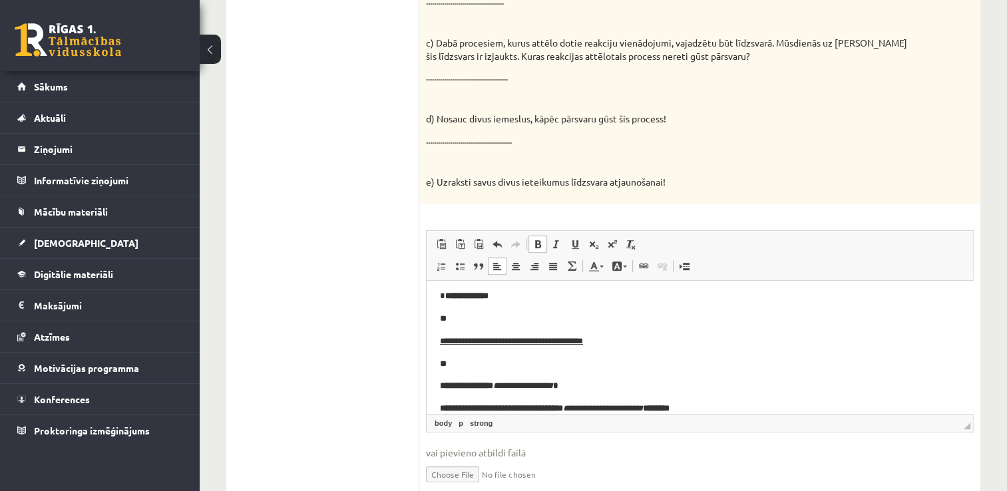
scroll to position [117, 0]
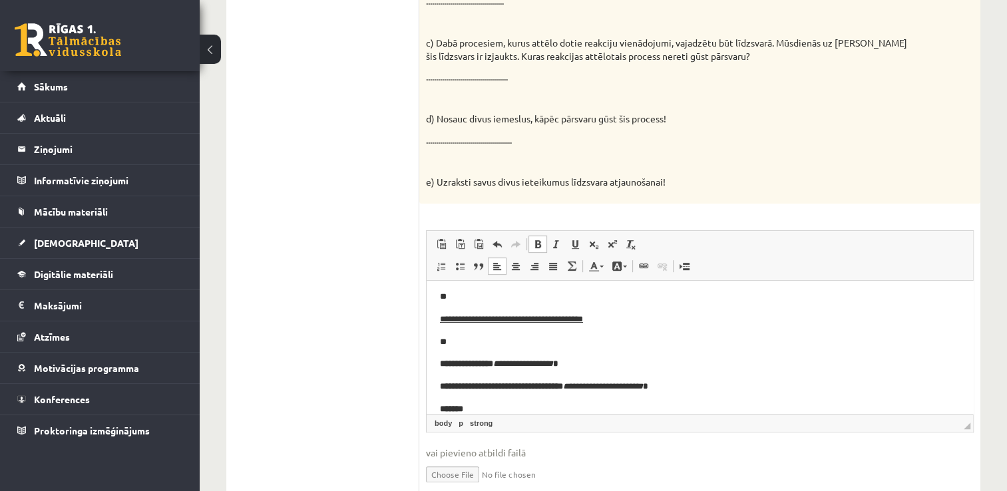
click at [537, 246] on span at bounding box center [538, 244] width 11 height 11
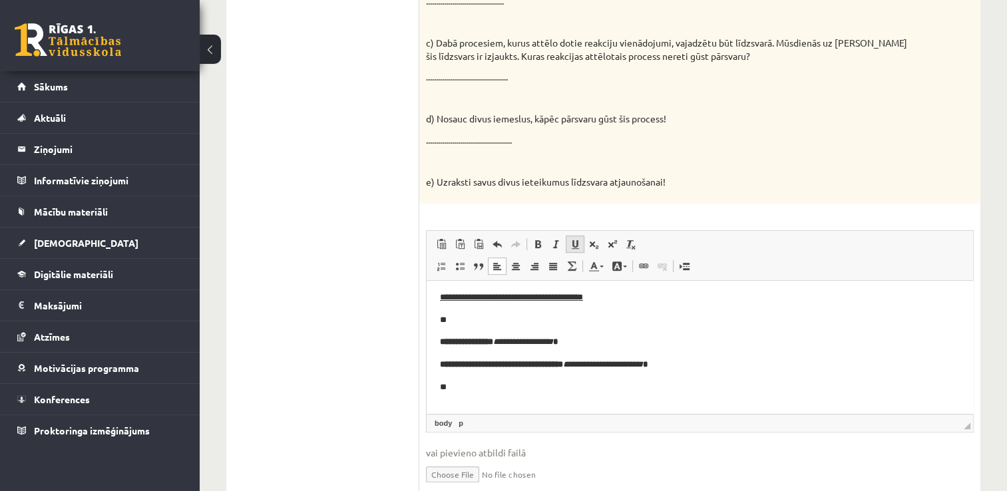
click at [566, 244] on link "Pasvītrojums Klaviatūras saīsne vadīšanas taustiņš+U" at bounding box center [575, 244] width 19 height 17
click at [551, 244] on span at bounding box center [556, 244] width 11 height 11
click at [537, 244] on span at bounding box center [538, 244] width 11 height 11
click at [462, 270] on span at bounding box center [460, 266] width 11 height 11
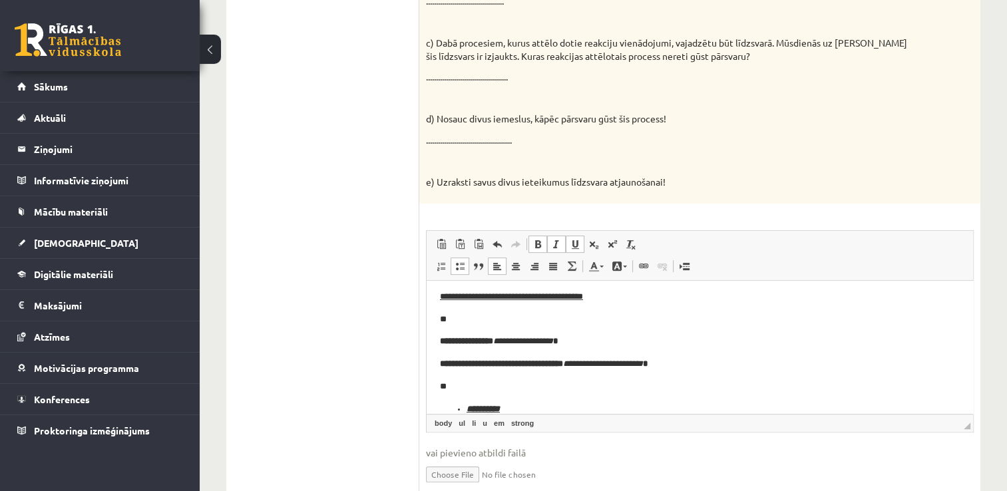
click at [462, 270] on span at bounding box center [460, 266] width 11 height 11
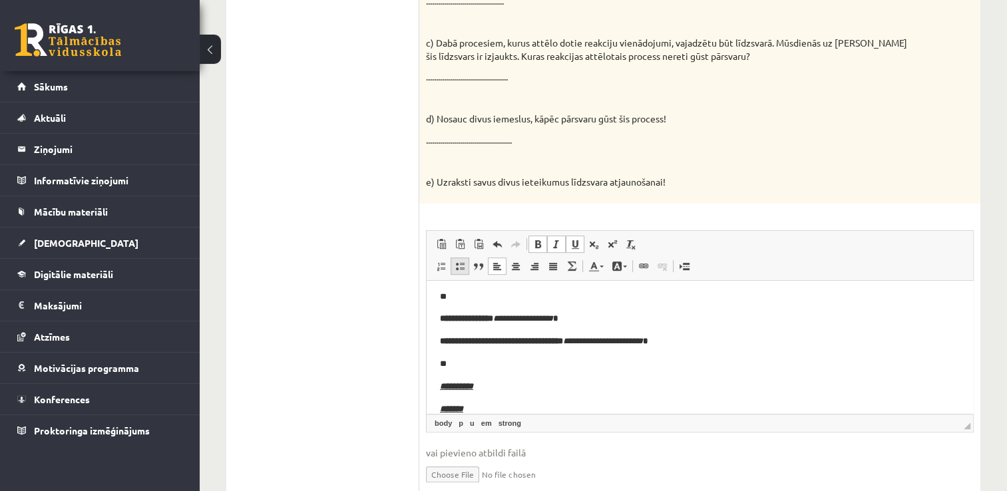
click at [462, 270] on span at bounding box center [460, 266] width 11 height 11
click at [556, 245] on span at bounding box center [556, 244] width 11 height 11
click at [575, 247] on span at bounding box center [575, 244] width 11 height 11
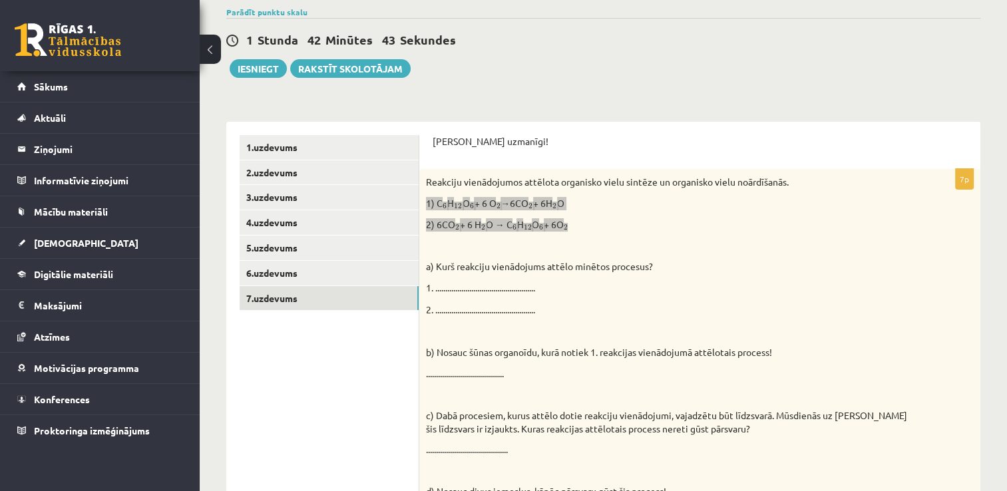
scroll to position [127, 0]
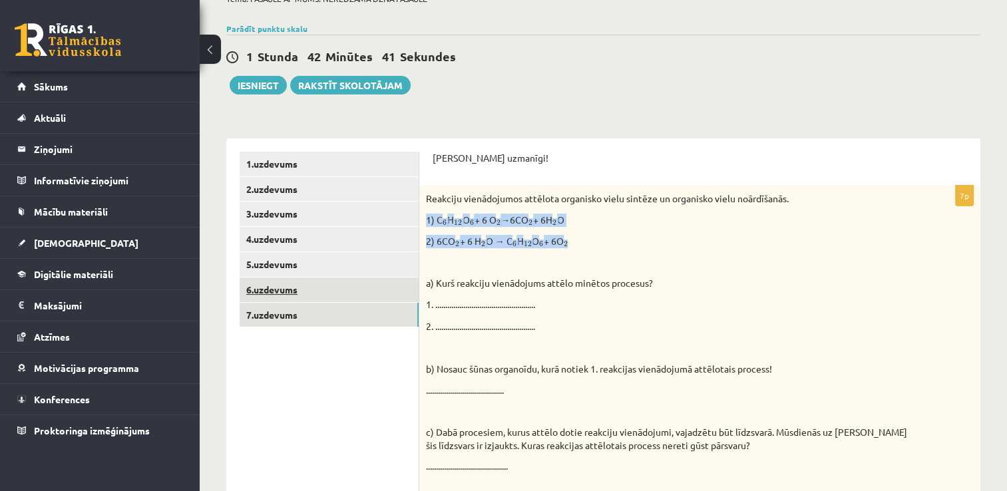
click at [277, 294] on link "6.uzdevums" at bounding box center [329, 290] width 179 height 25
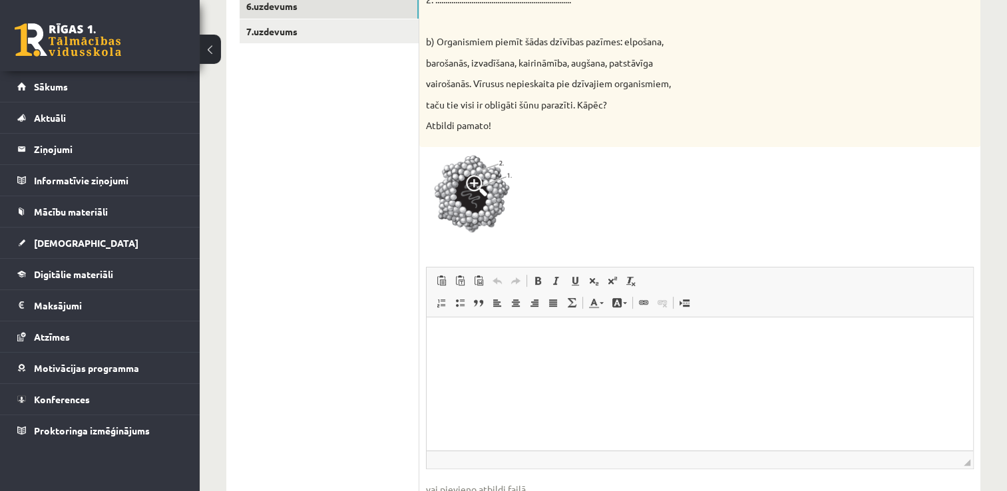
scroll to position [447, 0]
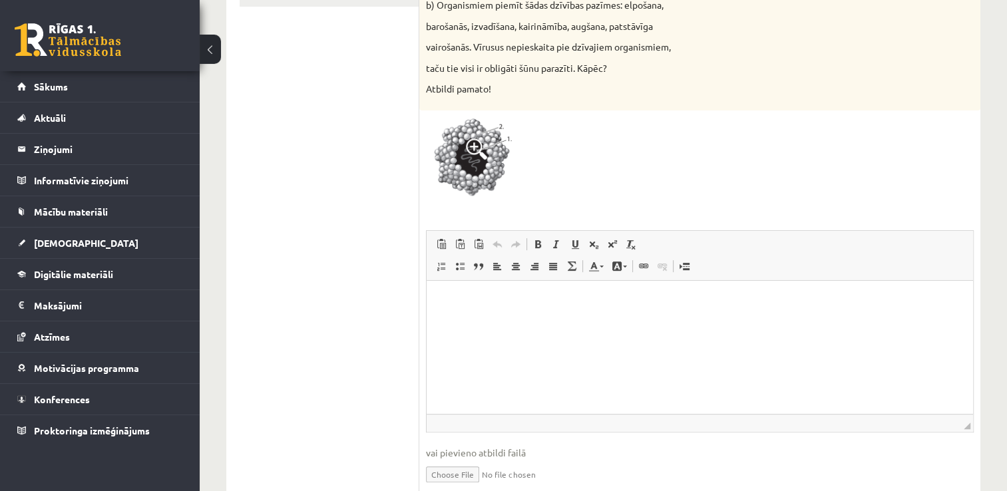
click at [418, 332] on ul "1.uzdevums 2.uzdevums 3.uzdevums 4.uzdevums 5.uzdevums 6.uzdevums 7.uzdevums" at bounding box center [330, 170] width 180 height 676
click at [461, 304] on p "Bagātinātā teksta redaktors, wiswyg-editor-user-answer-47364025793020" at bounding box center [700, 301] width 520 height 14
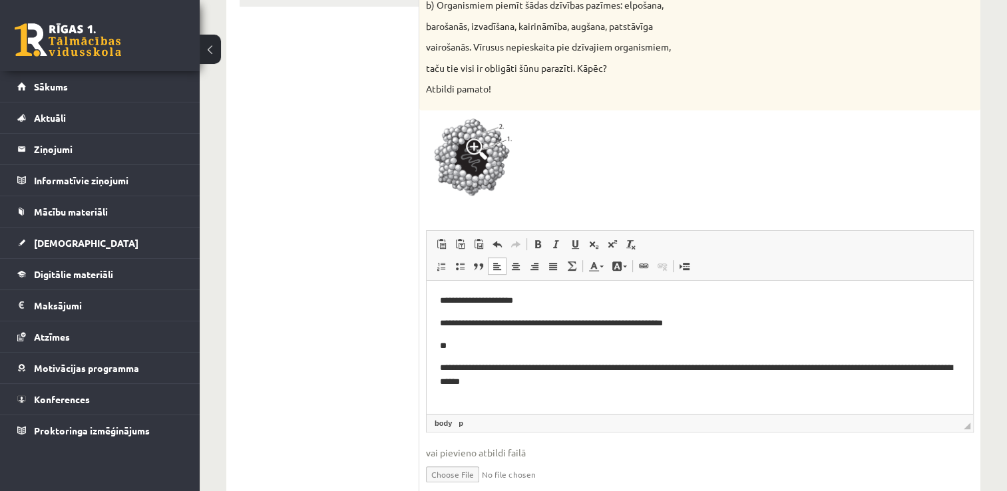
click at [776, 190] on div at bounding box center [700, 160] width 548 height 87
click at [526, 382] on p "**********" at bounding box center [700, 376] width 521 height 28
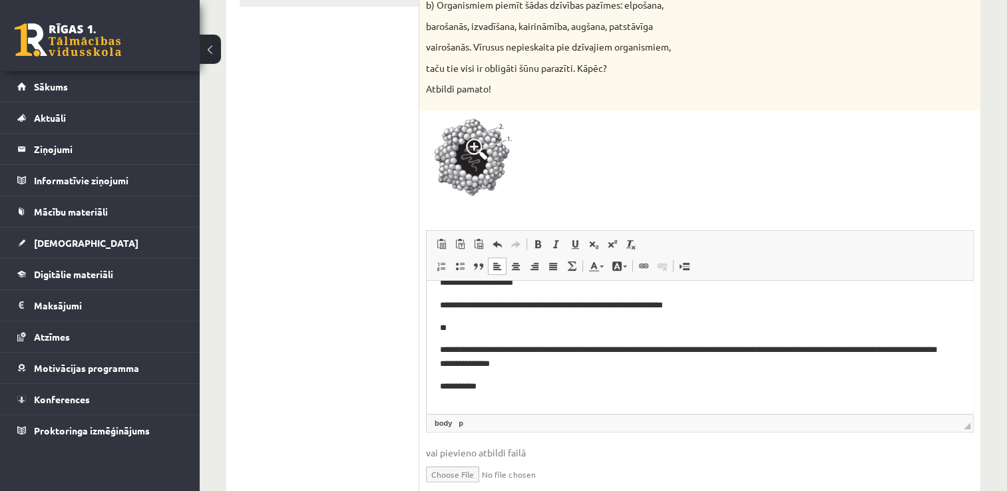
scroll to position [19, 0]
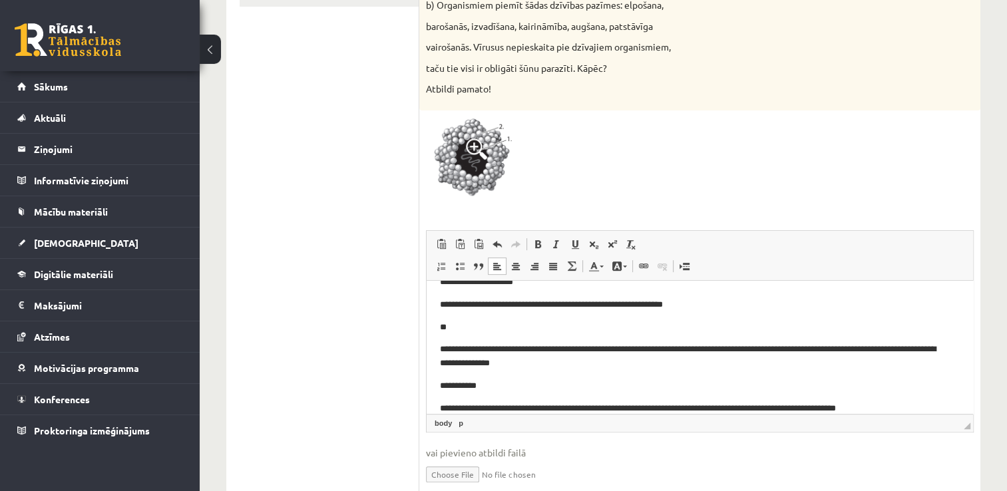
click at [480, 385] on p "**********" at bounding box center [695, 387] width 510 height 14
click at [482, 386] on p "**********" at bounding box center [695, 387] width 510 height 14
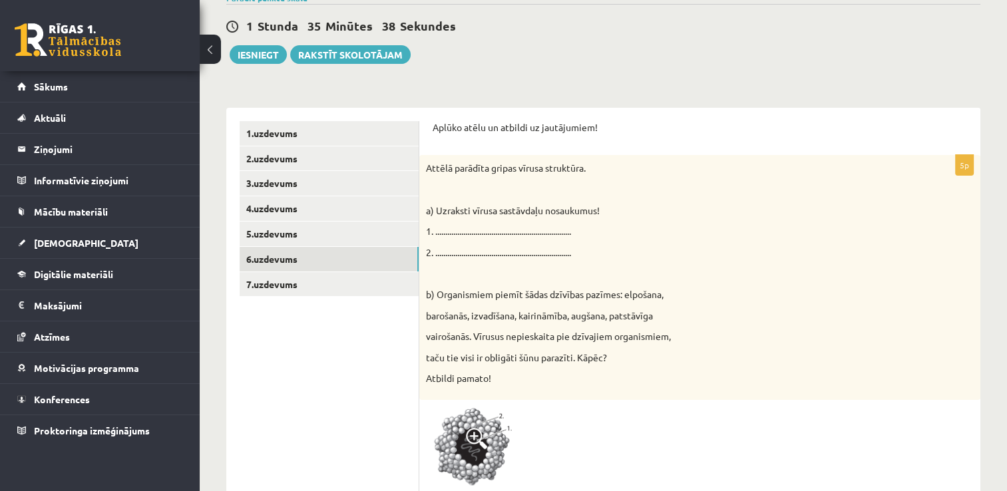
scroll to position [162, 0]
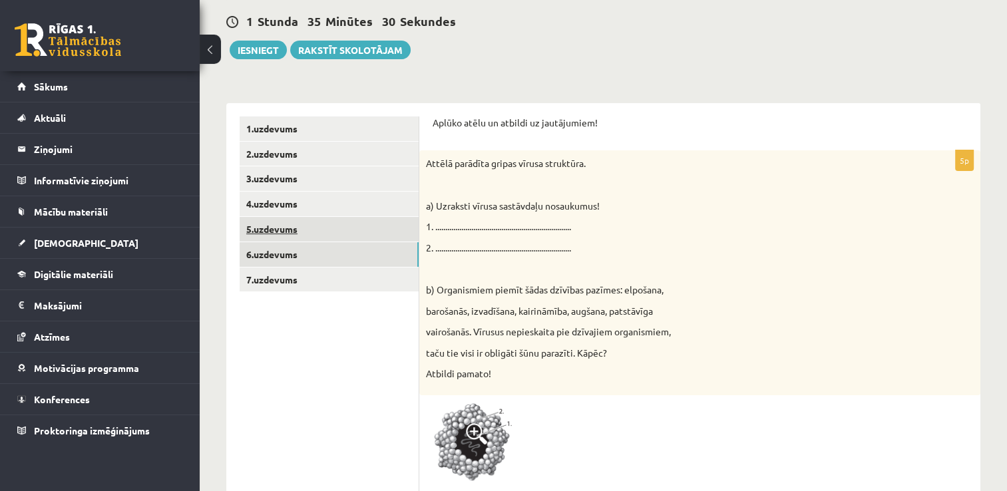
click at [362, 228] on link "5.uzdevums" at bounding box center [329, 229] width 179 height 25
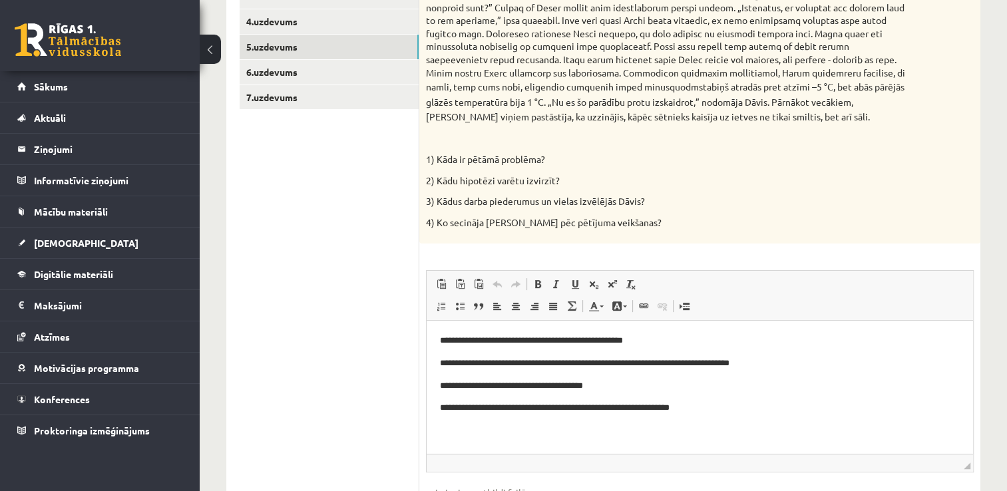
scroll to position [343, 0]
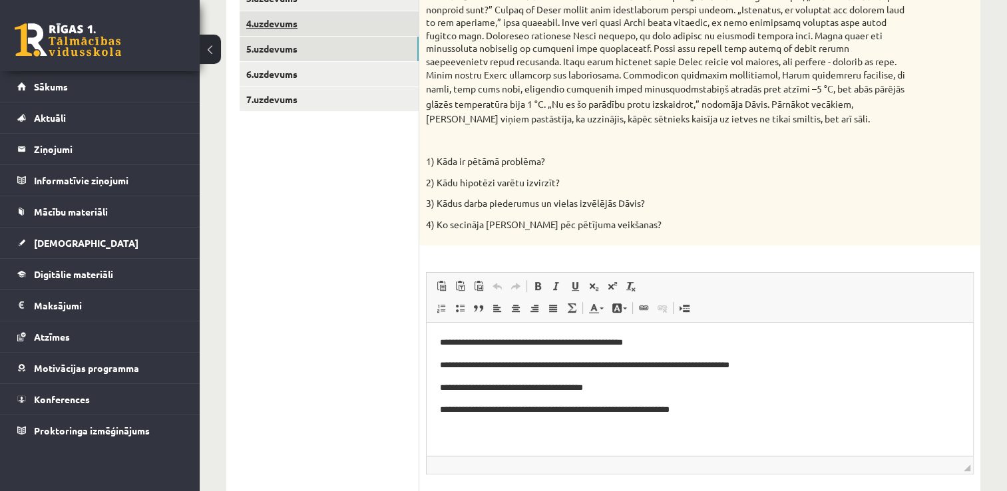
click at [324, 27] on link "4.uzdevums" at bounding box center [329, 23] width 179 height 25
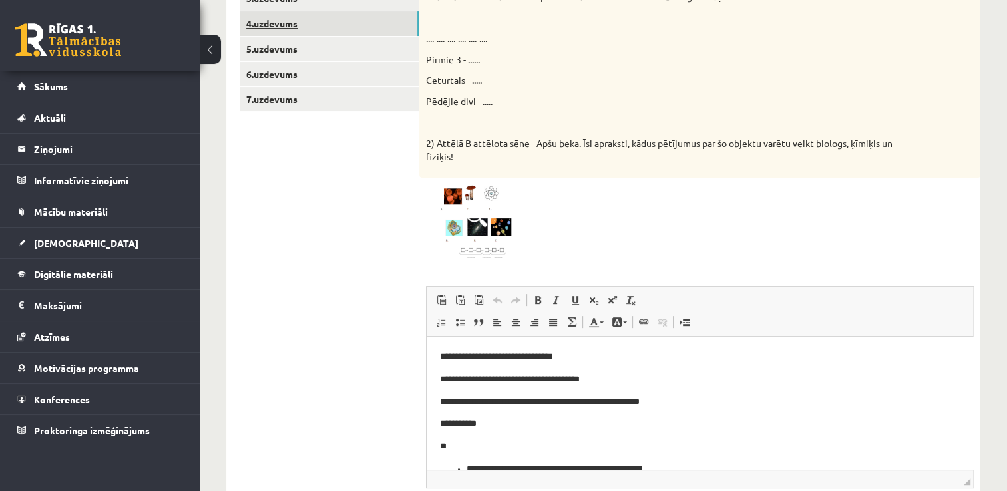
scroll to position [0, 0]
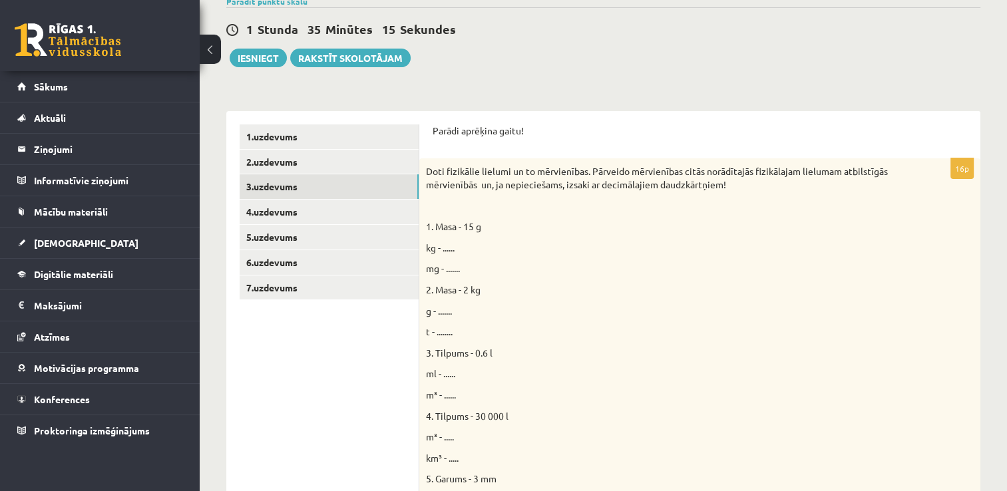
scroll to position [153, 0]
click at [447, 246] on span "kg - ......" at bounding box center [440, 249] width 29 height 12
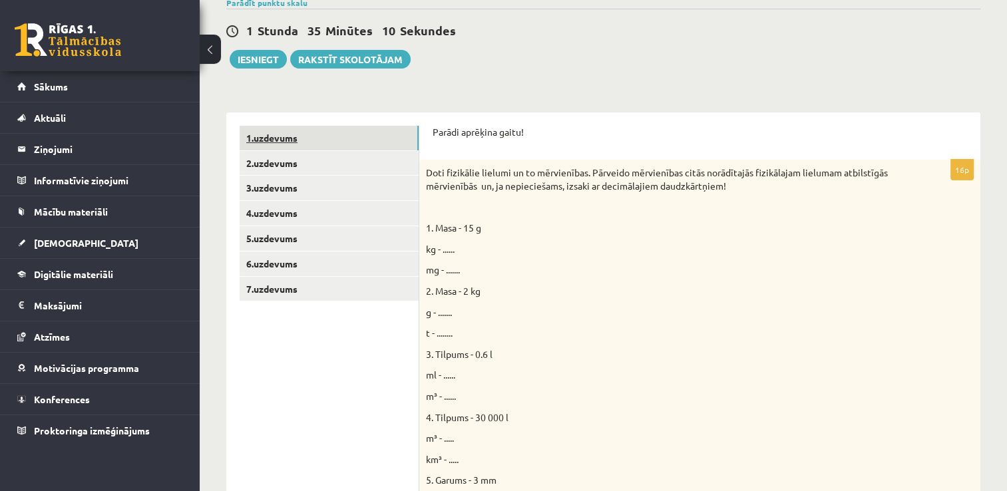
click at [259, 138] on link "1.uzdevums" at bounding box center [329, 138] width 179 height 25
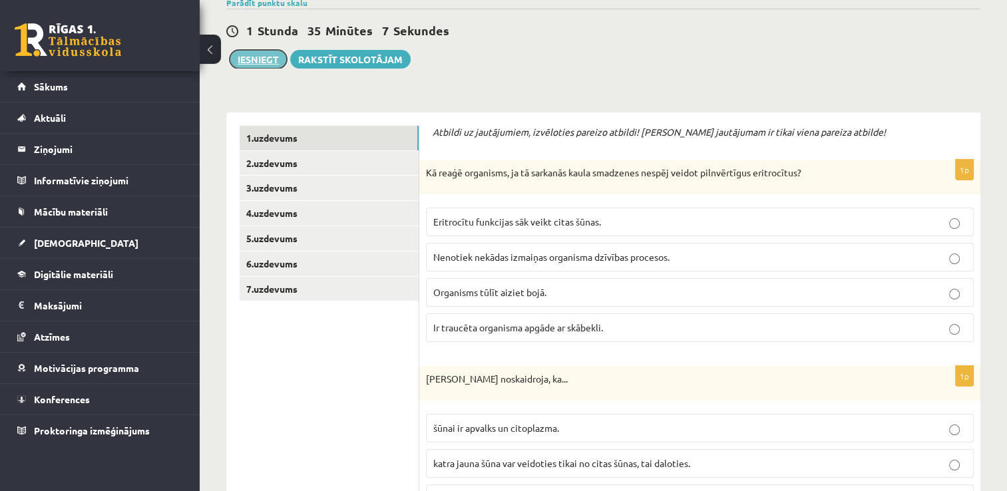
click at [256, 56] on button "Iesniegt" at bounding box center [258, 59] width 57 height 19
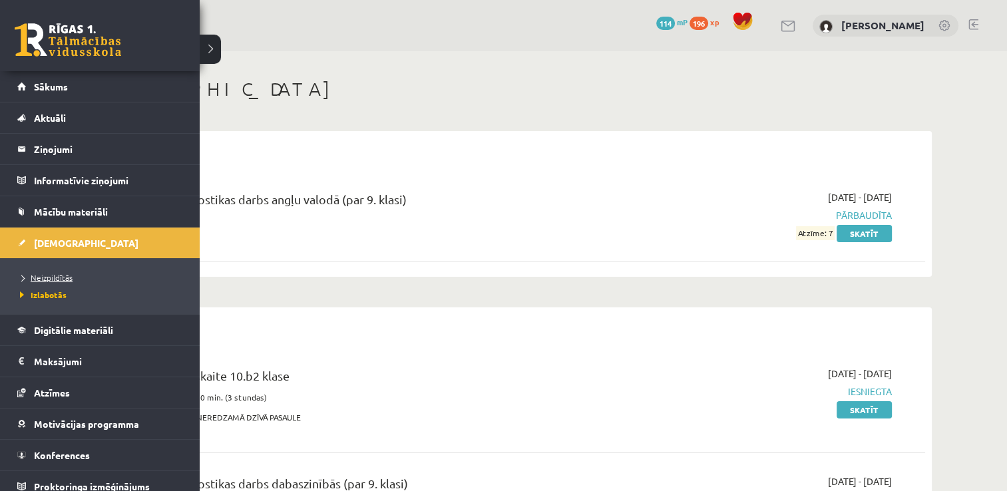
click at [78, 278] on link "Neizpildītās" at bounding box center [102, 278] width 170 height 12
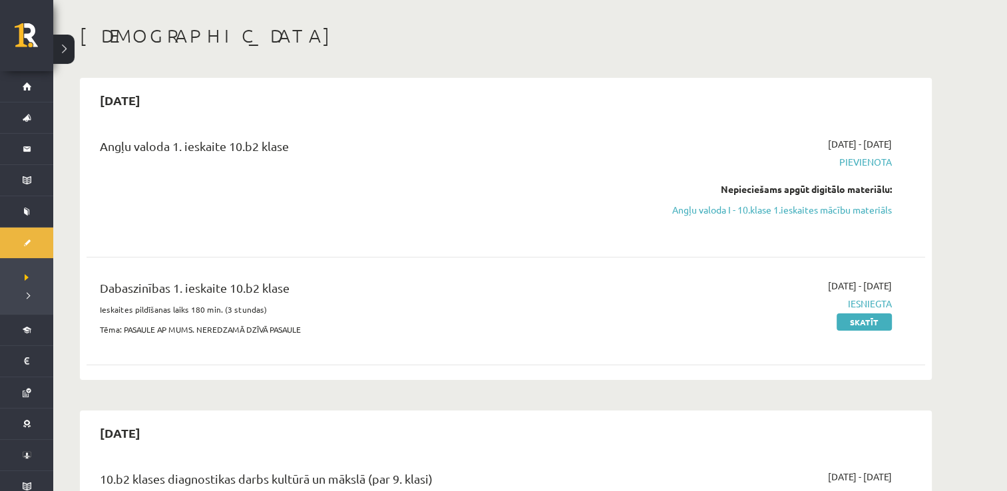
scroll to position [89, 0]
